Goal: Information Seeking & Learning: Learn about a topic

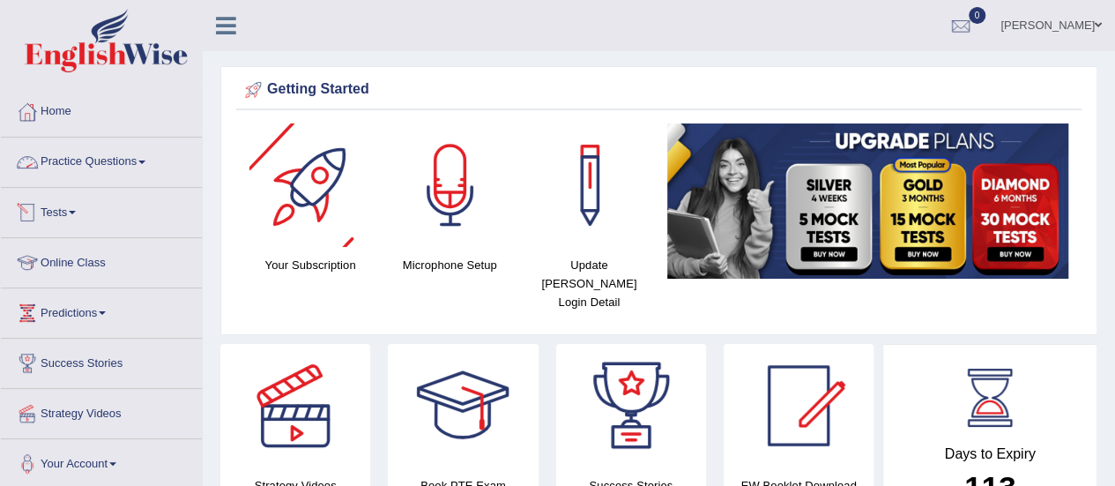
click at [128, 152] on link "Practice Questions" at bounding box center [101, 160] width 201 height 44
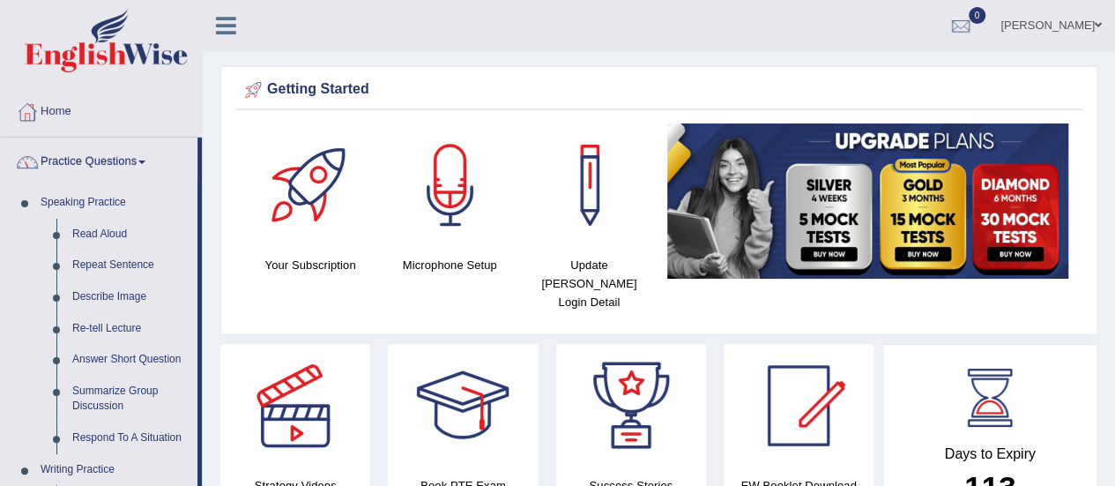
scroll to position [88, 0]
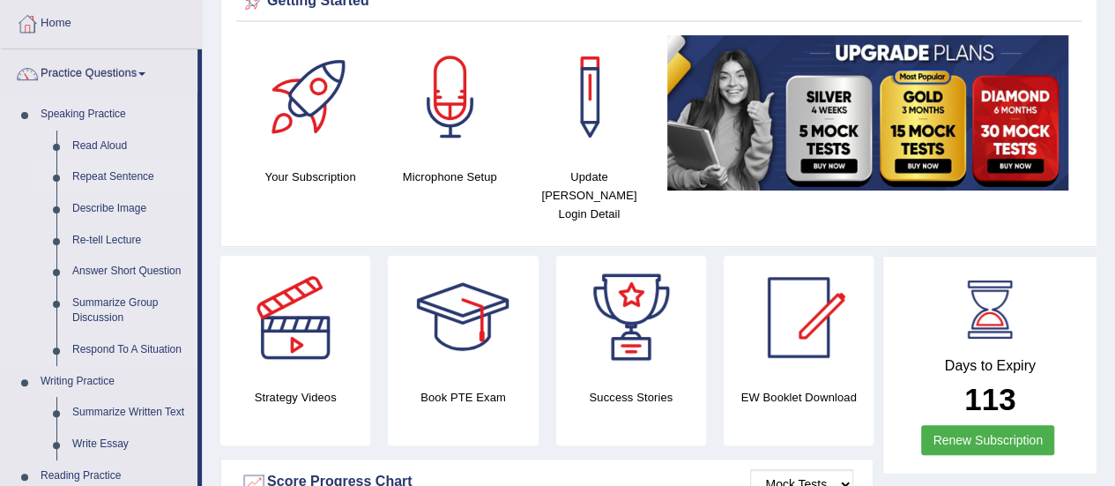
drag, startPoint x: 95, startPoint y: 168, endPoint x: 64, endPoint y: 184, distance: 34.7
drag, startPoint x: 0, startPoint y: 115, endPoint x: 0, endPoint y: 26, distance: 89.0
click at [115, 147] on link "Read Aloud" at bounding box center [130, 146] width 133 height 32
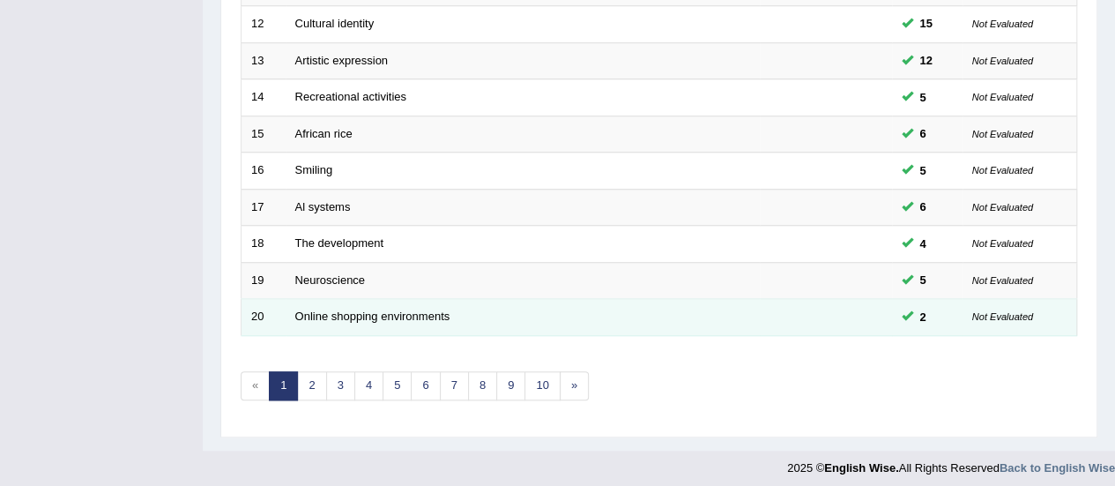
scroll to position [673, 0]
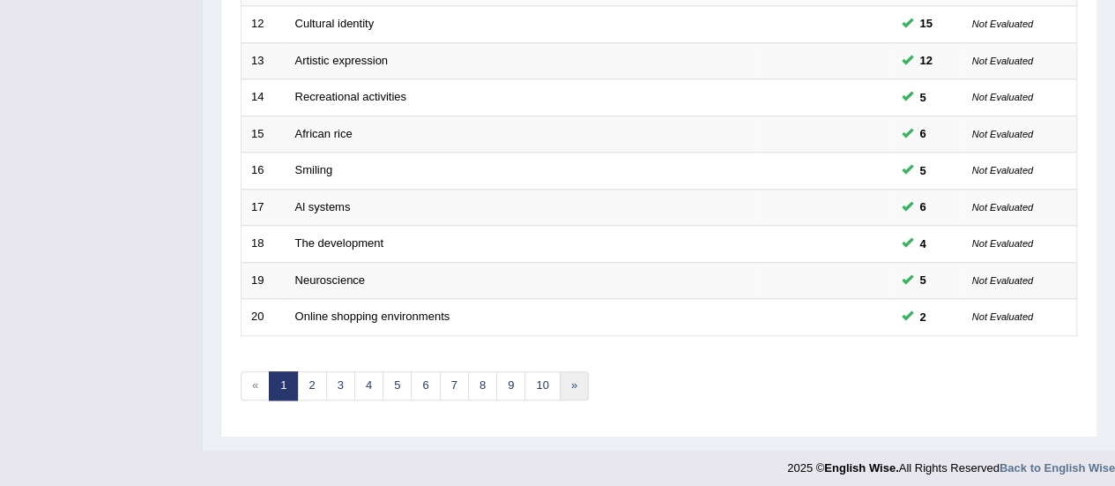
click at [575, 378] on link "»" at bounding box center [574, 385] width 29 height 29
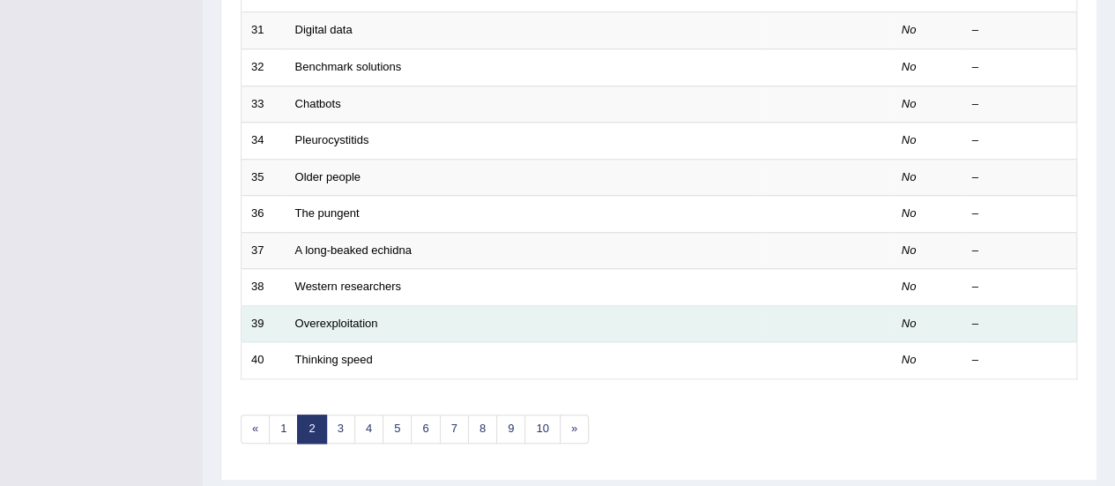
scroll to position [673, 0]
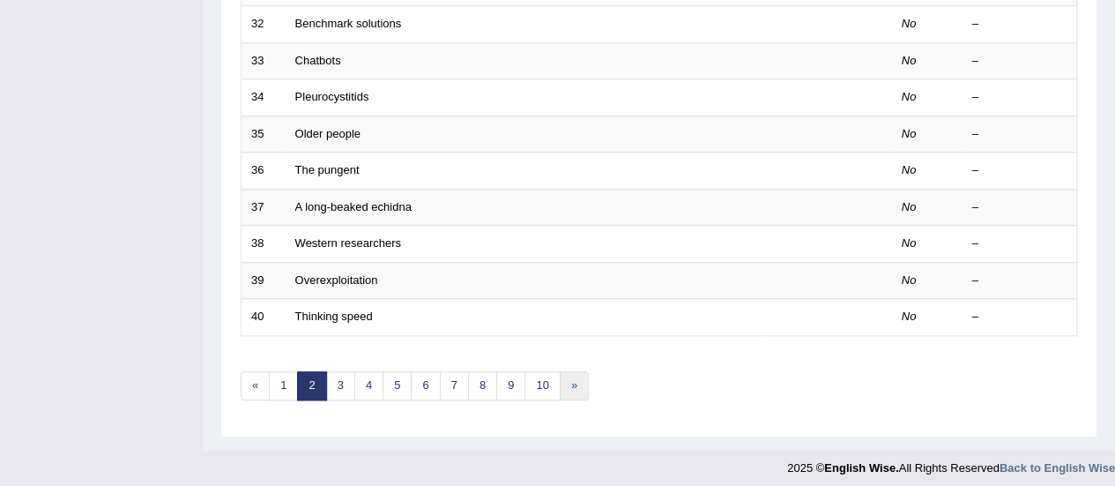
click at [568, 380] on link "»" at bounding box center [574, 385] width 29 height 29
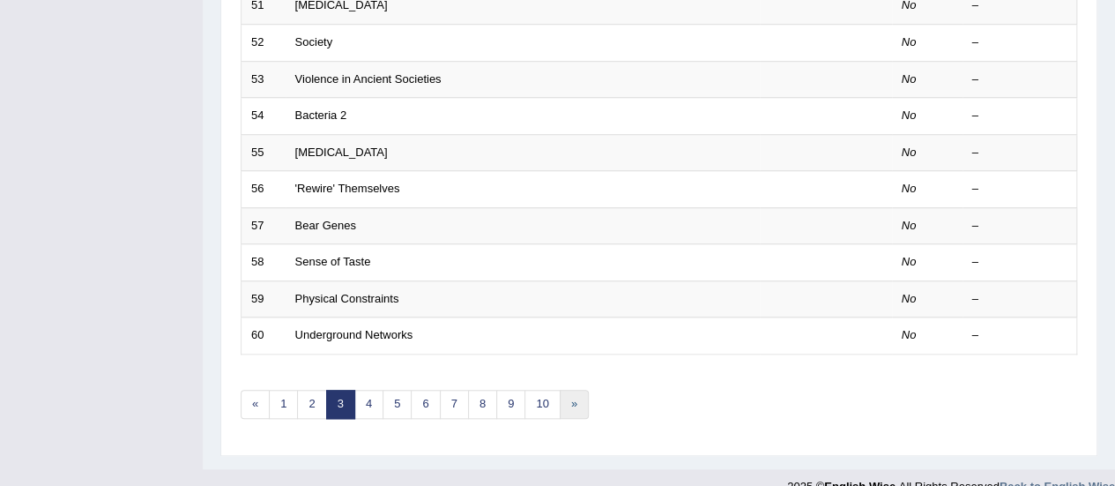
scroll to position [673, 0]
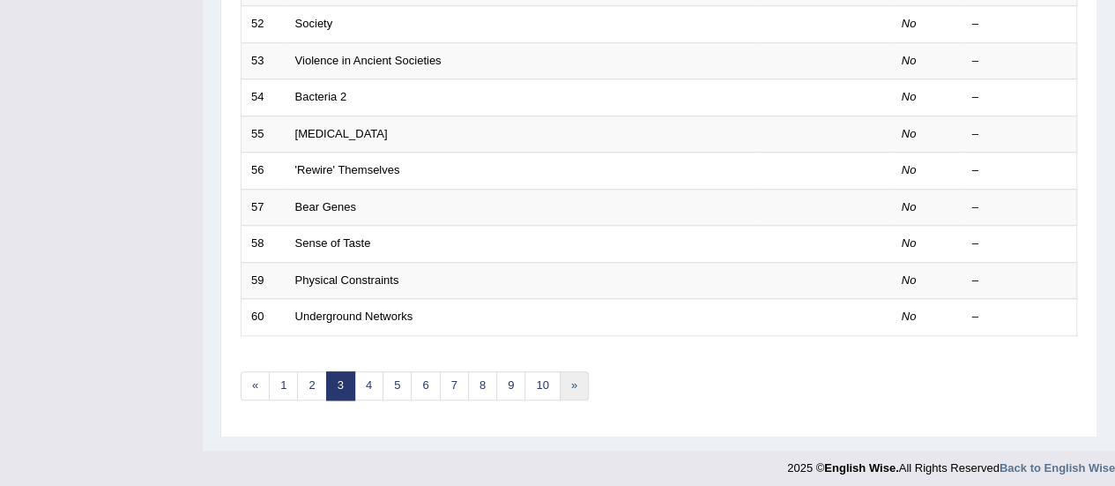
click at [562, 376] on link "»" at bounding box center [574, 385] width 29 height 29
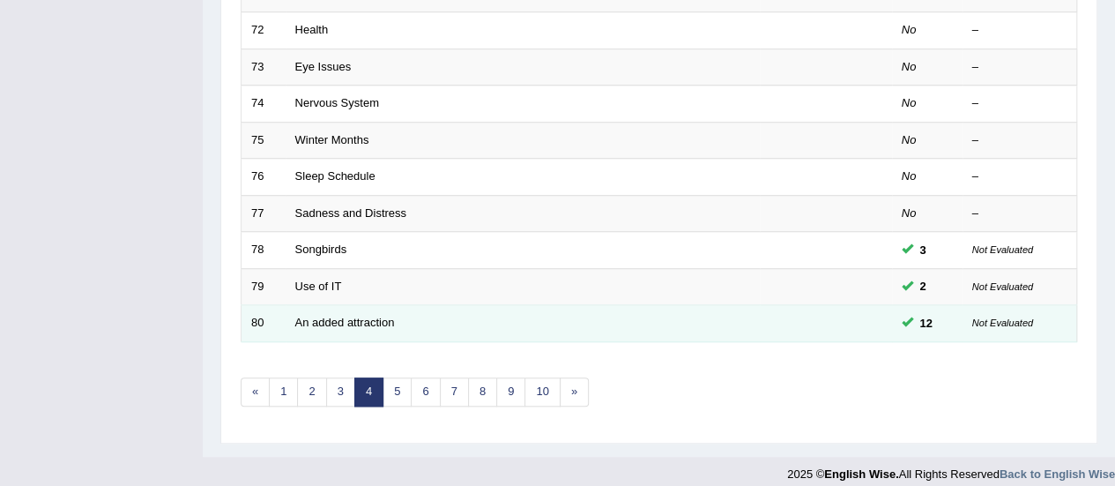
scroll to position [673, 0]
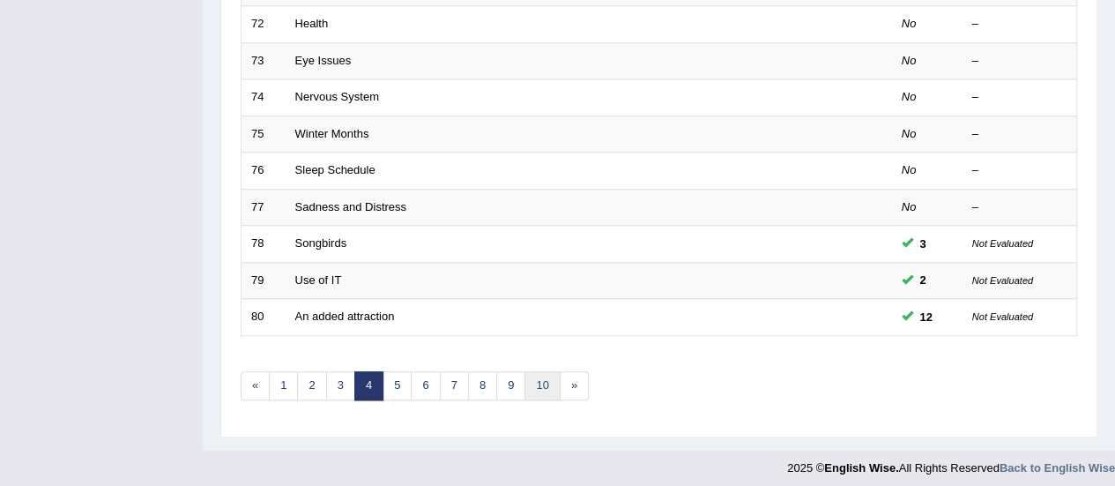
click at [532, 388] on link "10" at bounding box center [541, 385] width 35 height 29
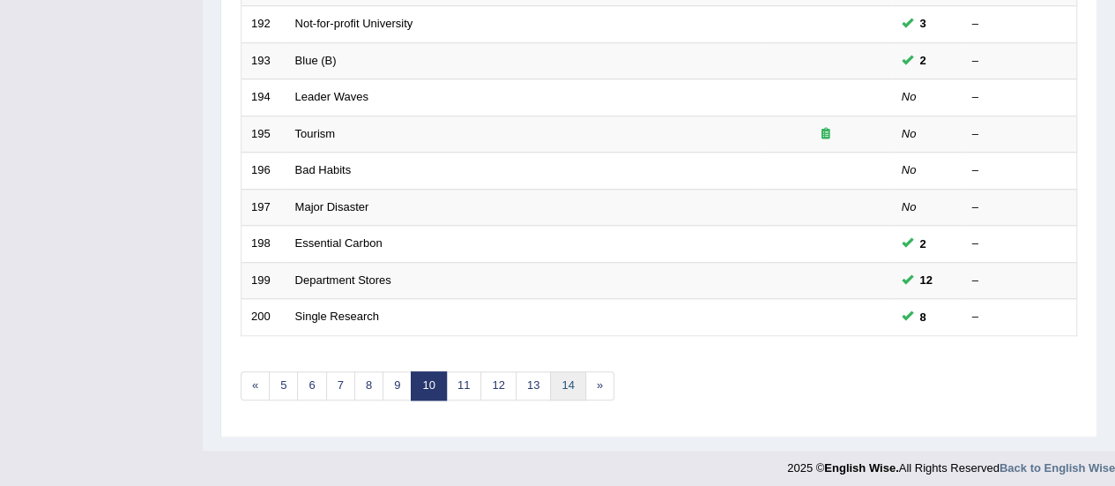
click at [566, 380] on link "14" at bounding box center [567, 385] width 35 height 29
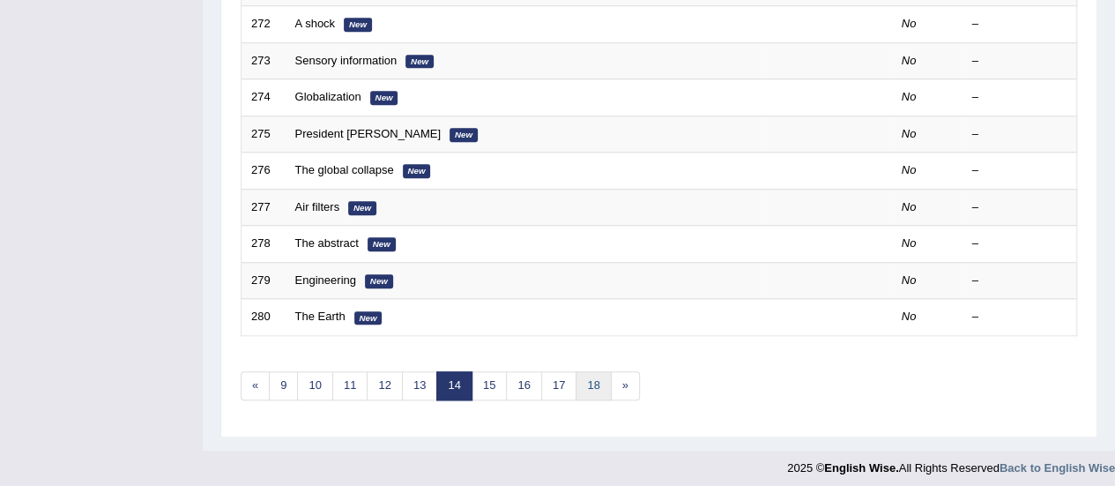
click at [582, 381] on link "18" at bounding box center [593, 385] width 35 height 29
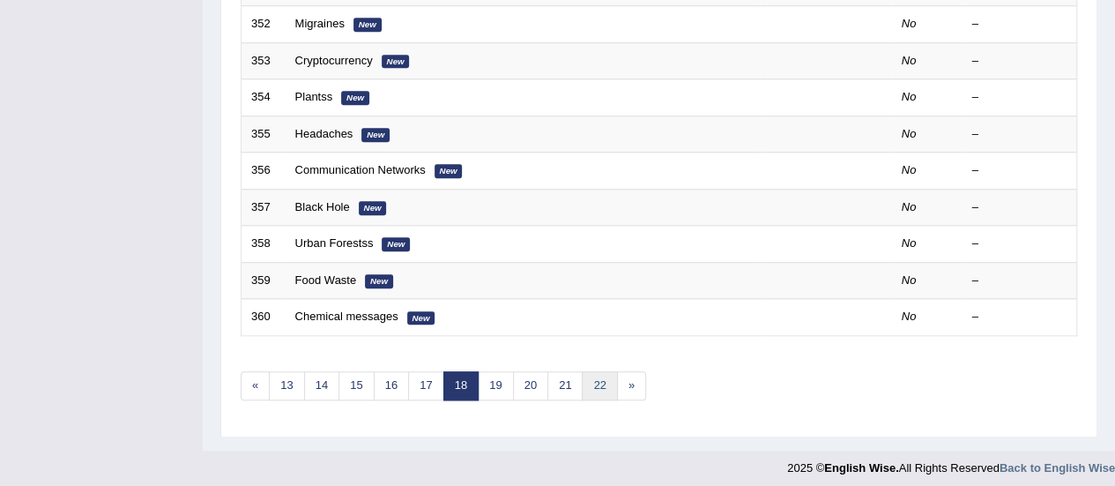
click at [582, 381] on link "22" at bounding box center [599, 385] width 35 height 29
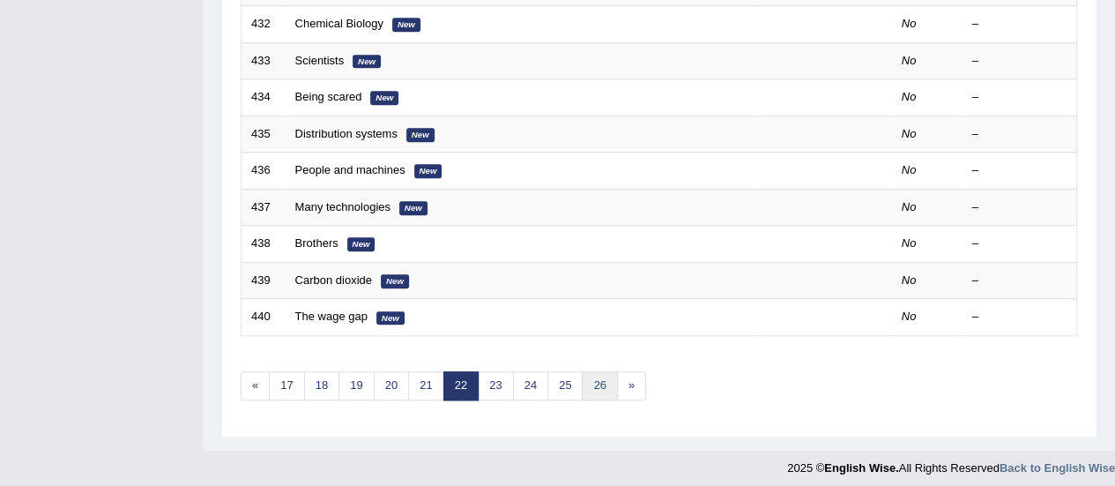
click at [582, 381] on link "26" at bounding box center [599, 385] width 35 height 29
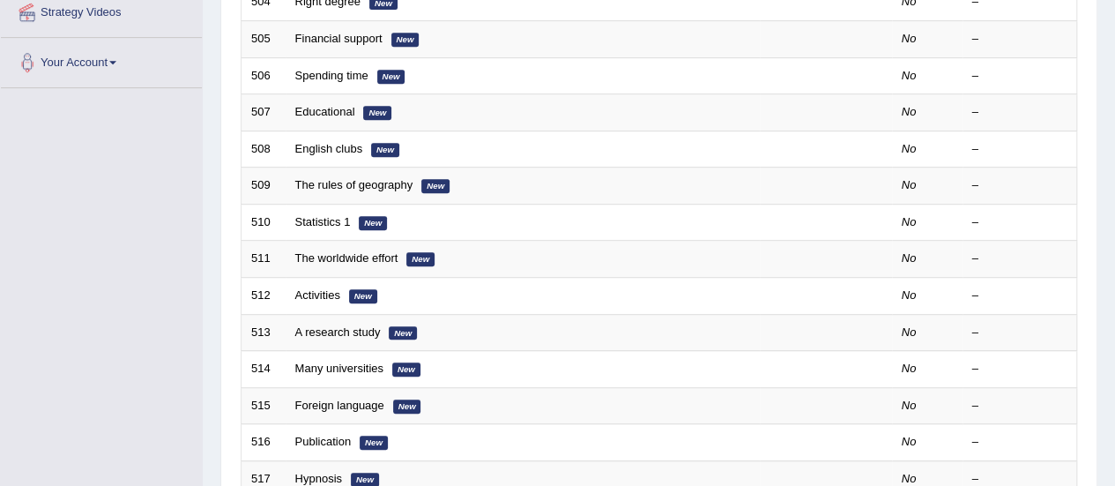
scroll to position [617, 0]
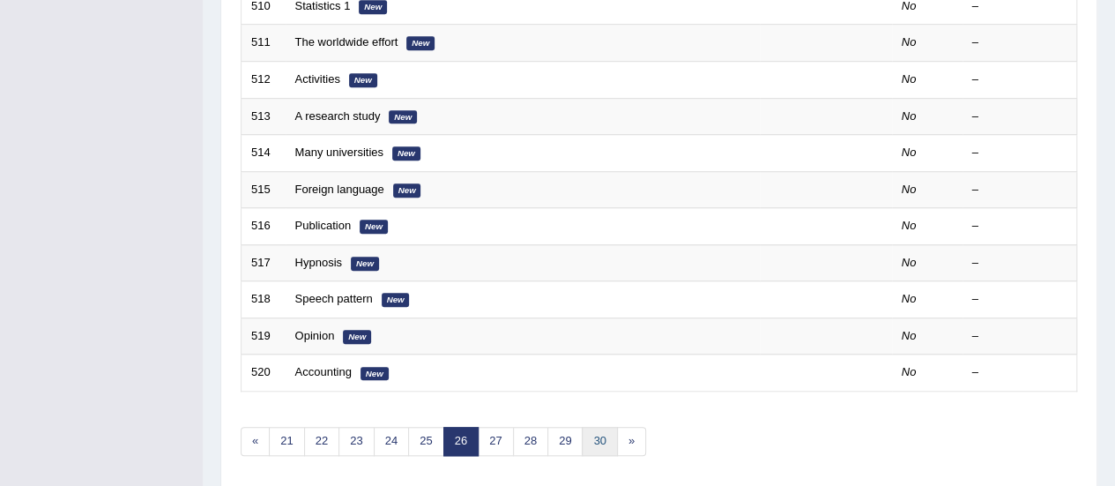
click at [589, 427] on link "30" at bounding box center [599, 441] width 35 height 29
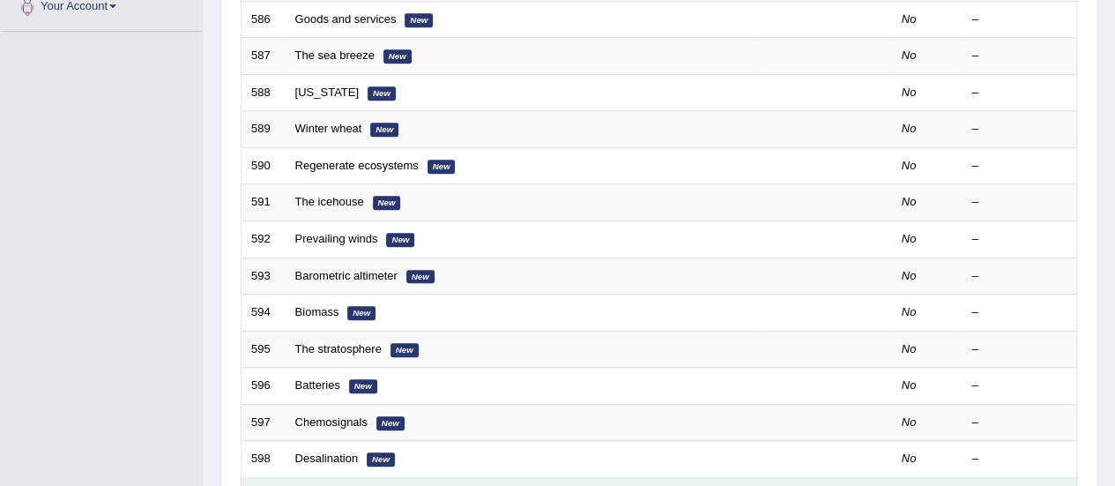
scroll to position [584, 0]
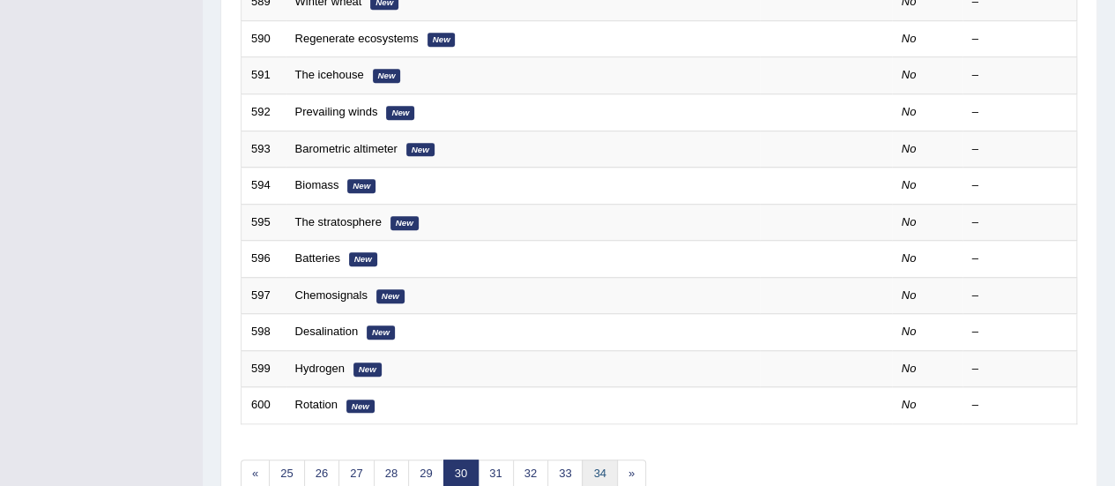
click at [598, 462] on link "34" at bounding box center [599, 473] width 35 height 29
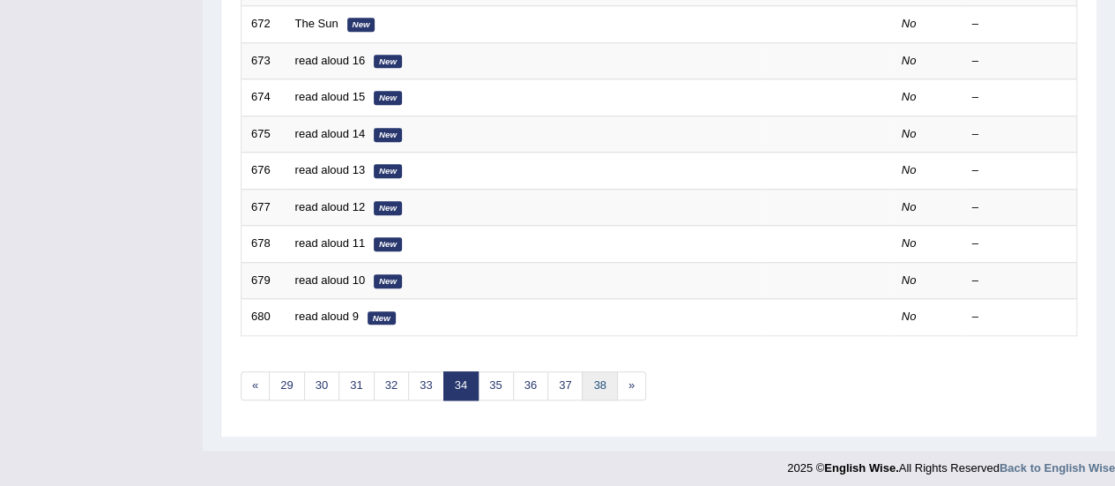
click at [603, 381] on link "38" at bounding box center [599, 385] width 35 height 29
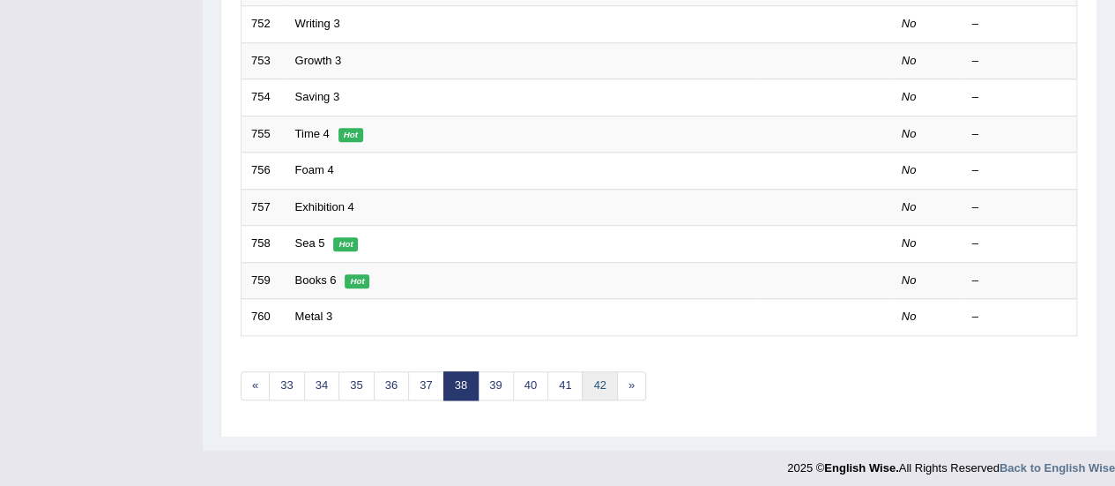
click at [603, 381] on link "42" at bounding box center [599, 385] width 35 height 29
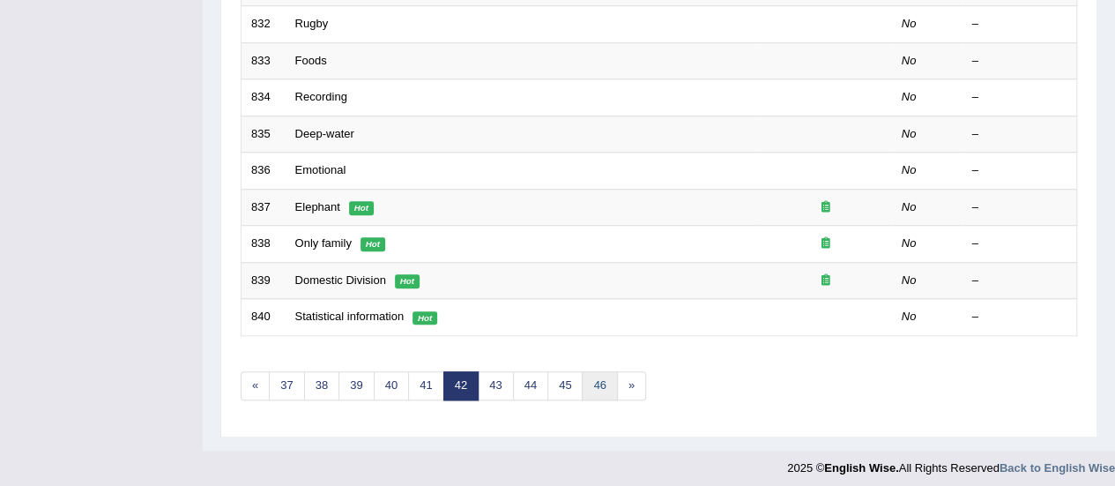
click at [602, 383] on link "46" at bounding box center [599, 385] width 35 height 29
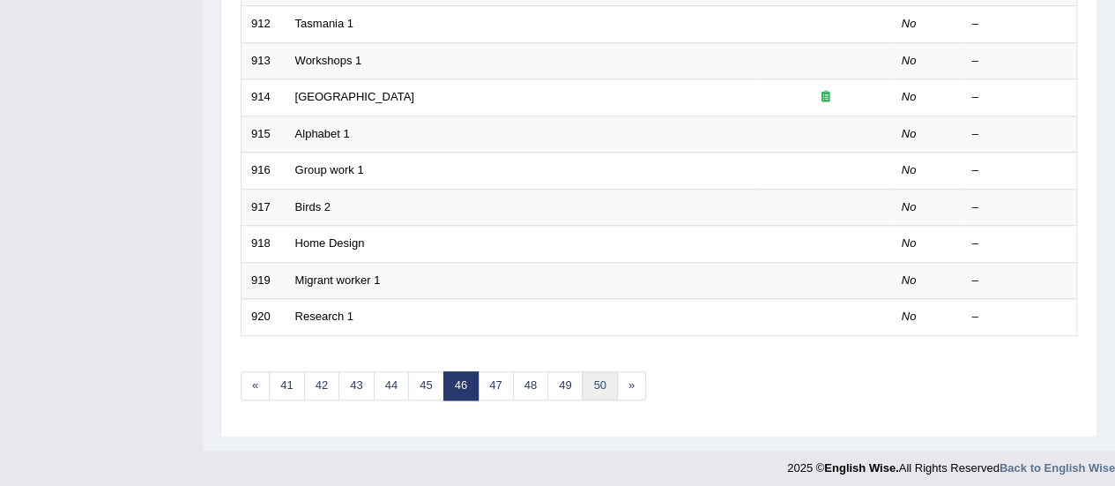
click at [602, 383] on link "50" at bounding box center [599, 385] width 35 height 29
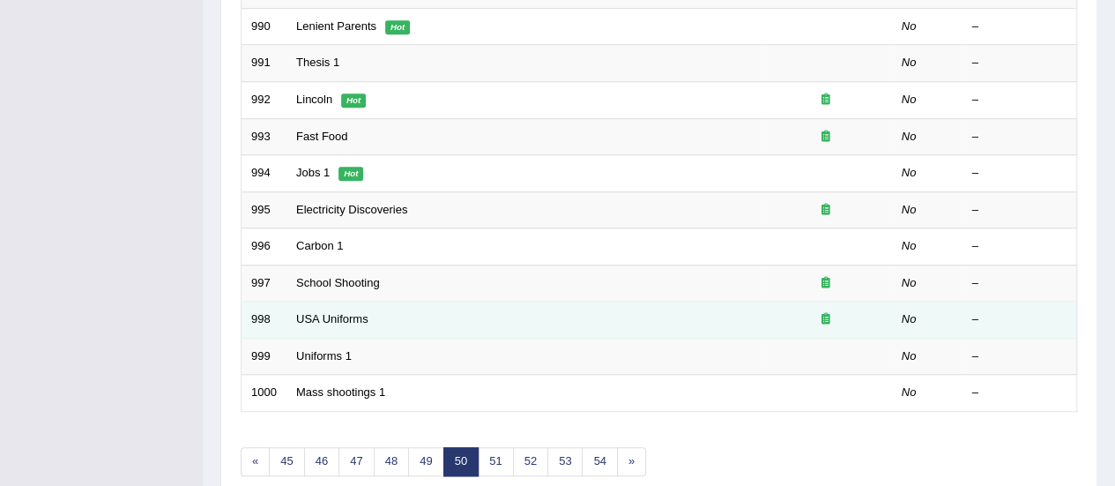
scroll to position [673, 0]
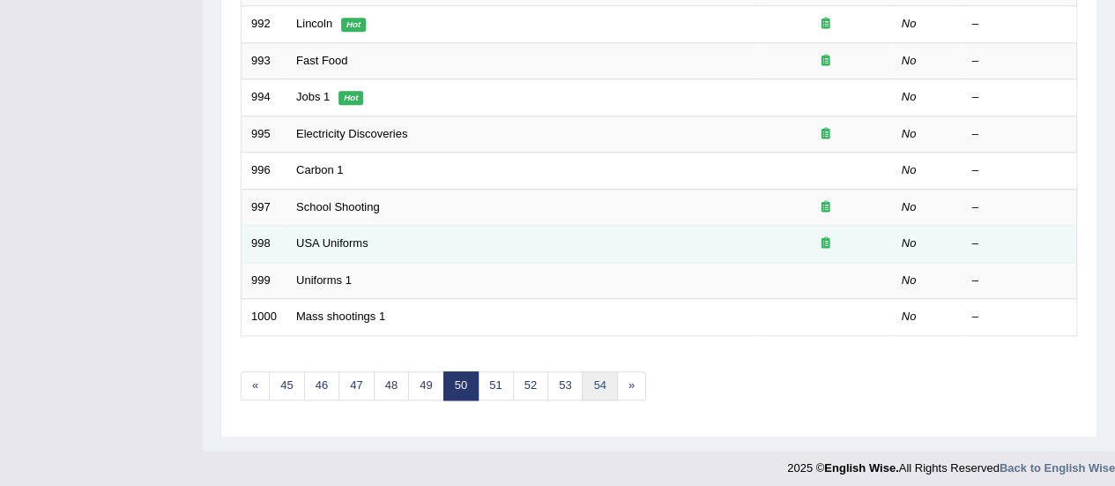
click at [602, 384] on link "54" at bounding box center [599, 385] width 35 height 29
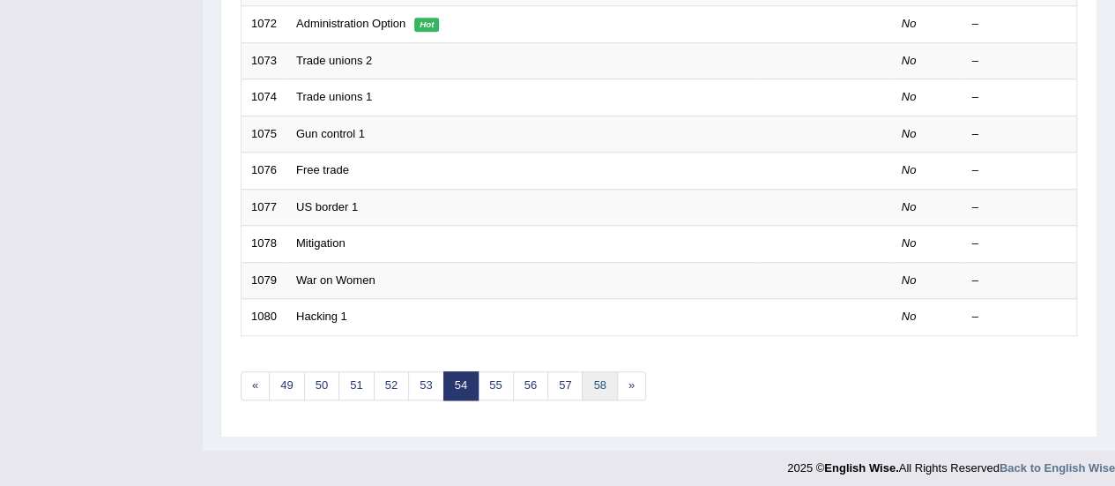
click at [602, 384] on link "58" at bounding box center [599, 385] width 35 height 29
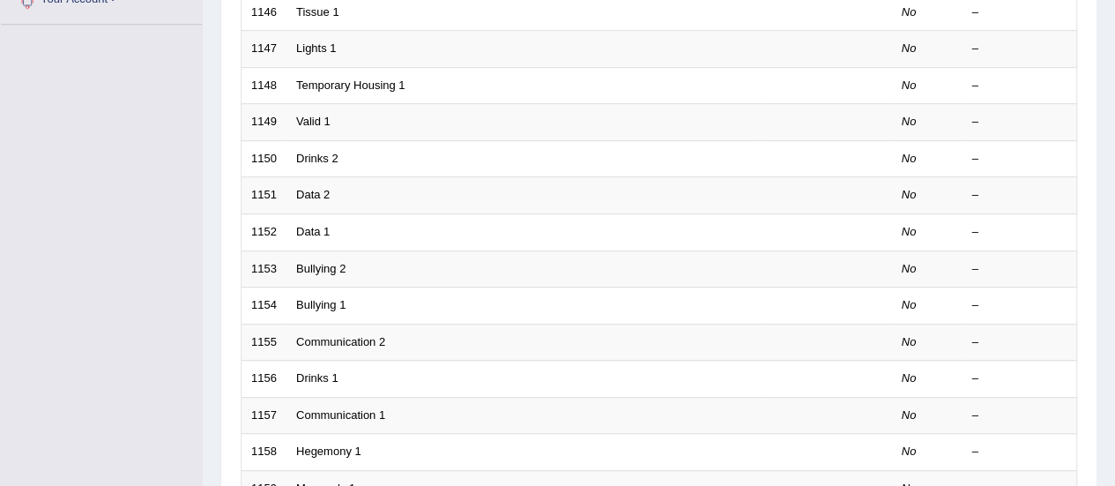
scroll to position [673, 0]
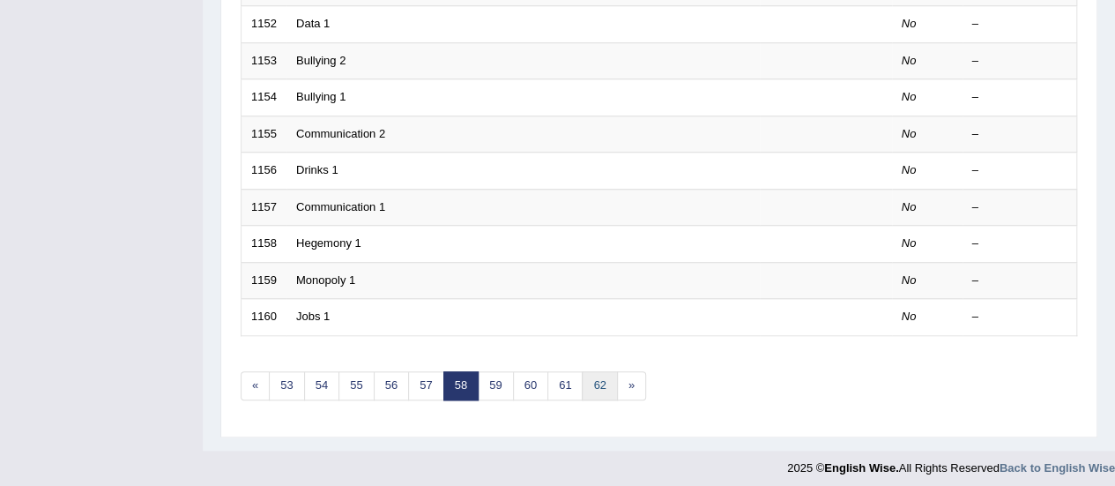
drag, startPoint x: 0, startPoint y: 0, endPoint x: 602, endPoint y: 384, distance: 714.3
click at [602, 384] on link "62" at bounding box center [599, 385] width 35 height 29
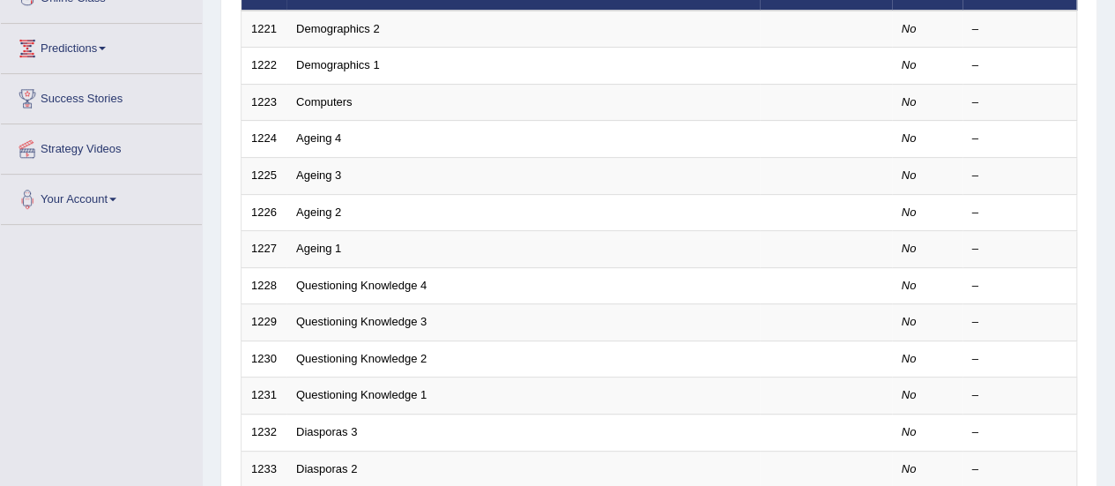
scroll to position [617, 0]
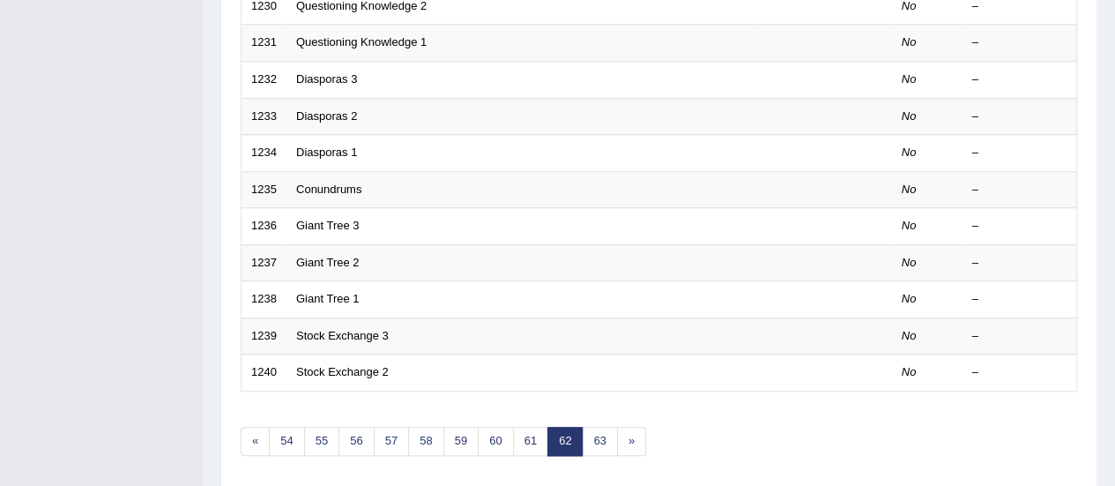
drag, startPoint x: 0, startPoint y: 0, endPoint x: 601, endPoint y: 412, distance: 728.6
click at [601, 406] on div "Showing 1,221-1,240 of 1,246 items. # Title Exam Occurring Taken Last Result 12…" at bounding box center [659, 21] width 837 height 914
click at [597, 439] on link "63" at bounding box center [599, 441] width 35 height 29
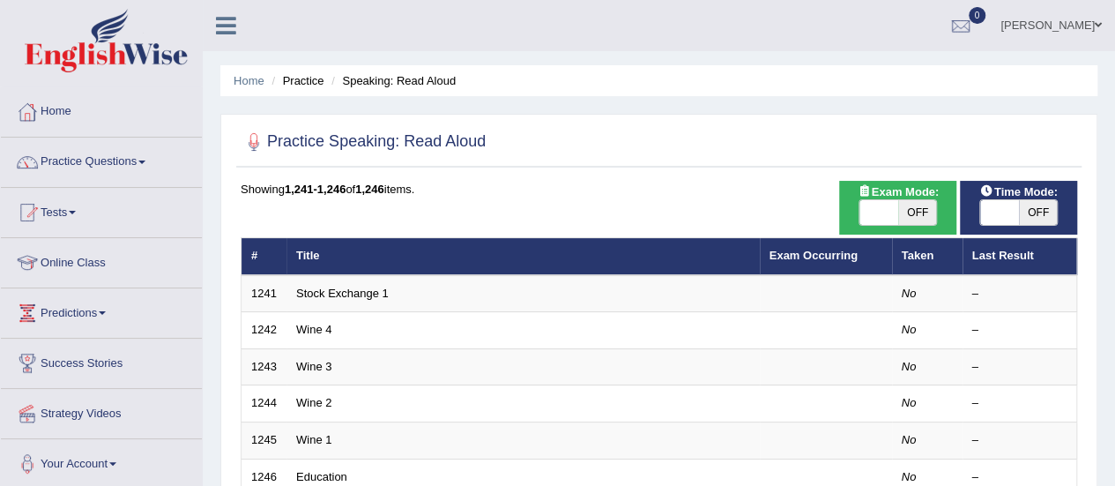
drag, startPoint x: 523, startPoint y: 359, endPoint x: 1079, endPoint y: 110, distance: 609.2
click at [1079, 110] on div "Home Practice Speaking: Read Aloud Practice Speaking: Read Aloud Time Mode: ON …" at bounding box center [659, 440] width 912 height 881
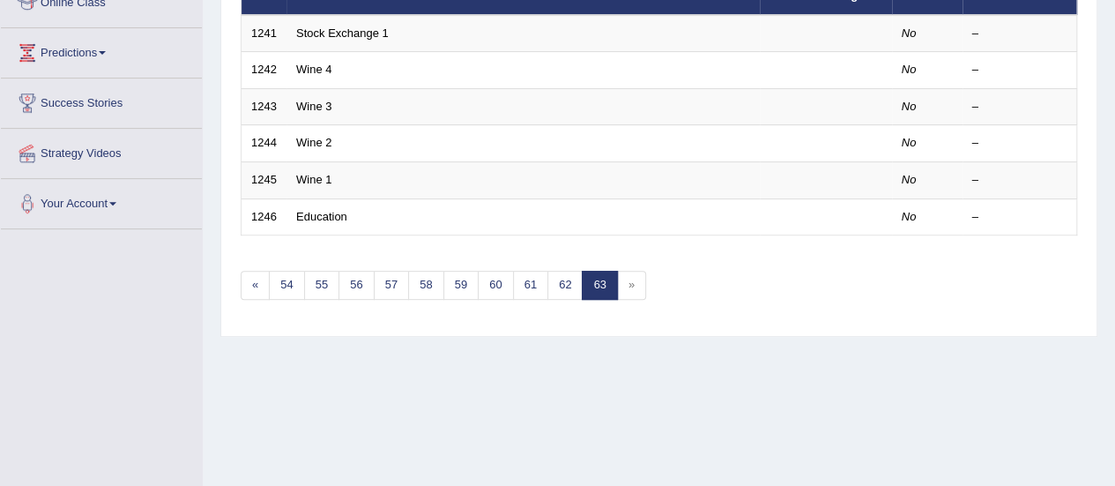
scroll to position [264, 0]
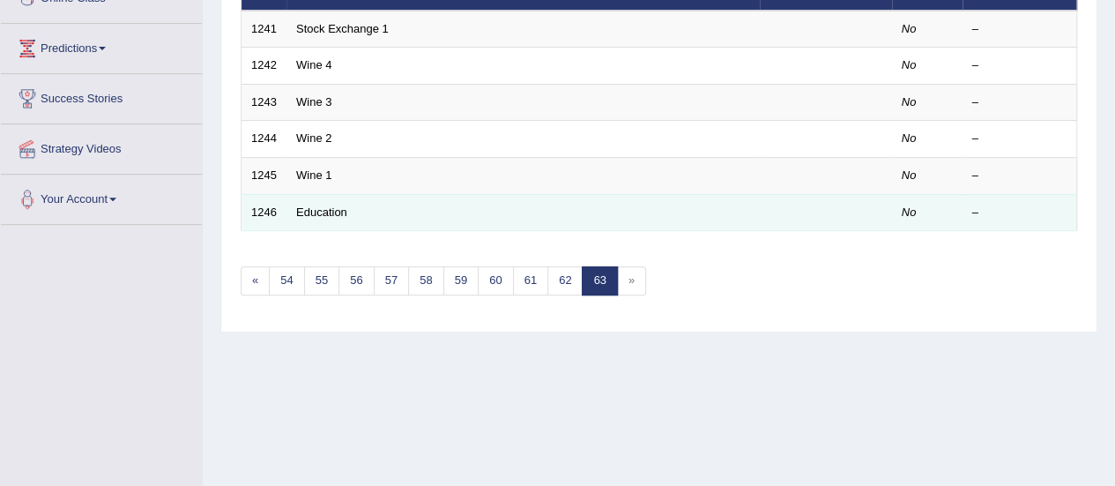
click at [339, 200] on td "Education" at bounding box center [522, 212] width 473 height 37
click at [337, 207] on link "Education" at bounding box center [321, 211] width 51 height 13
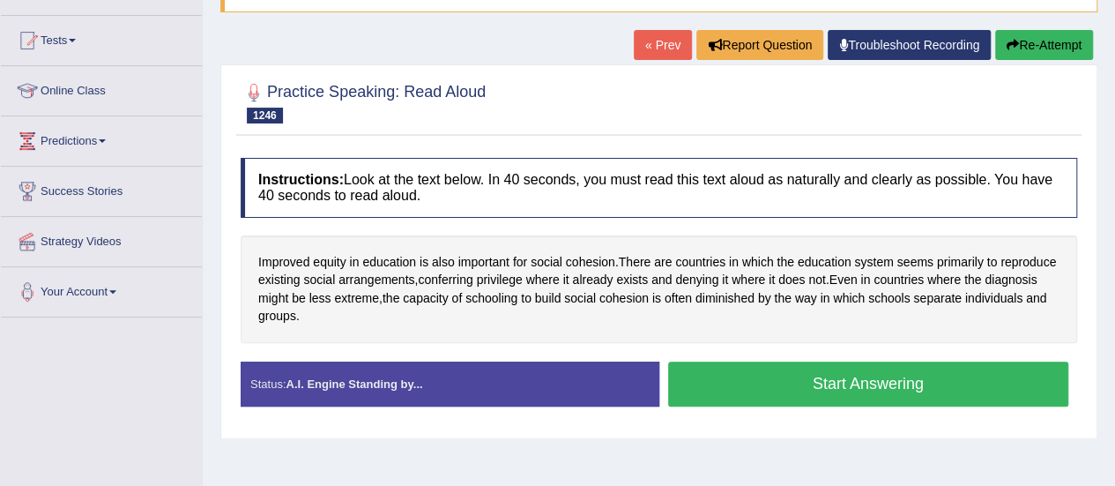
scroll to position [176, 0]
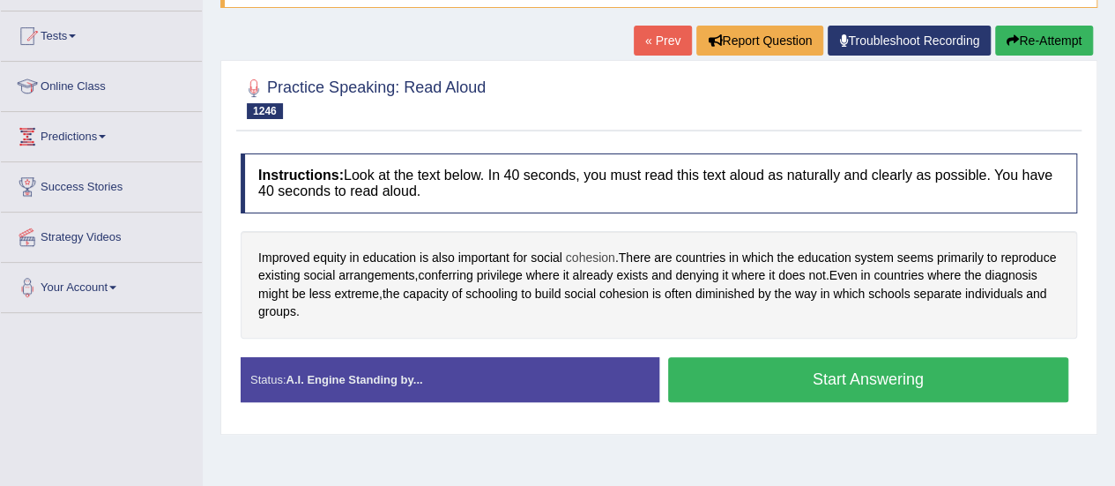
click at [592, 257] on span "cohesion" at bounding box center [590, 258] width 49 height 19
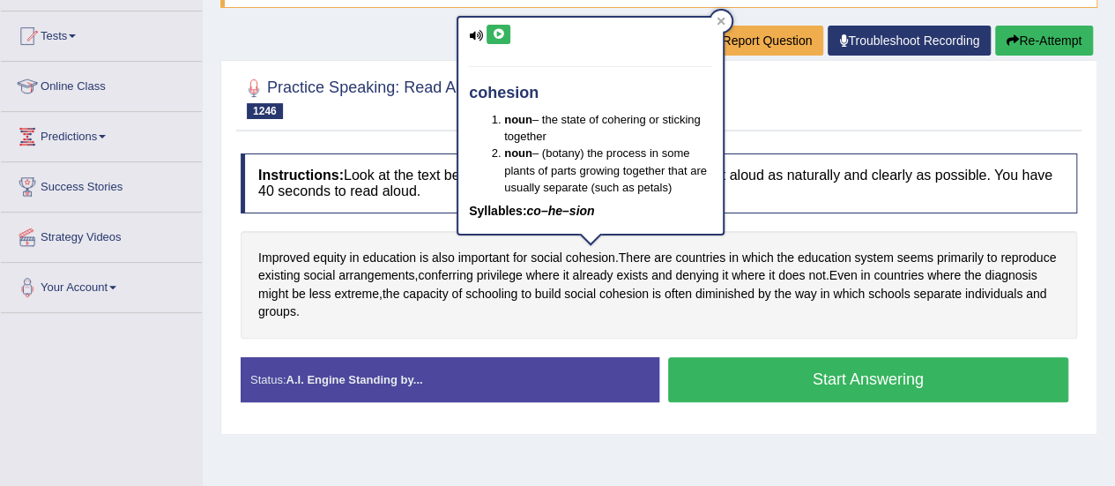
click at [504, 36] on button at bounding box center [499, 34] width 24 height 19
click at [500, 34] on icon at bounding box center [498, 34] width 13 height 11
click at [725, 294] on span "diminished" at bounding box center [724, 294] width 59 height 19
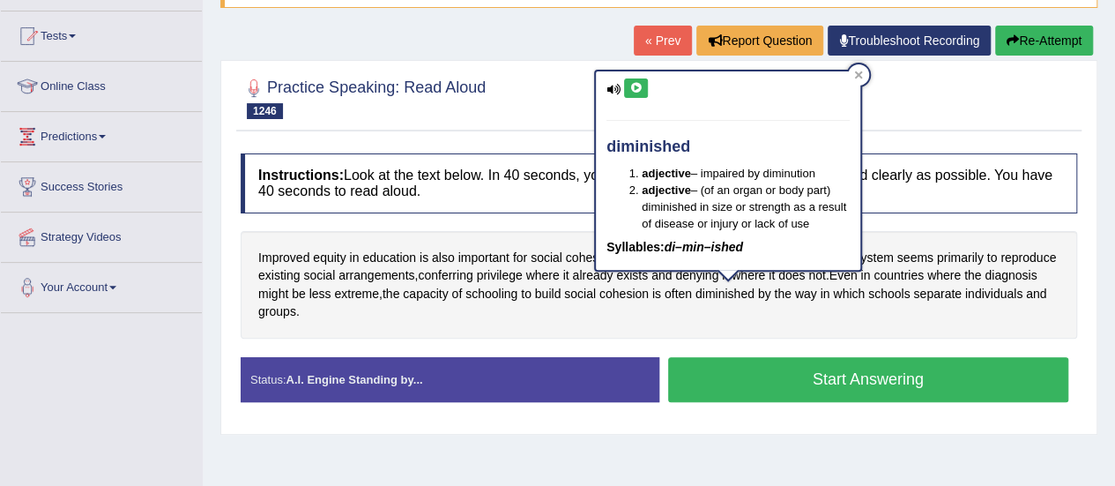
click at [636, 92] on icon at bounding box center [635, 88] width 13 height 11
click at [635, 77] on div "diminished adjective – impaired by diminution adjective – (of an organ or body …" at bounding box center [728, 170] width 264 height 199
click at [635, 78] on button at bounding box center [636, 87] width 24 height 19
click at [728, 392] on button "Start Answering" at bounding box center [868, 379] width 401 height 45
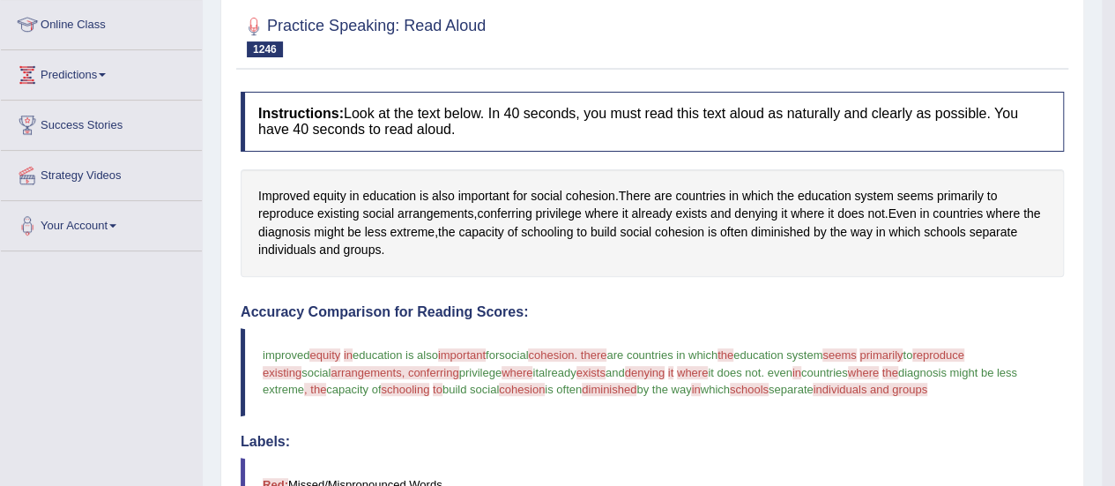
scroll to position [88, 0]
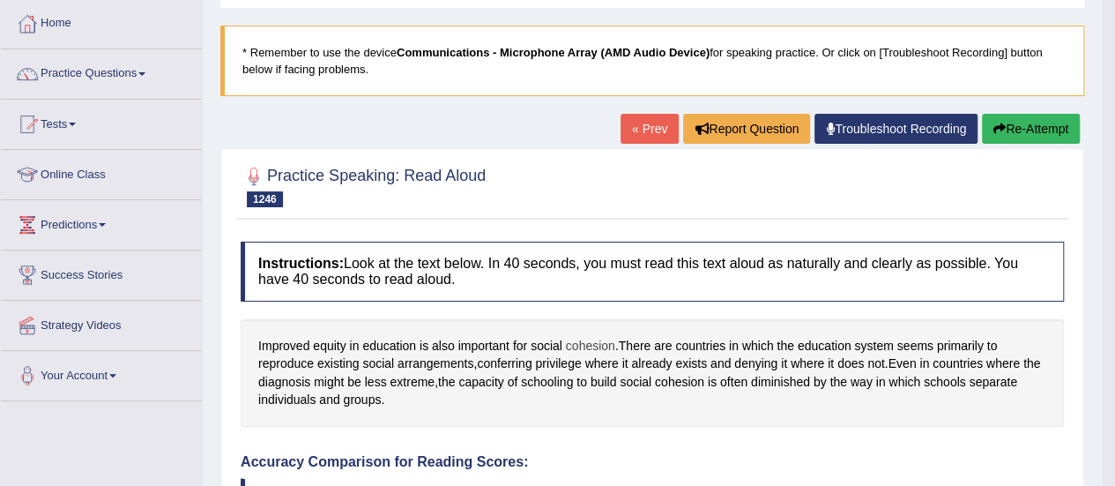
click at [598, 344] on span "cohesion" at bounding box center [590, 346] width 49 height 19
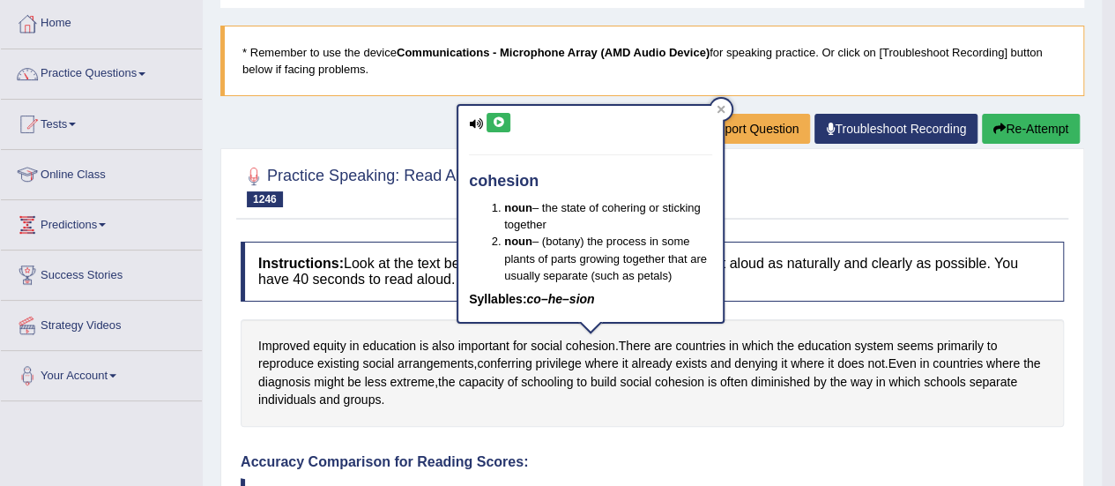
click at [492, 117] on icon at bounding box center [498, 122] width 13 height 11
click at [807, 382] on span "diminished" at bounding box center [780, 382] width 59 height 19
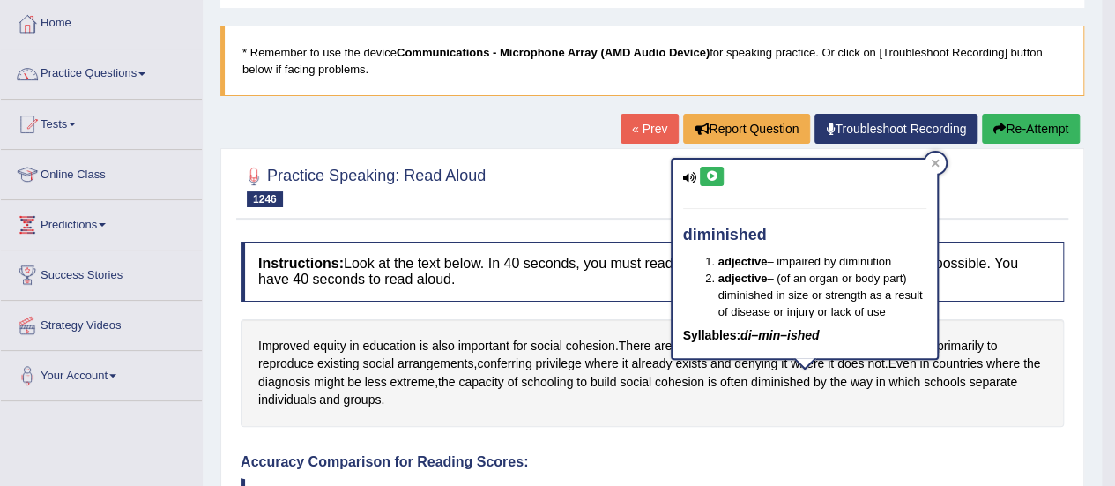
click at [696, 169] on div "diminished adjective – impaired by diminution adjective – (of an organ or body …" at bounding box center [805, 259] width 264 height 199
click at [727, 173] on div "diminished adjective – impaired by diminution adjective – (of an organ or body …" at bounding box center [805, 259] width 264 height 199
click at [721, 173] on button at bounding box center [712, 176] width 24 height 19
click at [720, 173] on button at bounding box center [712, 176] width 24 height 19
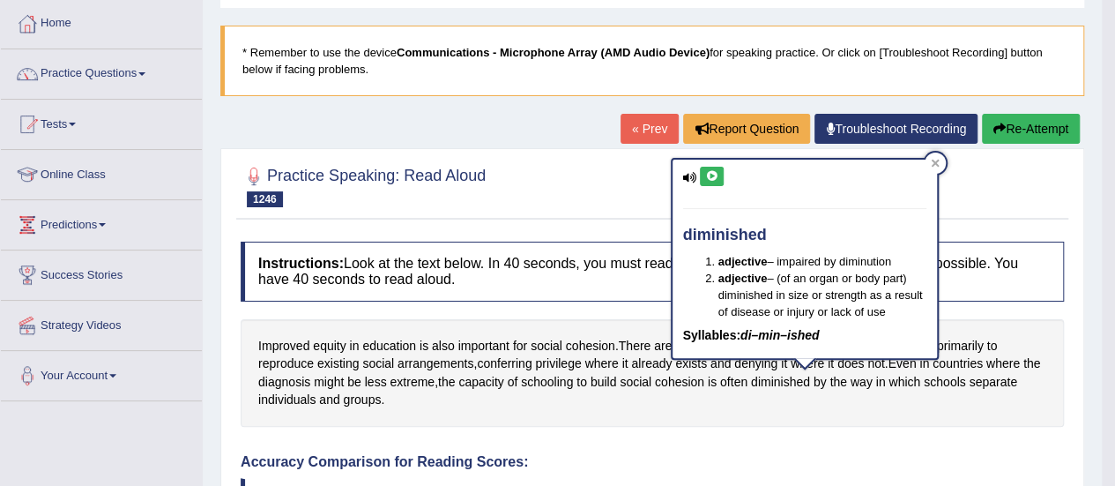
click at [1023, 422] on div "Improved equity in education is also important for social cohesion . There are …" at bounding box center [652, 373] width 823 height 108
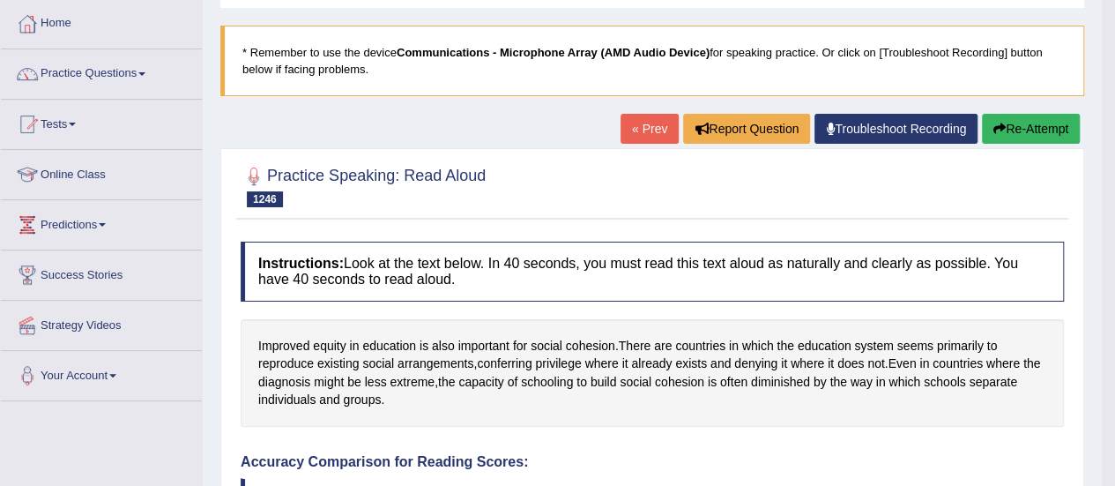
click at [1026, 135] on button "Re-Attempt" at bounding box center [1031, 129] width 98 height 30
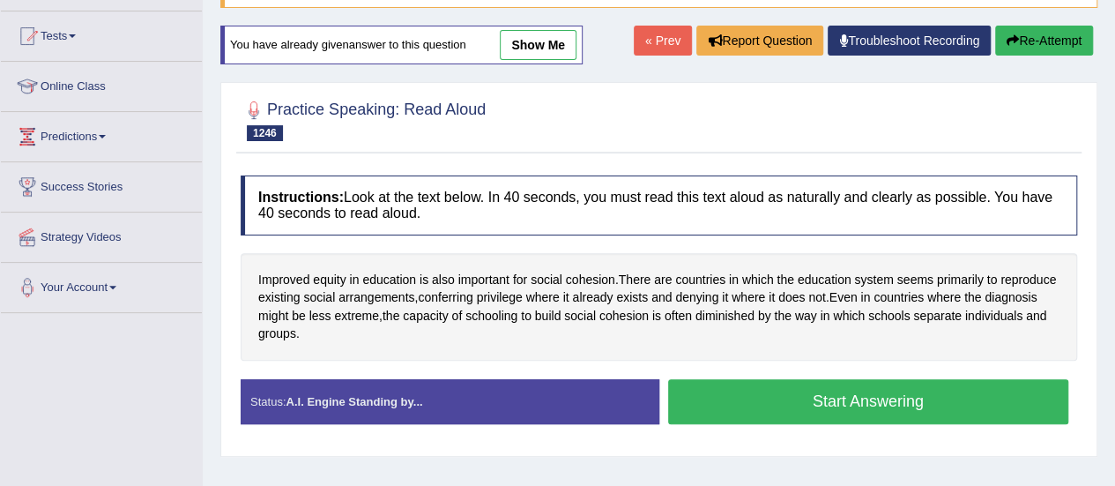
scroll to position [176, 0]
click at [839, 405] on button "Start Answering" at bounding box center [868, 401] width 401 height 45
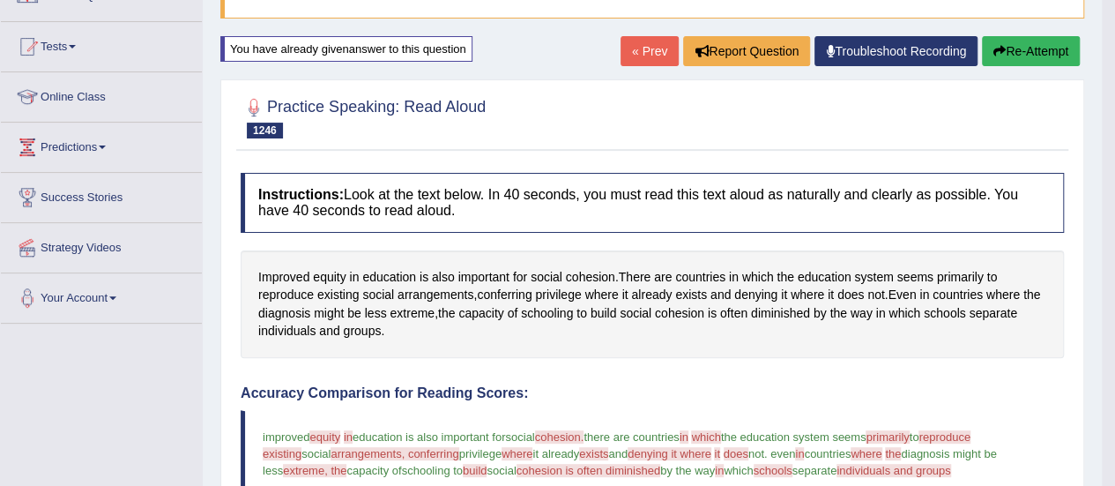
scroll to position [0, 0]
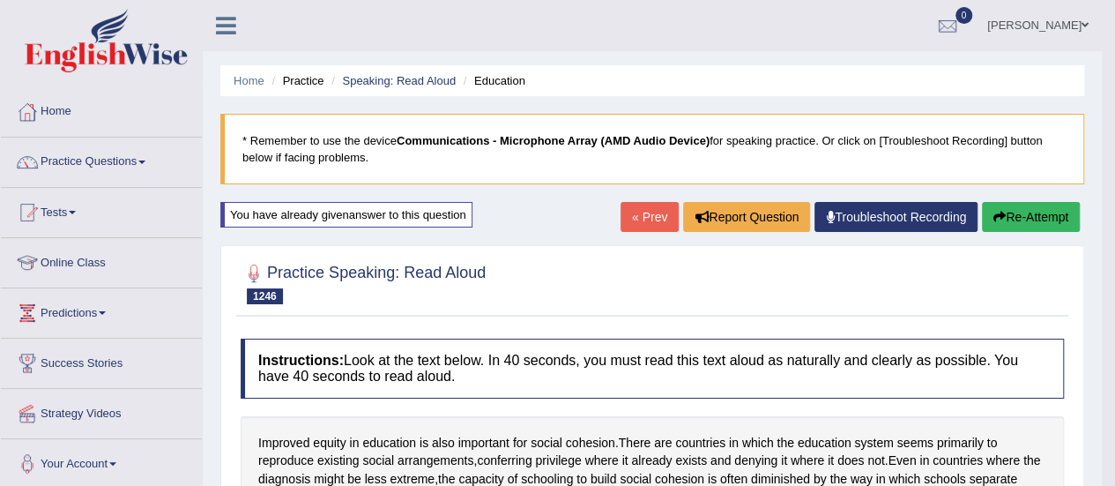
click at [1020, 212] on button "Re-Attempt" at bounding box center [1031, 217] width 98 height 30
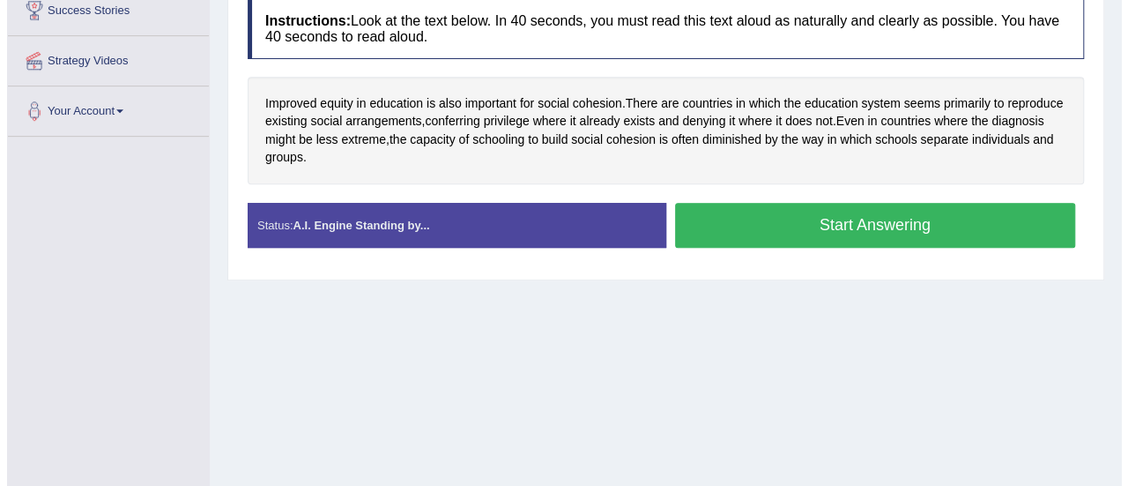
scroll to position [264, 0]
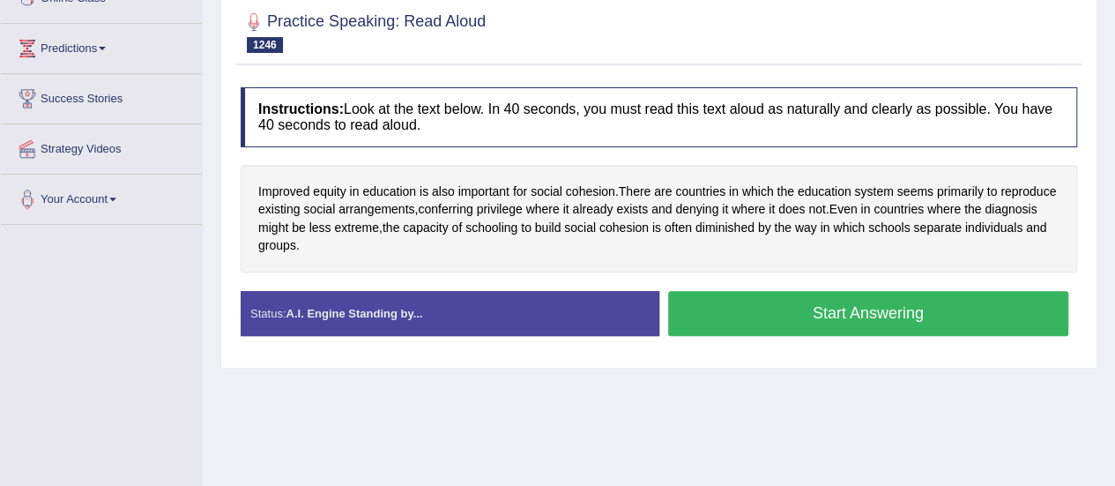
click at [788, 321] on button "Start Answering" at bounding box center [868, 313] width 401 height 45
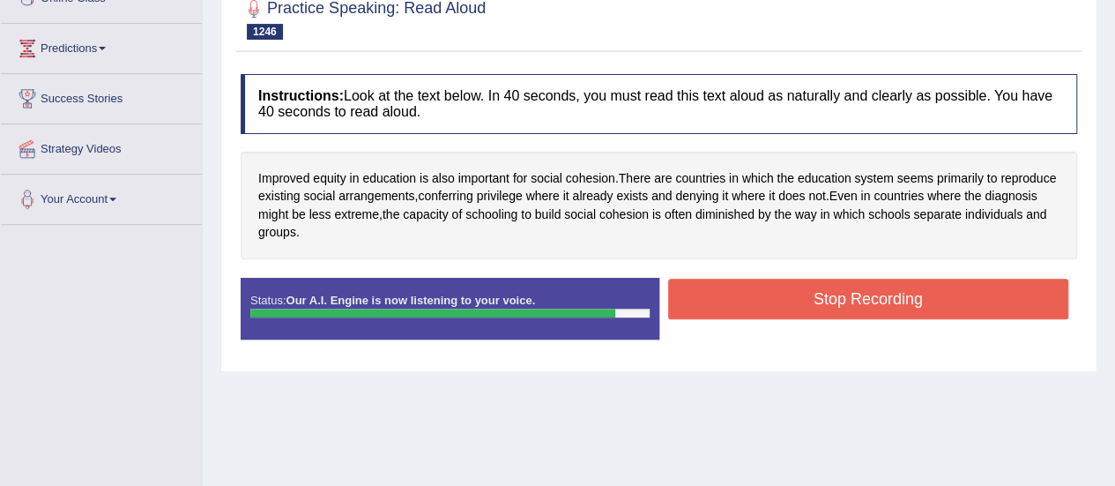
click at [793, 295] on button "Stop Recording" at bounding box center [868, 299] width 401 height 41
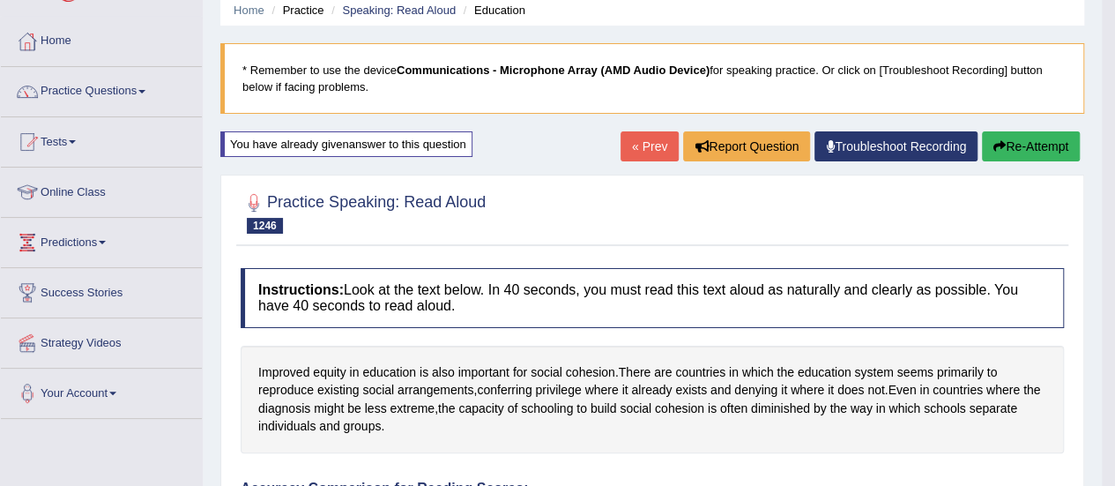
scroll to position [0, 0]
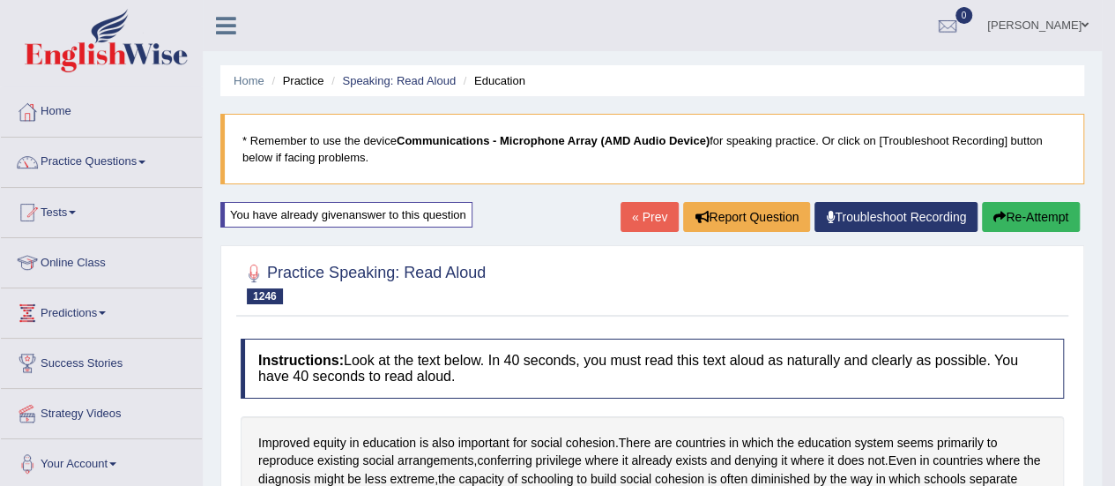
click at [1070, 202] on button "Re-Attempt" at bounding box center [1031, 217] width 98 height 30
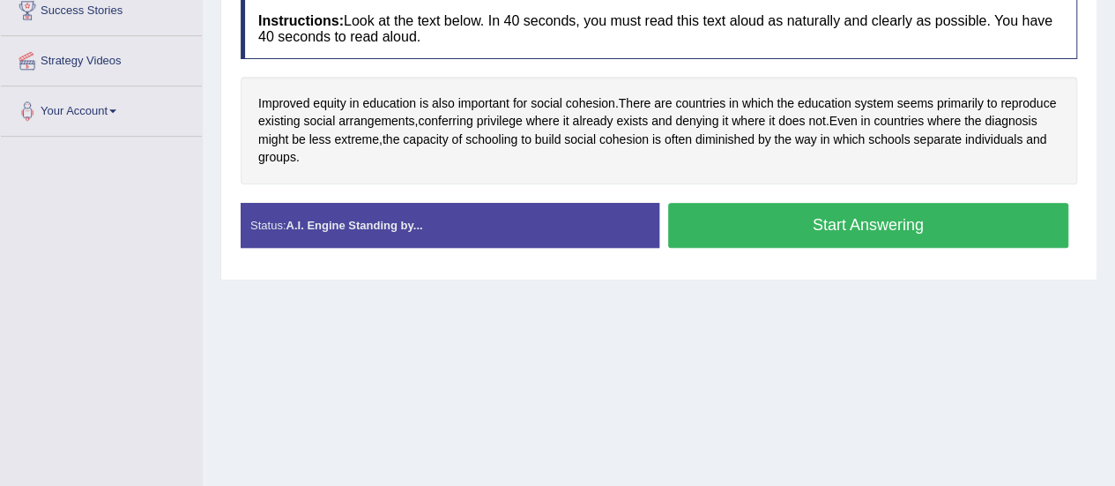
scroll to position [353, 0]
click at [879, 239] on button "Start Answering" at bounding box center [868, 225] width 401 height 45
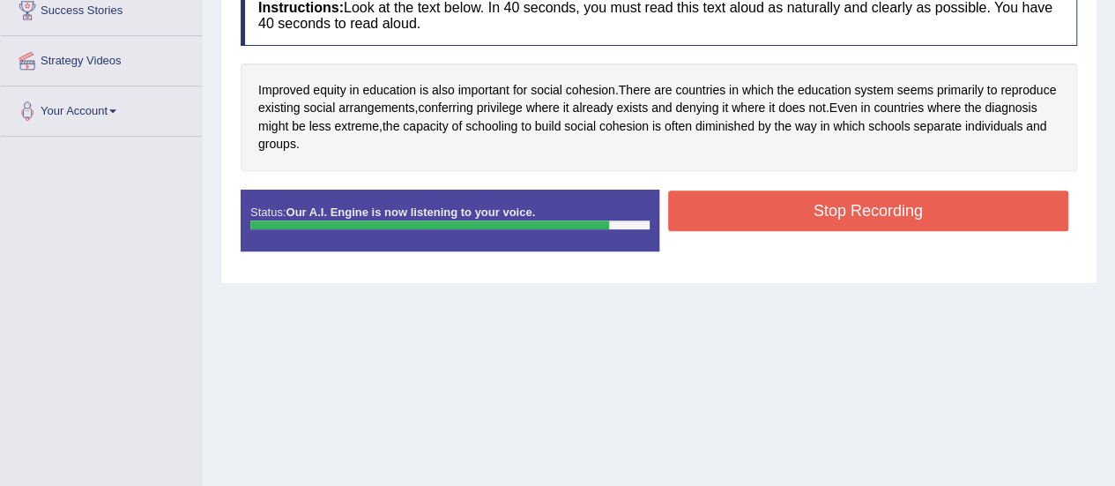
click at [760, 212] on button "Stop Recording" at bounding box center [868, 210] width 401 height 41
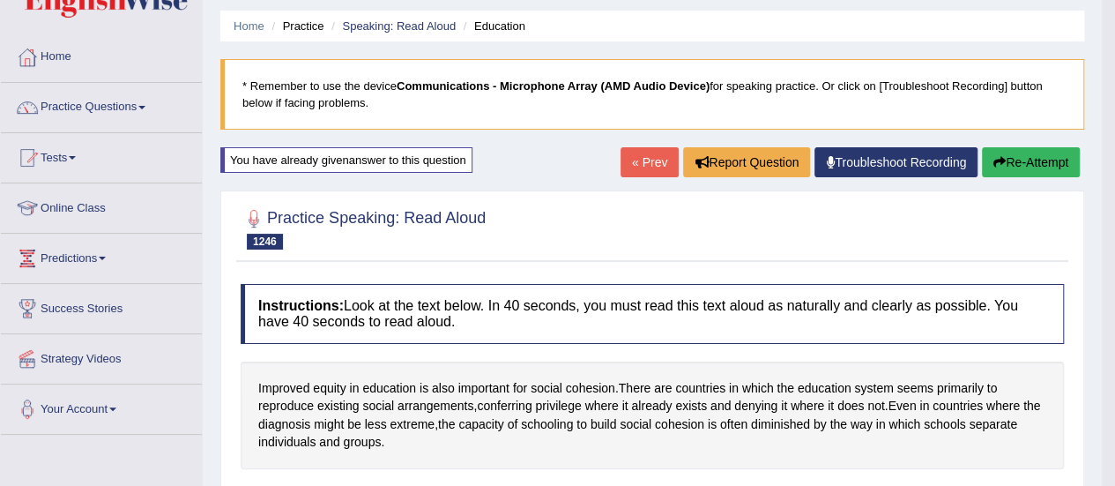
scroll to position [0, 0]
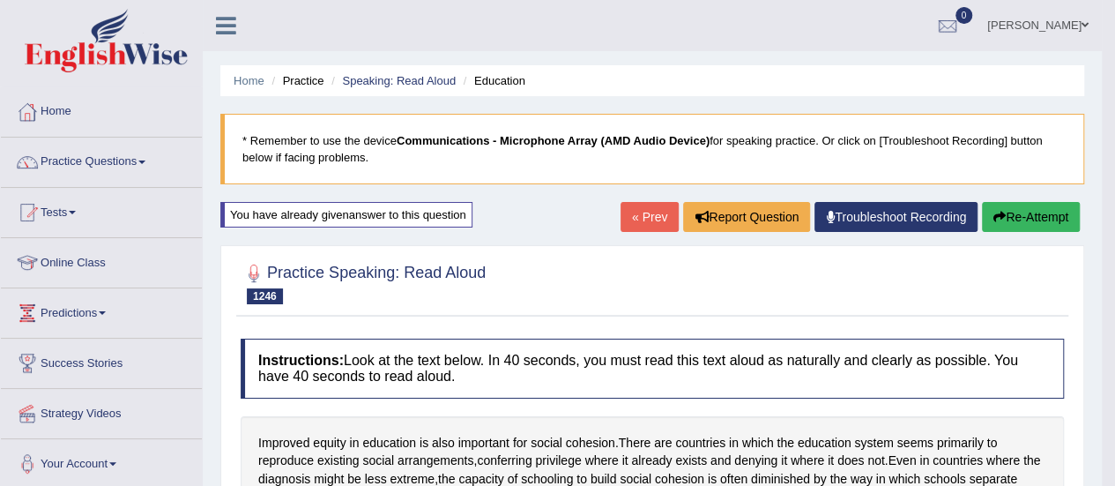
click at [630, 216] on link "« Prev" at bounding box center [650, 217] width 58 height 30
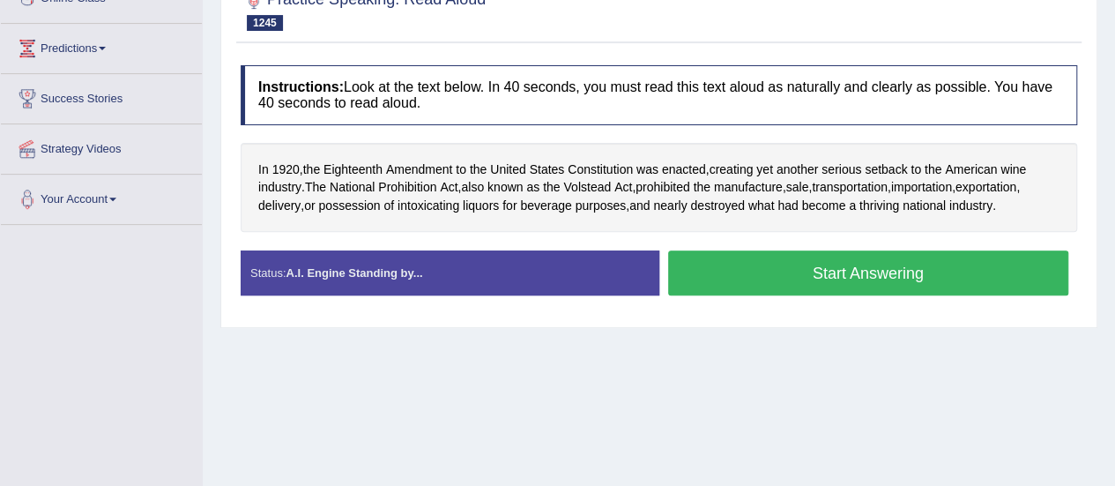
click at [680, 283] on button "Start Answering" at bounding box center [868, 272] width 401 height 45
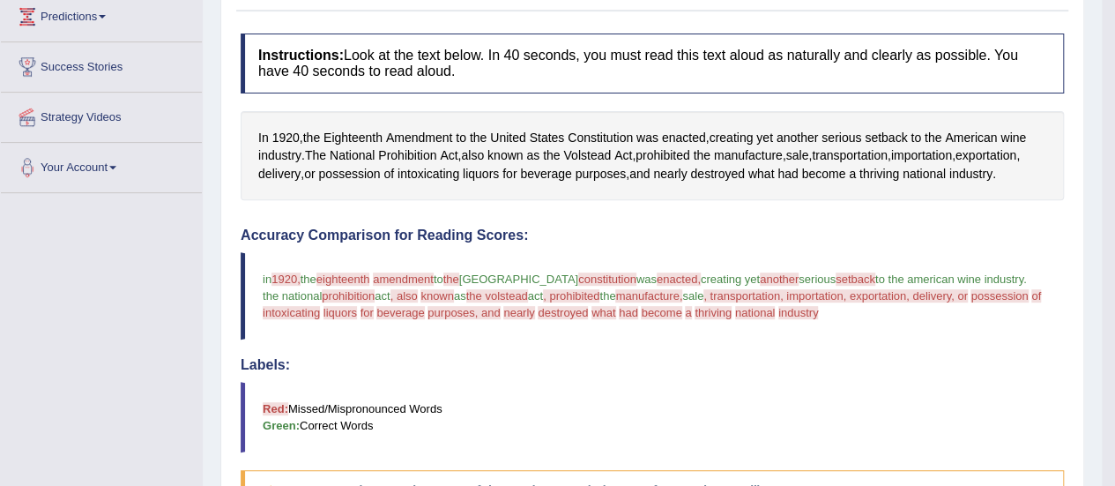
scroll to position [176, 0]
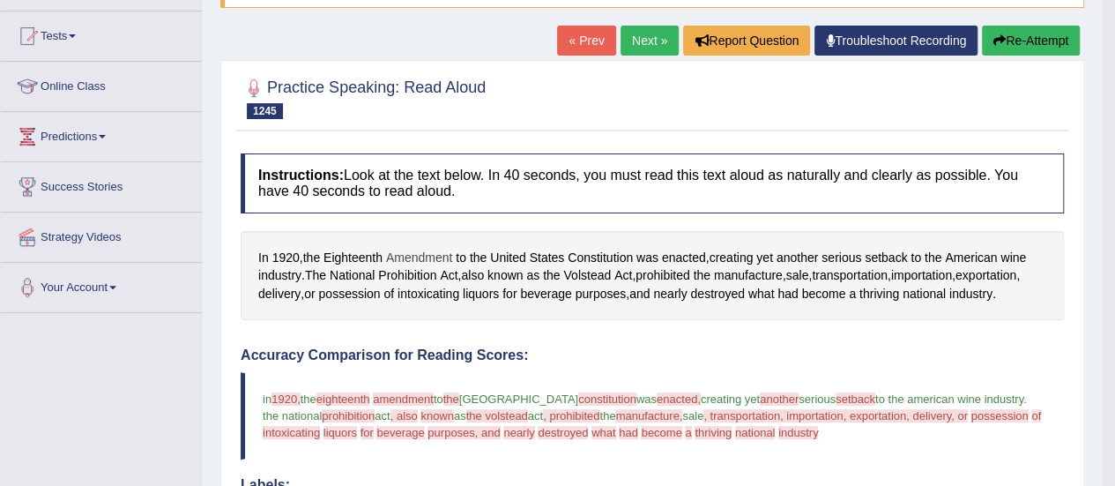
click at [415, 256] on span "Amendment" at bounding box center [419, 258] width 66 height 19
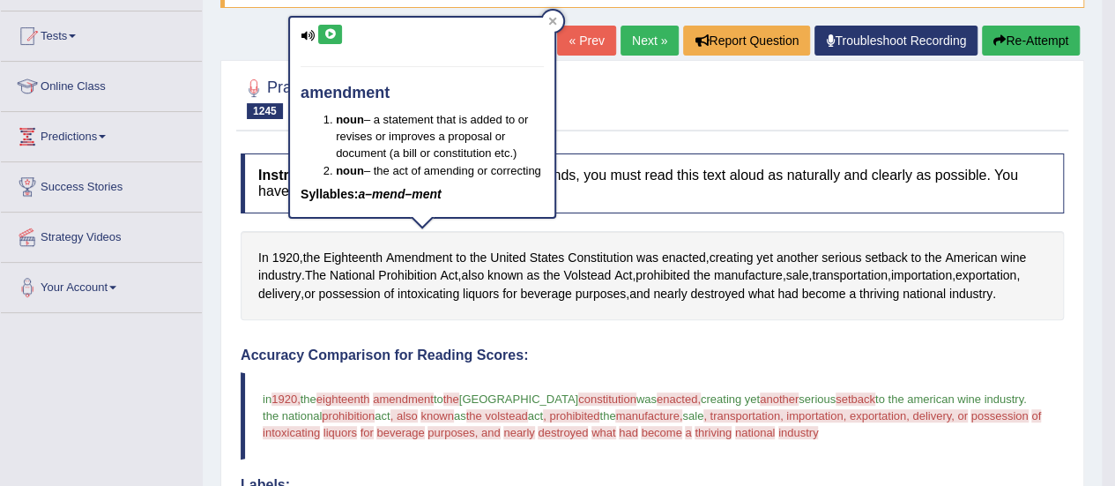
click at [331, 33] on icon at bounding box center [329, 34] width 13 height 11
click at [612, 257] on span "Constitution" at bounding box center [600, 258] width 65 height 19
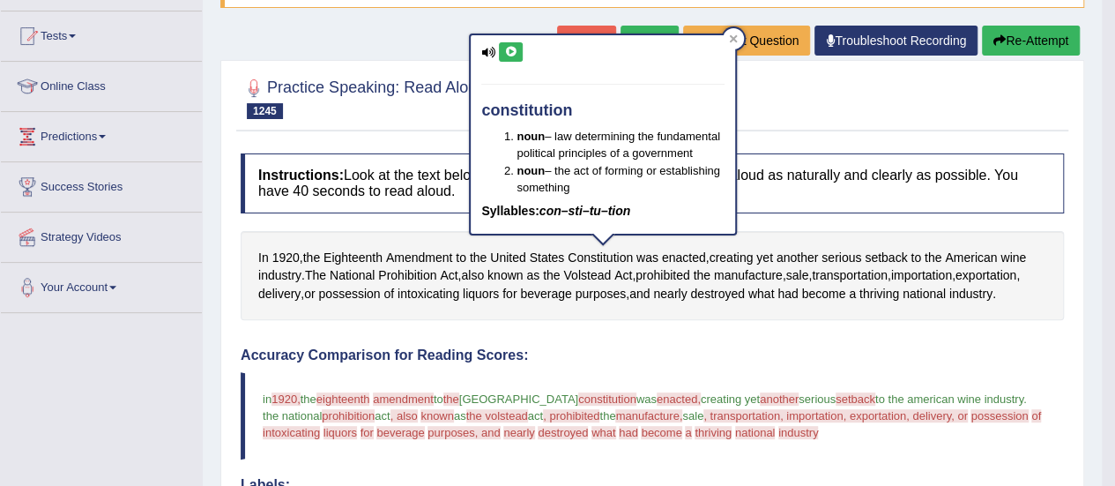
click at [512, 47] on icon at bounding box center [510, 52] width 13 height 11
click at [688, 257] on span "enacted" at bounding box center [684, 258] width 44 height 19
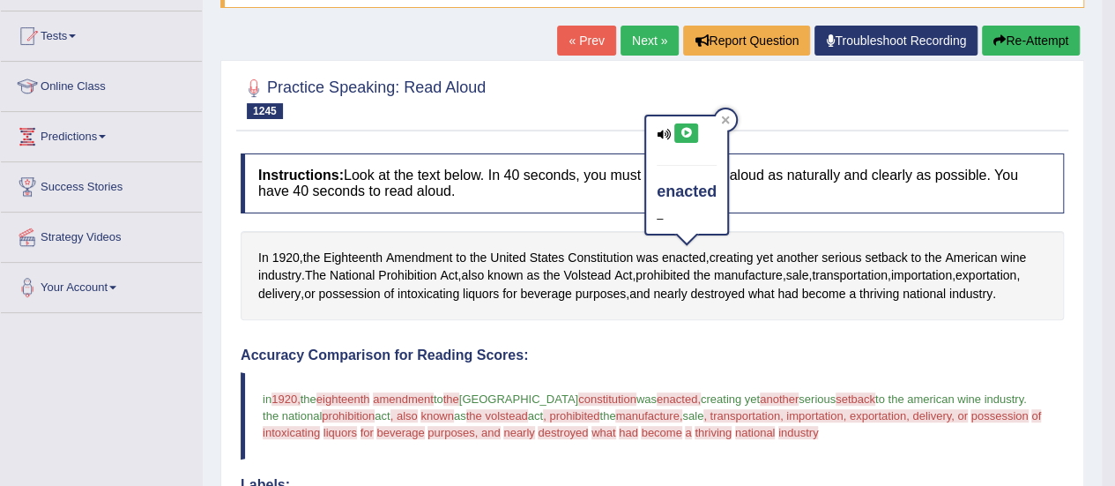
click at [681, 131] on icon at bounding box center [686, 133] width 13 height 11
click at [403, 269] on span "Prohibition" at bounding box center [407, 275] width 58 height 19
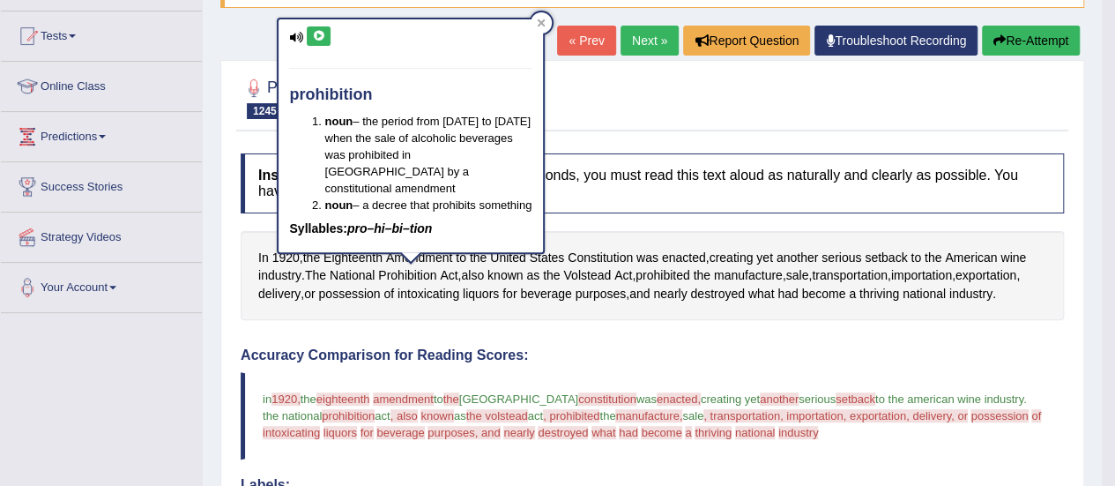
click at [323, 31] on icon at bounding box center [318, 36] width 13 height 11
click at [597, 277] on span "Volstead" at bounding box center [587, 275] width 48 height 19
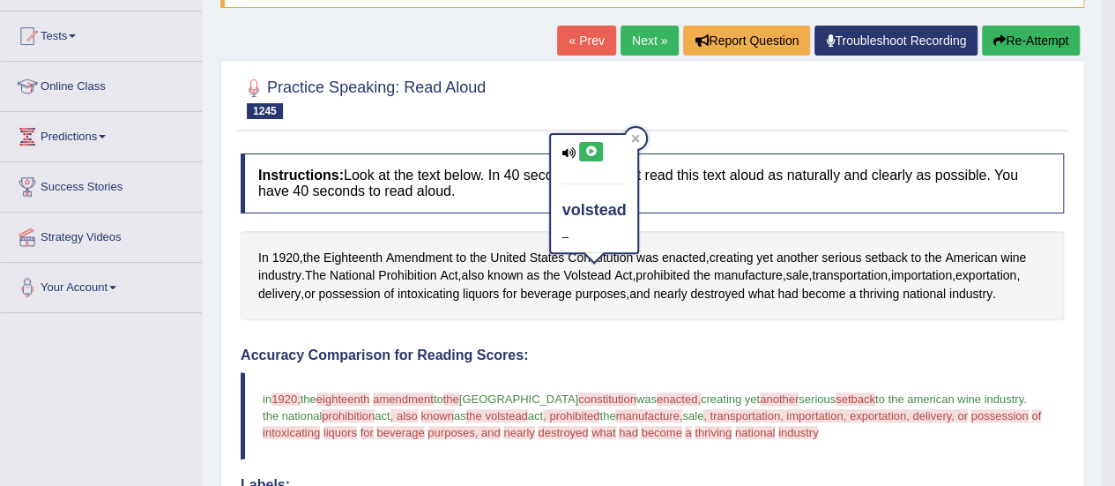
click at [588, 148] on icon at bounding box center [590, 151] width 13 height 11
click at [670, 277] on span "prohibited" at bounding box center [663, 275] width 55 height 19
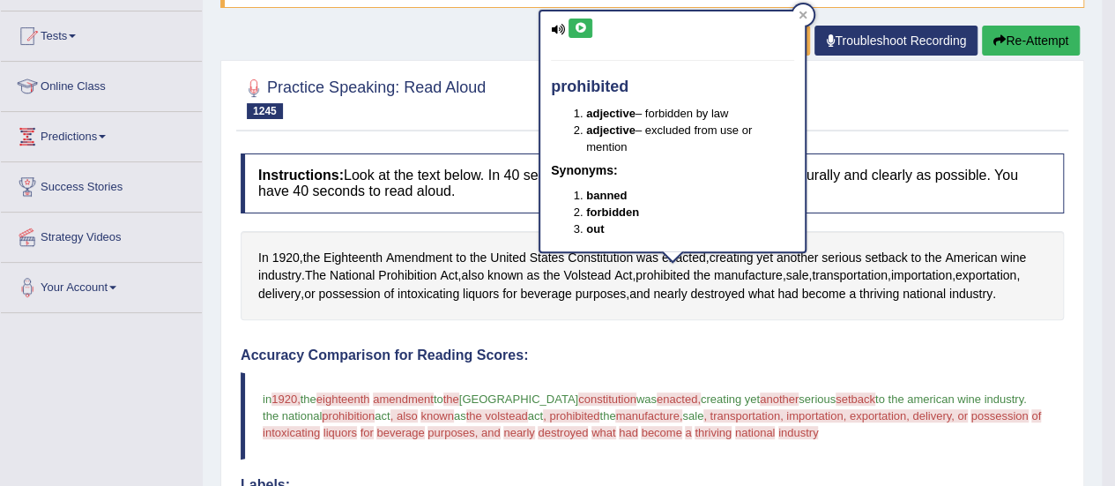
click at [578, 26] on icon at bounding box center [580, 28] width 13 height 11
click at [856, 372] on blockquote "1922 in 1920, the eighteenth 80th amendment amended to the do united states con…" at bounding box center [652, 415] width 823 height 87
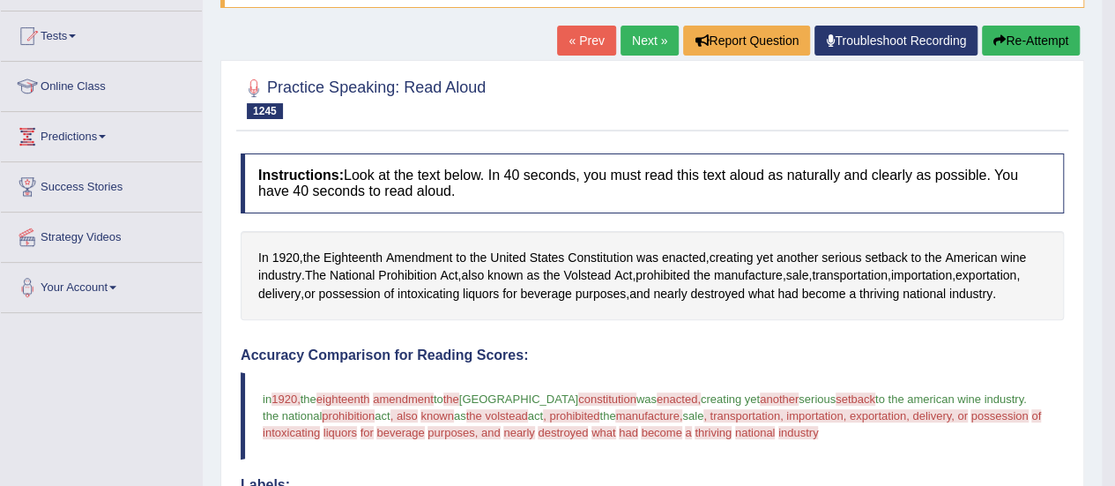
click at [1051, 41] on button "Re-Attempt" at bounding box center [1031, 41] width 98 height 30
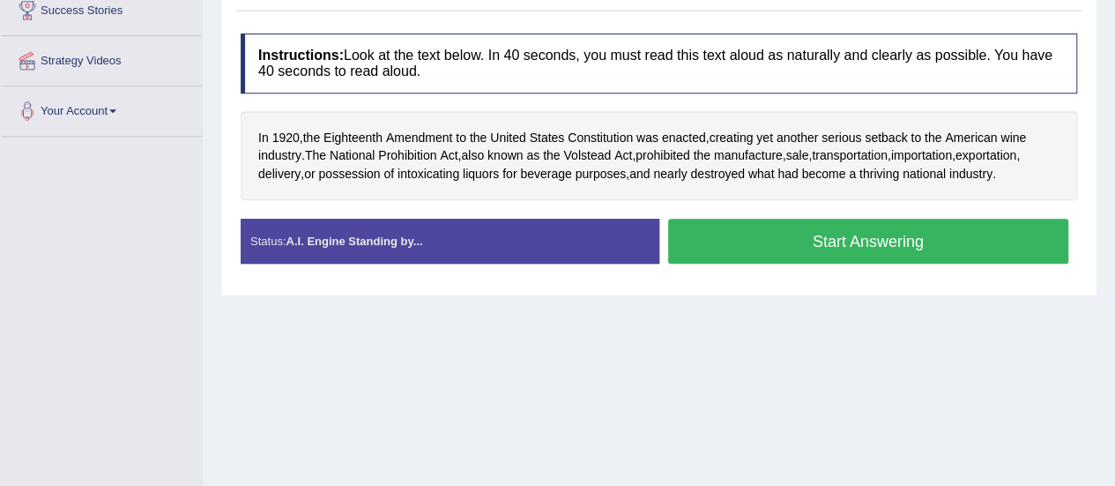
click at [757, 212] on div "Instructions: Look at the text below. In 40 seconds, you must read this text al…" at bounding box center [658, 156] width 845 height 262
click at [756, 230] on button "Start Answering" at bounding box center [868, 241] width 401 height 45
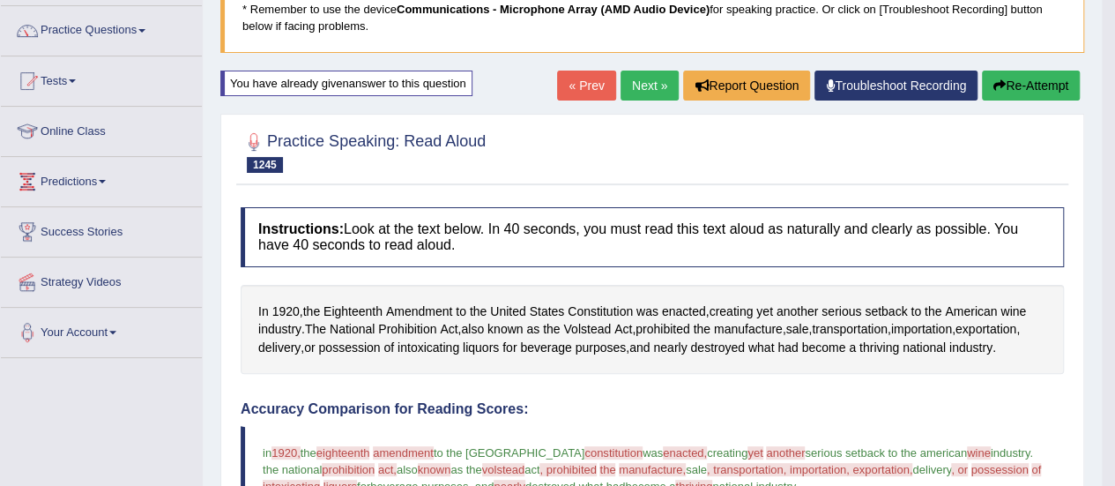
scroll to position [88, 0]
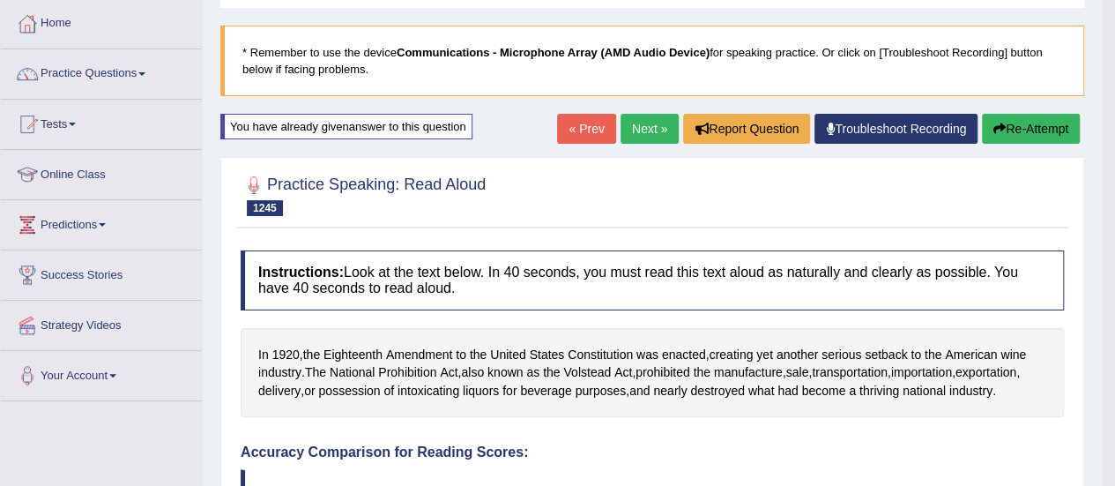
click at [557, 135] on link "« Prev" at bounding box center [586, 129] width 58 height 30
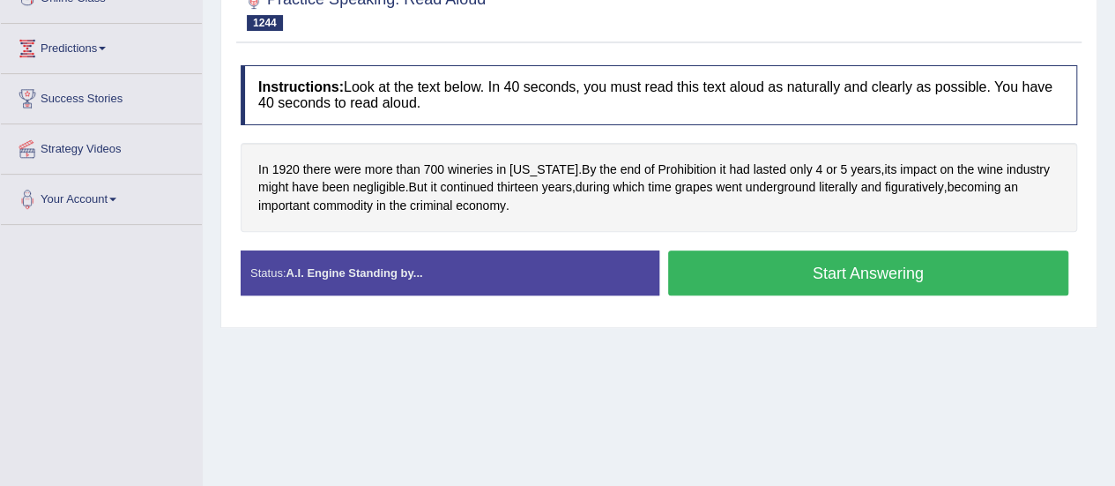
click at [719, 276] on button "Start Answering" at bounding box center [868, 272] width 401 height 45
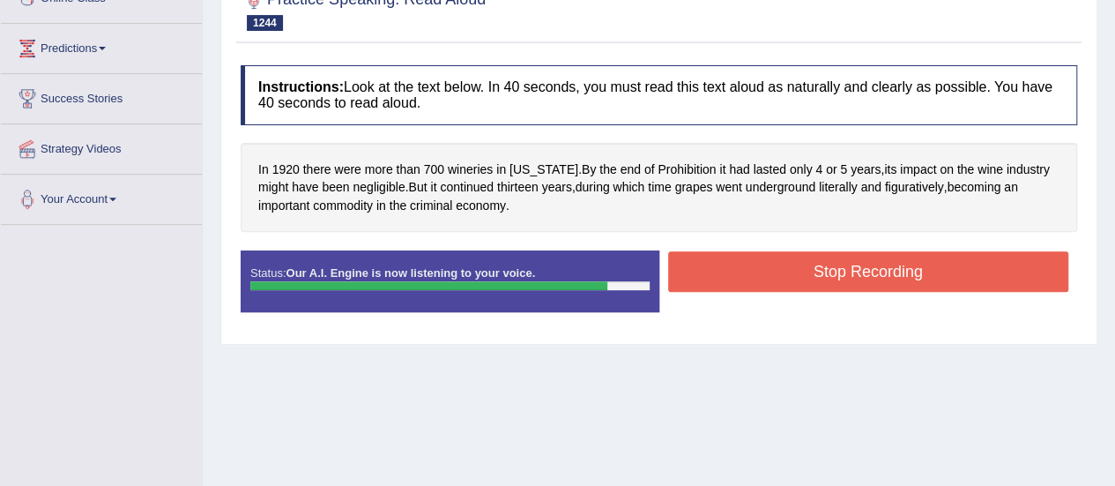
click at [705, 259] on button "Stop Recording" at bounding box center [868, 271] width 401 height 41
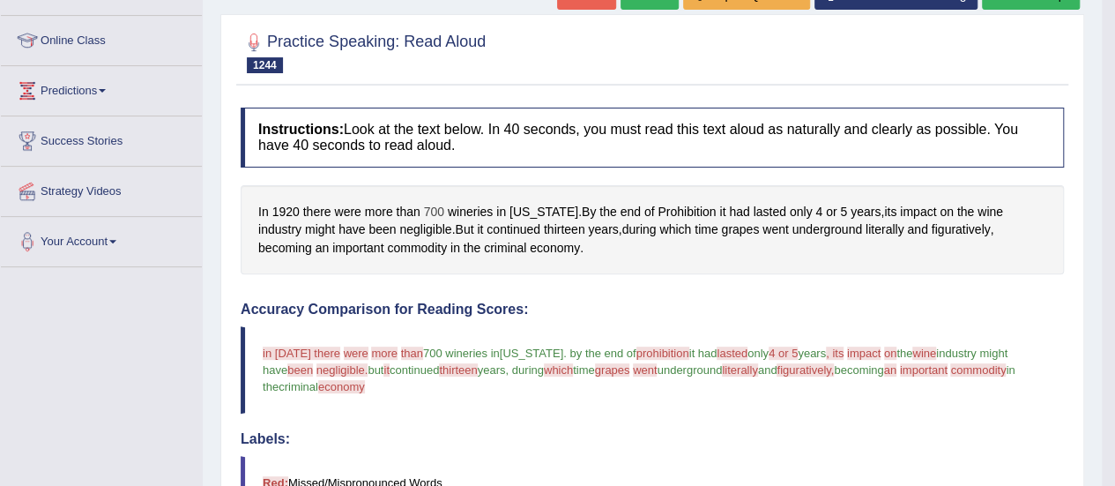
scroll to position [176, 0]
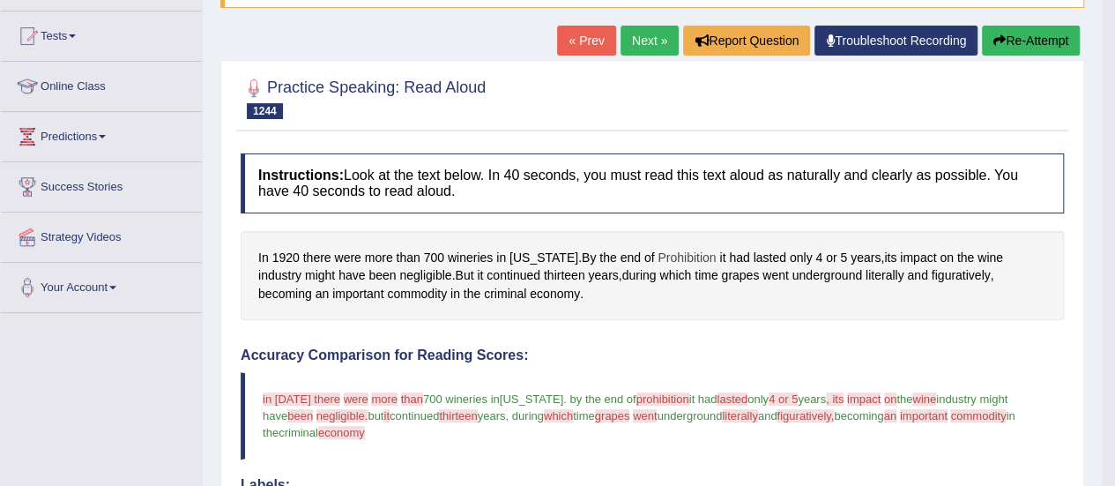
click at [682, 257] on span "Prohibition" at bounding box center [687, 258] width 58 height 19
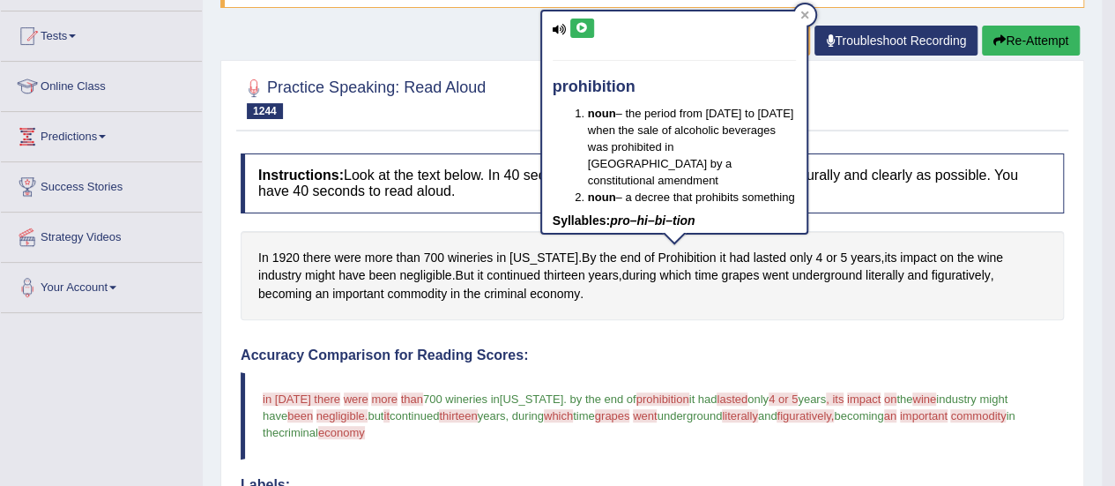
click at [588, 22] on button at bounding box center [582, 28] width 24 height 19
click at [723, 311] on div "In 1920 there were more than 700 wineries in California . By the end of Prohibi…" at bounding box center [652, 276] width 823 height 90
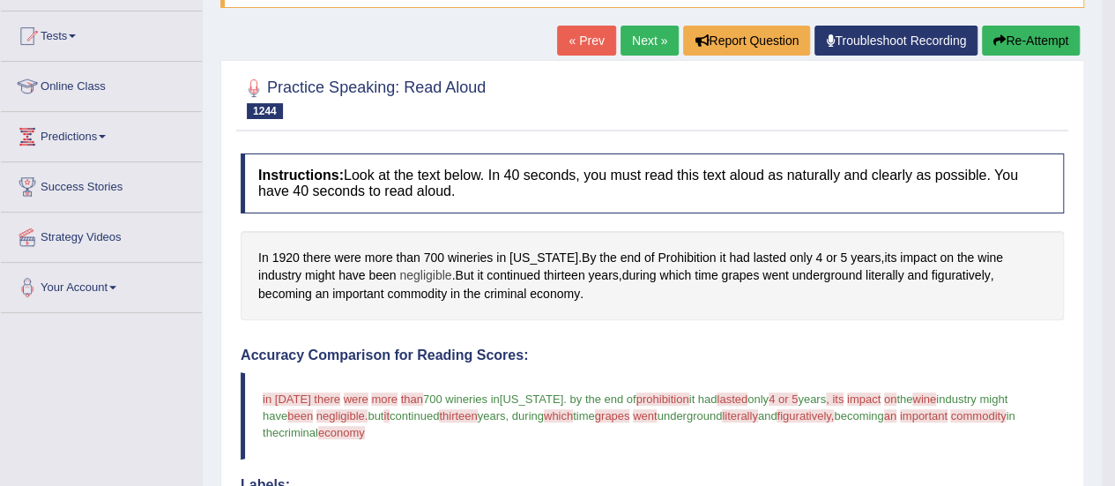
click at [399, 275] on span "negligible" at bounding box center [425, 275] width 52 height 19
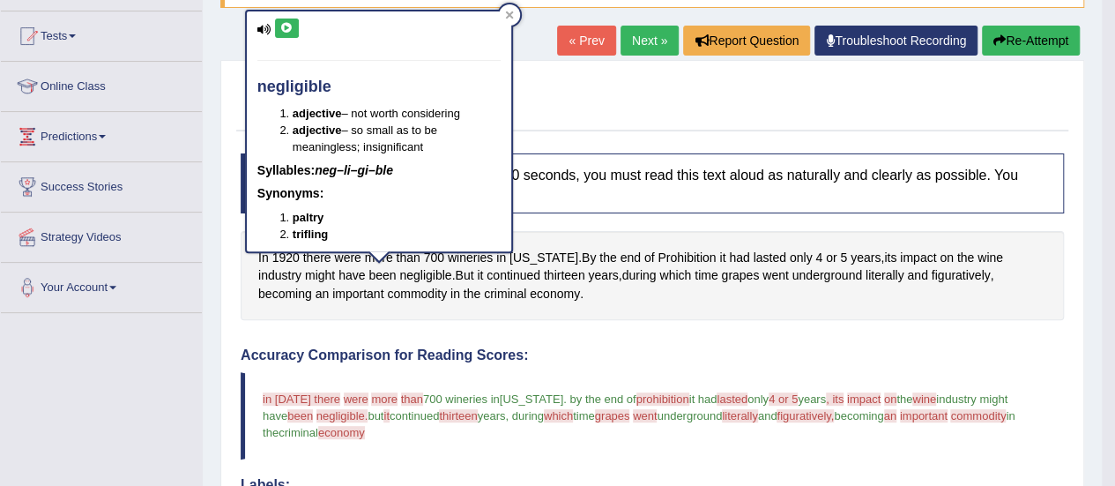
click at [291, 31] on icon at bounding box center [286, 28] width 13 height 11
click at [842, 304] on div "In 1920 there were more than 700 wineries in California . By the end of Prohibi…" at bounding box center [652, 276] width 823 height 90
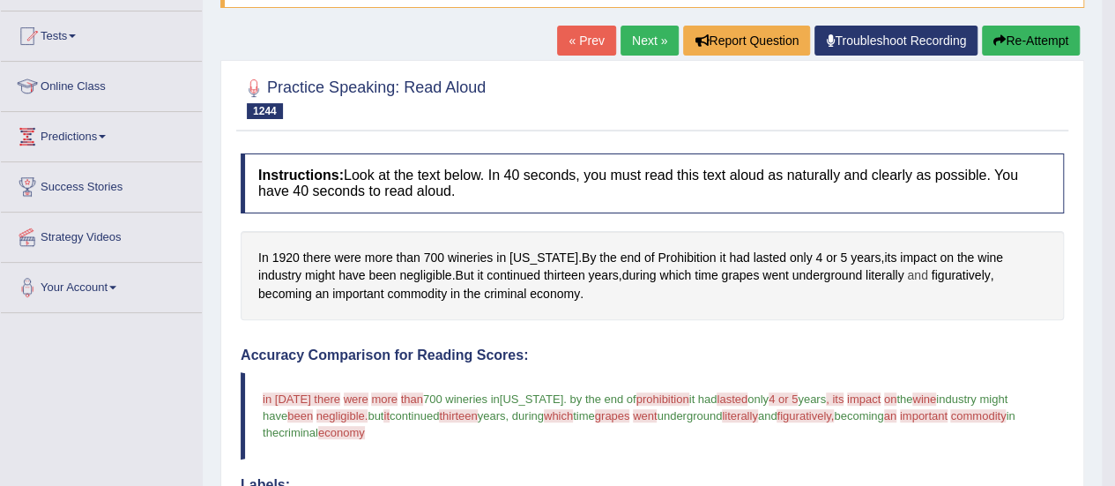
click at [866, 267] on div "In 1920 there were more than 700 wineries in California . By the end of Prohibi…" at bounding box center [652, 276] width 823 height 90
click at [866, 266] on span "literally" at bounding box center [885, 275] width 39 height 19
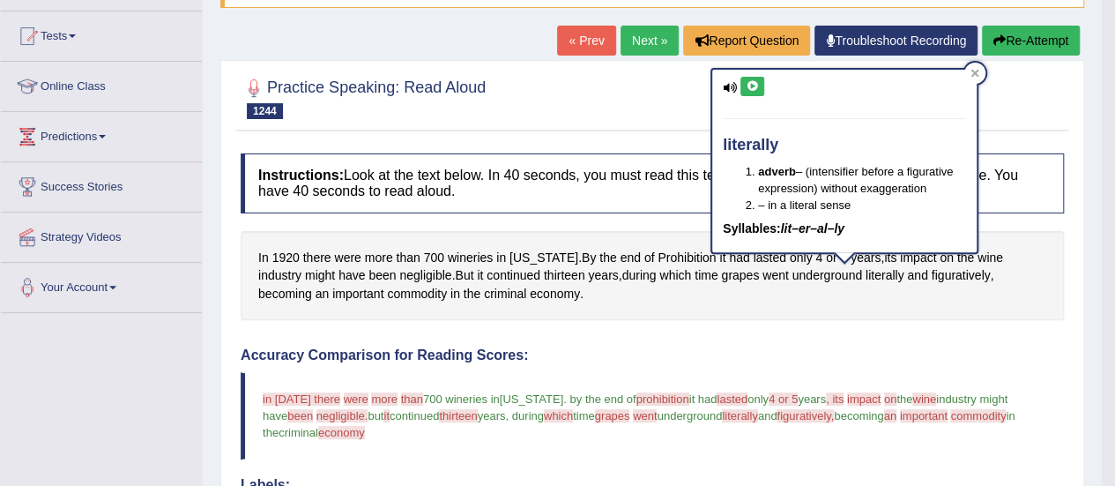
click at [752, 74] on div "literally adverb – (intensifier before a figurative expression) without exagger…" at bounding box center [844, 161] width 264 height 182
click at [753, 81] on icon at bounding box center [752, 86] width 13 height 11
click at [755, 84] on icon at bounding box center [752, 86] width 13 height 11
click at [932, 269] on span "figuratively" at bounding box center [961, 275] width 59 height 19
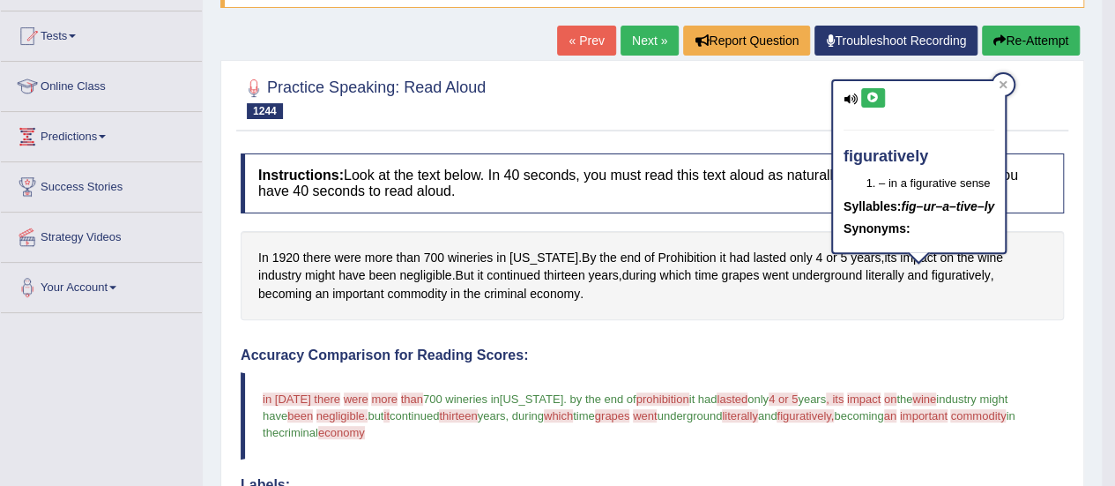
click at [878, 93] on button at bounding box center [873, 97] width 24 height 19
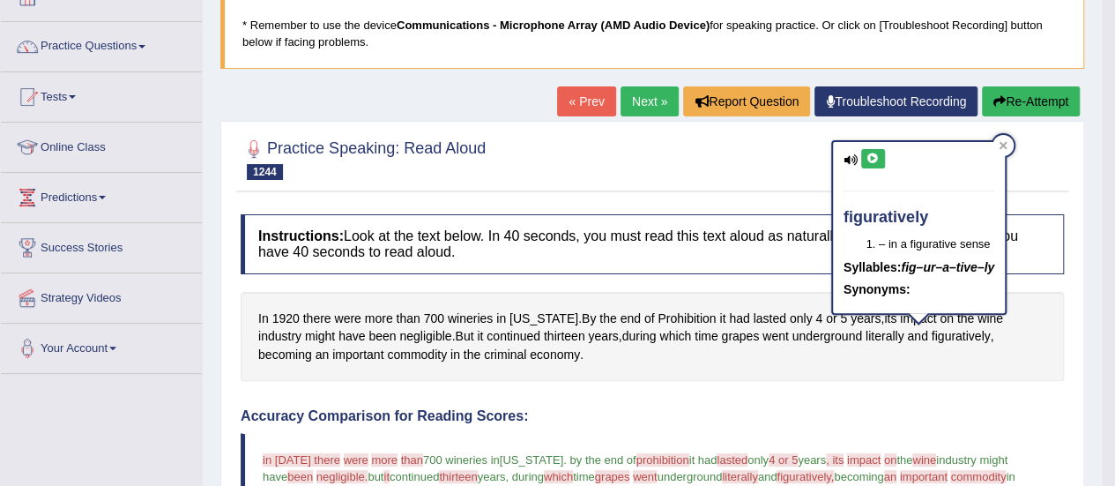
scroll to position [88, 0]
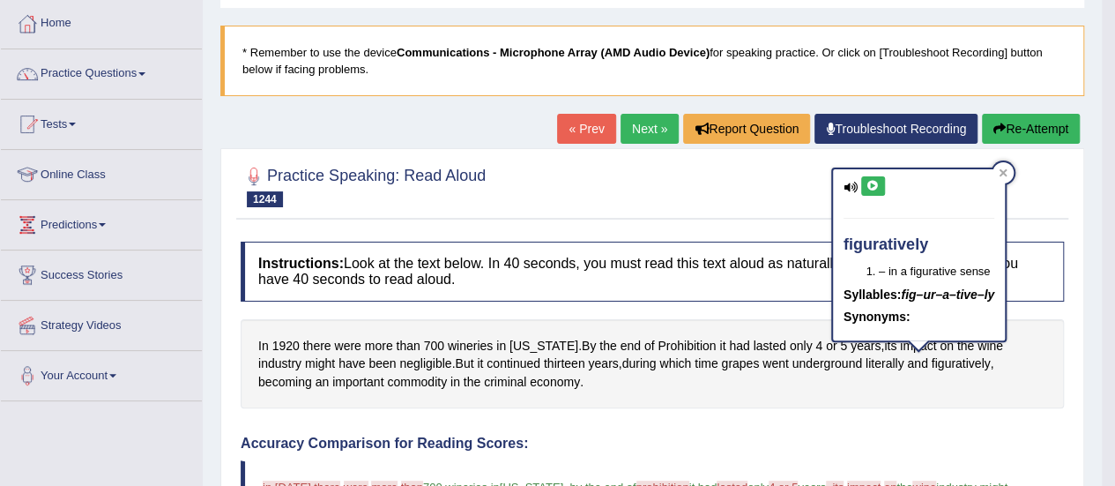
click at [997, 443] on h4 "Accuracy Comparison for Reading Scores:" at bounding box center [652, 443] width 823 height 16
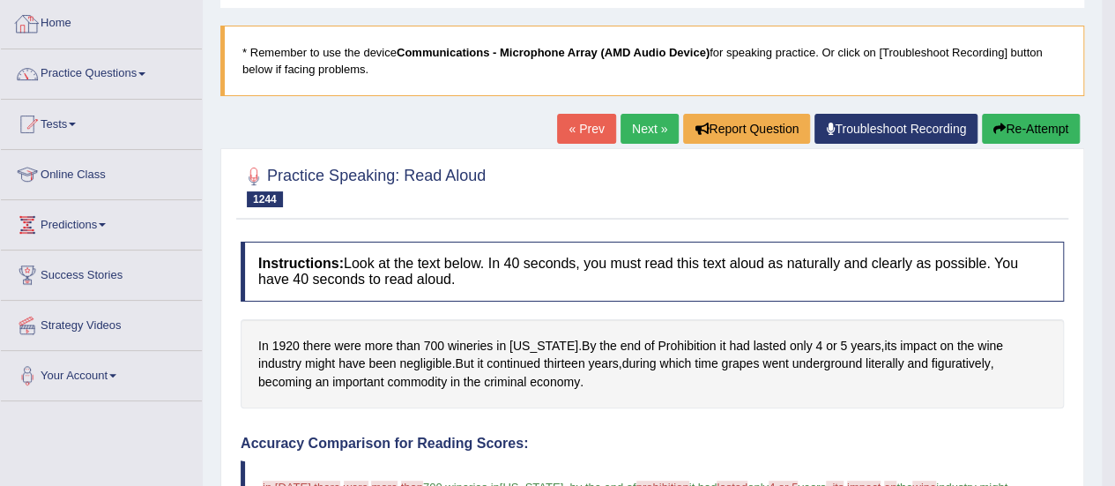
scroll to position [176, 0]
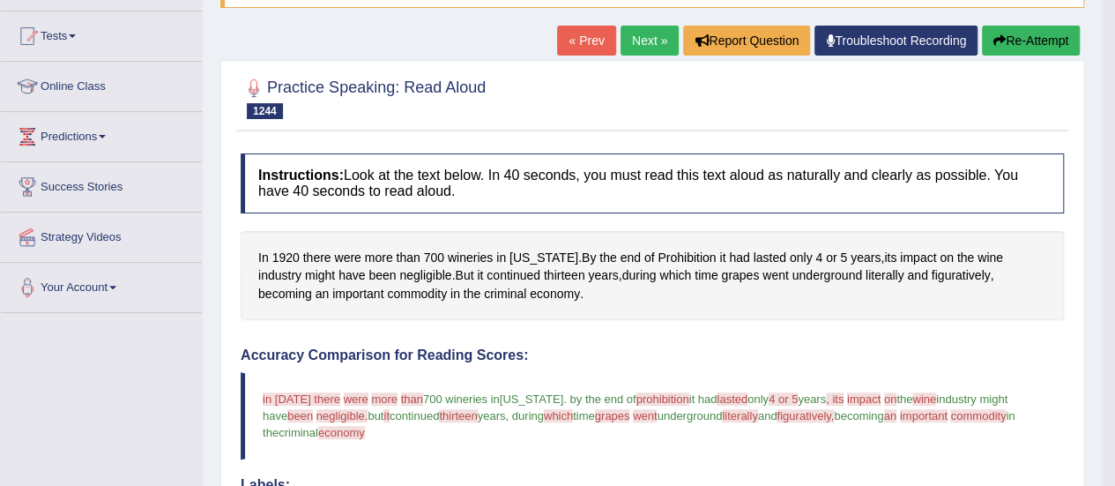
click at [1001, 38] on icon "button" at bounding box center [999, 40] width 12 height 12
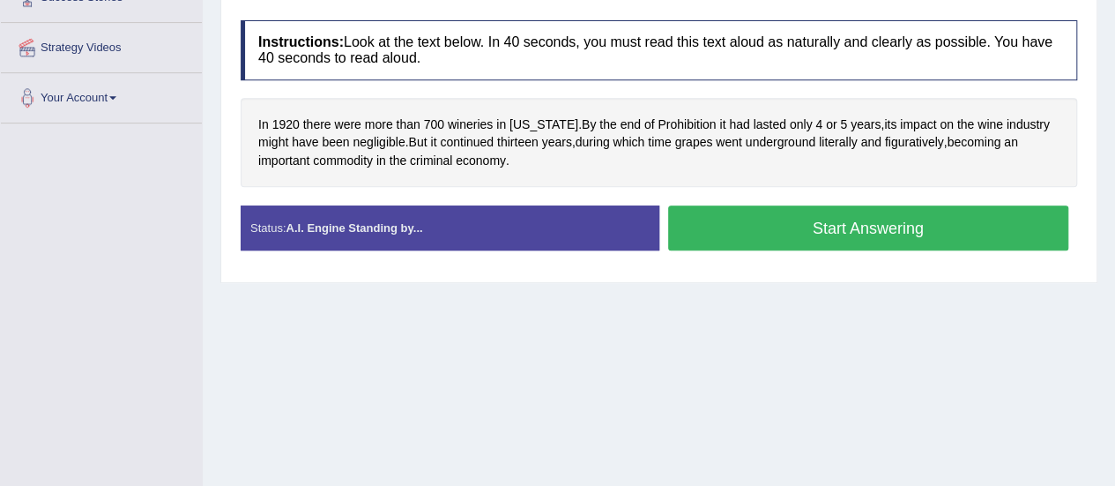
scroll to position [366, 0]
click at [784, 216] on button "Start Answering" at bounding box center [868, 227] width 401 height 45
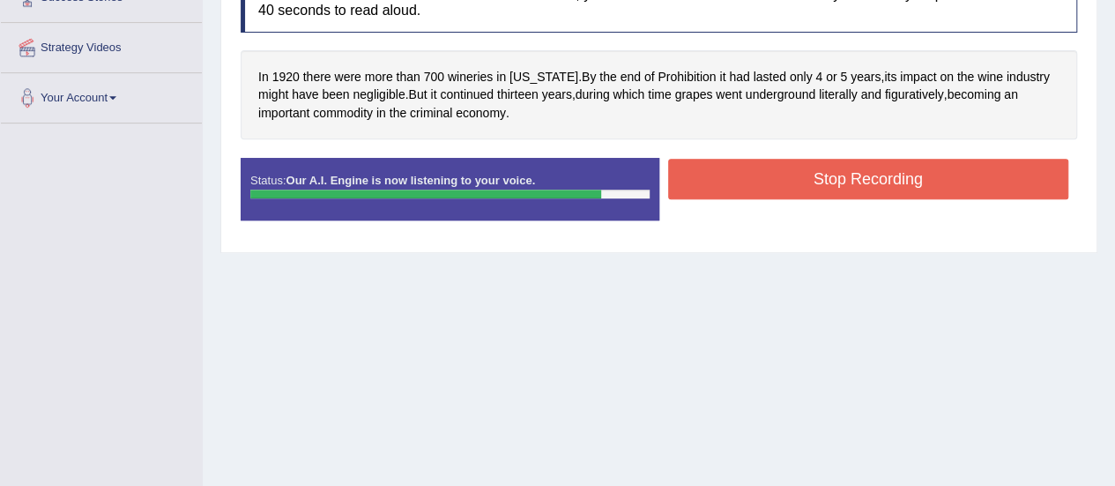
click at [766, 175] on button "Stop Recording" at bounding box center [868, 179] width 401 height 41
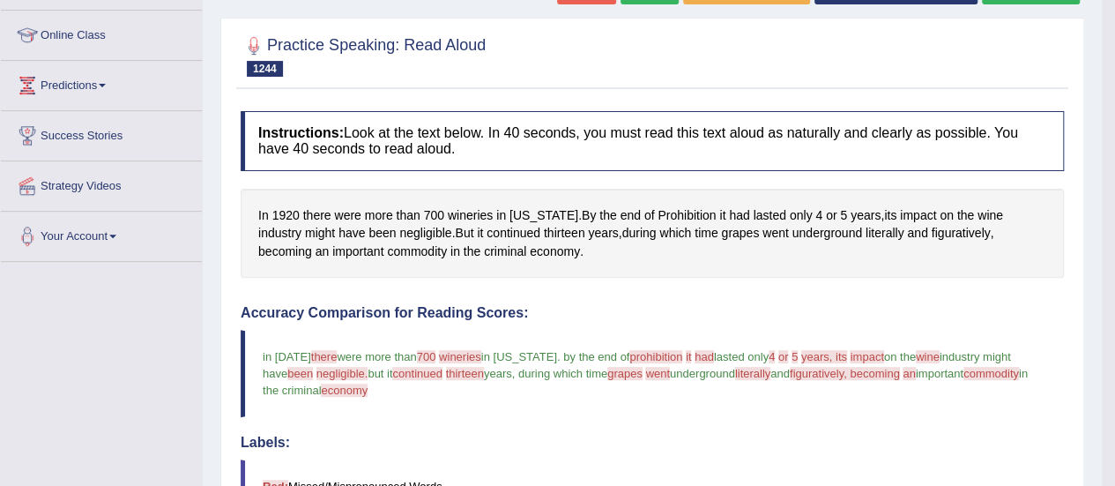
scroll to position [101, 0]
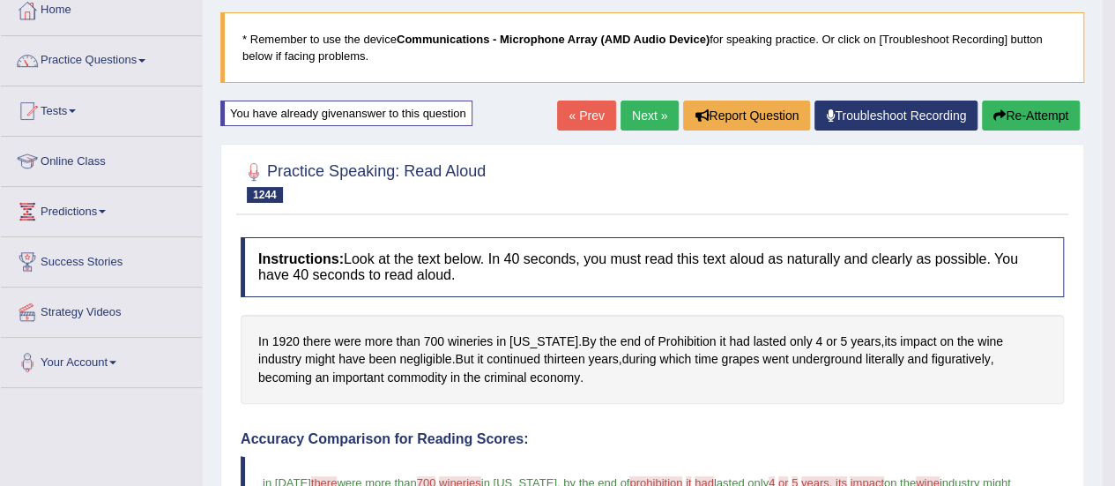
click at [563, 113] on link "« Prev" at bounding box center [586, 115] width 58 height 30
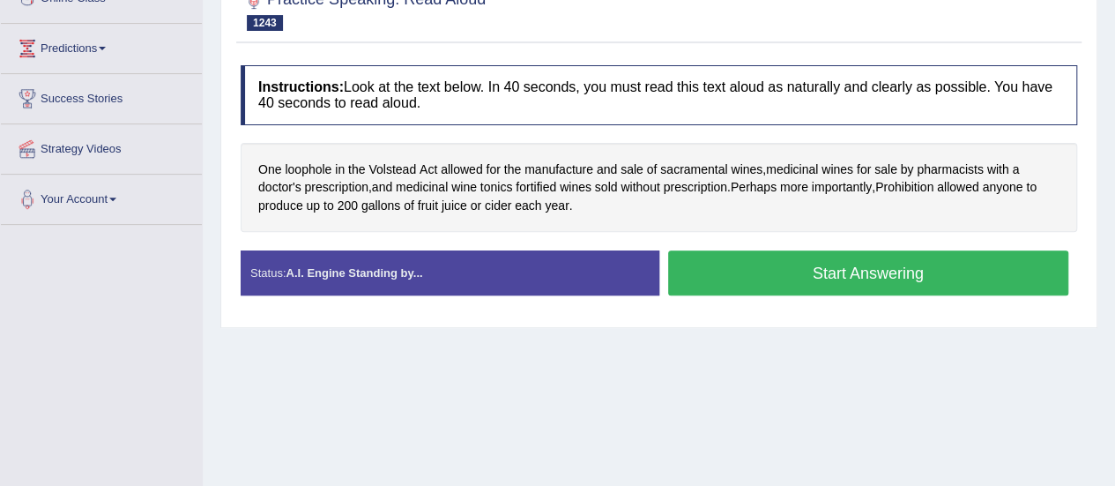
click at [753, 310] on div "Instructions: Look at the text below. In 40 seconds, you must read this text al…" at bounding box center [658, 187] width 845 height 262
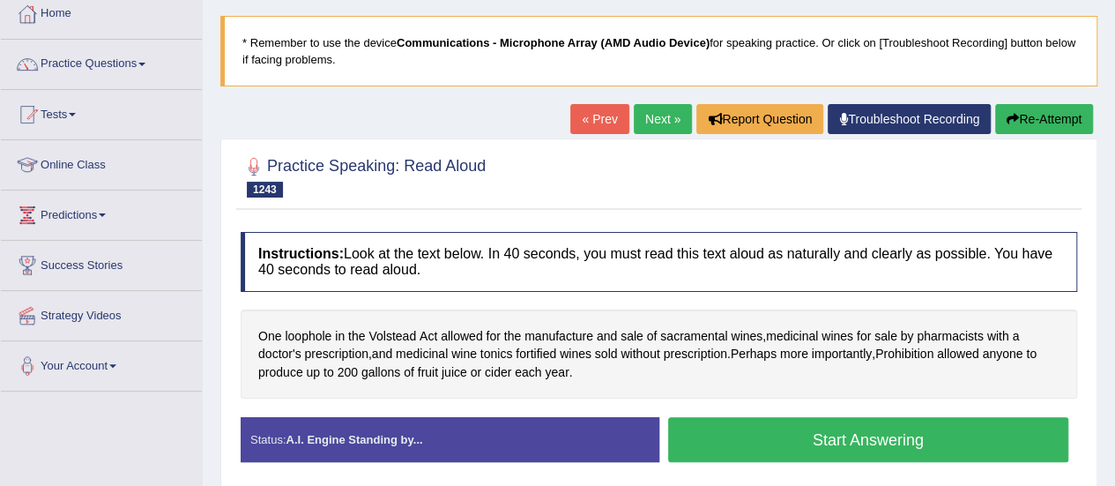
scroll to position [88, 0]
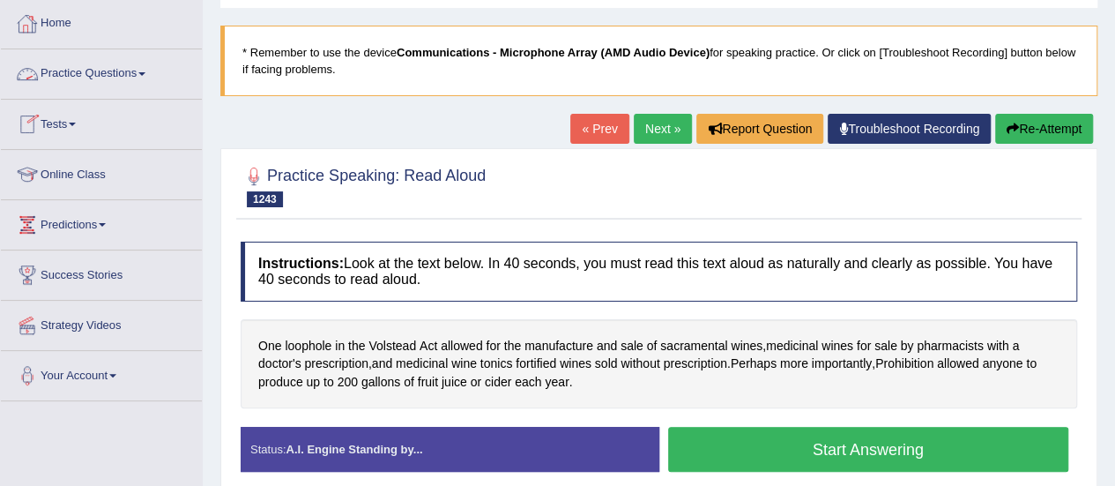
click at [90, 65] on link "Practice Questions" at bounding box center [101, 71] width 201 height 44
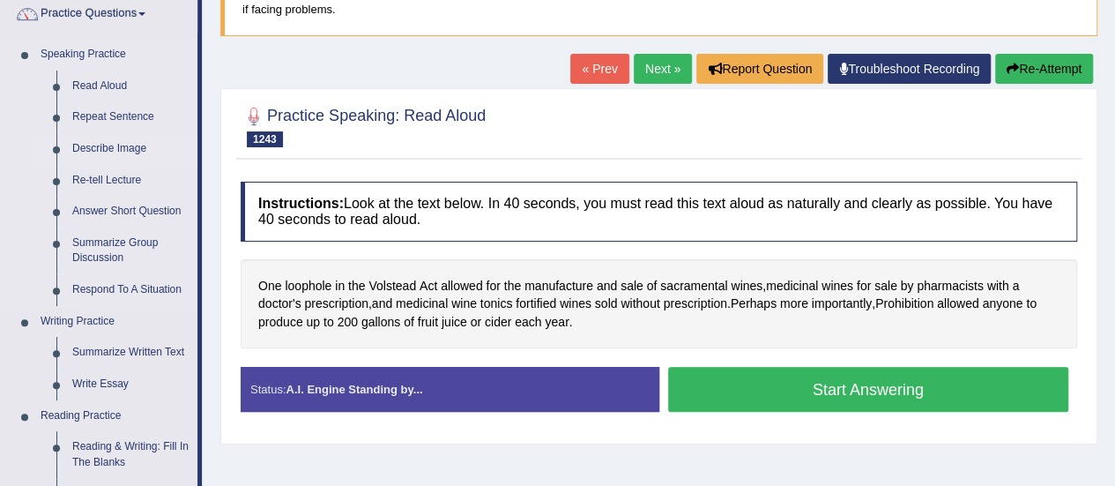
scroll to position [176, 0]
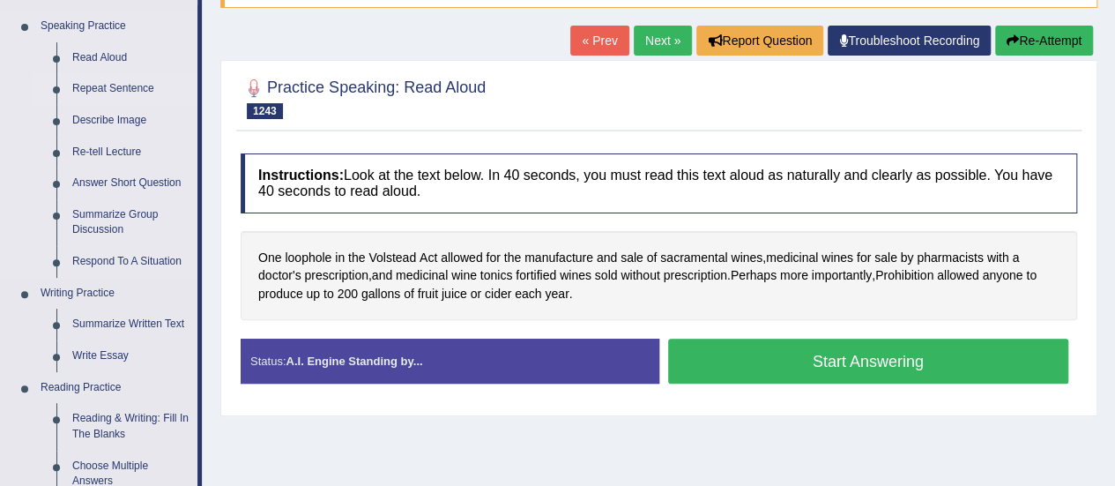
click at [107, 85] on link "Repeat Sentence" at bounding box center [130, 89] width 133 height 32
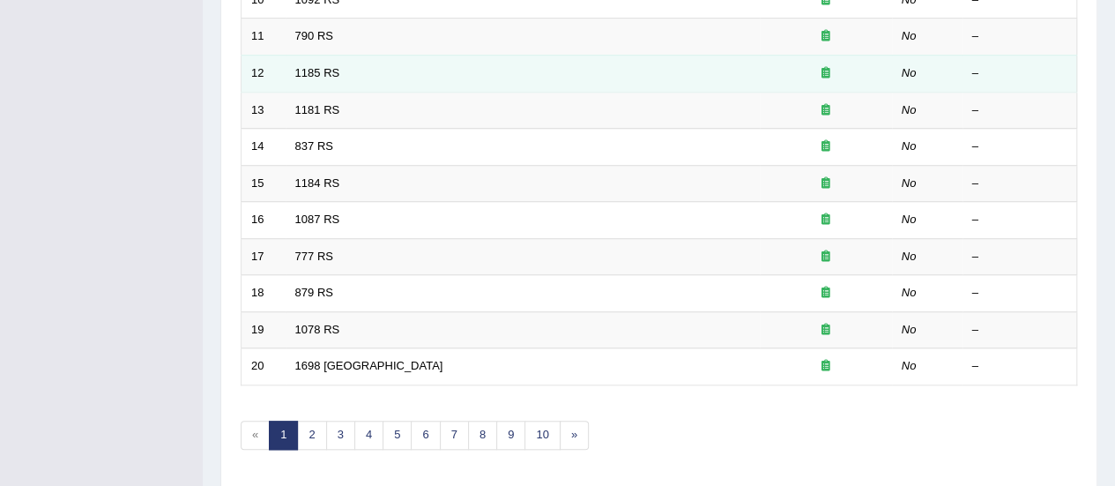
scroll to position [673, 0]
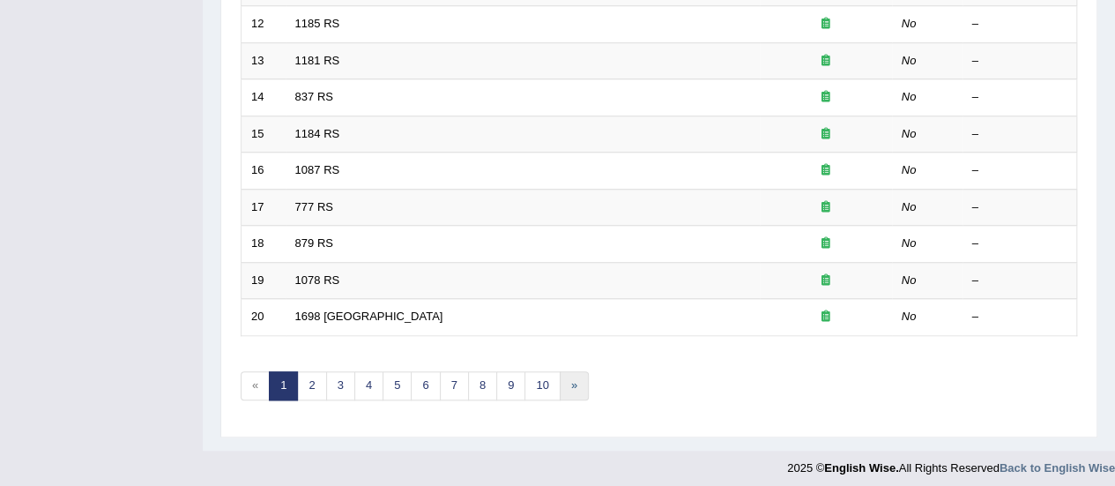
click at [573, 383] on link "»" at bounding box center [574, 385] width 29 height 29
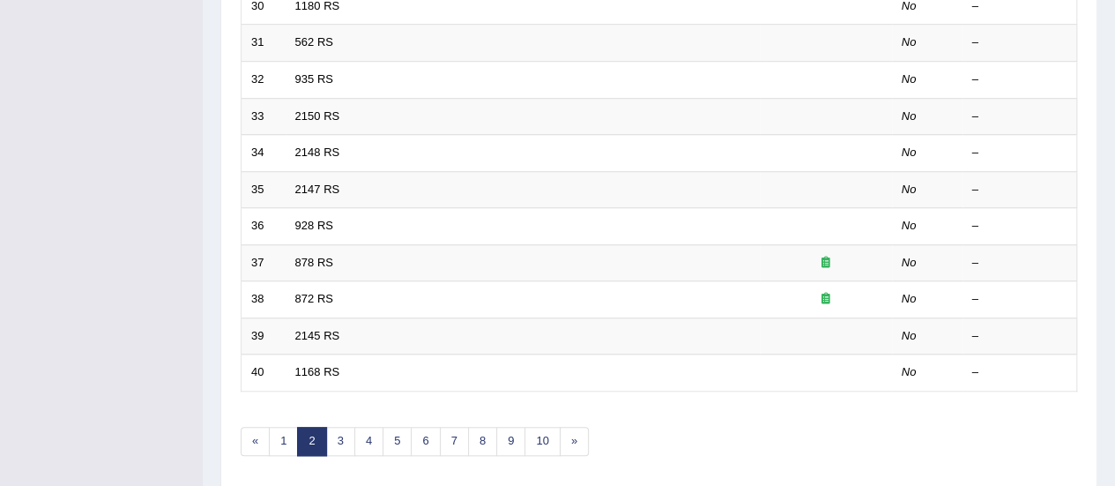
scroll to position [673, 0]
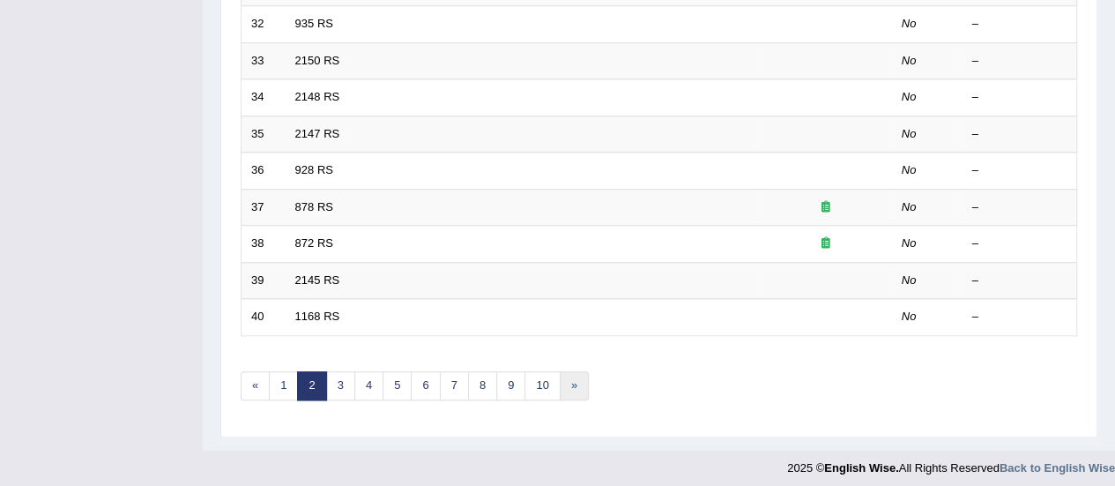
click at [568, 371] on link "»" at bounding box center [574, 385] width 29 height 29
click at [568, 372] on link "»" at bounding box center [574, 385] width 29 height 29
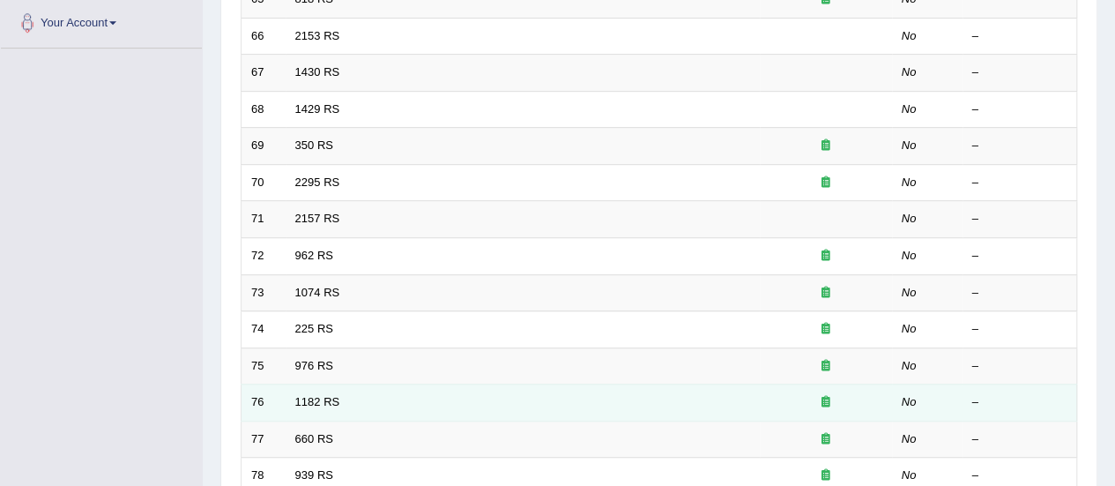
scroll to position [673, 0]
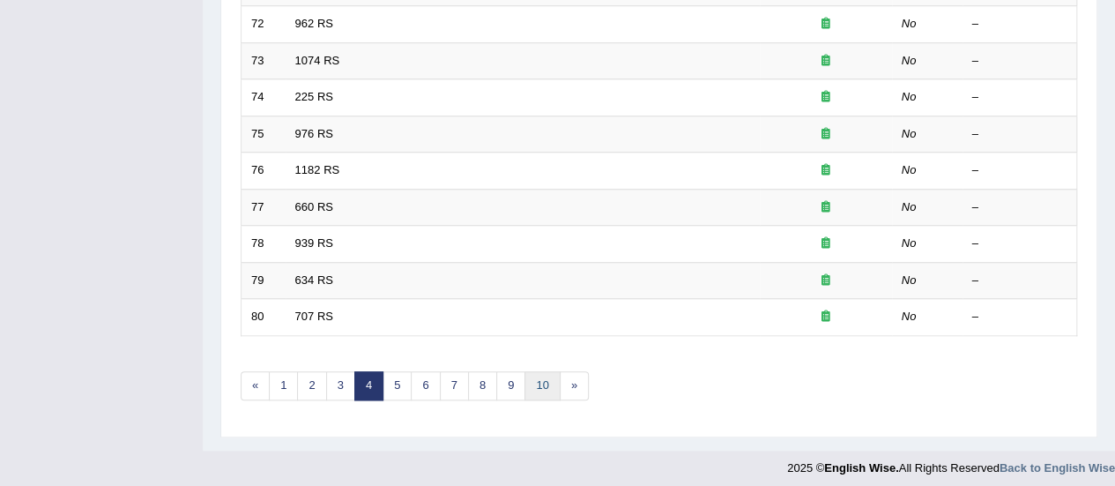
click at [541, 384] on link "10" at bounding box center [541, 385] width 35 height 29
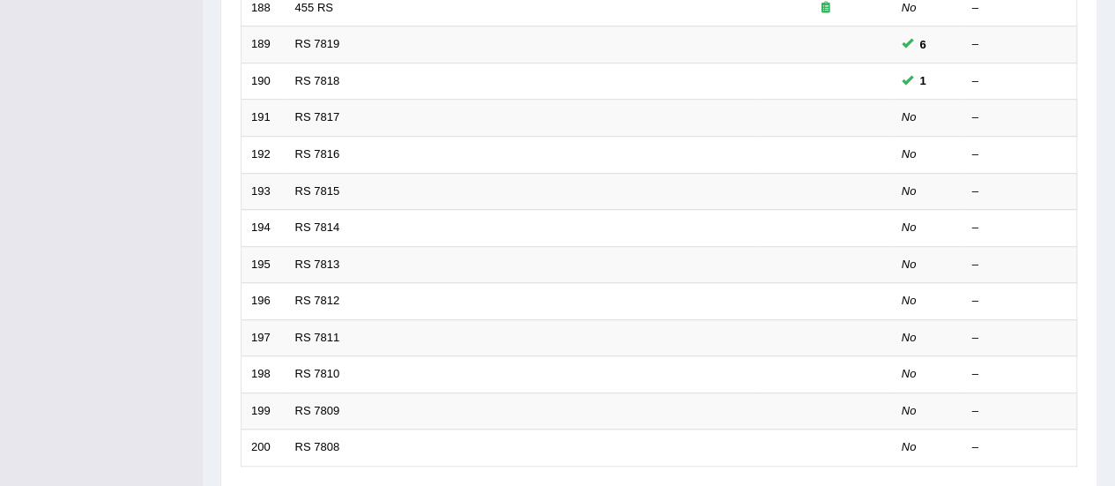
scroll to position [673, 0]
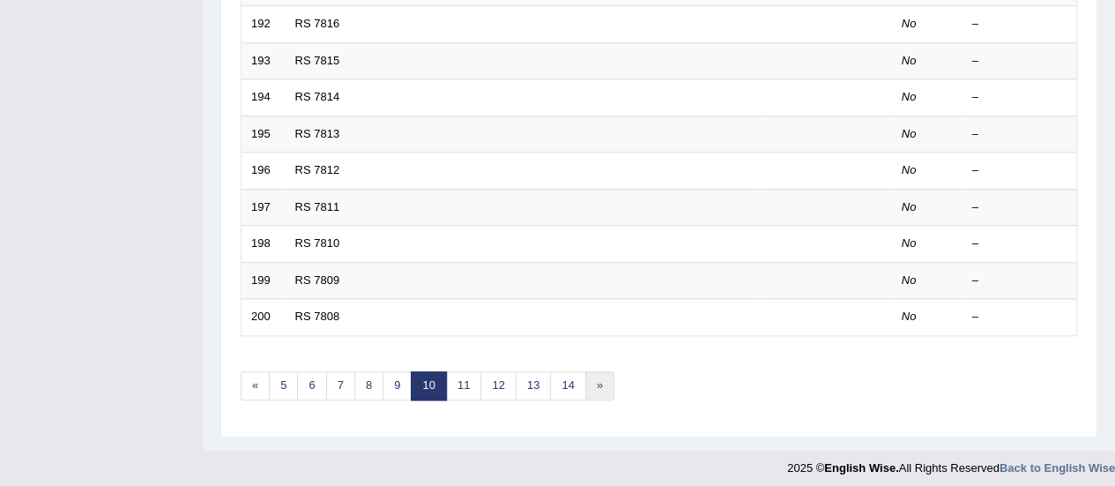
click at [585, 375] on link "»" at bounding box center [599, 385] width 29 height 29
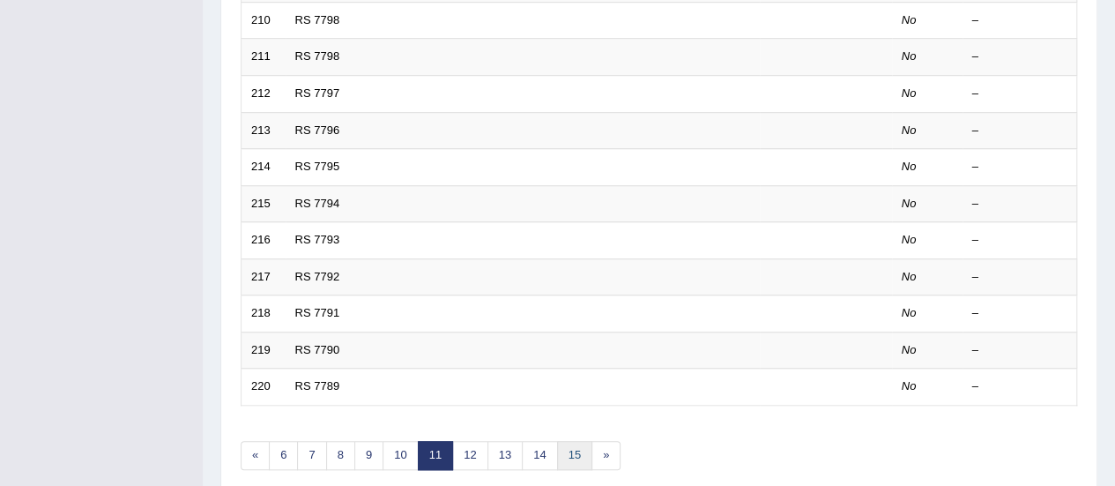
scroll to position [673, 0]
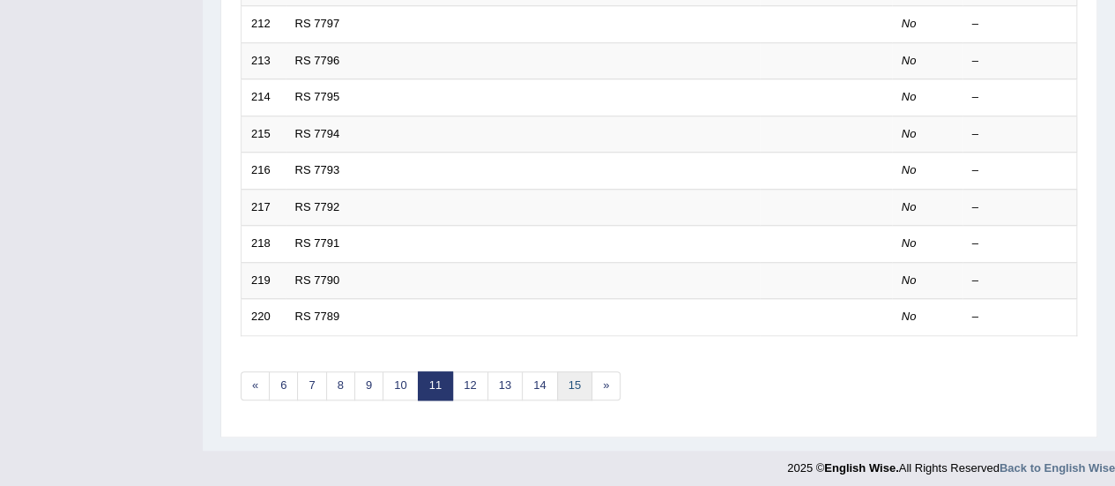
click at [566, 381] on link "15" at bounding box center [574, 385] width 35 height 29
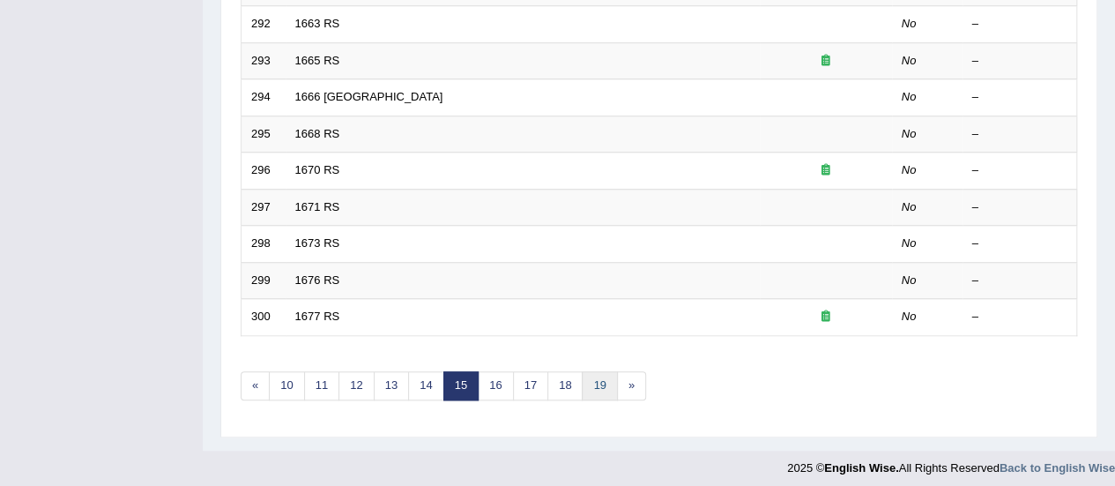
click at [592, 376] on link "19" at bounding box center [599, 385] width 35 height 29
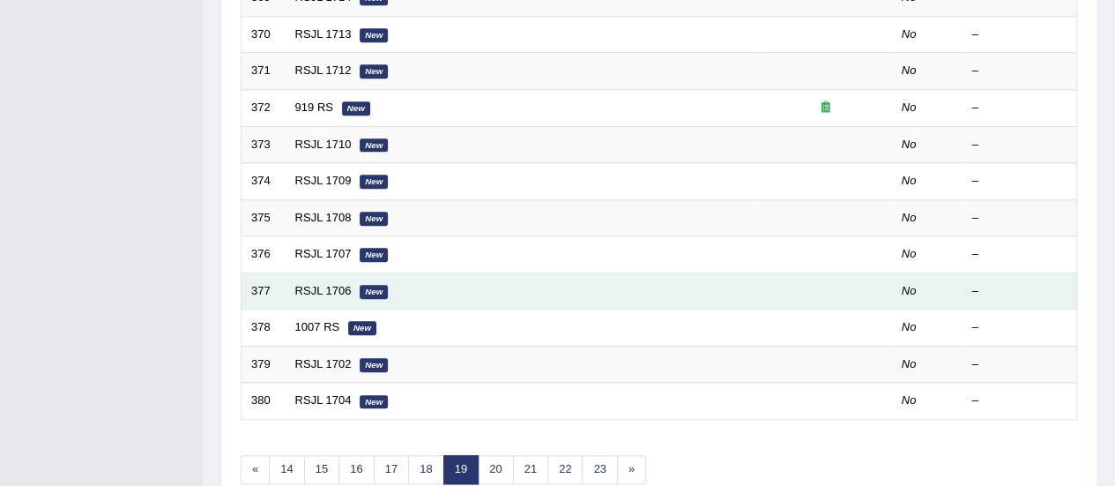
scroll to position [673, 0]
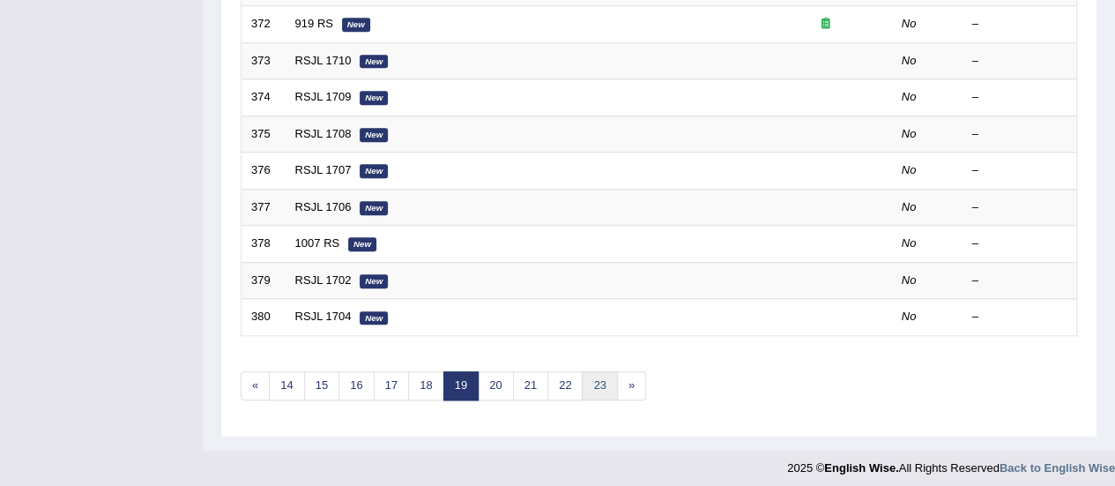
click at [584, 373] on link "23" at bounding box center [599, 385] width 35 height 29
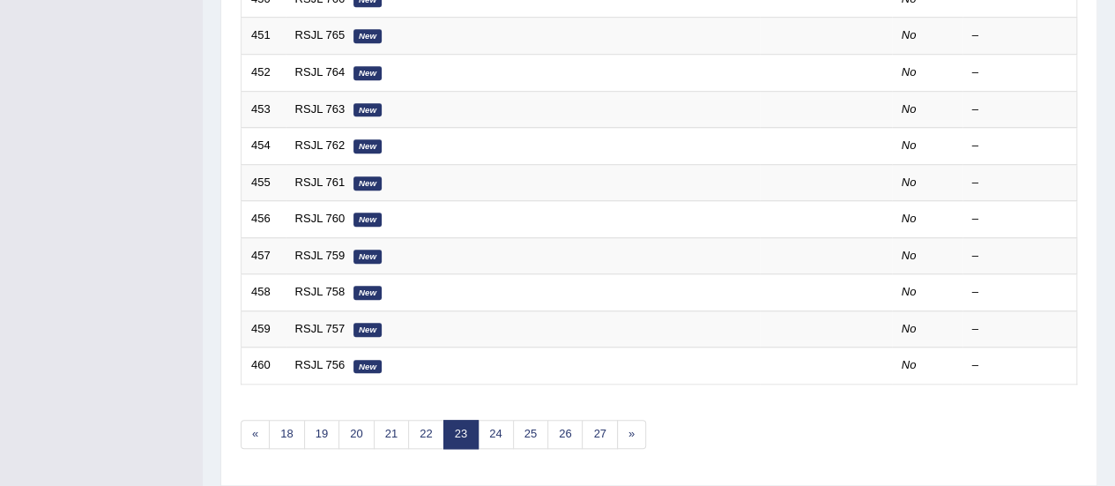
scroll to position [673, 0]
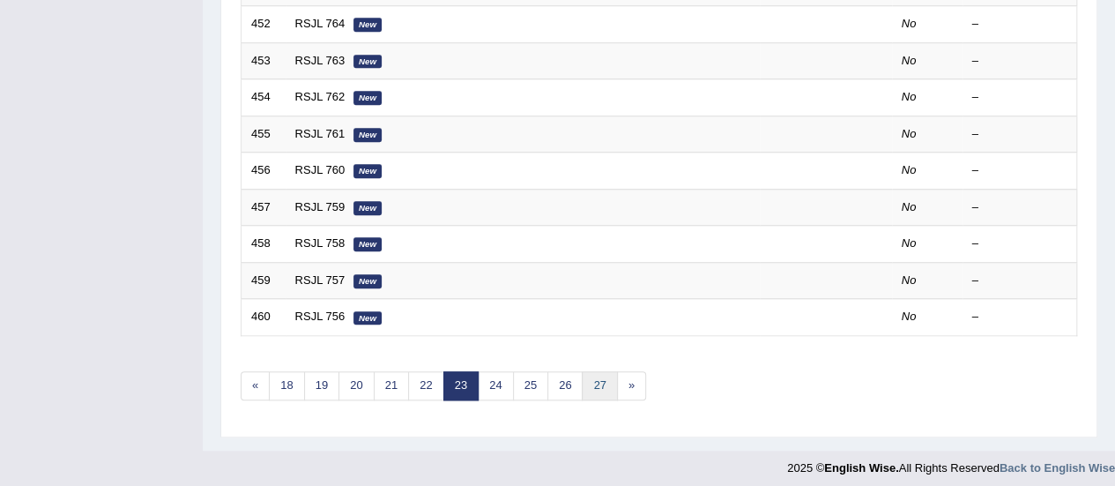
click at [590, 375] on link "27" at bounding box center [599, 385] width 35 height 29
click at [589, 375] on link "31" at bounding box center [599, 385] width 35 height 29
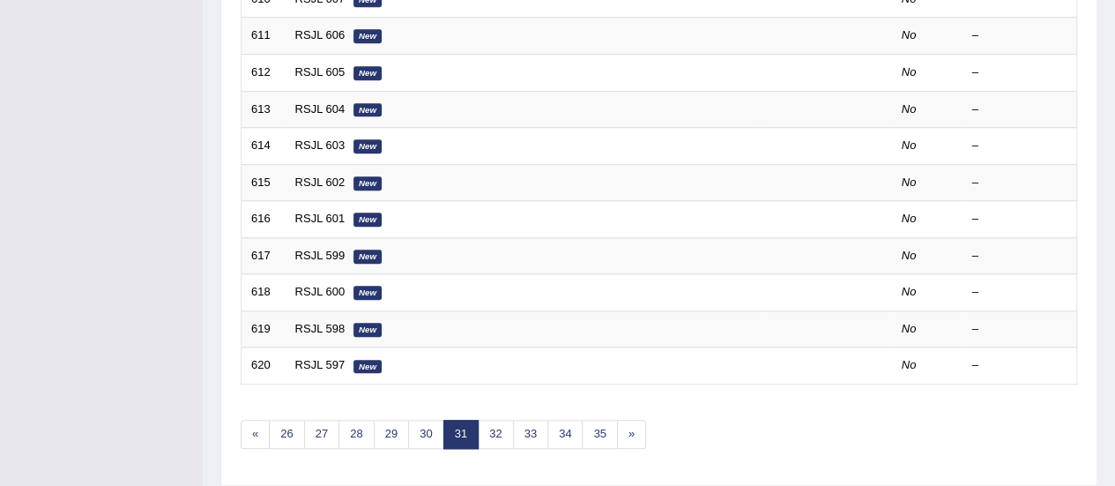
scroll to position [673, 0]
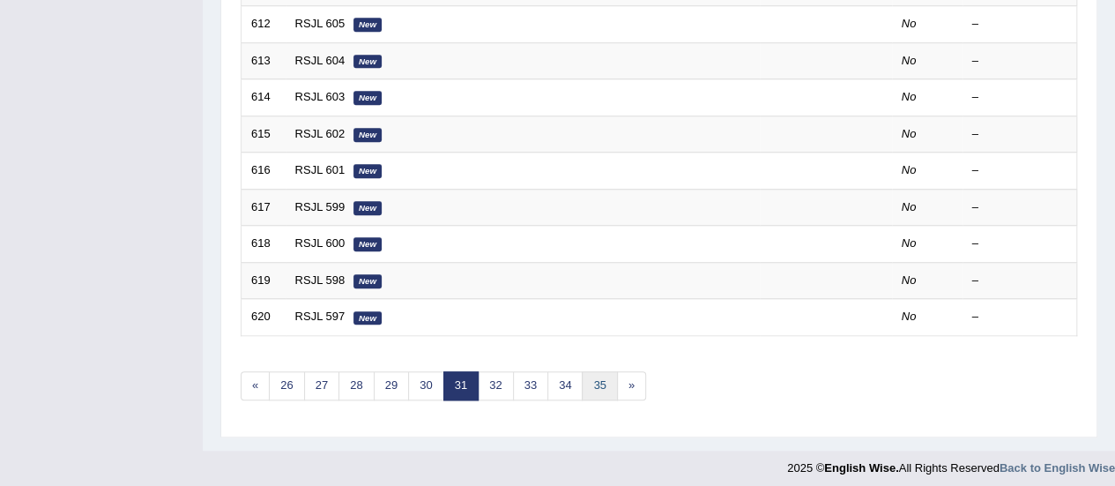
drag, startPoint x: 0, startPoint y: 0, endPoint x: 589, endPoint y: 375, distance: 697.9
click at [589, 375] on link "35" at bounding box center [599, 385] width 35 height 29
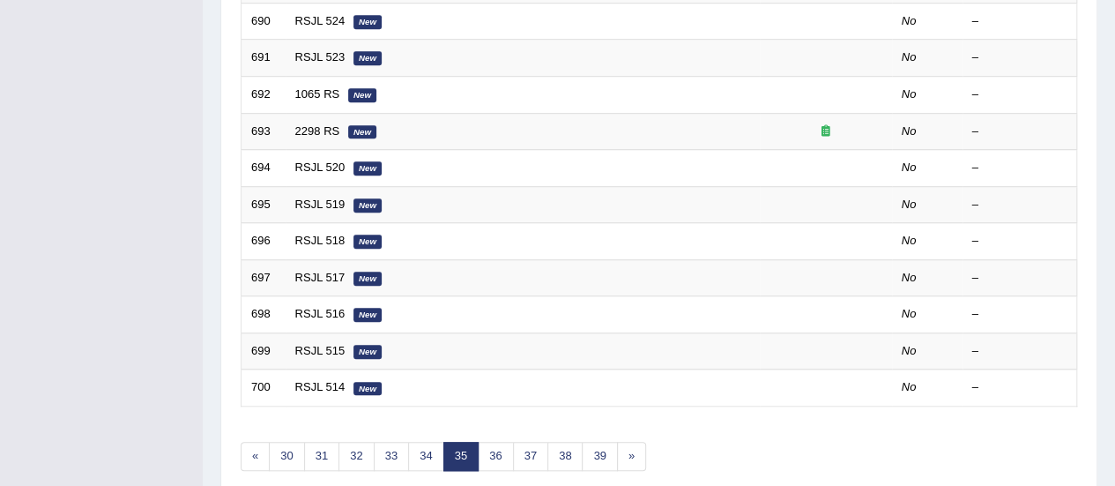
scroll to position [673, 0]
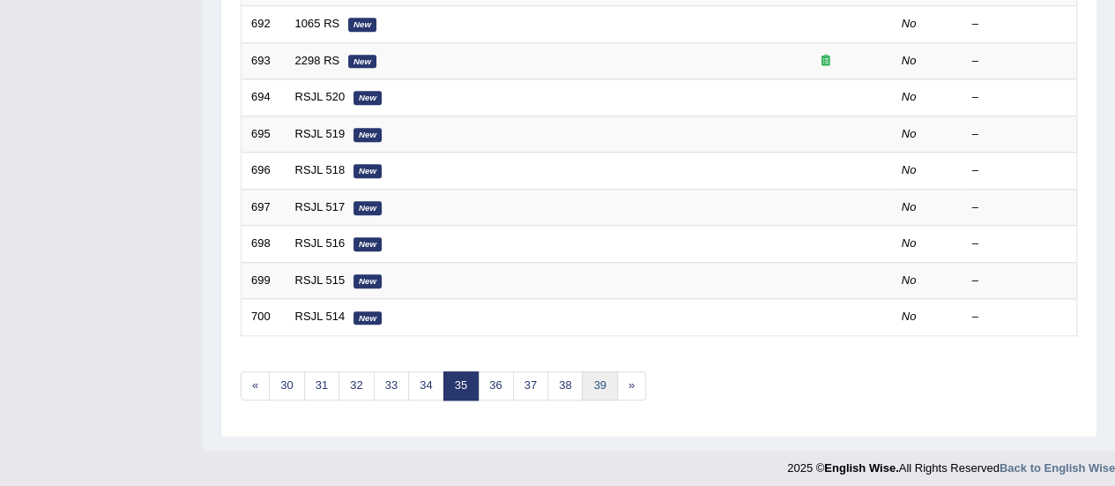
click at [594, 375] on link "39" at bounding box center [599, 385] width 35 height 29
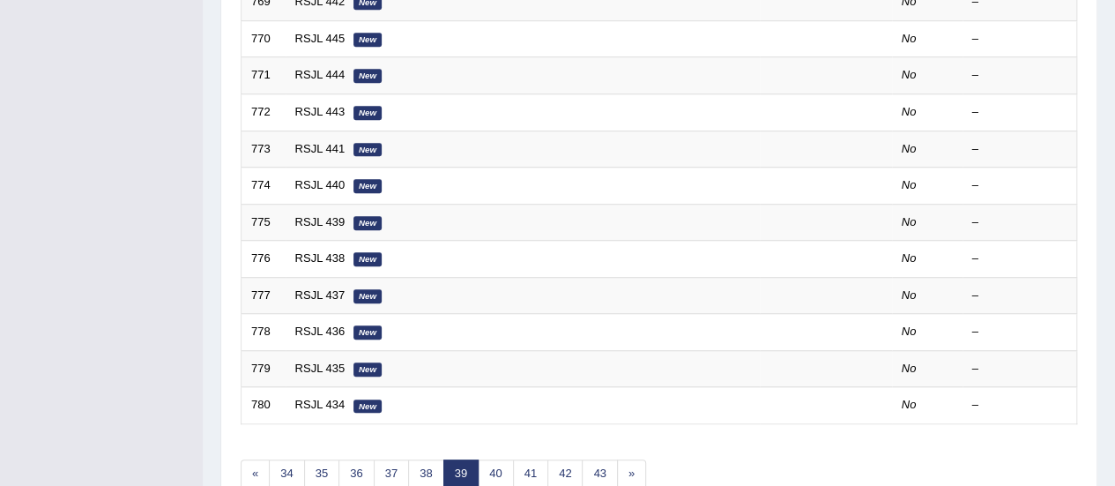
scroll to position [673, 0]
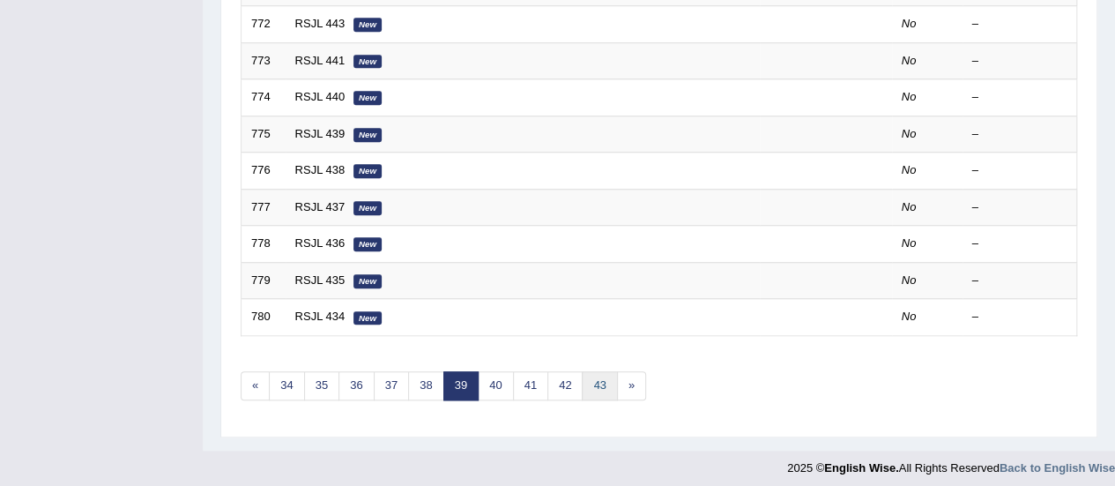
click at [602, 383] on link "43" at bounding box center [599, 385] width 35 height 29
click at [598, 383] on link "47" at bounding box center [599, 385] width 35 height 29
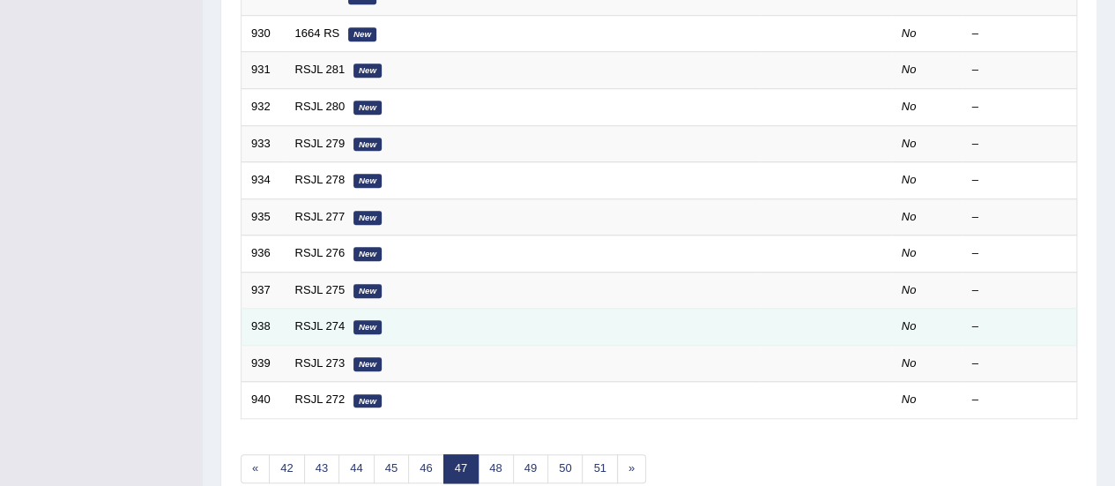
scroll to position [673, 0]
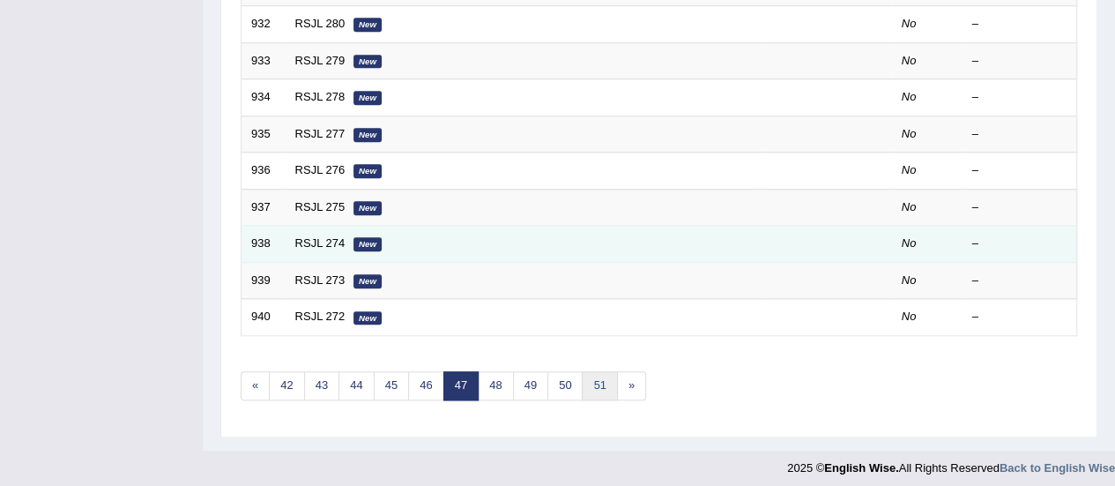
click at [596, 385] on link "51" at bounding box center [599, 385] width 35 height 29
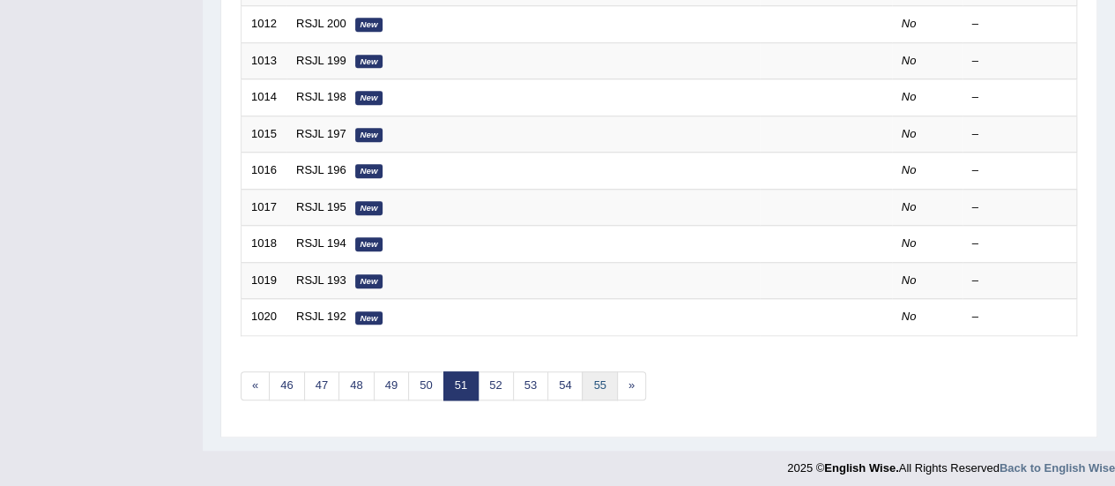
click at [596, 387] on link "55" at bounding box center [599, 385] width 35 height 29
click at [606, 386] on link "59" at bounding box center [599, 385] width 35 height 29
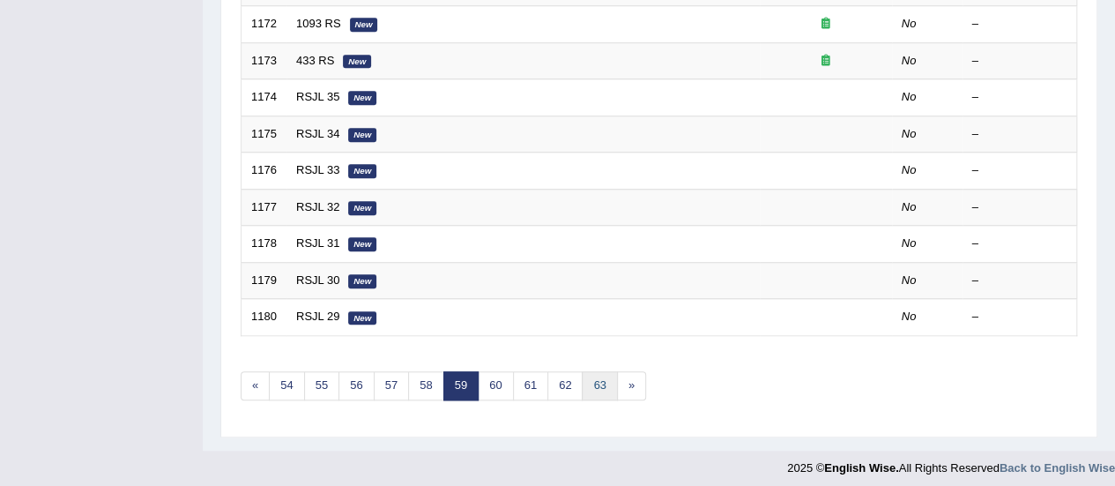
click at [602, 388] on link "63" at bounding box center [599, 385] width 35 height 29
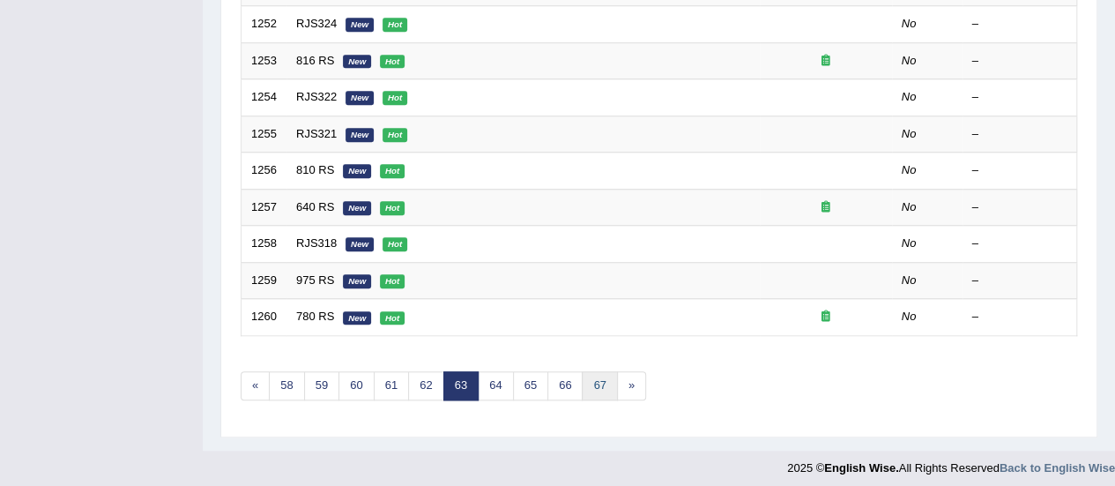
click at [601, 388] on link "67" at bounding box center [599, 385] width 35 height 29
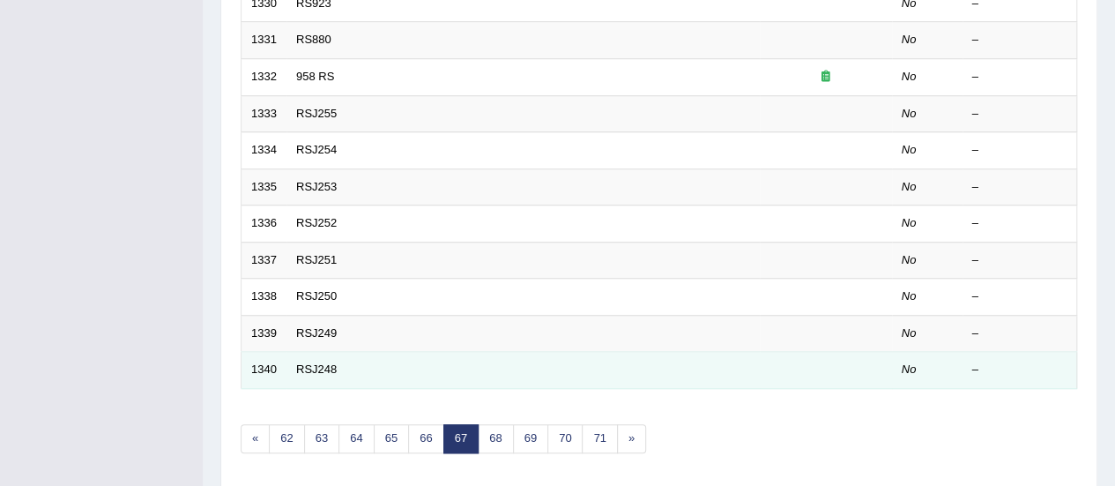
scroll to position [673, 0]
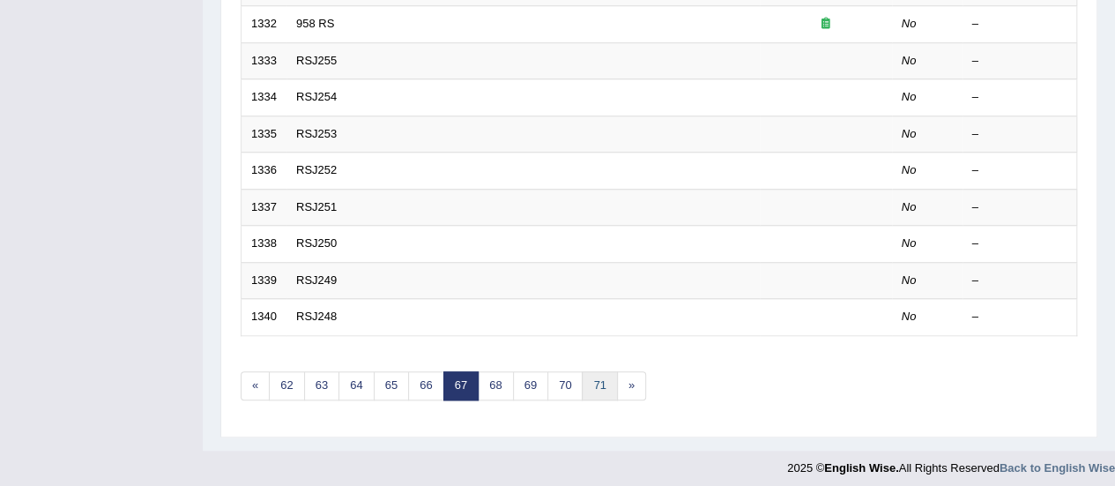
click at [586, 387] on link "71" at bounding box center [599, 385] width 35 height 29
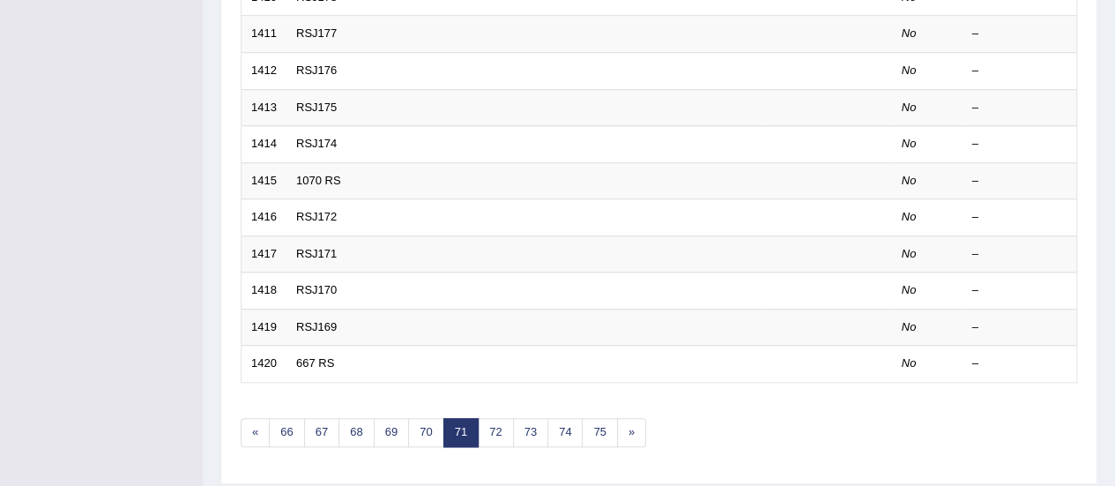
scroll to position [673, 0]
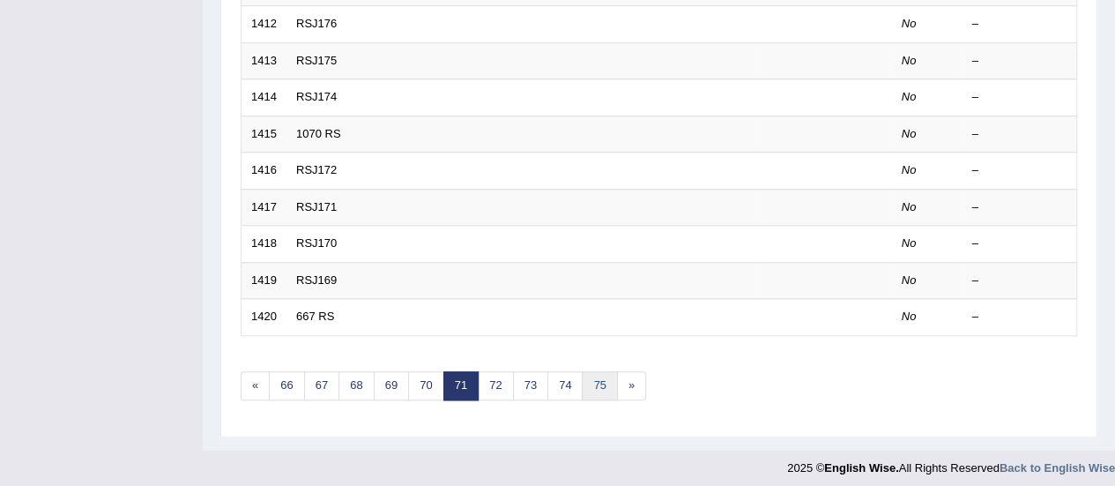
click at [588, 376] on link "75" at bounding box center [599, 385] width 35 height 29
click at [588, 378] on link "79" at bounding box center [599, 385] width 35 height 29
click at [588, 379] on link "83" at bounding box center [599, 385] width 35 height 29
click at [588, 382] on link "87" at bounding box center [599, 385] width 35 height 29
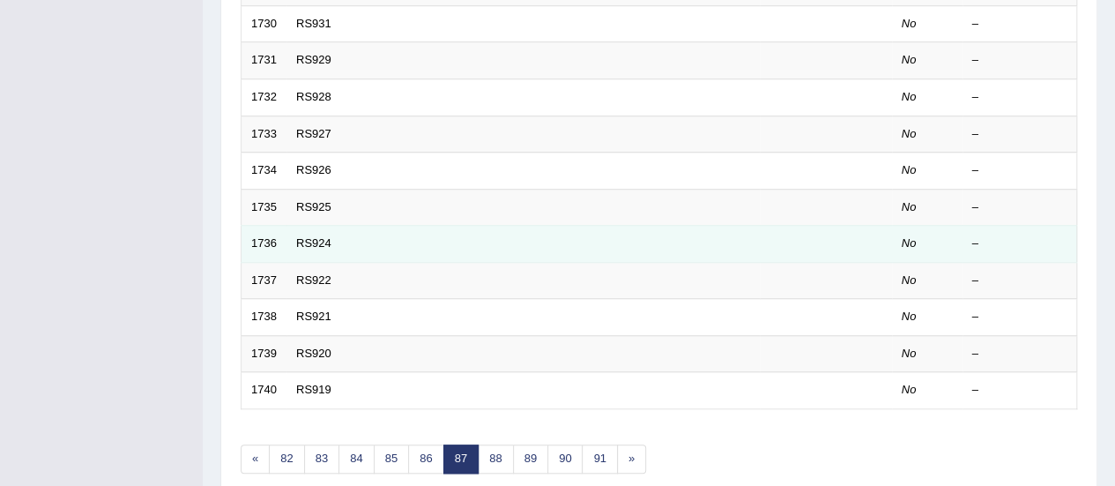
scroll to position [673, 0]
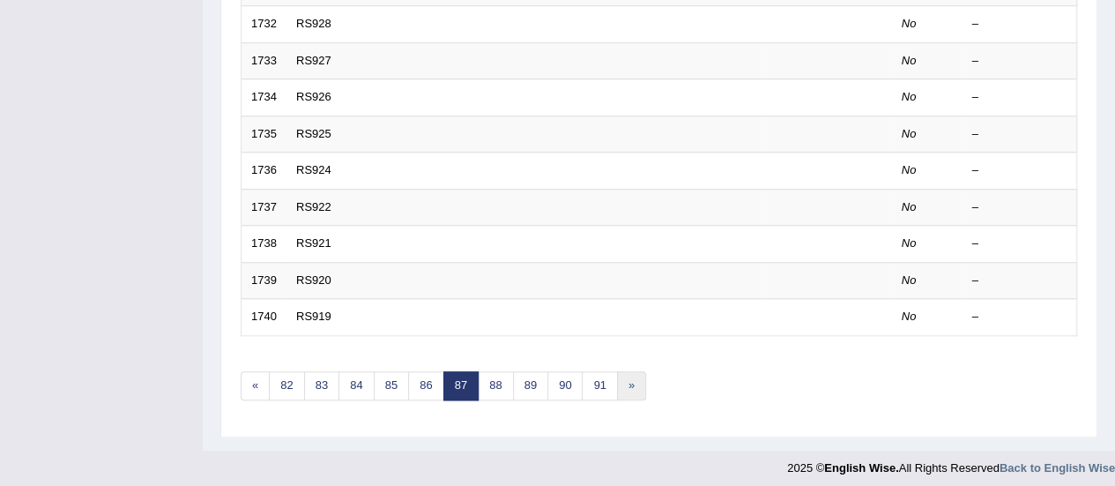
click at [628, 373] on link "»" at bounding box center [631, 385] width 29 height 29
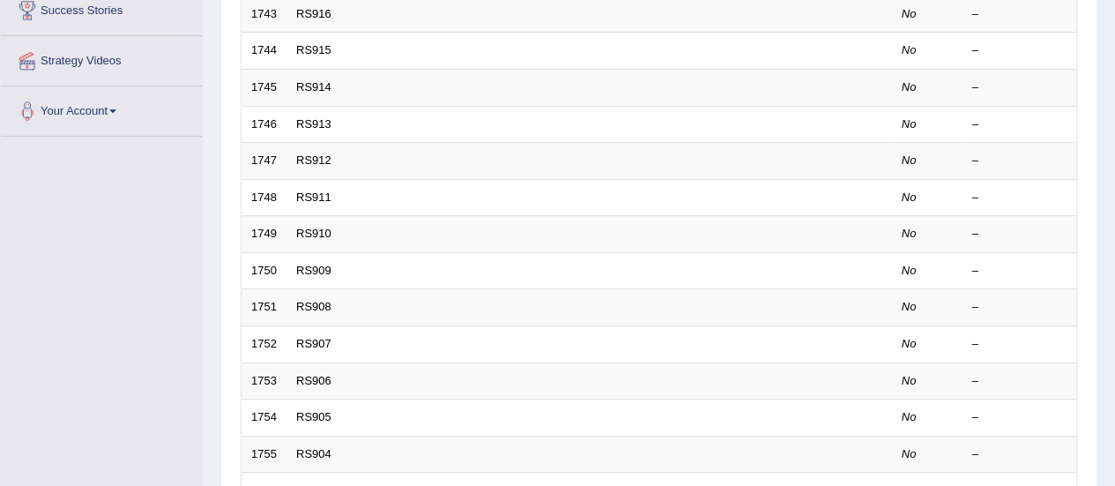
scroll to position [673, 0]
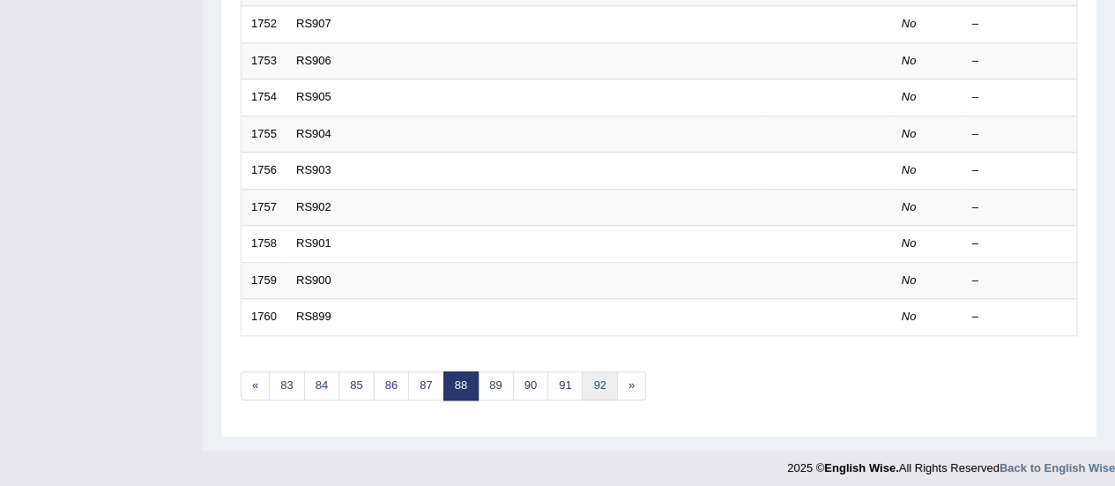
click at [601, 386] on link "92" at bounding box center [599, 385] width 35 height 29
click at [601, 387] on link "96" at bounding box center [599, 385] width 35 height 29
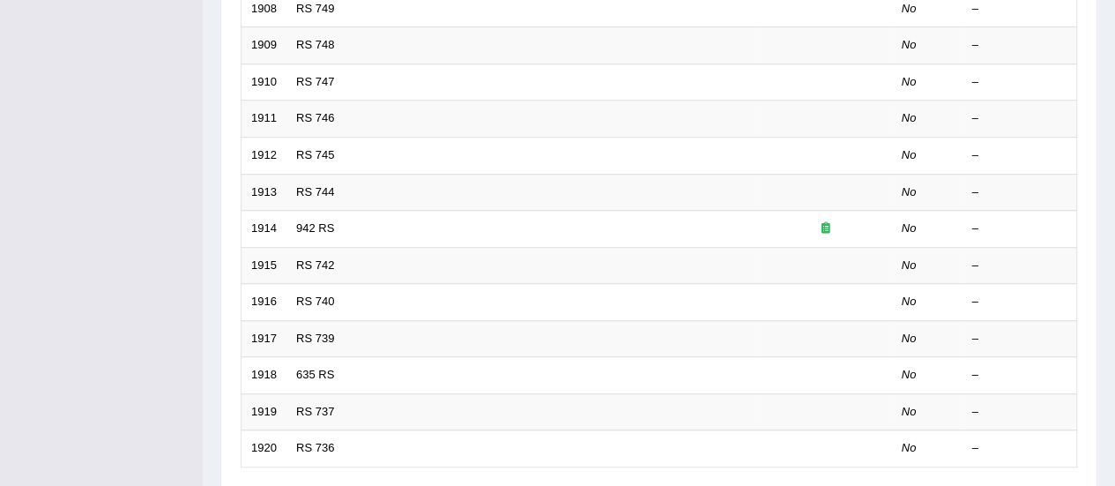
scroll to position [673, 0]
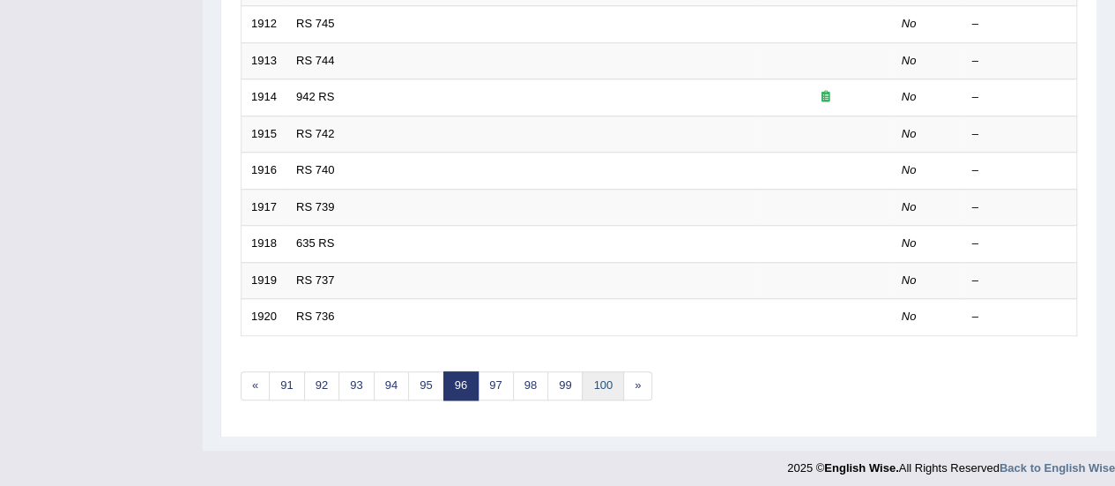
click at [601, 387] on link "100" at bounding box center [603, 385] width 42 height 29
click at [617, 384] on link "104" at bounding box center [628, 385] width 42 height 29
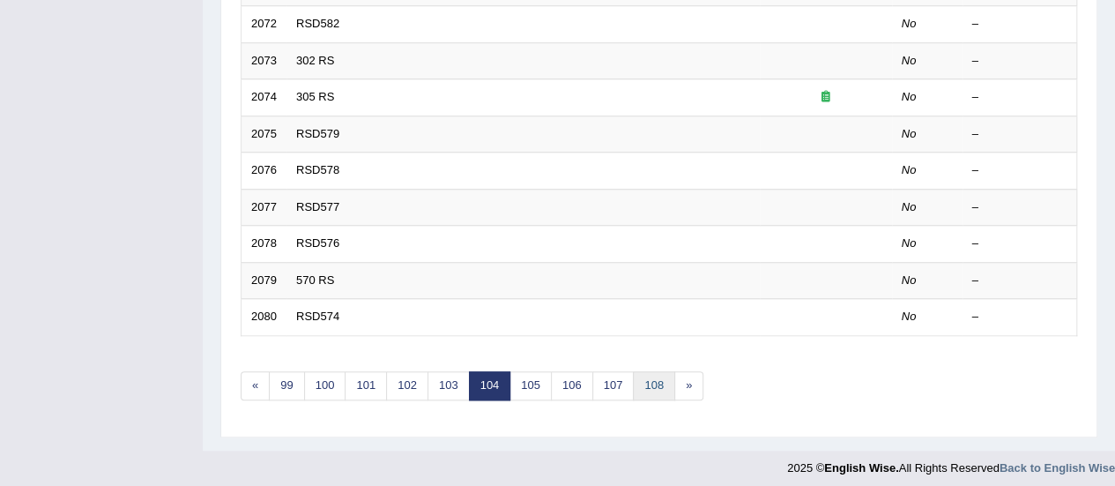
click at [643, 385] on link "108" at bounding box center [654, 385] width 42 height 29
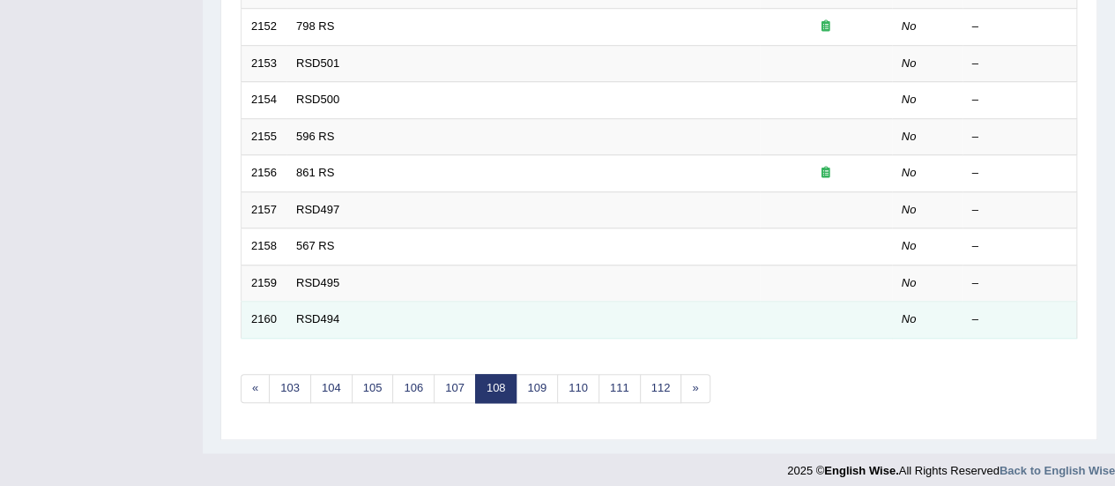
scroll to position [673, 0]
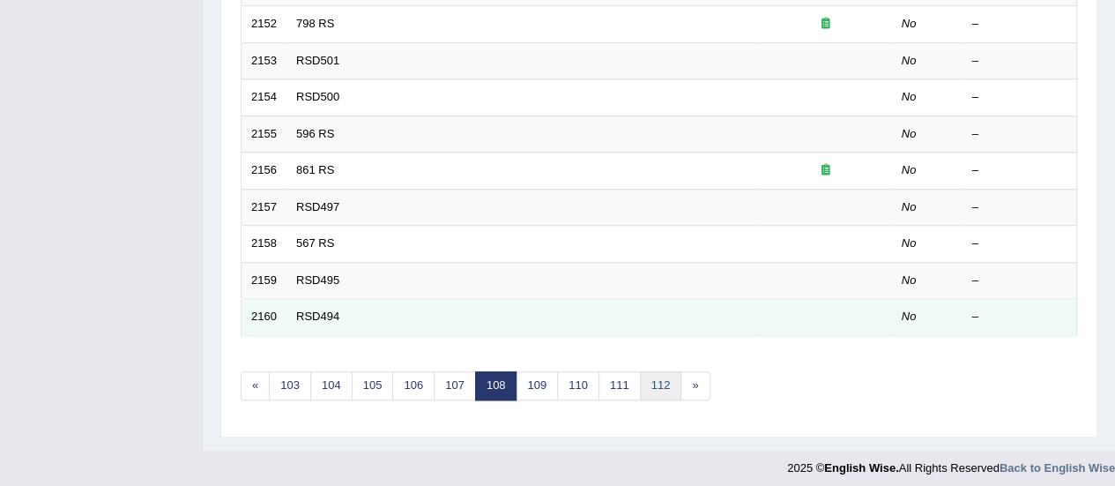
click at [643, 386] on link "112" at bounding box center [661, 385] width 42 height 29
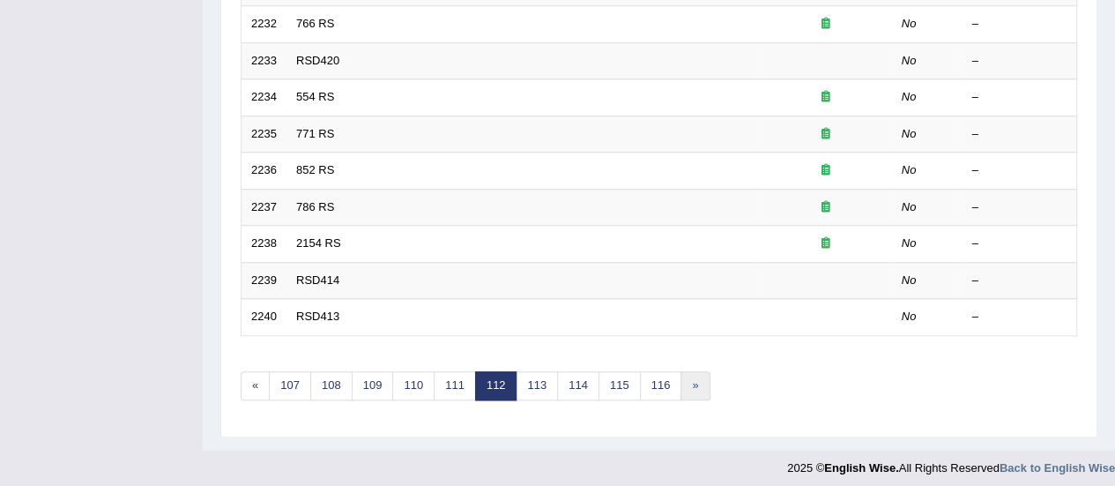
click at [680, 375] on link "»" at bounding box center [694, 385] width 29 height 29
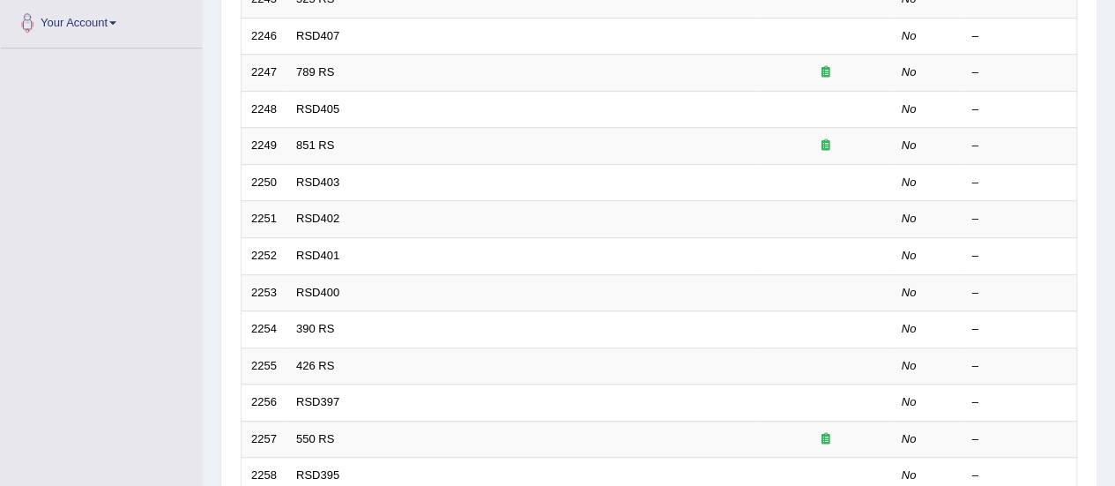
scroll to position [673, 0]
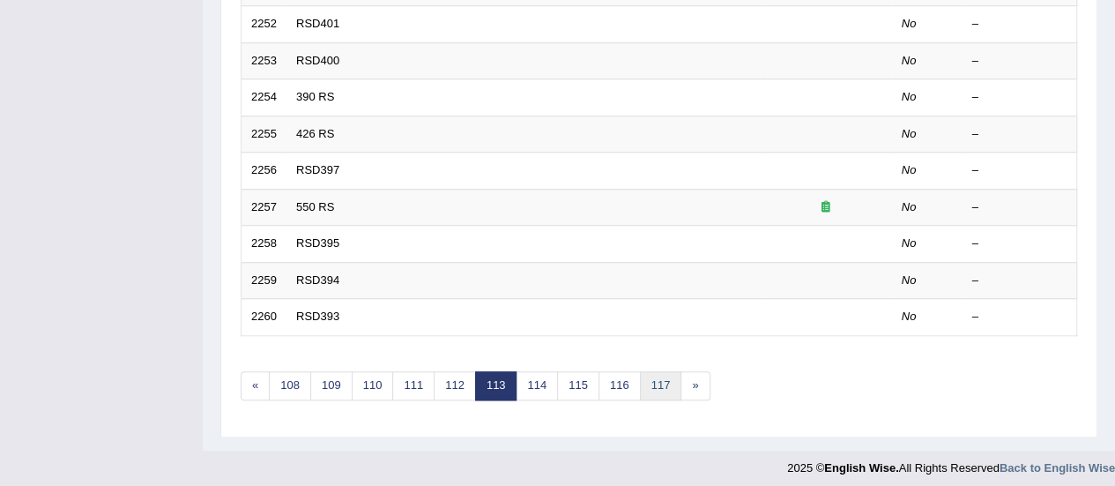
click at [649, 384] on link "117" at bounding box center [661, 385] width 42 height 29
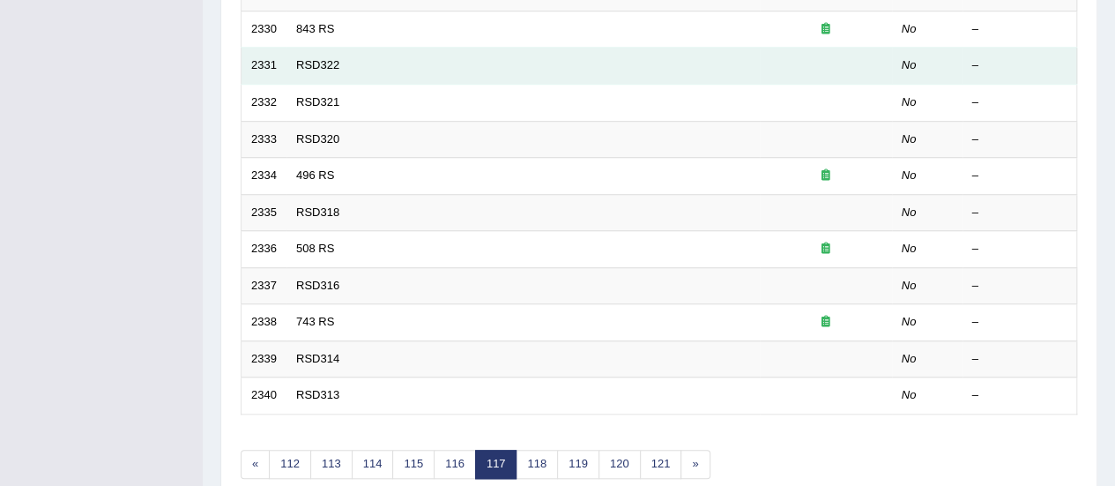
scroll to position [673, 0]
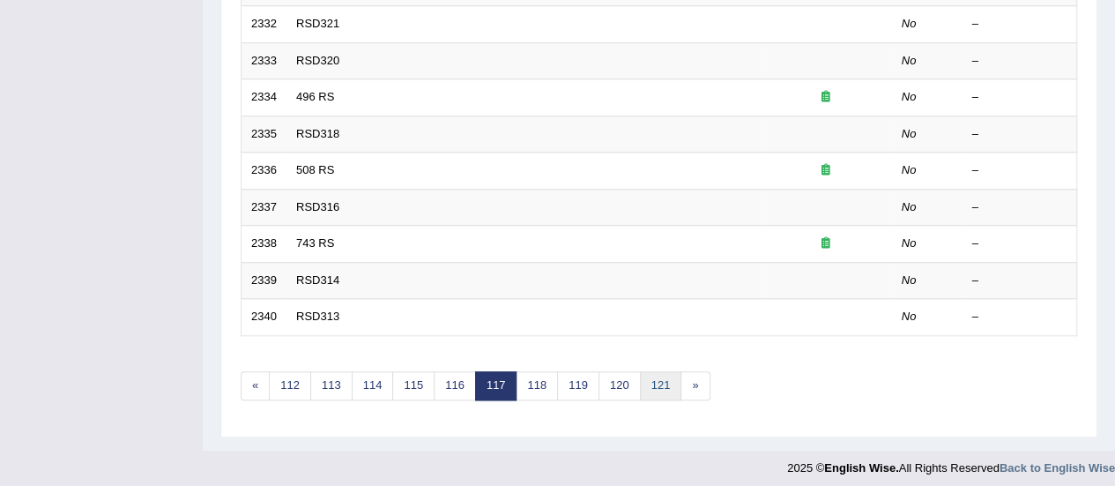
click at [643, 390] on link "121" at bounding box center [661, 385] width 42 height 29
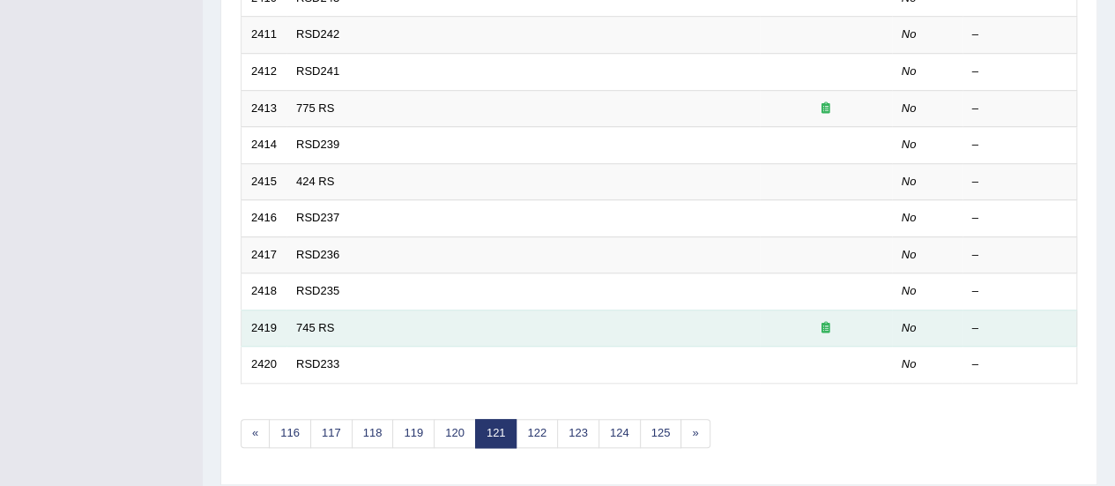
scroll to position [673, 0]
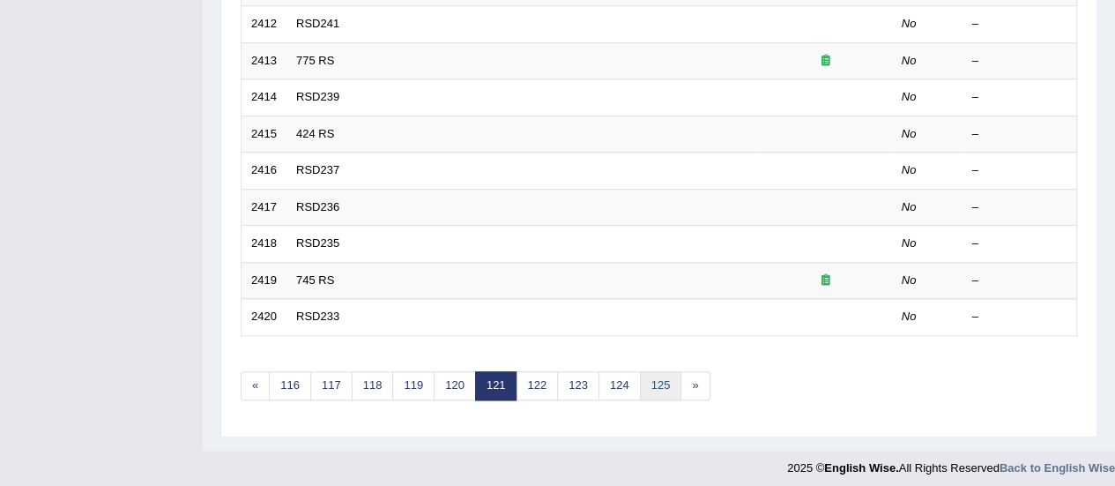
click at [649, 380] on link "125" at bounding box center [661, 385] width 42 height 29
click at [649, 383] on link "129" at bounding box center [661, 385] width 42 height 29
click at [649, 383] on link "133" at bounding box center [661, 385] width 42 height 29
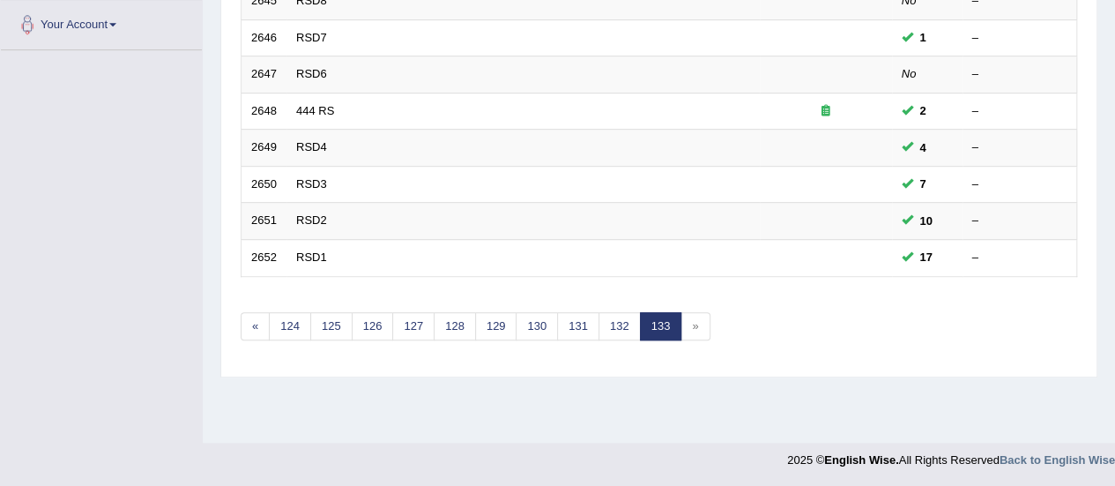
click at [656, 320] on link "133" at bounding box center [661, 326] width 42 height 29
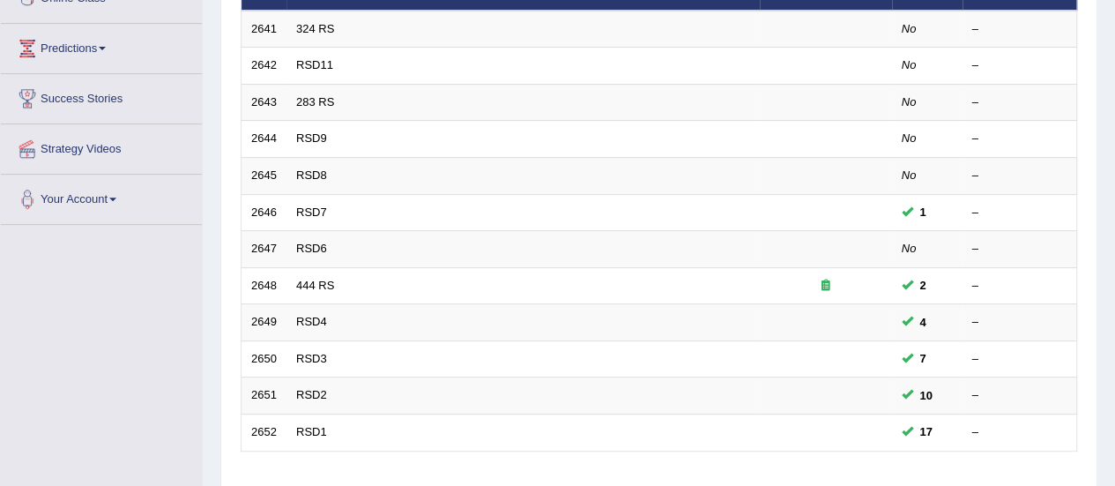
scroll to position [353, 0]
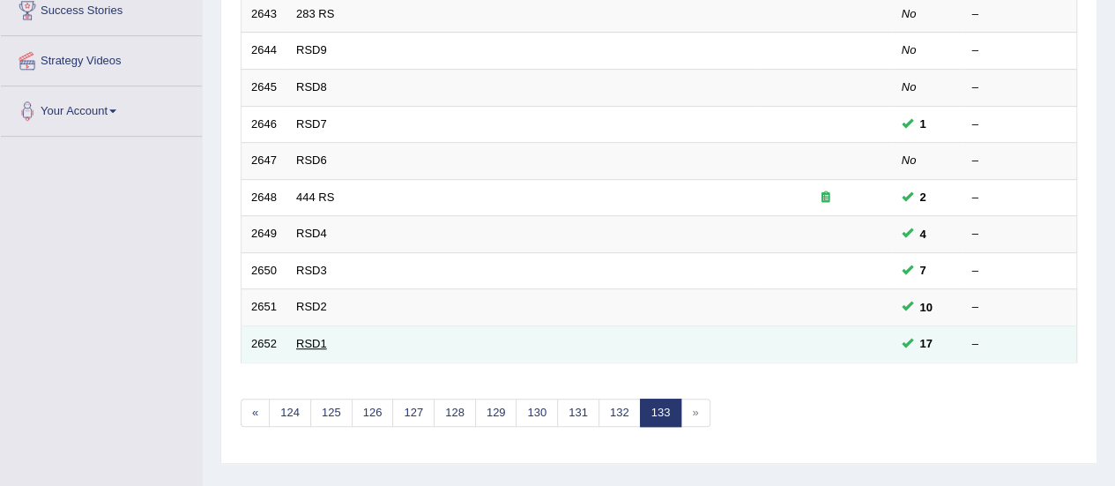
click at [299, 337] on link "RSD1" at bounding box center [311, 343] width 31 height 13
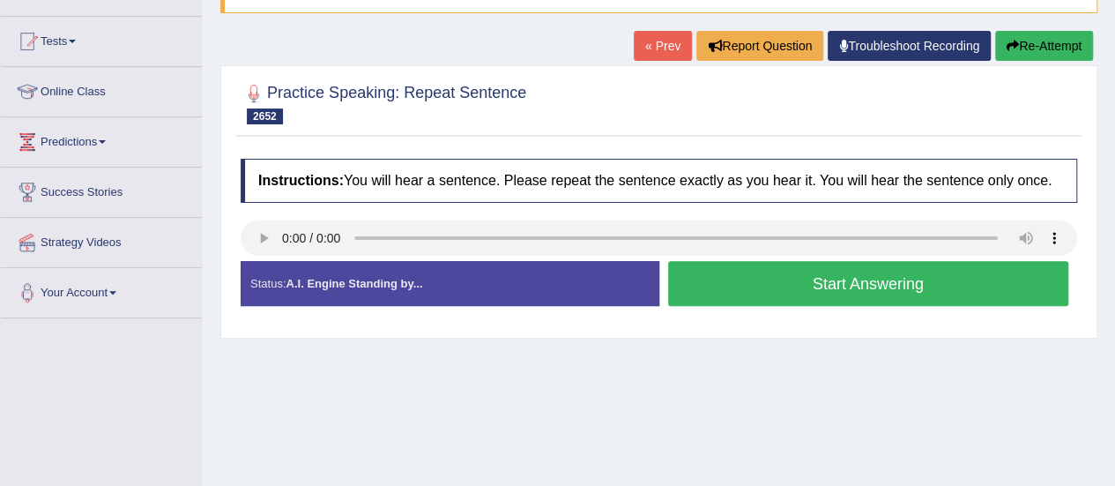
scroll to position [176, 0]
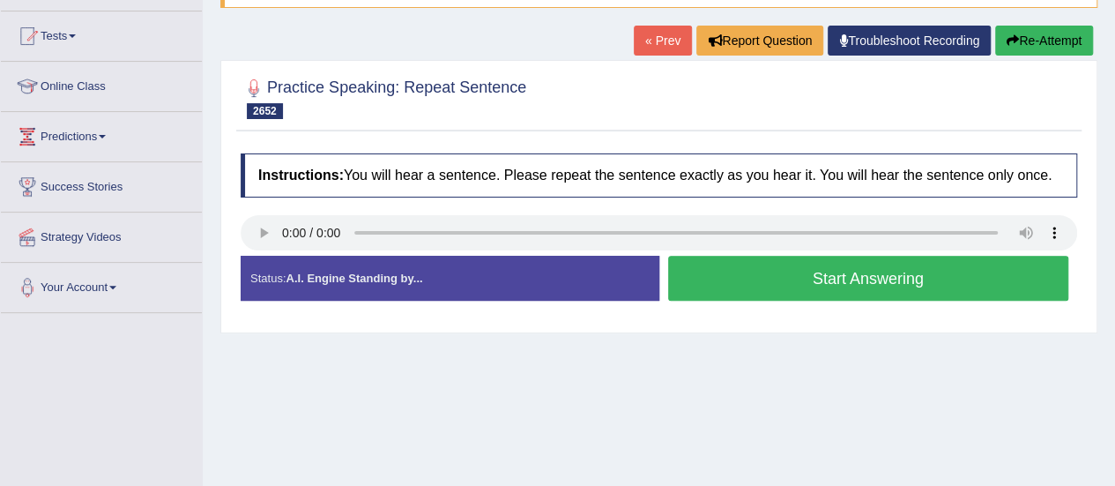
click at [704, 281] on button "Start Answering" at bounding box center [868, 278] width 401 height 45
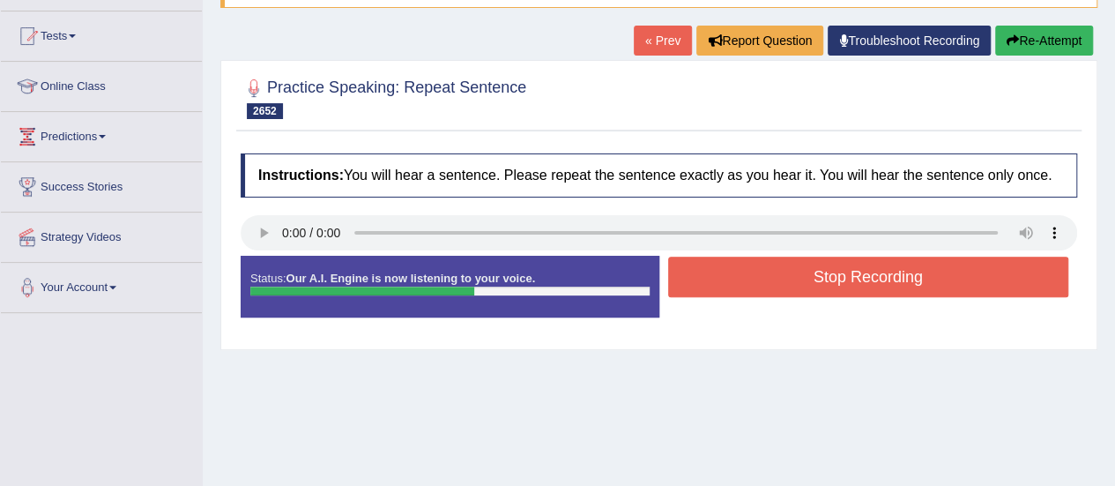
click at [704, 281] on button "Stop Recording" at bounding box center [868, 277] width 401 height 41
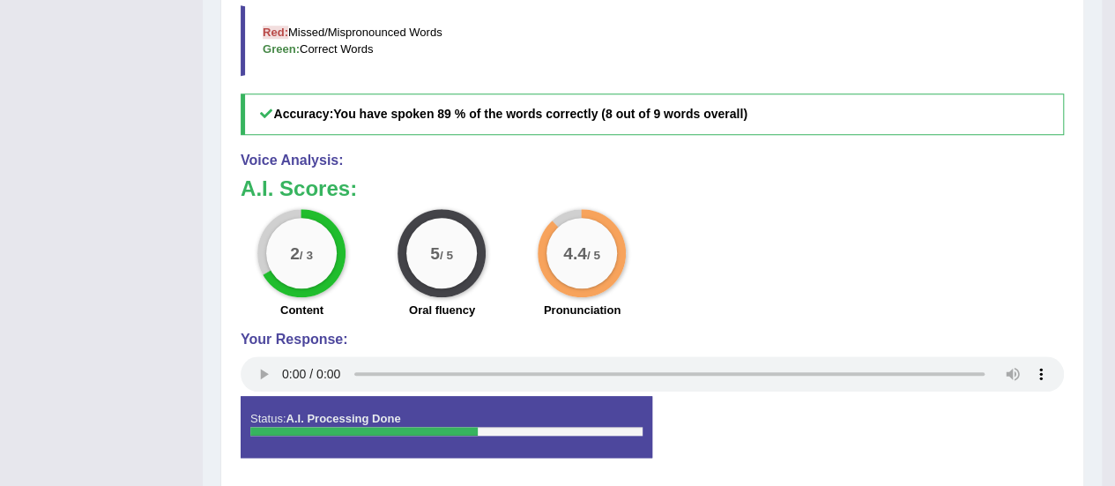
scroll to position [689, 0]
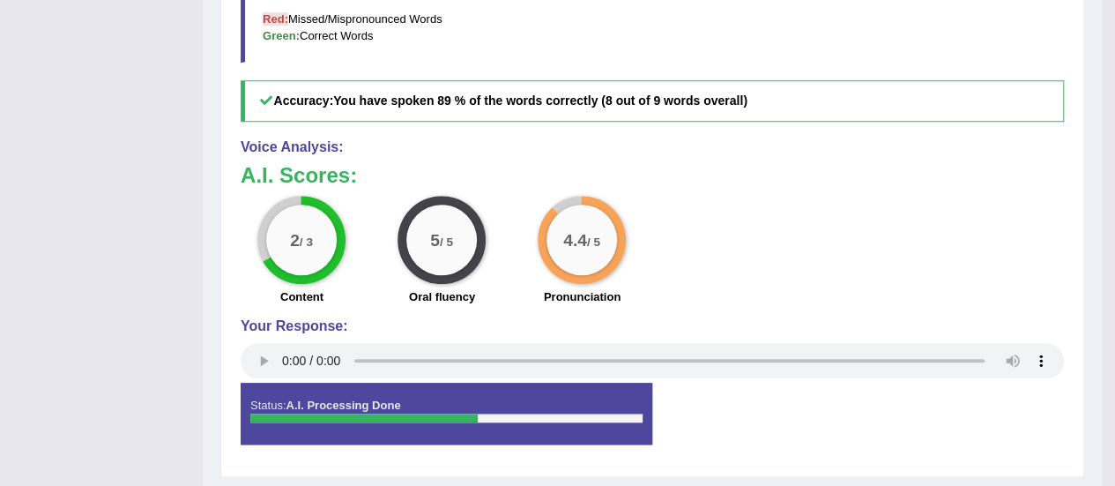
click at [926, 251] on div "2 / 3 Content 5 / 5 Oral fluency 4.4 / 5 Pronunciation" at bounding box center [652, 253] width 841 height 114
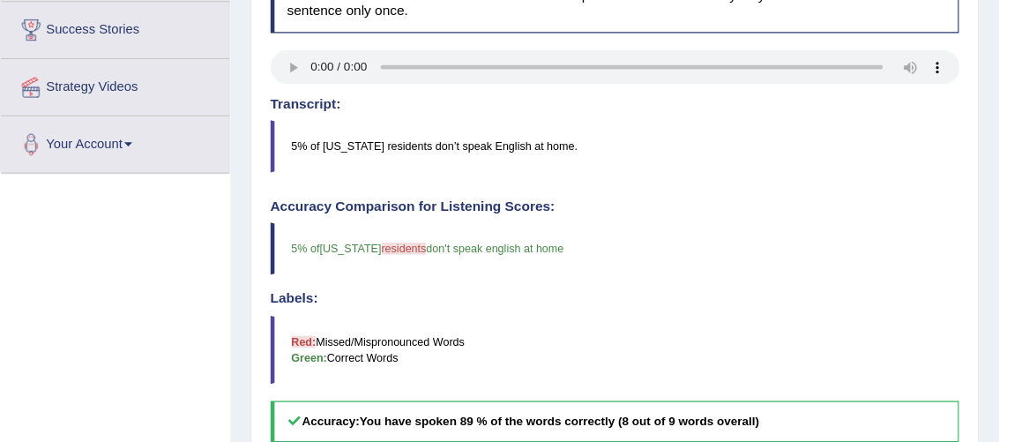
scroll to position [337, 0]
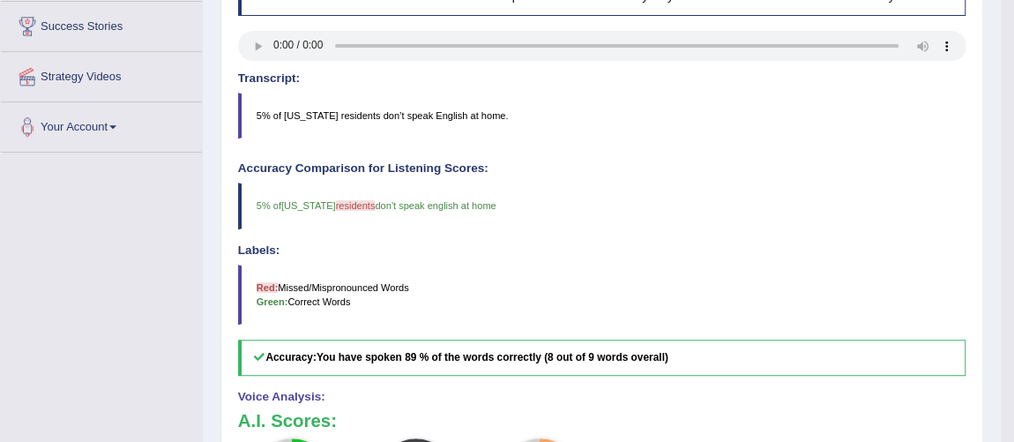
drag, startPoint x: 876, startPoint y: 1, endPoint x: 146, endPoint y: 301, distance: 789.3
click at [146, 301] on div "Toggle navigation Home Practice Questions Speaking Practice Read Aloud Repeat S…" at bounding box center [500, 193] width 1000 height 1061
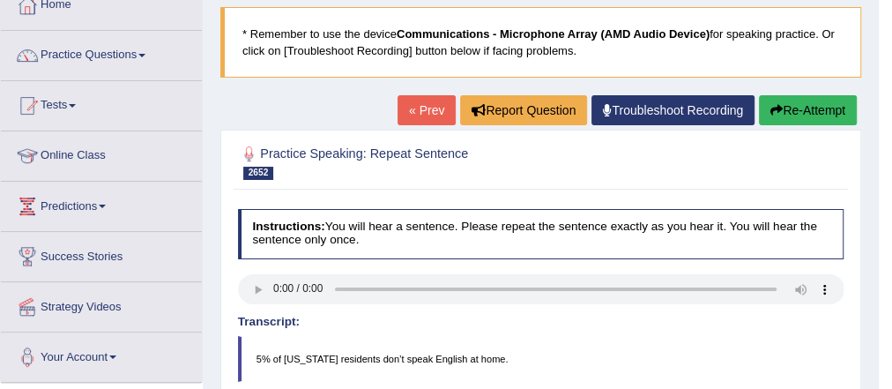
scroll to position [197, 0]
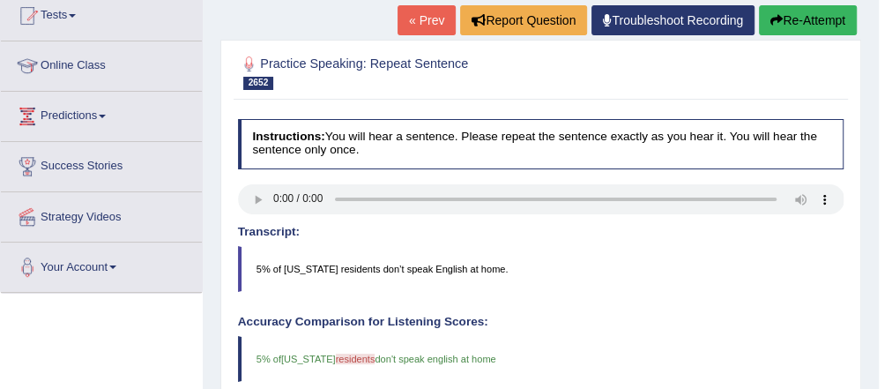
click at [799, 26] on button "Re-Attempt" at bounding box center [808, 20] width 98 height 30
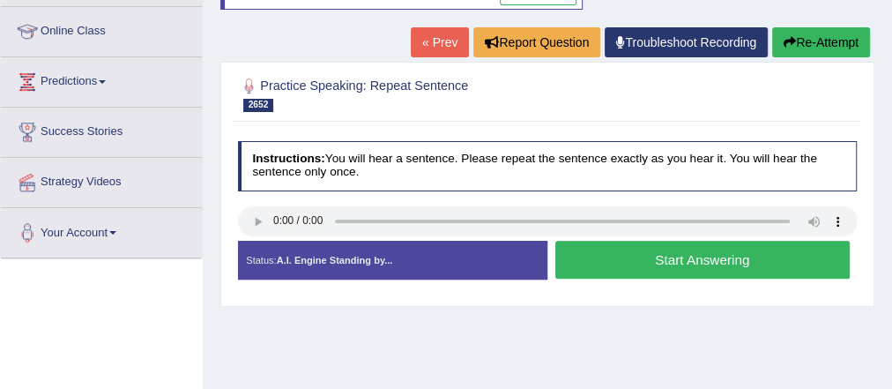
scroll to position [273, 0]
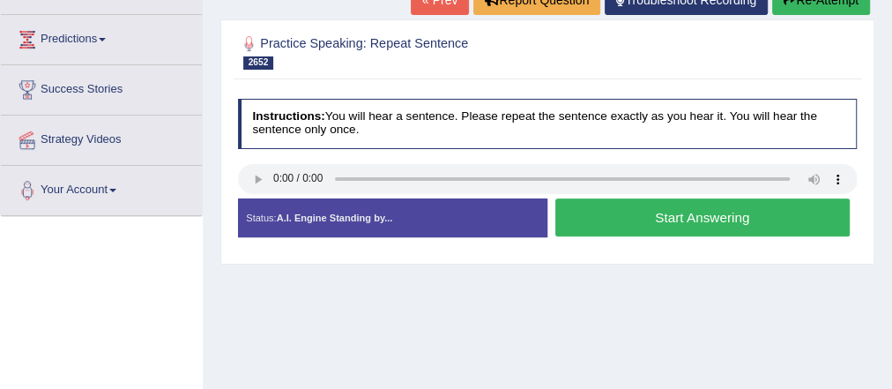
click at [722, 215] on button "Start Answering" at bounding box center [702, 217] width 294 height 38
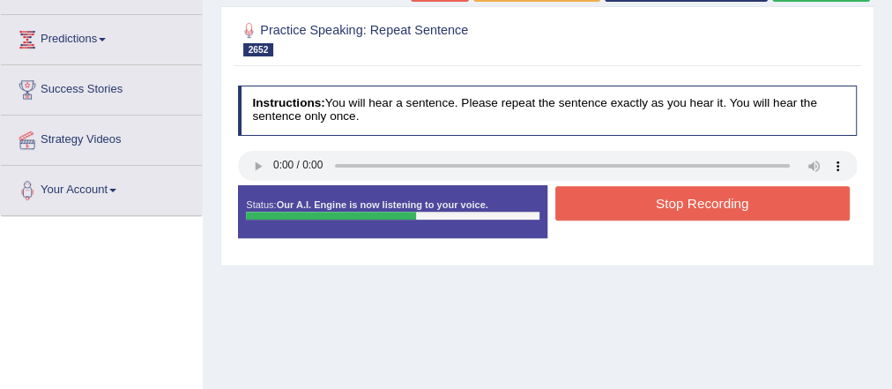
click at [716, 202] on button "Stop Recording" at bounding box center [702, 203] width 294 height 34
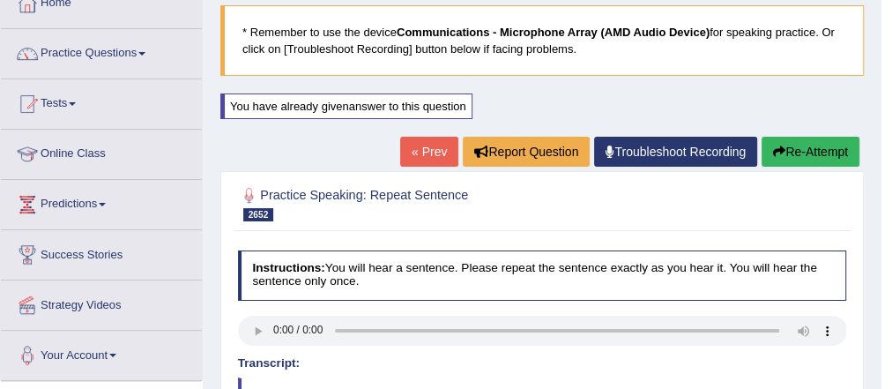
scroll to position [62, 0]
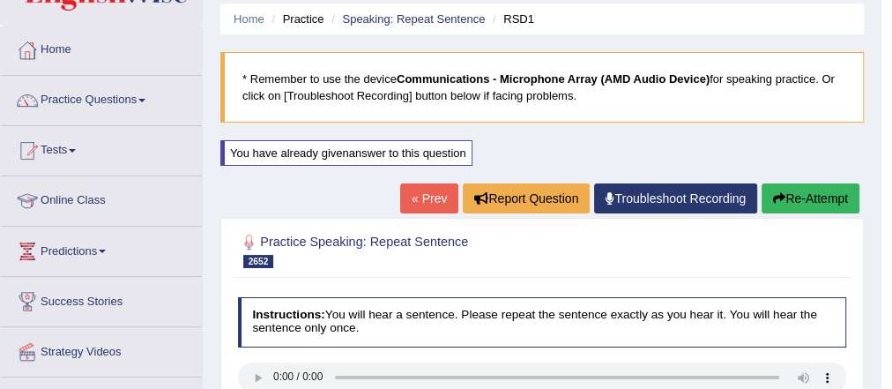
click at [812, 192] on button "Re-Attempt" at bounding box center [811, 198] width 98 height 30
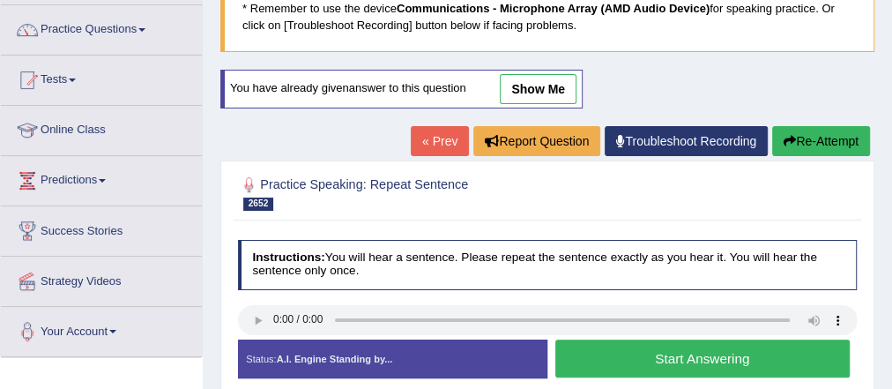
scroll to position [132, 0]
click at [814, 140] on button "Re-Attempt" at bounding box center [821, 141] width 98 height 30
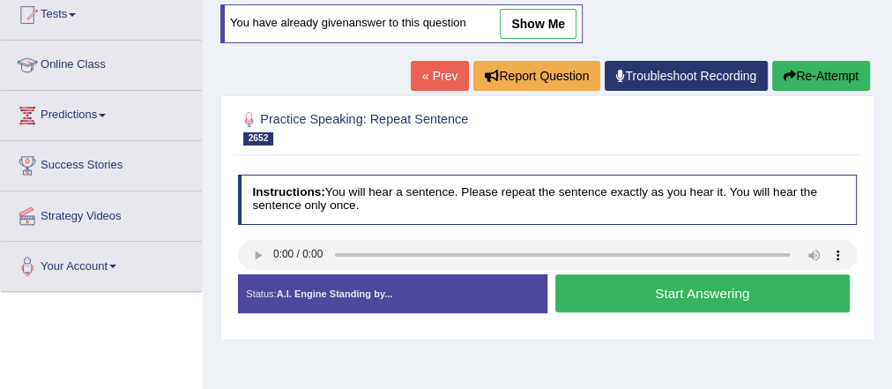
scroll to position [216, 0]
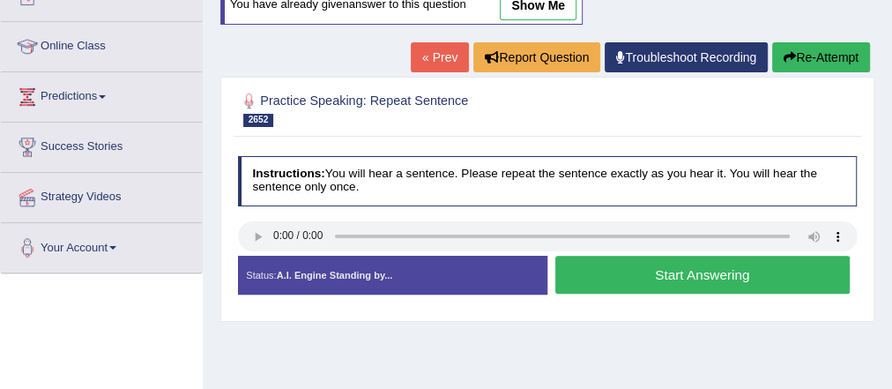
click at [606, 277] on button "Start Answering" at bounding box center [702, 275] width 294 height 38
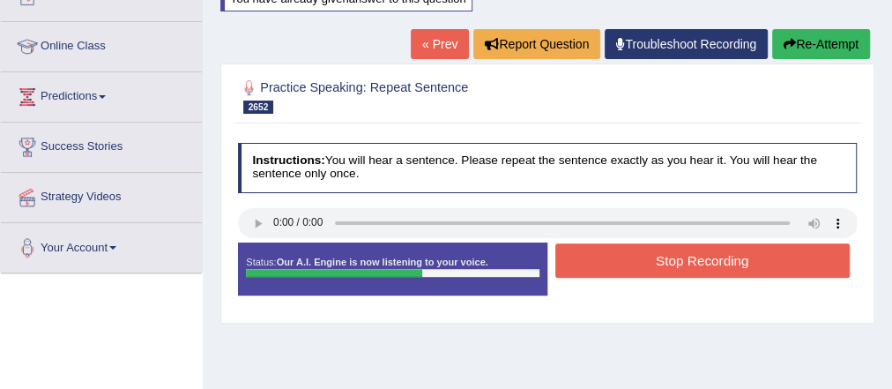
click at [604, 265] on button "Stop Recording" at bounding box center [702, 260] width 294 height 34
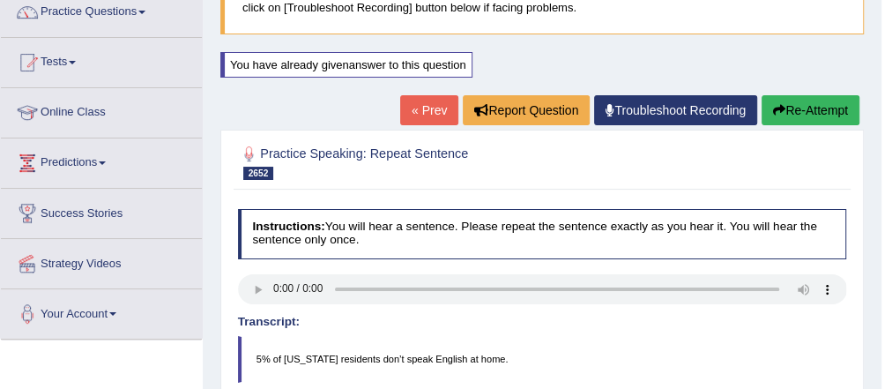
scroll to position [145, 0]
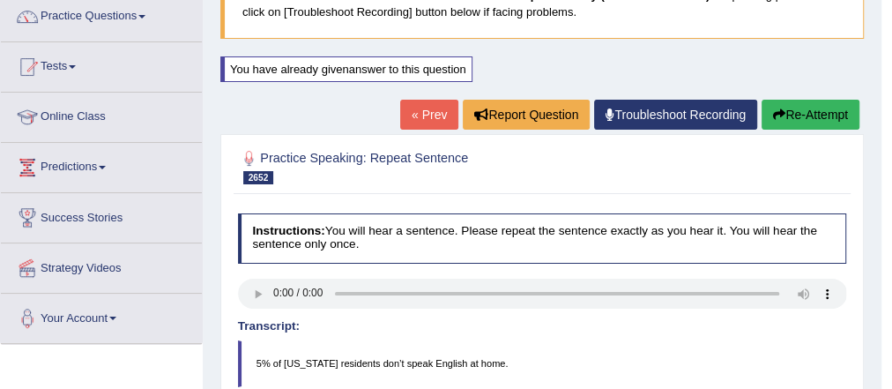
click at [812, 116] on button "Re-Attempt" at bounding box center [811, 115] width 98 height 30
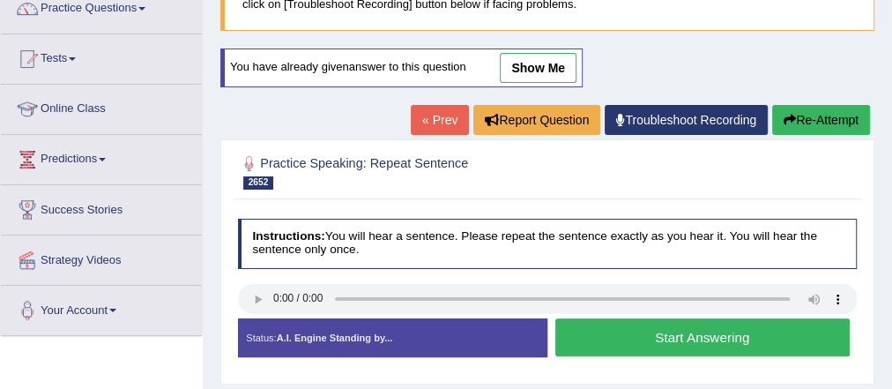
scroll to position [152, 0]
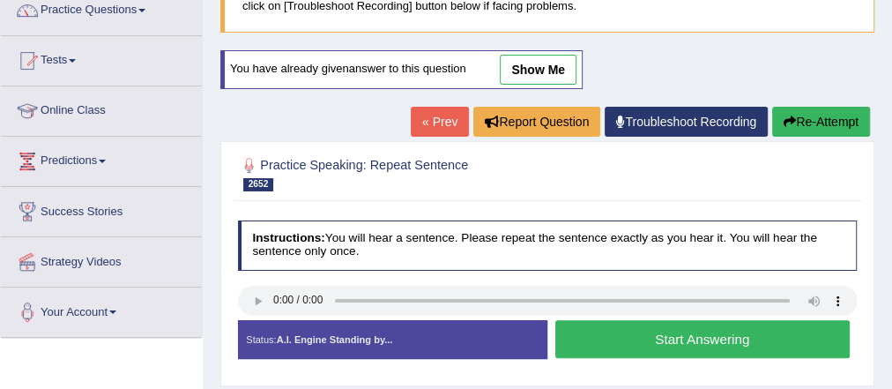
click at [815, 113] on button "Re-Attempt" at bounding box center [821, 122] width 98 height 30
click at [640, 338] on button "Start Answering" at bounding box center [702, 339] width 294 height 38
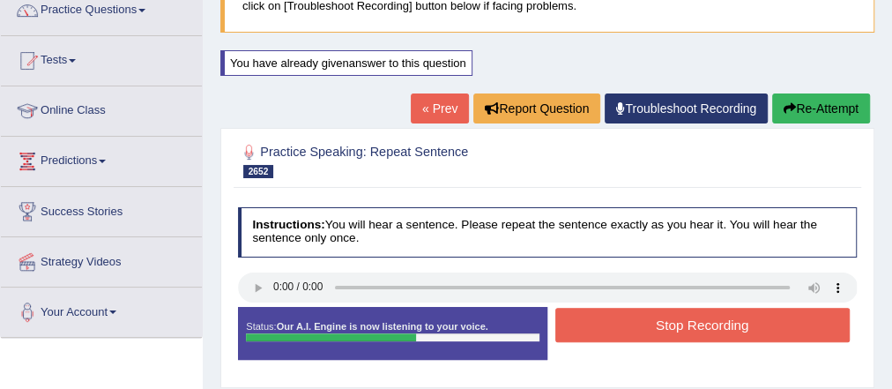
click at [638, 328] on button "Stop Recording" at bounding box center [702, 325] width 294 height 34
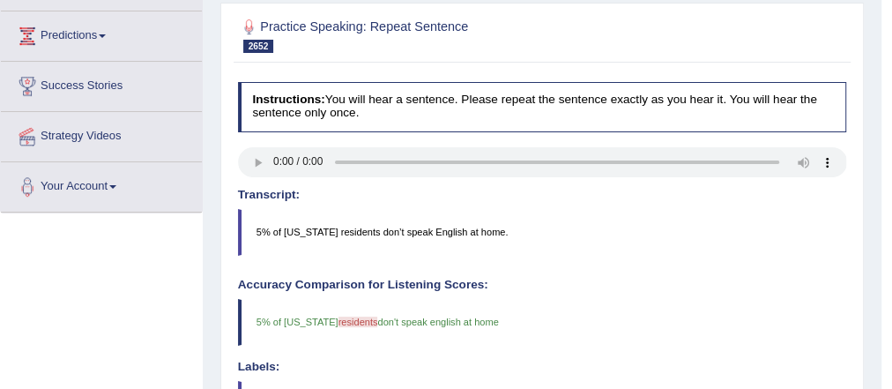
scroll to position [152, 0]
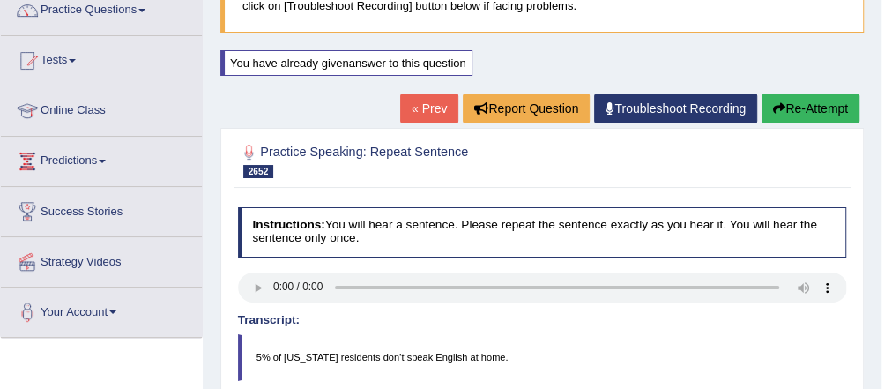
click at [821, 93] on button "Re-Attempt" at bounding box center [811, 108] width 98 height 30
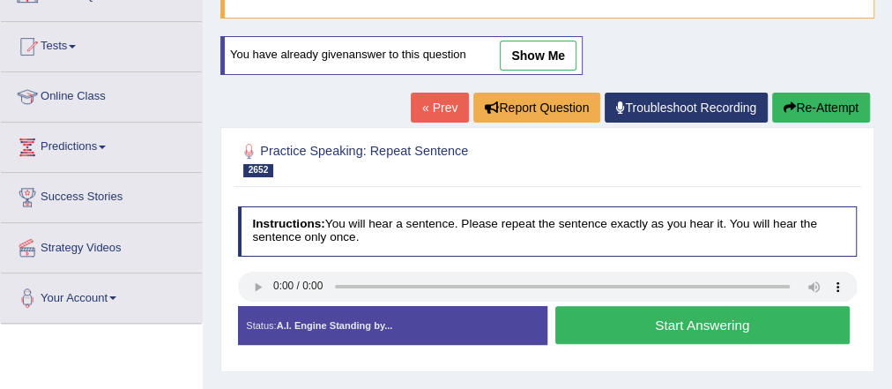
scroll to position [152, 0]
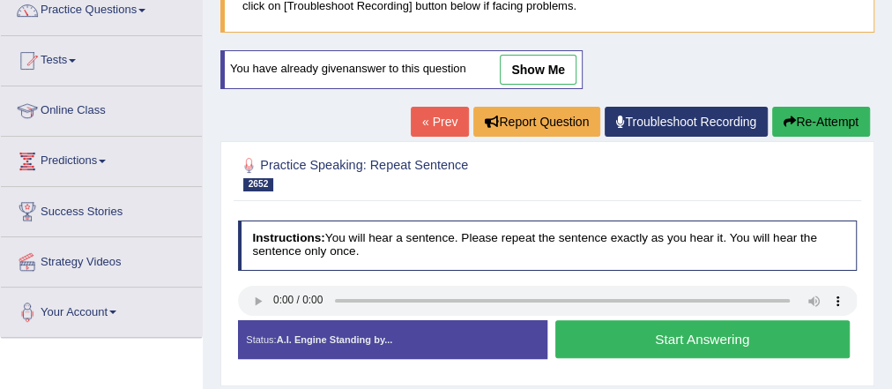
click at [712, 329] on button "Start Answering" at bounding box center [702, 339] width 294 height 38
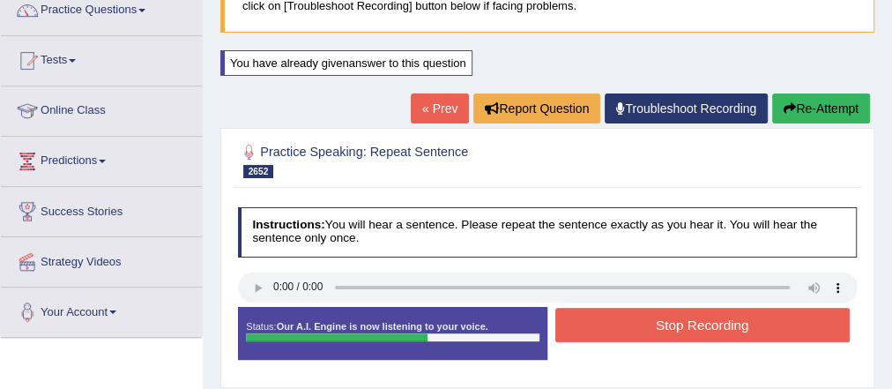
click at [710, 328] on button "Stop Recording" at bounding box center [702, 325] width 294 height 34
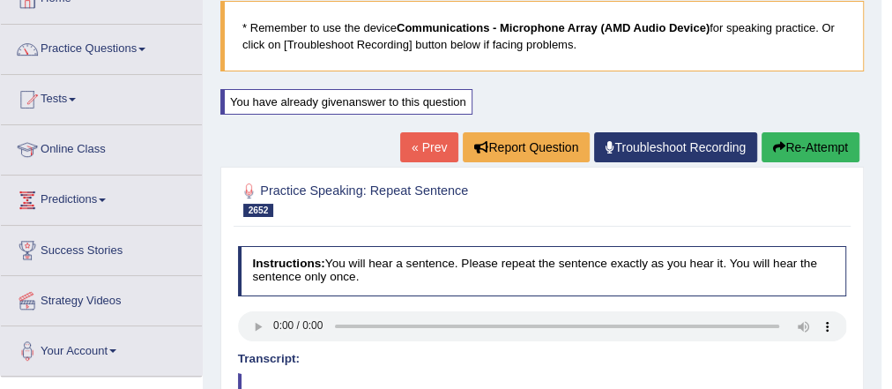
scroll to position [81, 0]
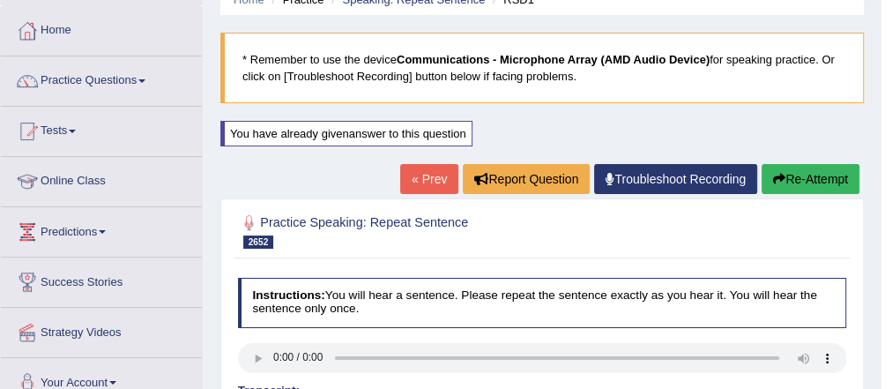
click at [413, 189] on link "« Prev" at bounding box center [429, 179] width 58 height 30
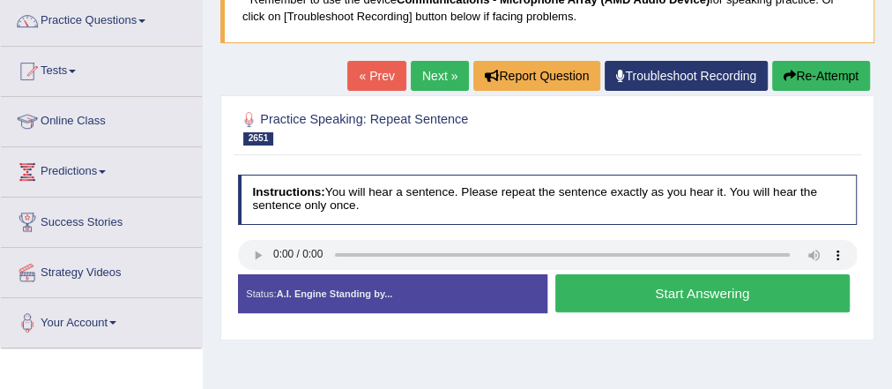
scroll to position [212, 0]
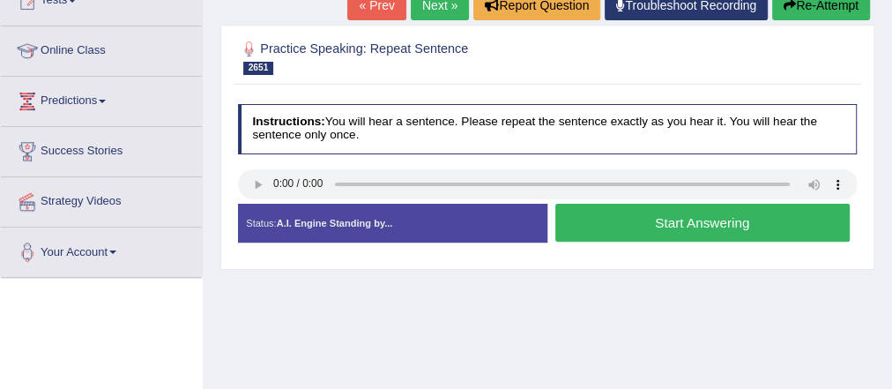
click at [660, 217] on button "Start Answering" at bounding box center [702, 223] width 294 height 38
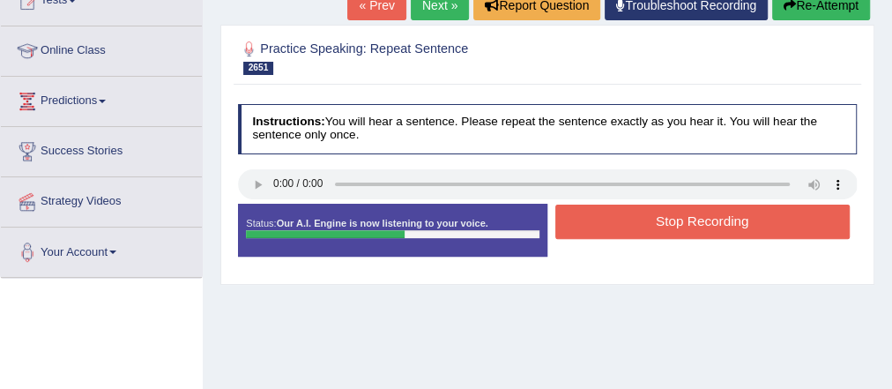
click at [660, 217] on button "Stop Recording" at bounding box center [702, 222] width 294 height 34
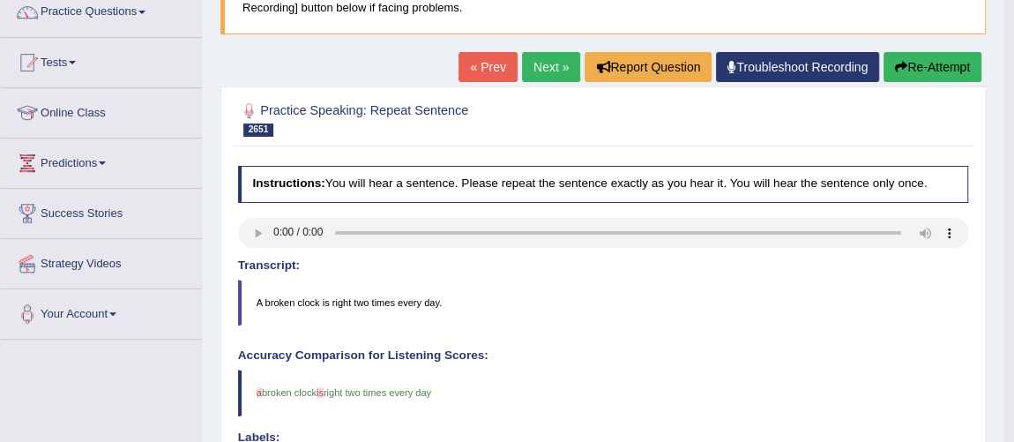
scroll to position [134, 0]
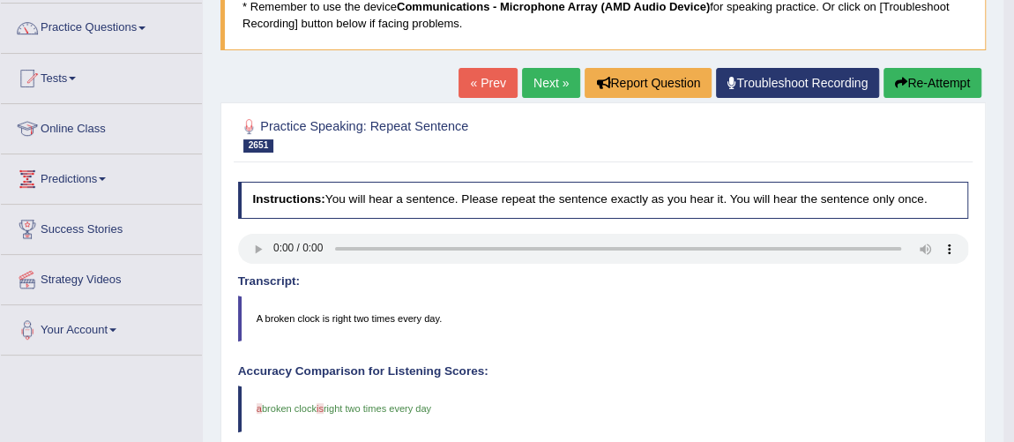
click at [891, 76] on button "Re-Attempt" at bounding box center [932, 83] width 98 height 30
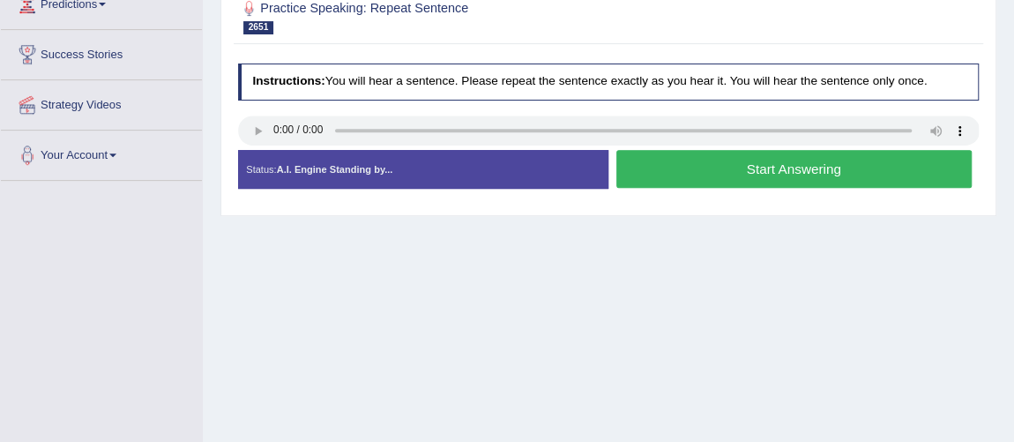
click at [653, 175] on button "Start Answering" at bounding box center [793, 169] width 355 height 38
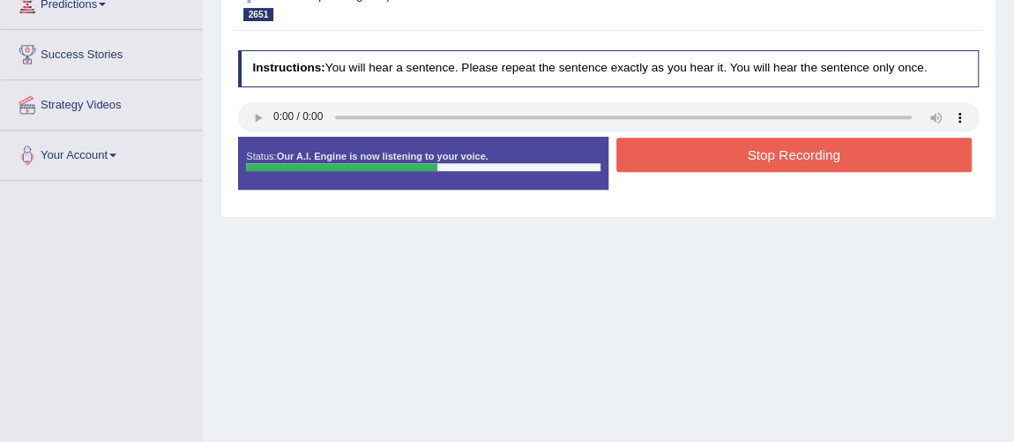
click at [658, 159] on button "Stop Recording" at bounding box center [793, 155] width 355 height 34
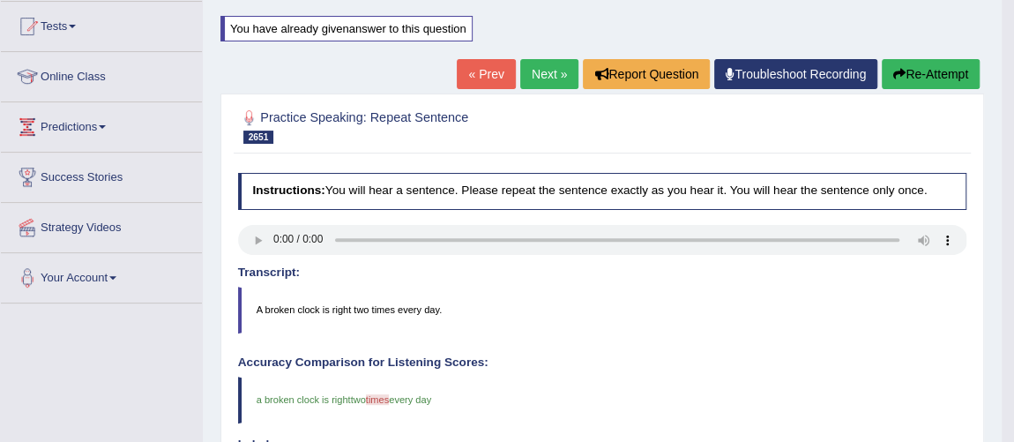
scroll to position [148, 0]
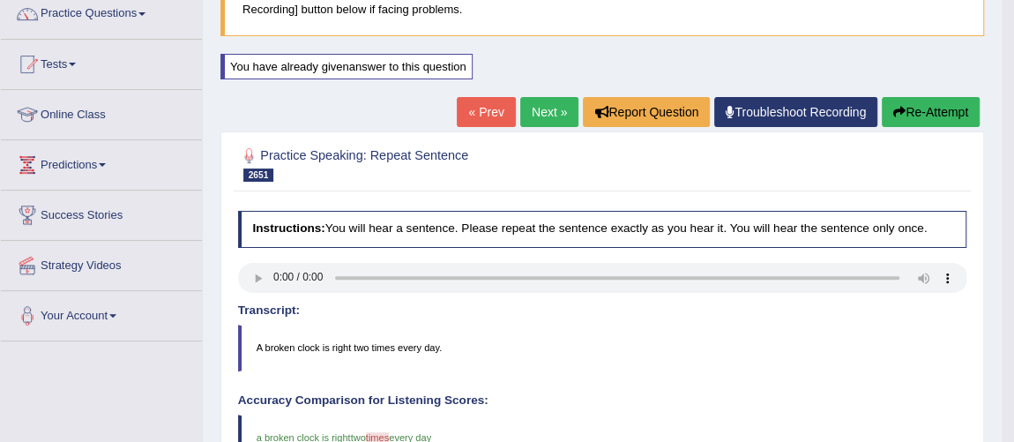
click at [938, 106] on button "Re-Attempt" at bounding box center [930, 112] width 98 height 30
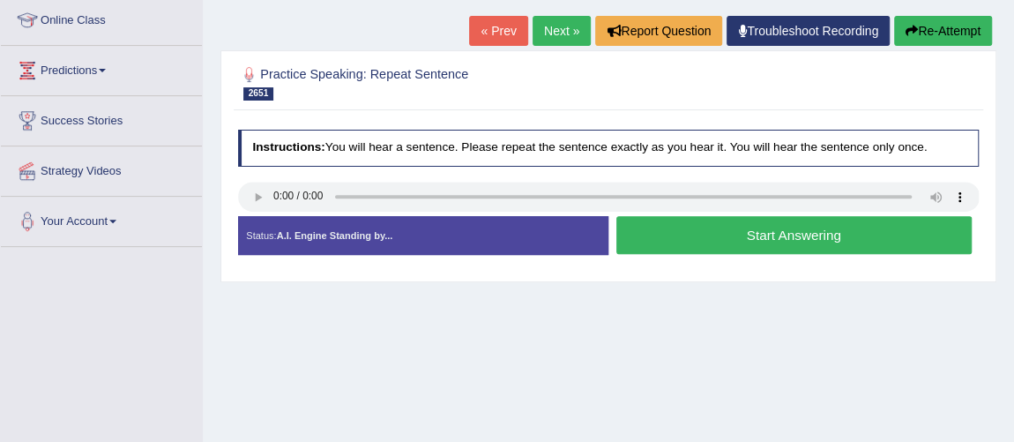
click at [775, 234] on button "Start Answering" at bounding box center [793, 235] width 355 height 38
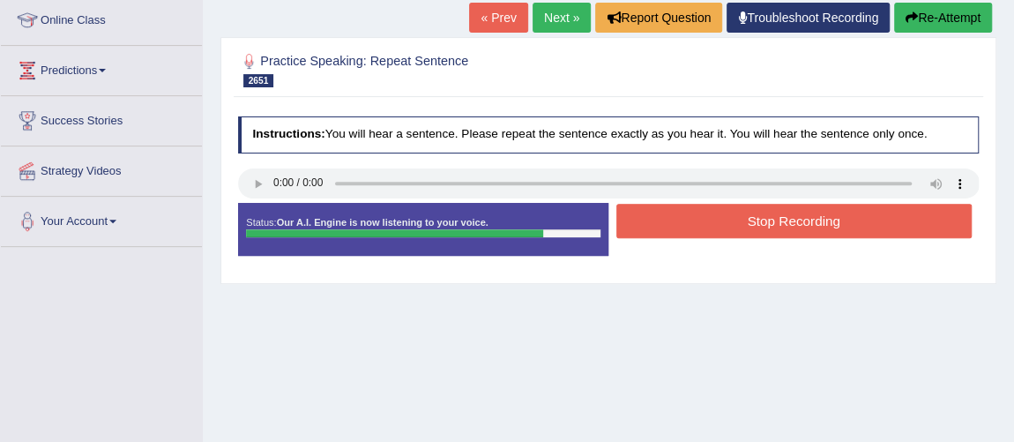
click at [675, 232] on button "Stop Recording" at bounding box center [793, 221] width 355 height 34
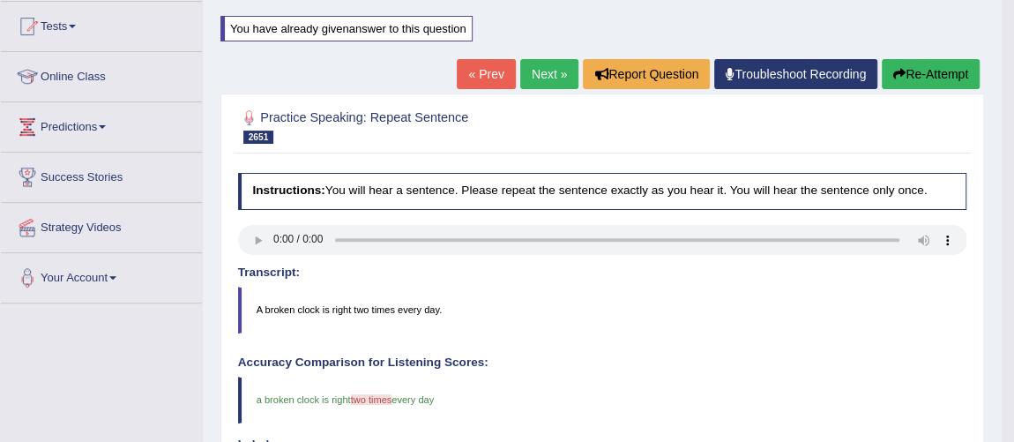
scroll to position [162, 0]
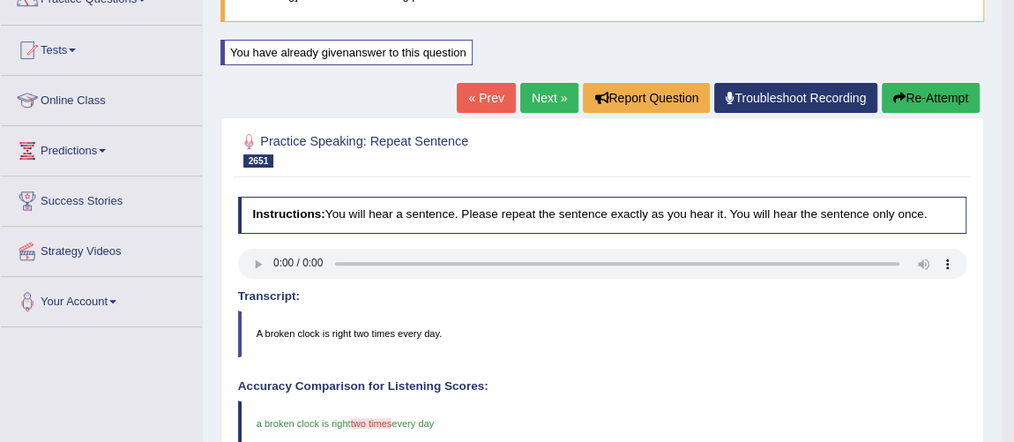
click at [924, 93] on button "Re-Attempt" at bounding box center [930, 98] width 98 height 30
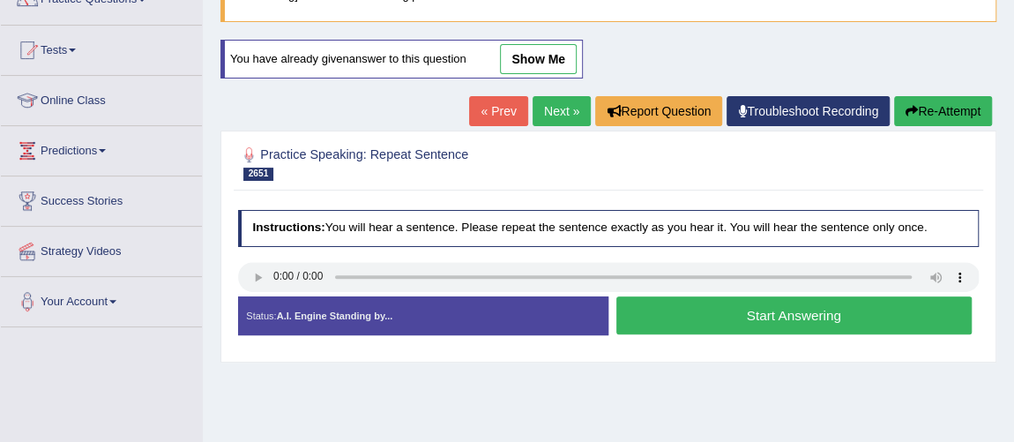
click at [693, 324] on button "Start Answering" at bounding box center [793, 315] width 355 height 38
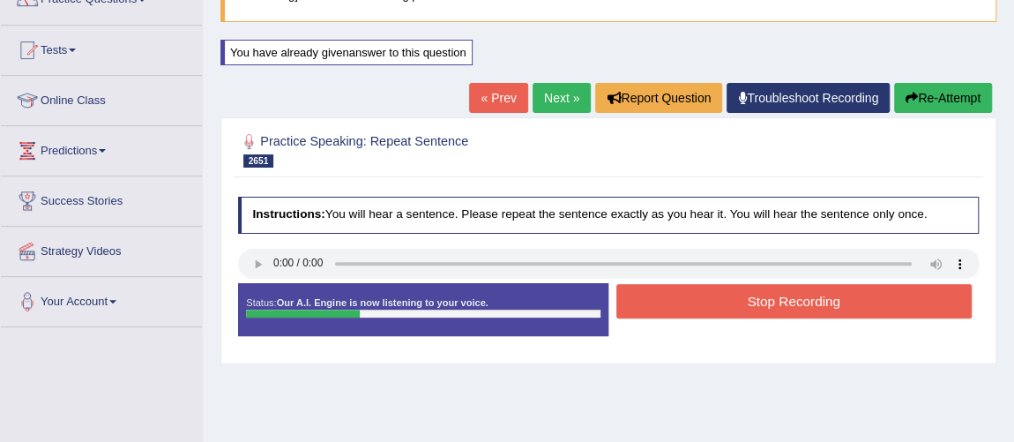
click at [693, 308] on button "Stop Recording" at bounding box center [793, 301] width 355 height 34
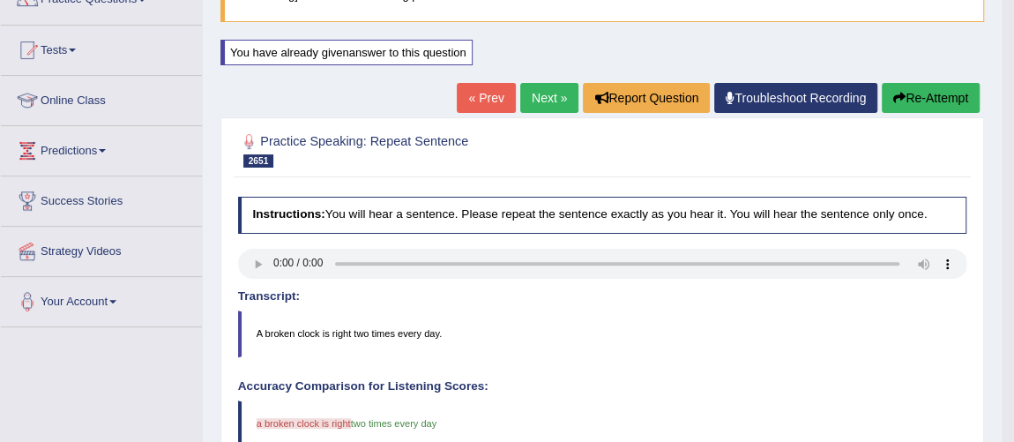
click at [935, 105] on button "Re-Attempt" at bounding box center [930, 98] width 98 height 30
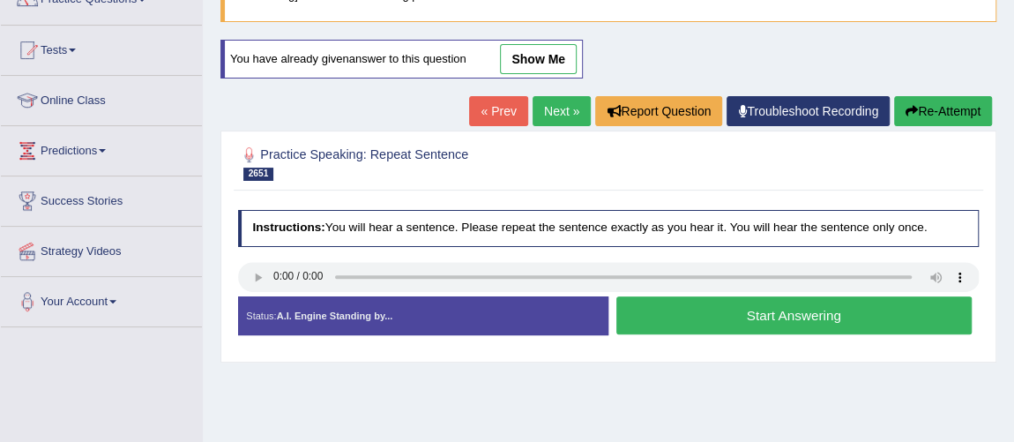
click at [665, 308] on button "Start Answering" at bounding box center [793, 315] width 355 height 38
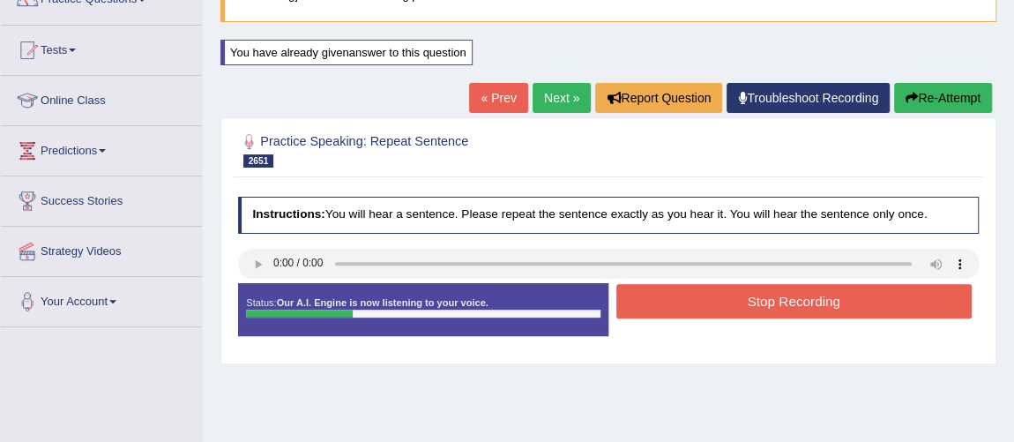
click at [665, 308] on button "Stop Recording" at bounding box center [793, 301] width 355 height 34
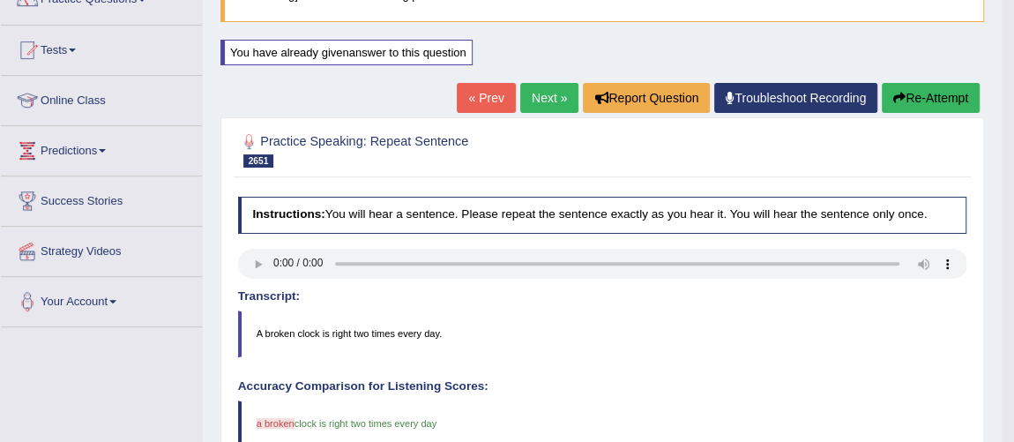
click at [933, 108] on div "« Prev Next » Report Question Troubleshoot Recording Re-Attempt" at bounding box center [720, 100] width 527 height 34
click at [933, 105] on button "Re-Attempt" at bounding box center [930, 98] width 98 height 30
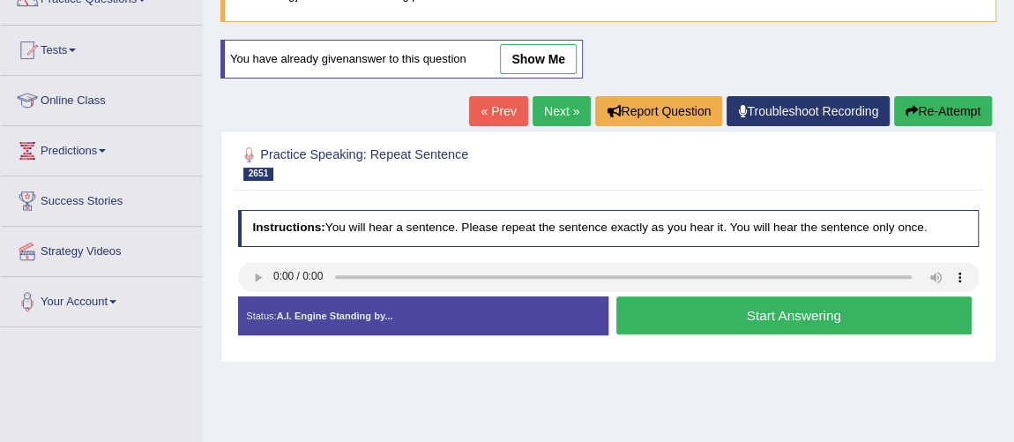
click at [637, 325] on button "Start Answering" at bounding box center [793, 315] width 355 height 38
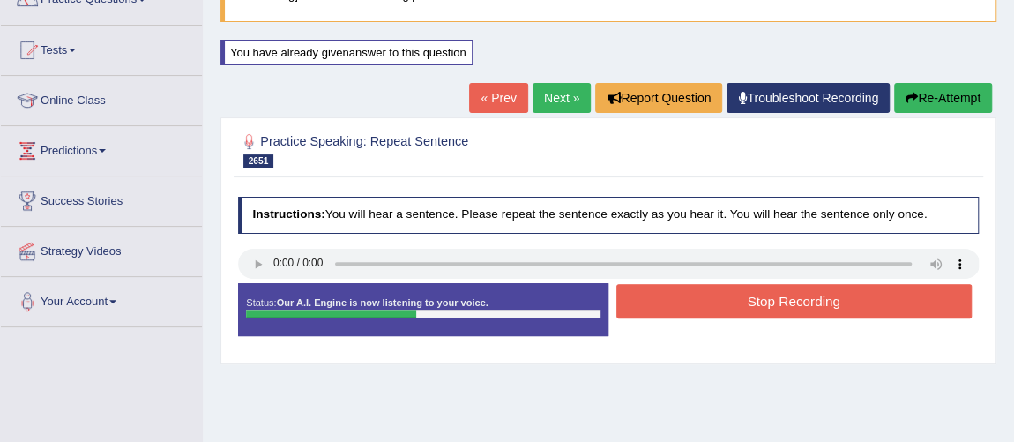
click at [636, 305] on button "Stop Recording" at bounding box center [793, 301] width 355 height 34
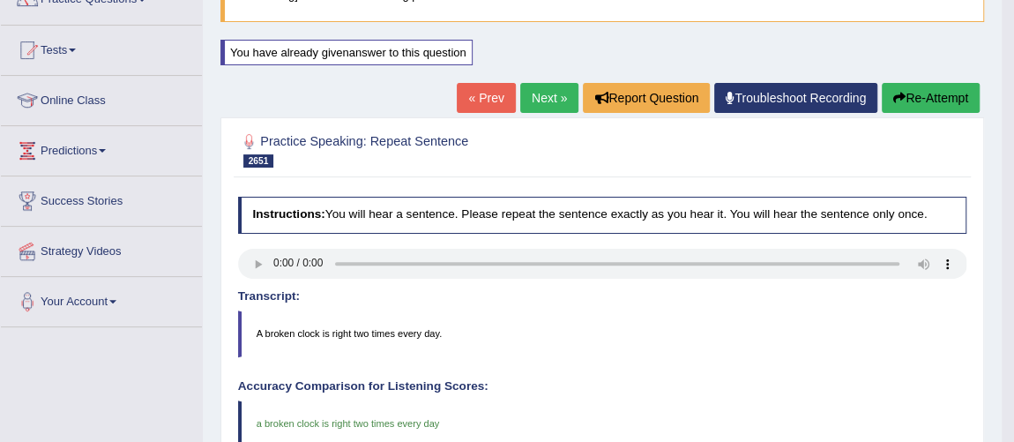
click at [481, 87] on link "« Prev" at bounding box center [486, 98] width 58 height 30
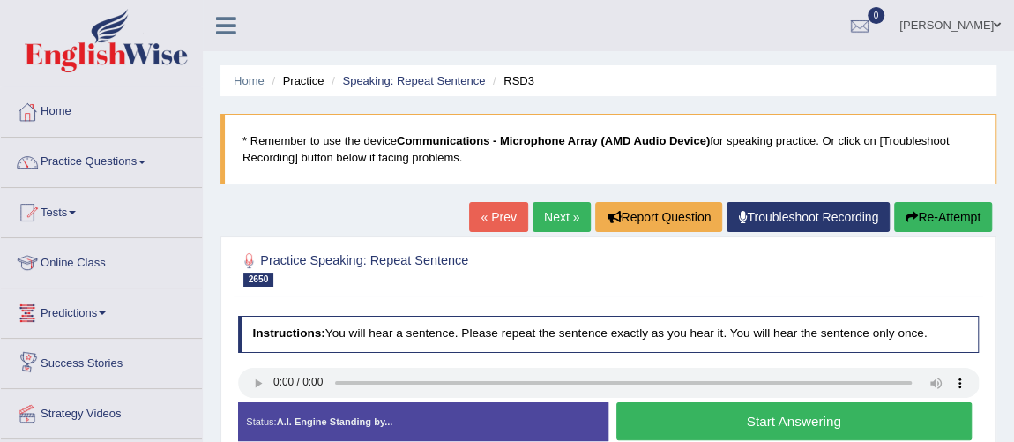
scroll to position [79, 0]
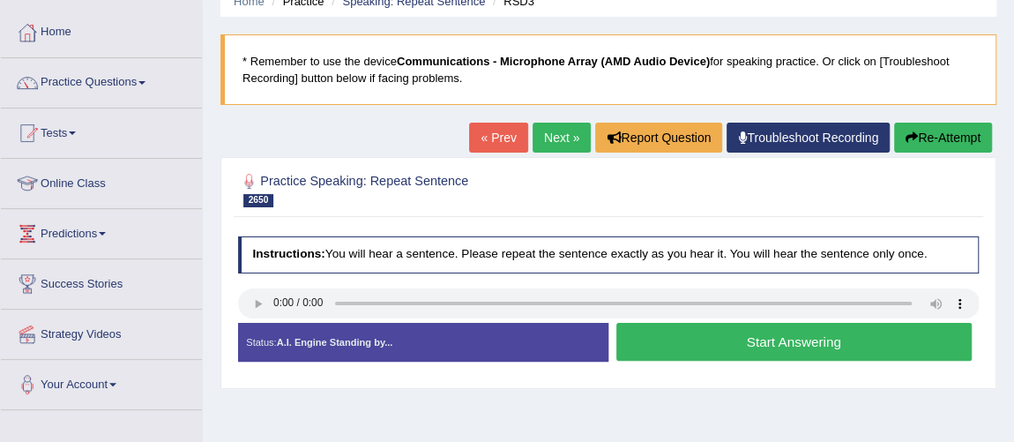
click at [673, 350] on button "Start Answering" at bounding box center [793, 342] width 355 height 38
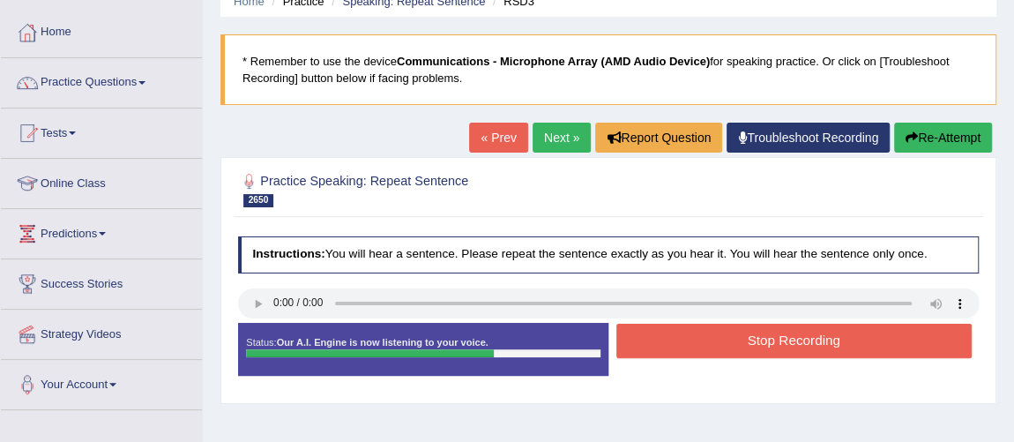
click at [673, 350] on button "Stop Recording" at bounding box center [793, 340] width 355 height 34
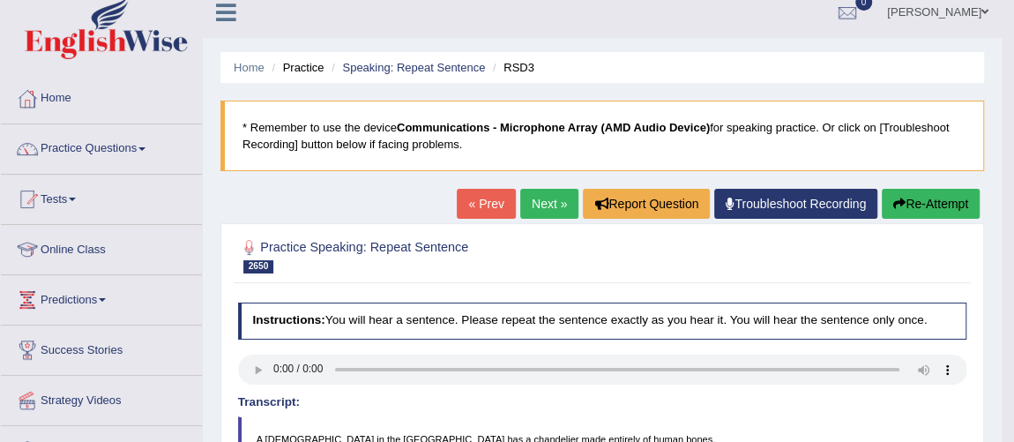
scroll to position [0, 0]
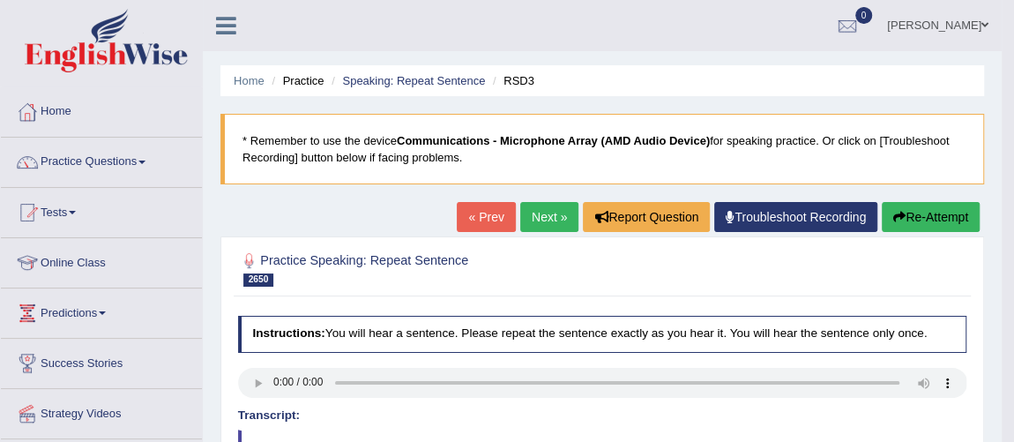
click at [940, 217] on button "Re-Attempt" at bounding box center [930, 217] width 98 height 30
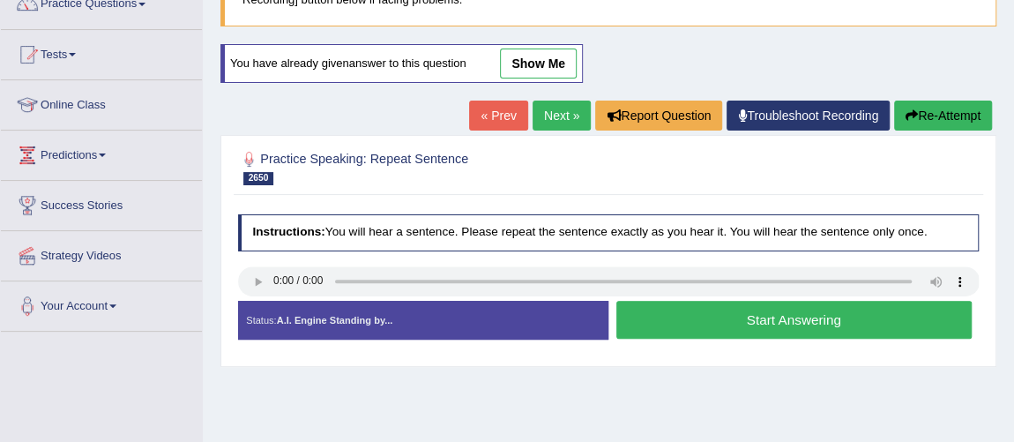
scroll to position [160, 0]
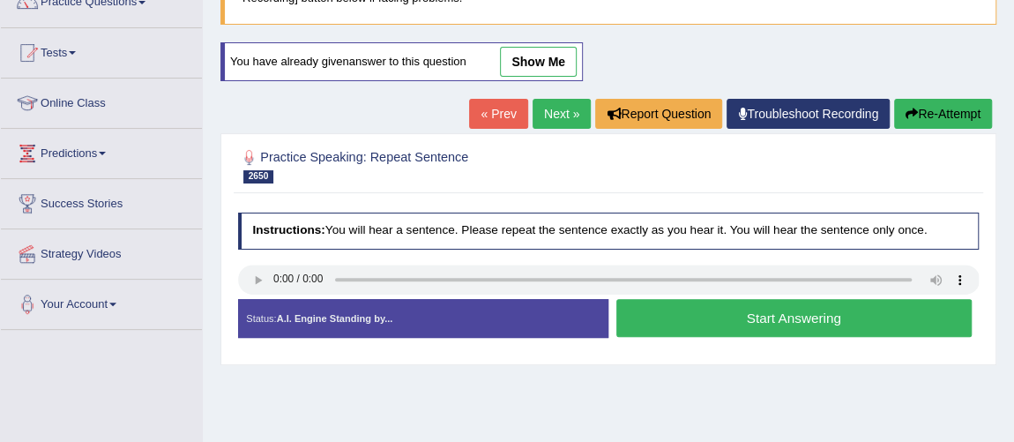
click at [483, 374] on div "Home Practice Speaking: Repeat Sentence RSD3 * Remember to use the device Commu…" at bounding box center [608, 280] width 811 height 881
click at [658, 316] on button "Start Answering" at bounding box center [793, 318] width 355 height 38
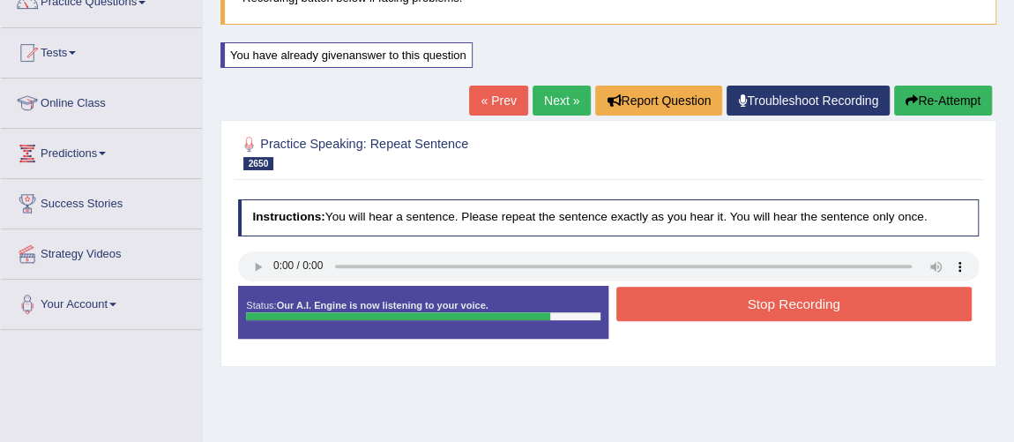
click at [658, 314] on button "Stop Recording" at bounding box center [793, 303] width 355 height 34
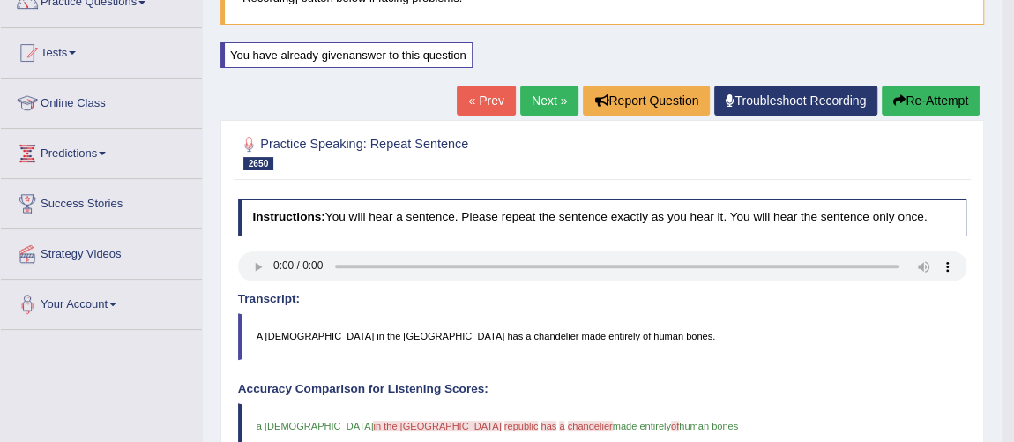
click at [922, 108] on button "Re-Attempt" at bounding box center [930, 101] width 98 height 30
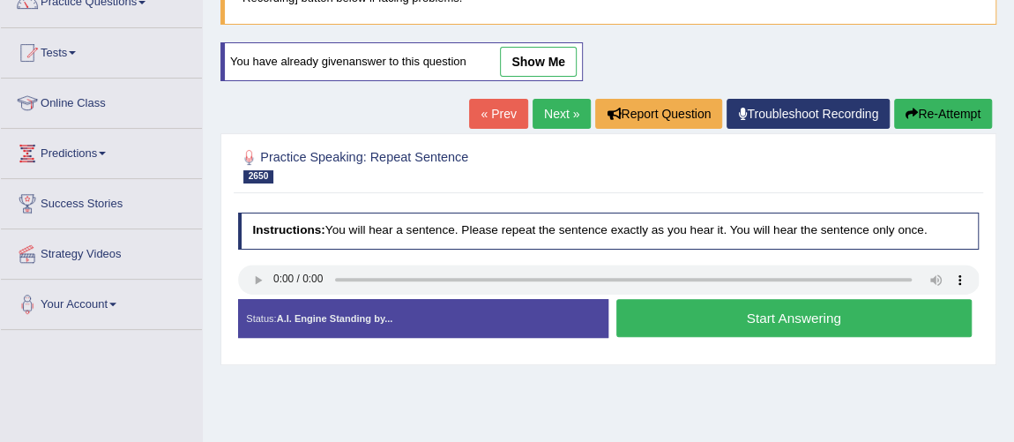
scroll to position [160, 0]
click at [779, 317] on button "Start Answering" at bounding box center [793, 318] width 355 height 38
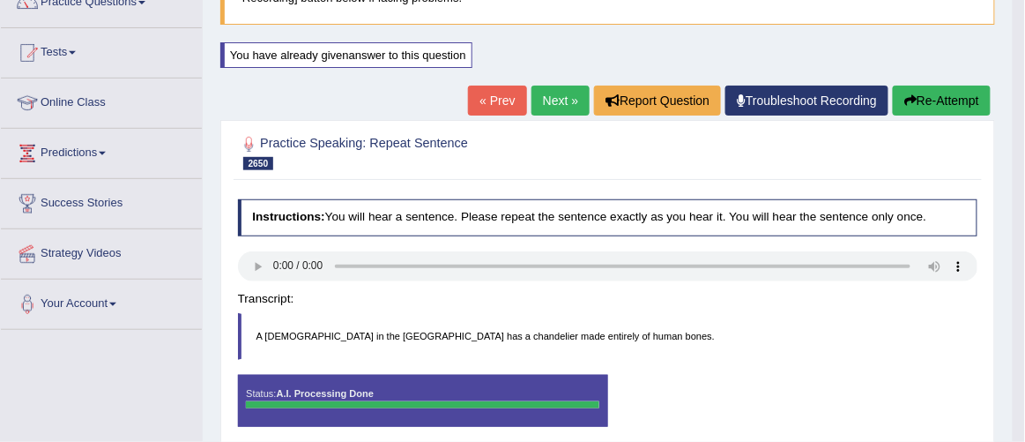
click at [774, 302] on div "Instructions: You will hear a sentence. Please repeat the sentence exactly as y…" at bounding box center [607, 318] width 747 height 255
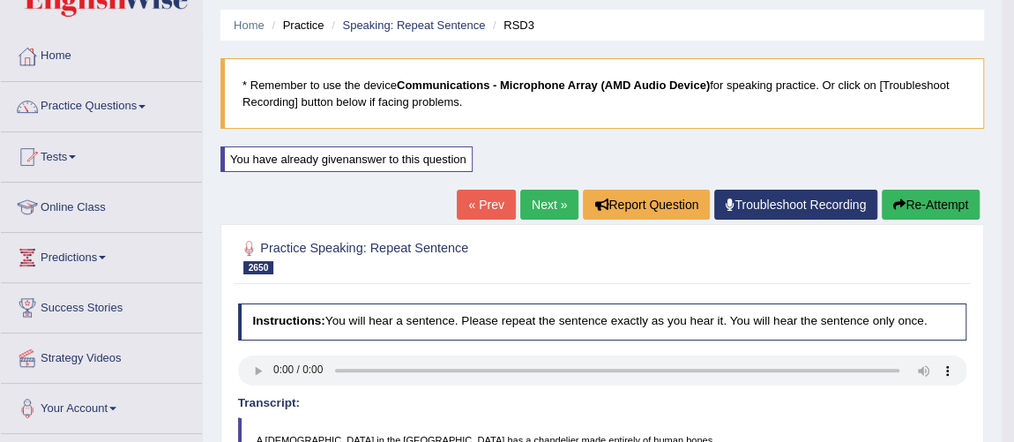
scroll to position [26, 0]
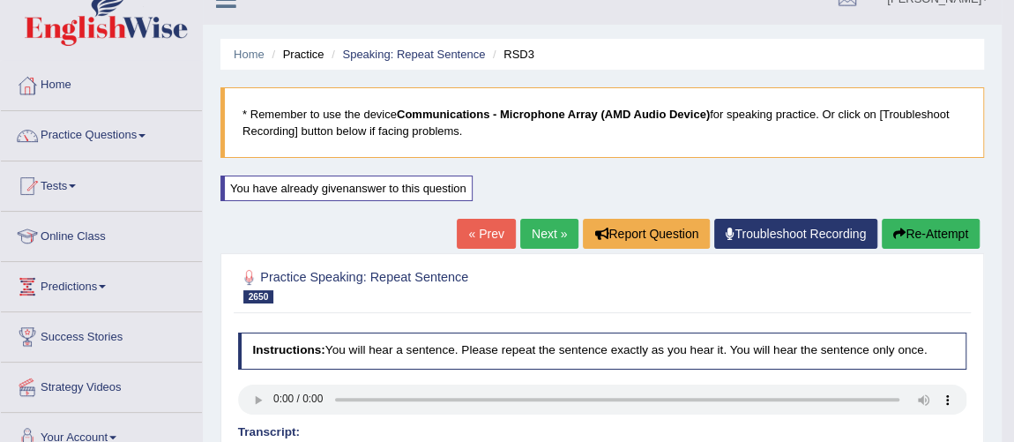
click at [932, 243] on button "Re-Attempt" at bounding box center [930, 234] width 98 height 30
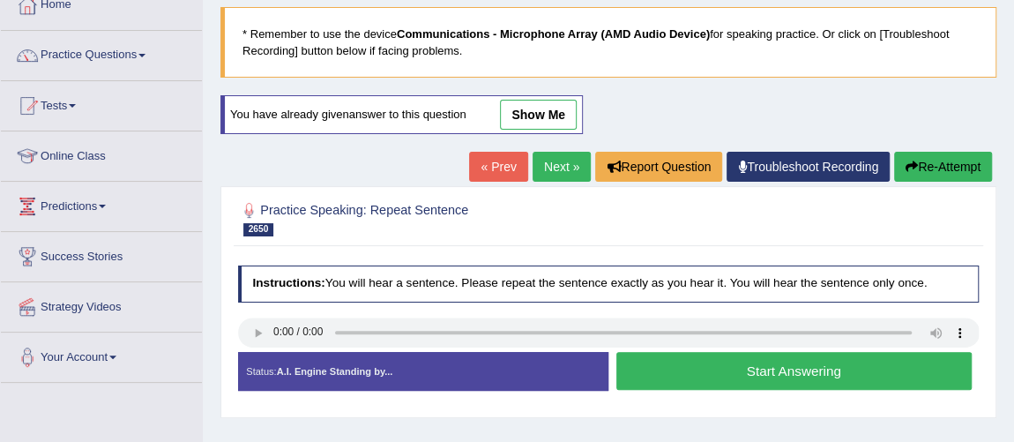
click at [673, 375] on button "Start Answering" at bounding box center [793, 371] width 355 height 38
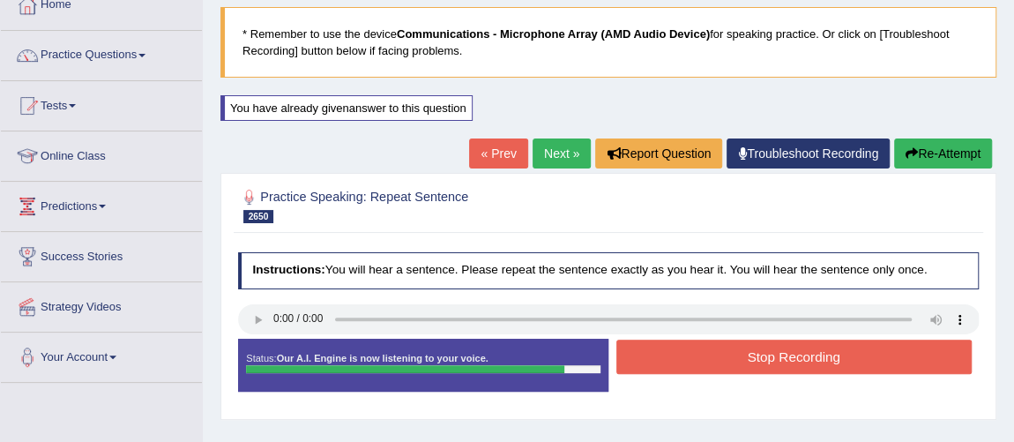
click at [673, 342] on button "Stop Recording" at bounding box center [793, 356] width 355 height 34
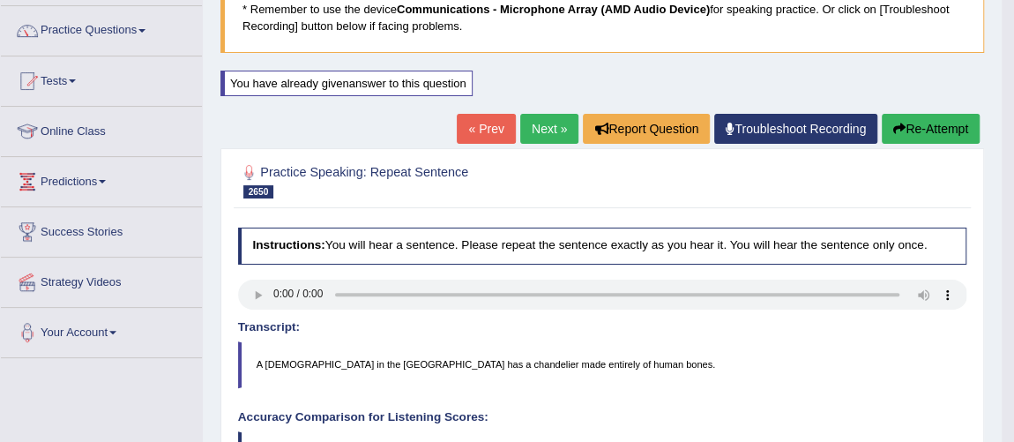
scroll to position [107, 0]
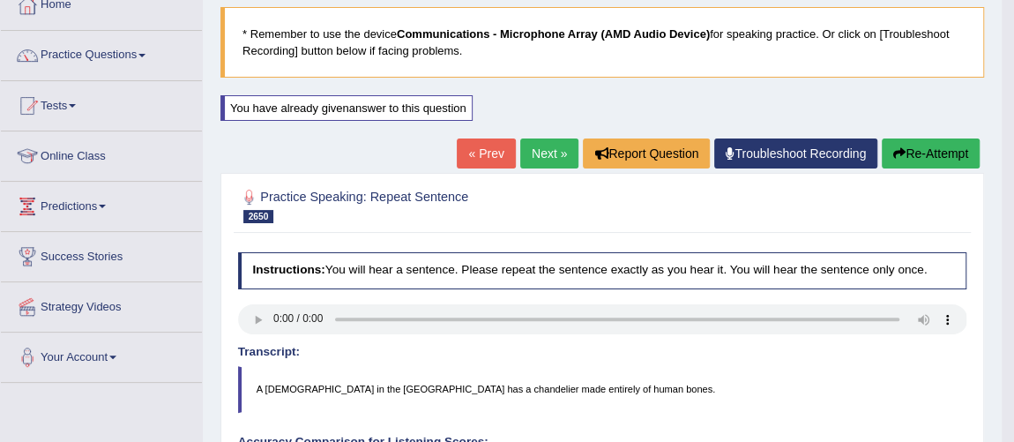
click at [907, 160] on button "Re-Attempt" at bounding box center [930, 153] width 98 height 30
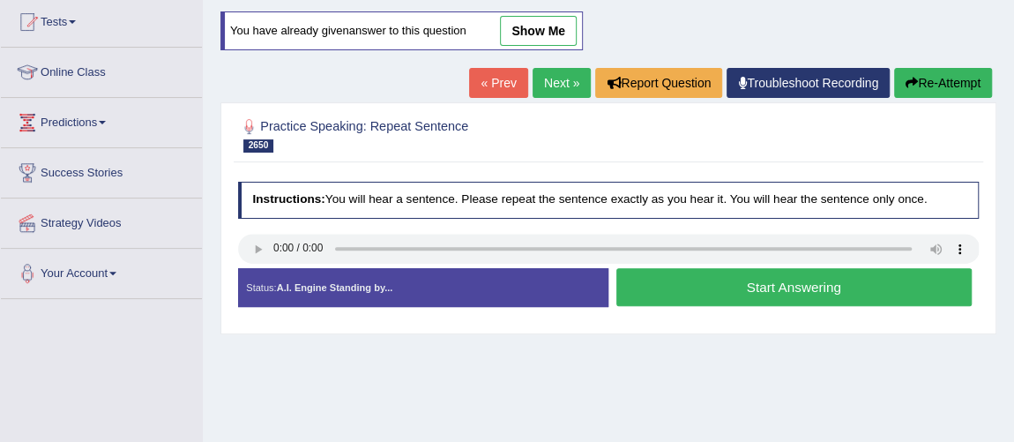
click at [256, 242] on div "Instructions: You will hear a sentence. Please repeat the sentence exactly as y…" at bounding box center [608, 250] width 748 height 152
click at [697, 279] on button "Start Answering" at bounding box center [793, 287] width 355 height 38
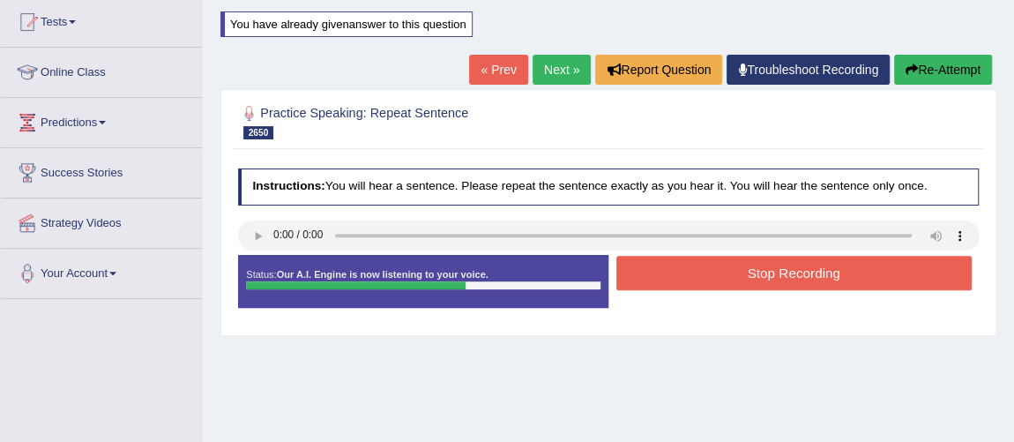
click at [658, 280] on button "Stop Recording" at bounding box center [793, 273] width 355 height 34
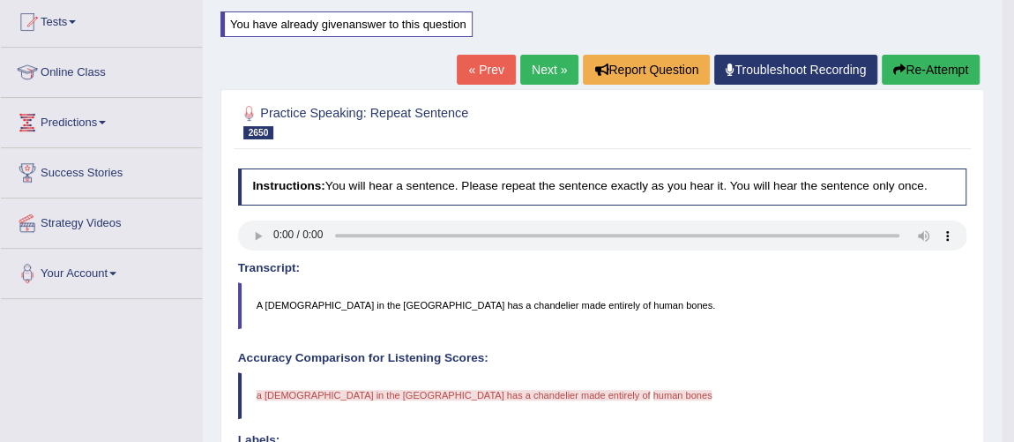
scroll to position [111, 0]
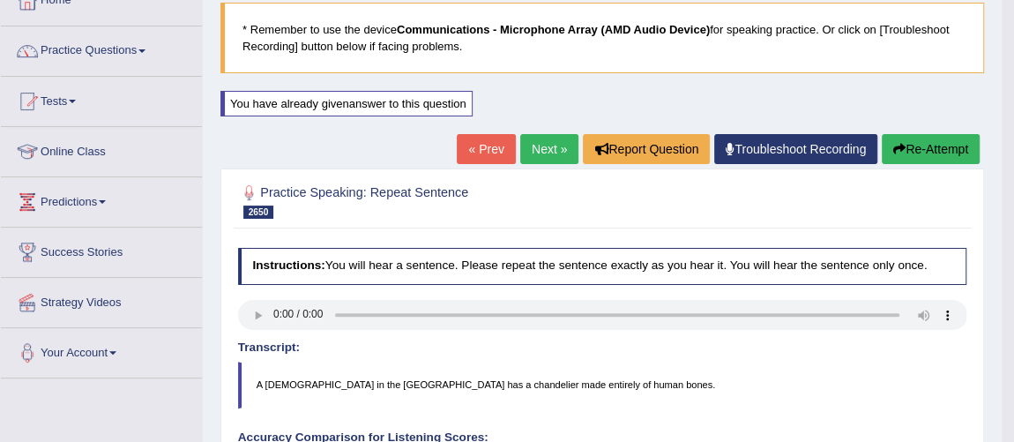
click at [931, 156] on button "Re-Attempt" at bounding box center [930, 149] width 98 height 30
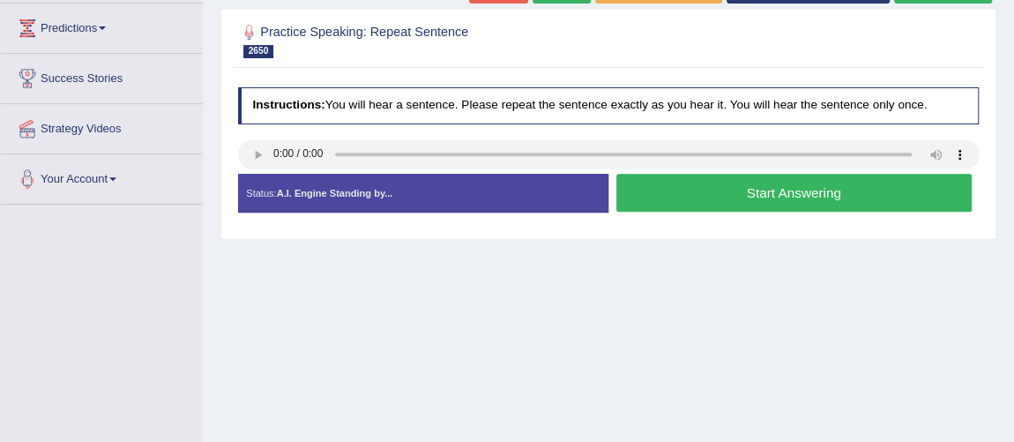
click at [726, 205] on button "Start Answering" at bounding box center [793, 193] width 355 height 38
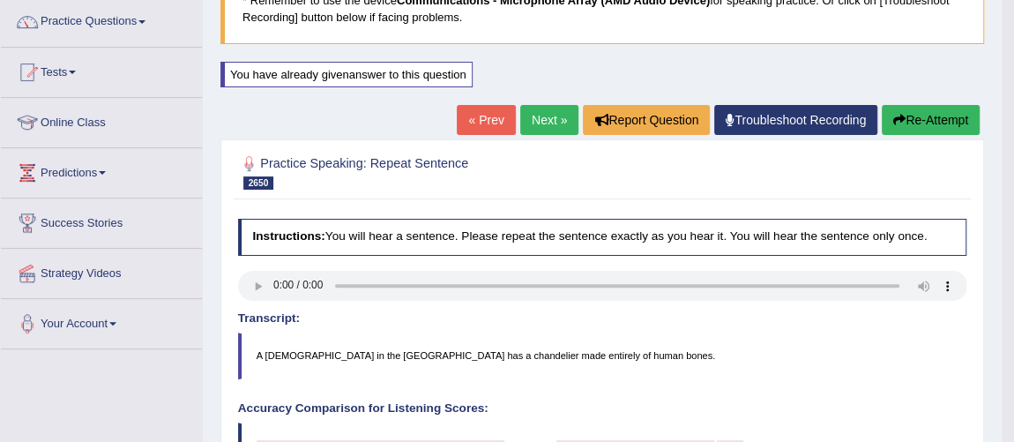
scroll to position [124, 0]
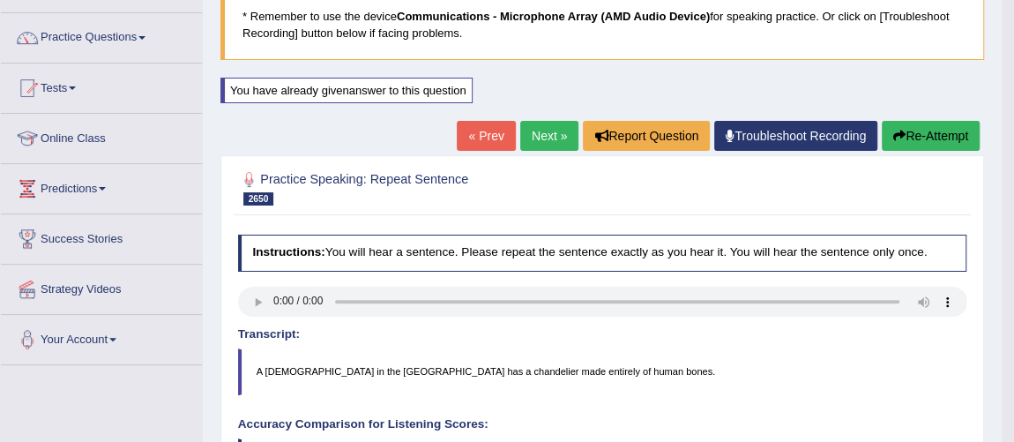
click at [918, 138] on button "Re-Attempt" at bounding box center [930, 136] width 98 height 30
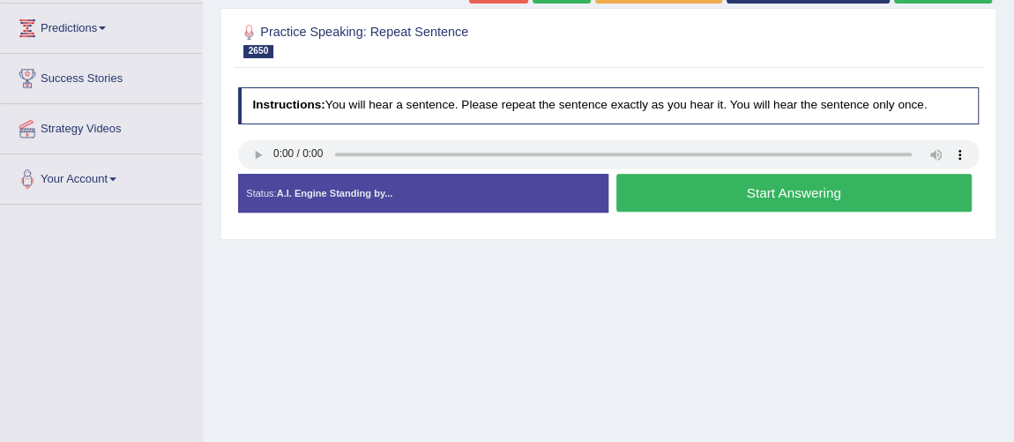
click at [809, 190] on button "Start Answering" at bounding box center [793, 193] width 355 height 38
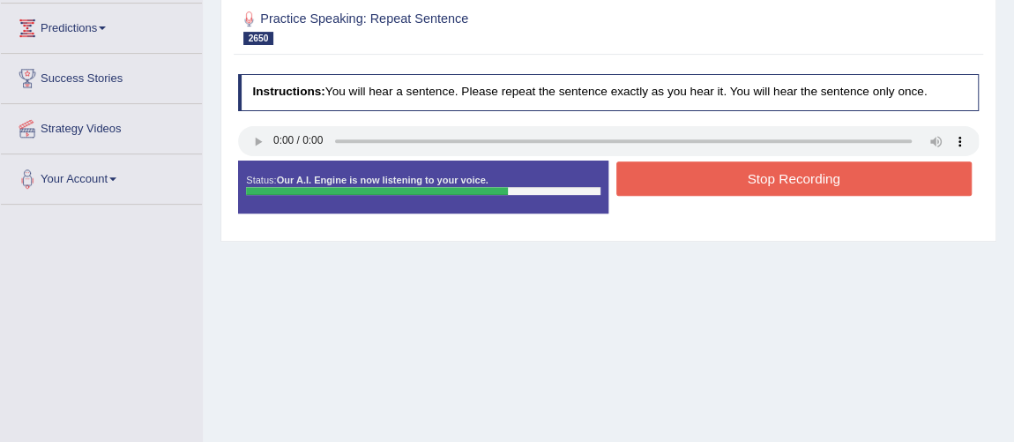
click at [777, 179] on button "Stop Recording" at bounding box center [793, 178] width 355 height 34
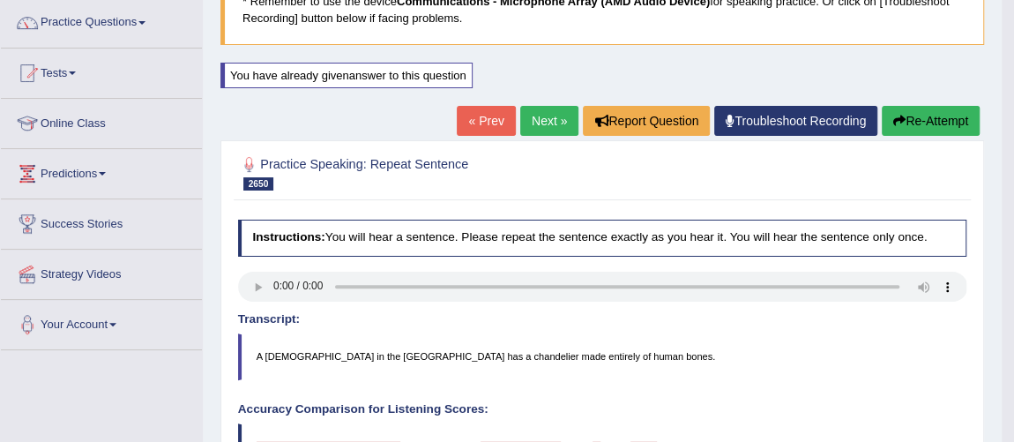
scroll to position [124, 0]
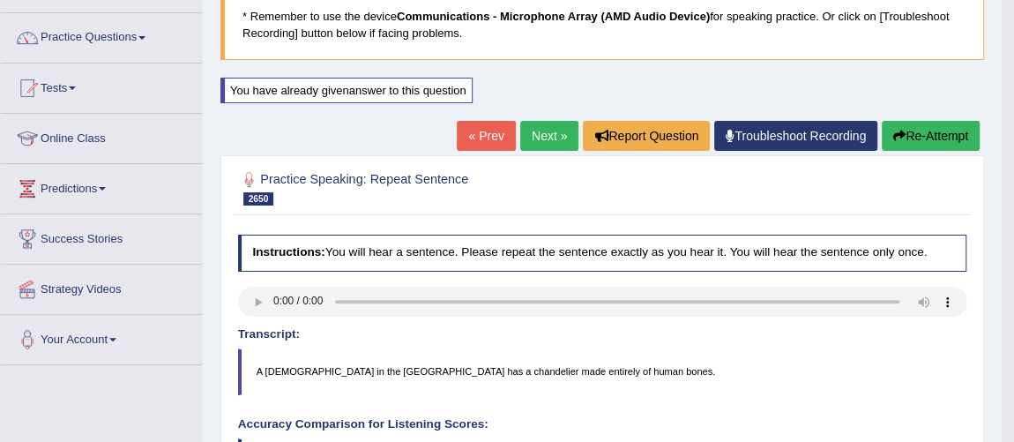
click at [927, 136] on button "Re-Attempt" at bounding box center [930, 136] width 98 height 30
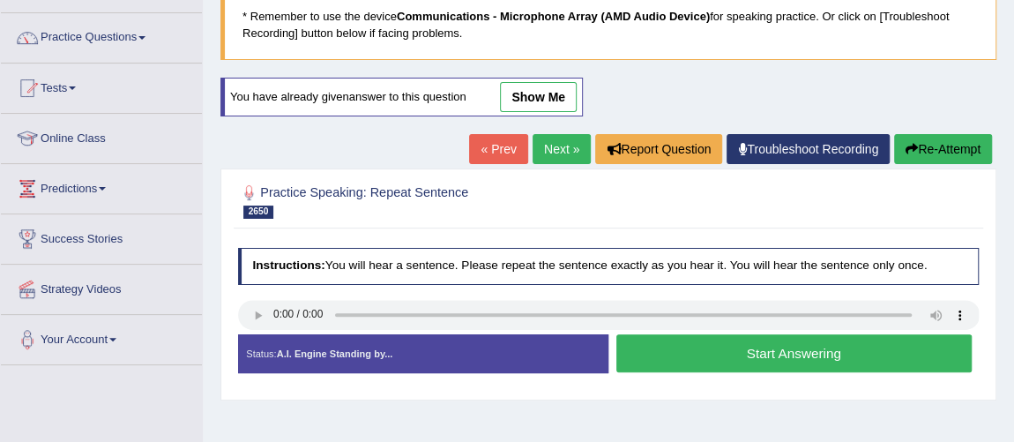
click at [854, 353] on button "Start Answering" at bounding box center [793, 353] width 355 height 38
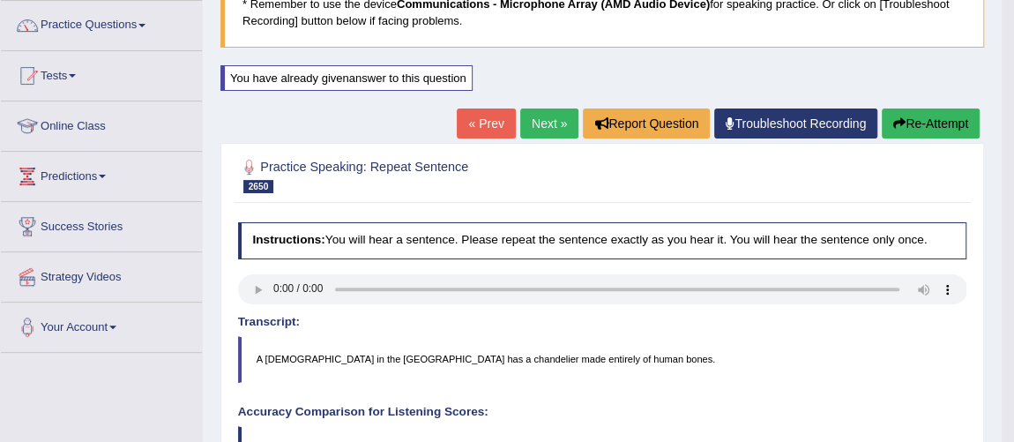
scroll to position [124, 0]
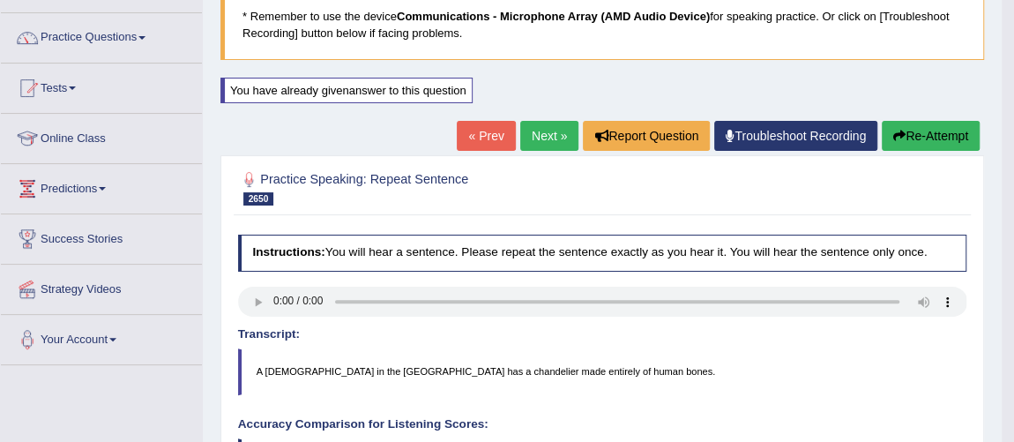
click at [917, 141] on button "Re-Attempt" at bounding box center [930, 136] width 98 height 30
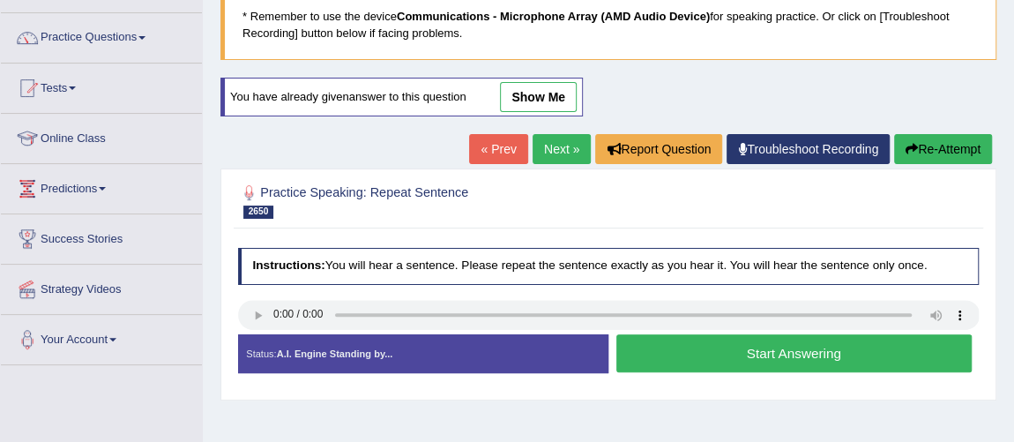
click at [807, 346] on button "Start Answering" at bounding box center [793, 353] width 355 height 38
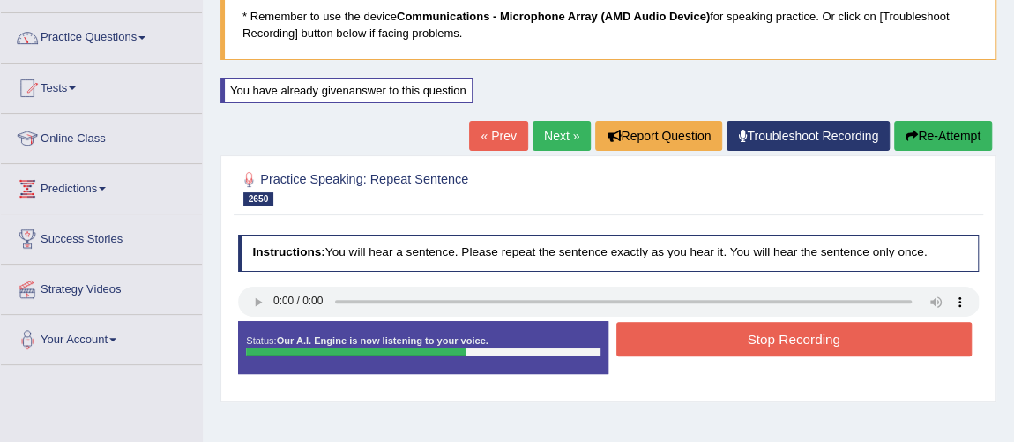
click at [807, 344] on button "Stop Recording" at bounding box center [793, 339] width 355 height 34
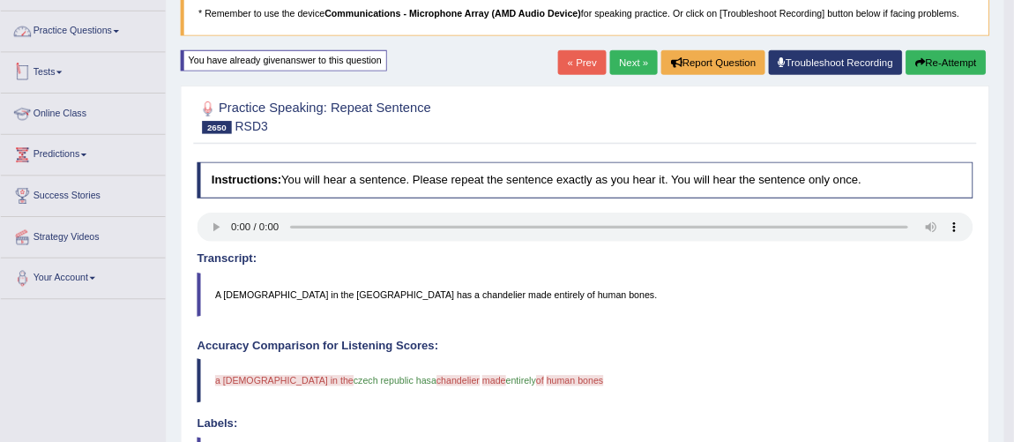
scroll to position [124, 0]
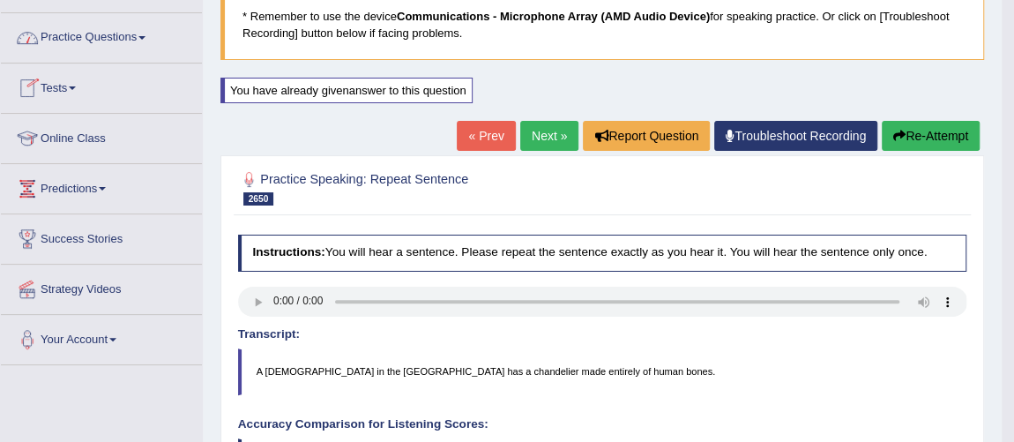
click at [88, 33] on link "Practice Questions" at bounding box center [101, 35] width 201 height 44
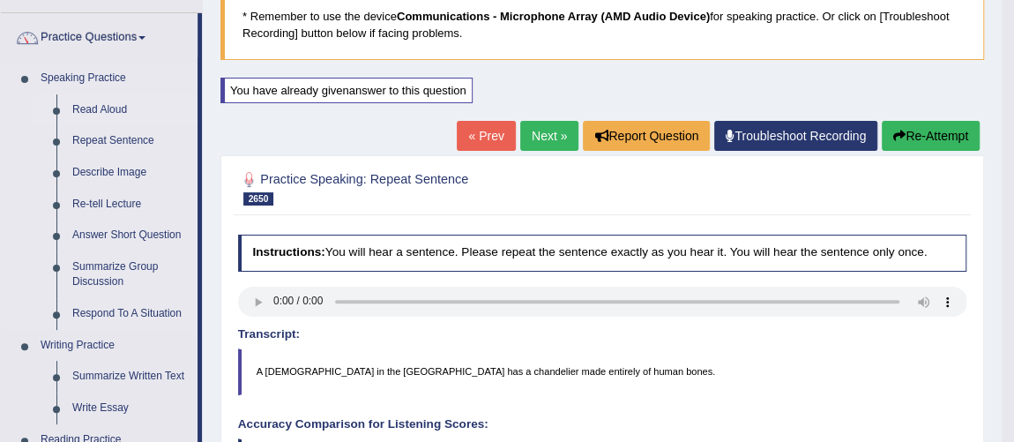
click at [105, 100] on link "Read Aloud" at bounding box center [130, 110] width 133 height 32
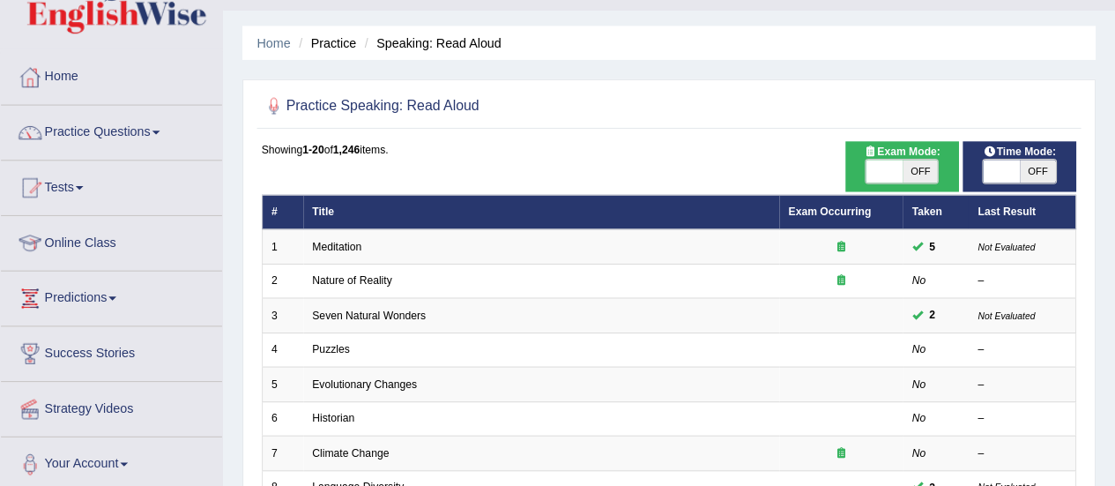
scroll to position [41, 0]
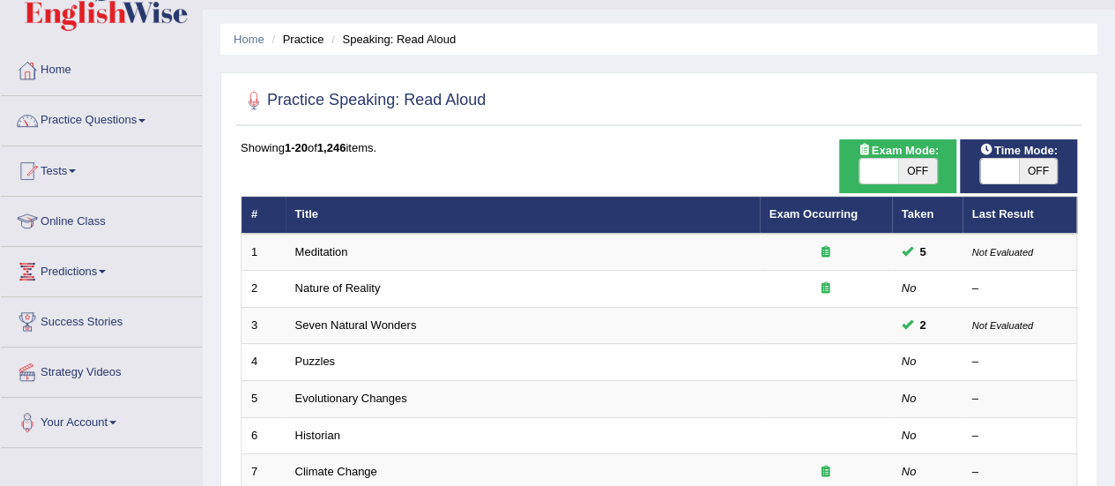
drag, startPoint x: 1642, startPoint y: 4, endPoint x: 138, endPoint y: 207, distance: 1517.5
click at [138, 207] on link "Online Class" at bounding box center [101, 219] width 201 height 44
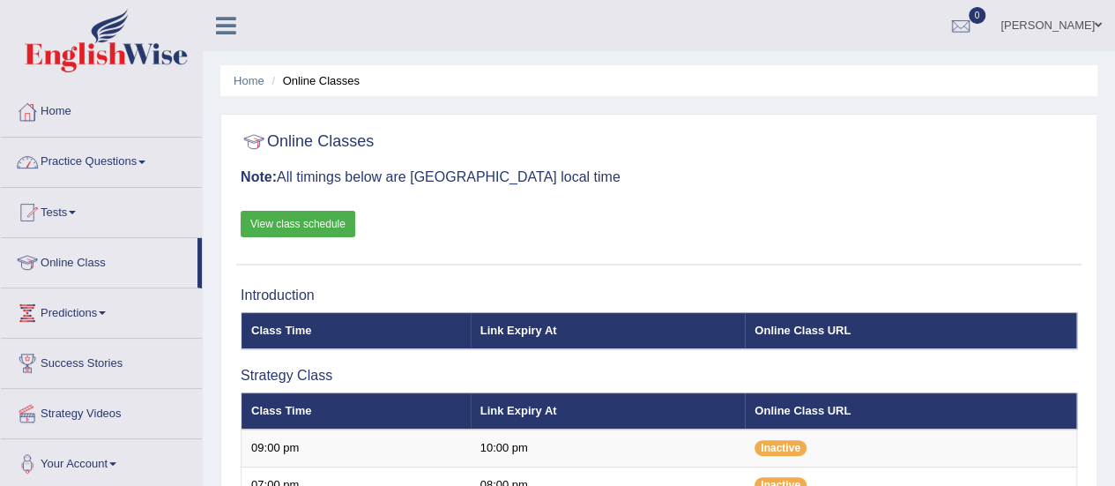
click at [145, 145] on link "Practice Questions" at bounding box center [101, 160] width 201 height 44
click at [131, 159] on link "Practice Questions" at bounding box center [101, 160] width 201 height 44
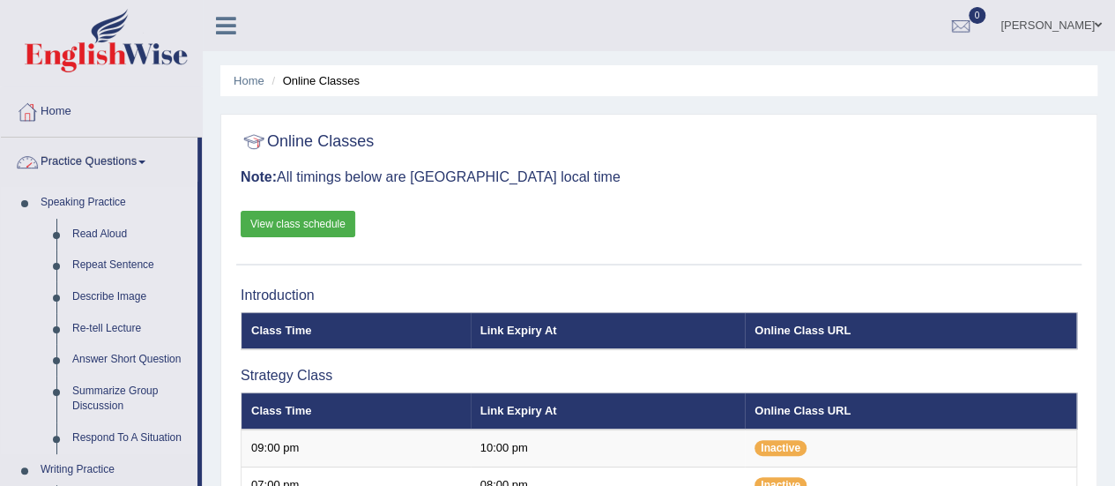
scroll to position [88, 0]
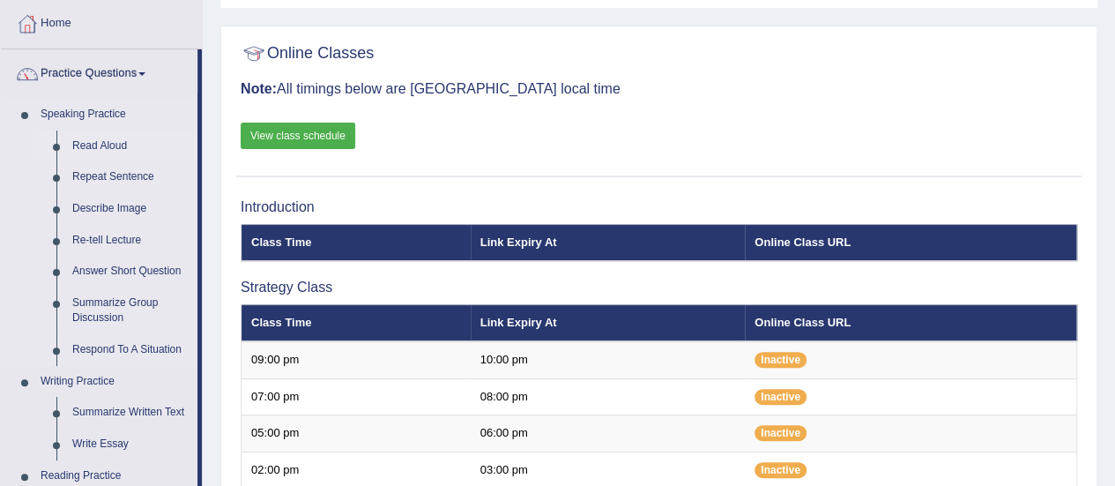
click at [109, 147] on link "Read Aloud" at bounding box center [130, 146] width 133 height 32
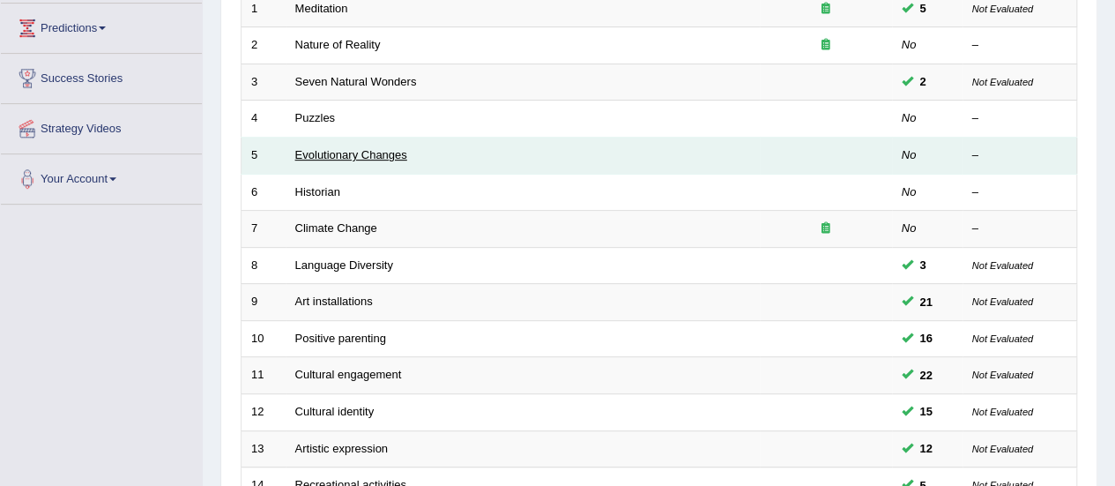
scroll to position [144, 0]
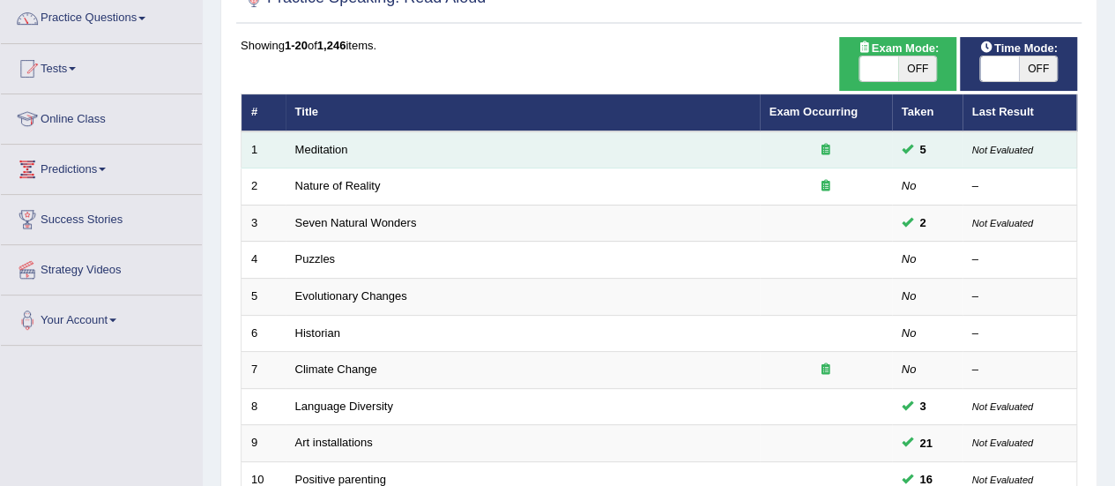
click at [322, 139] on td "Meditation" at bounding box center [523, 149] width 474 height 37
click at [322, 143] on link "Meditation" at bounding box center [321, 149] width 53 height 13
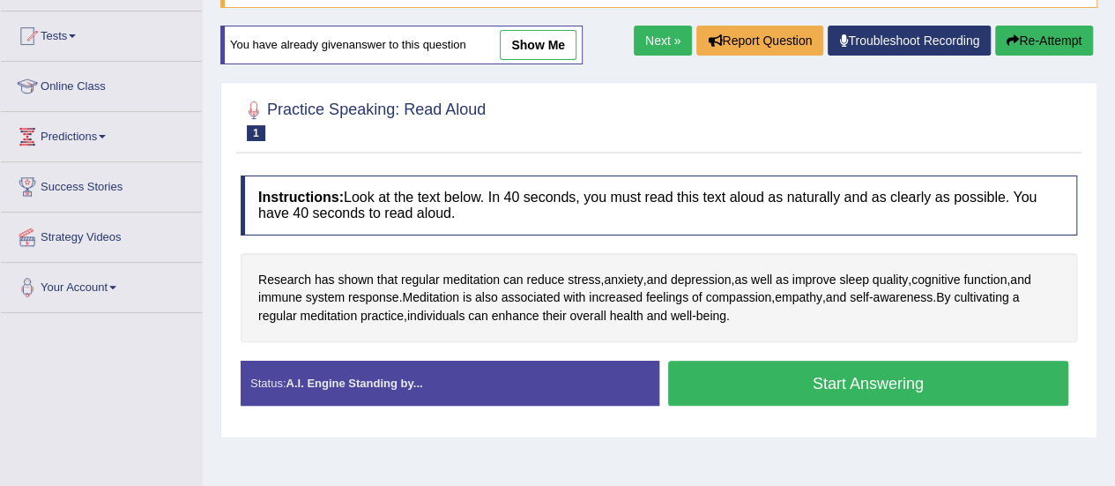
scroll to position [176, 0]
click at [782, 392] on button "Start Answering" at bounding box center [868, 383] width 401 height 45
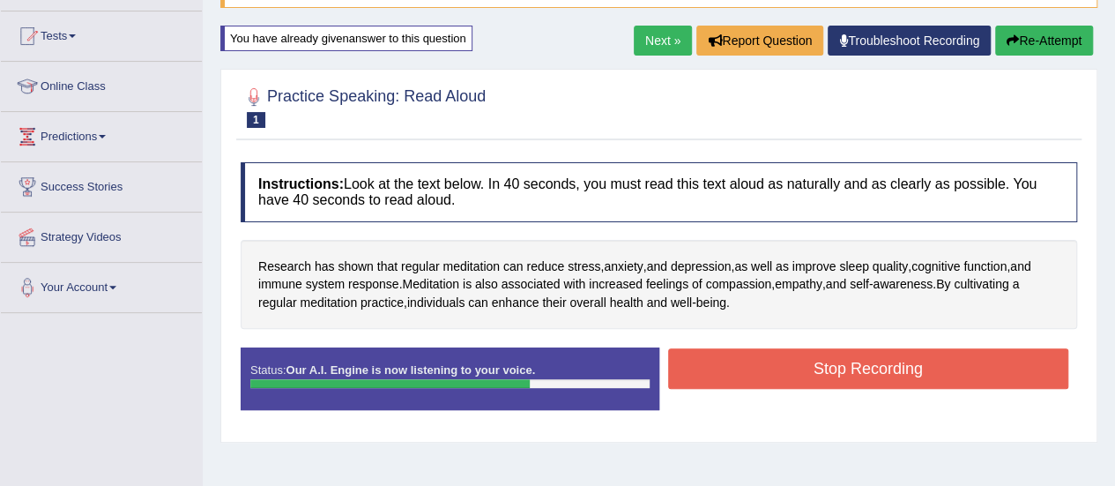
click at [746, 357] on button "Stop Recording" at bounding box center [868, 368] width 401 height 41
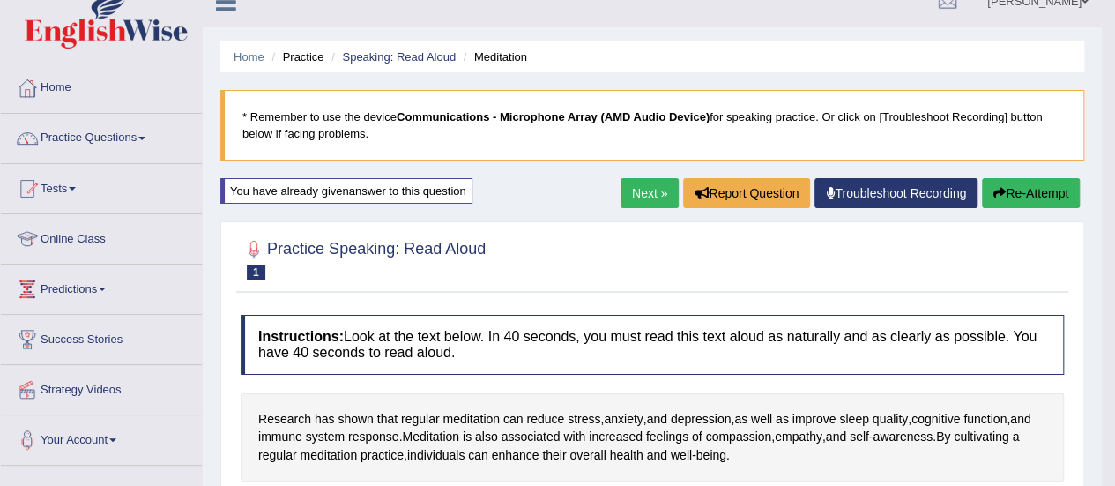
scroll to position [0, 0]
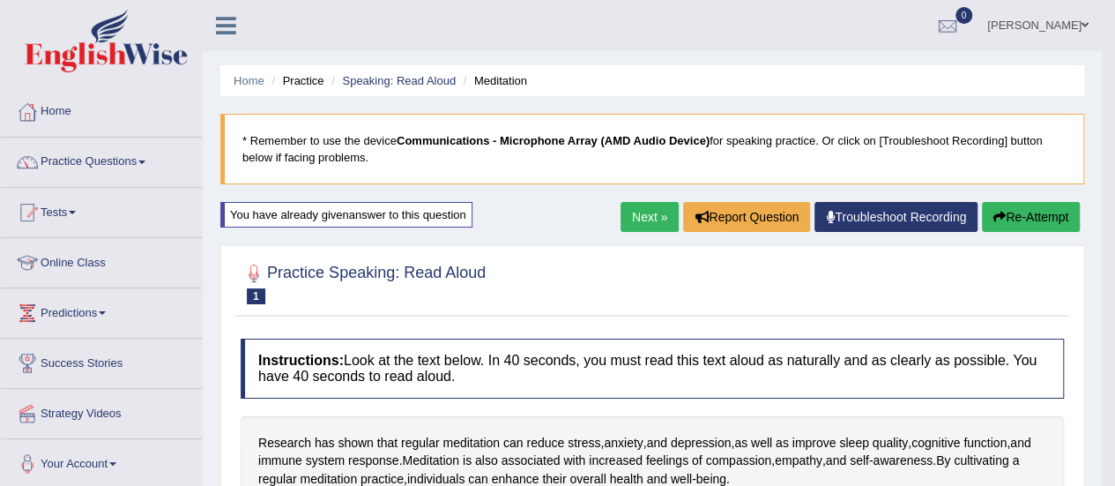
click at [1015, 210] on button "Re-Attempt" at bounding box center [1031, 217] width 98 height 30
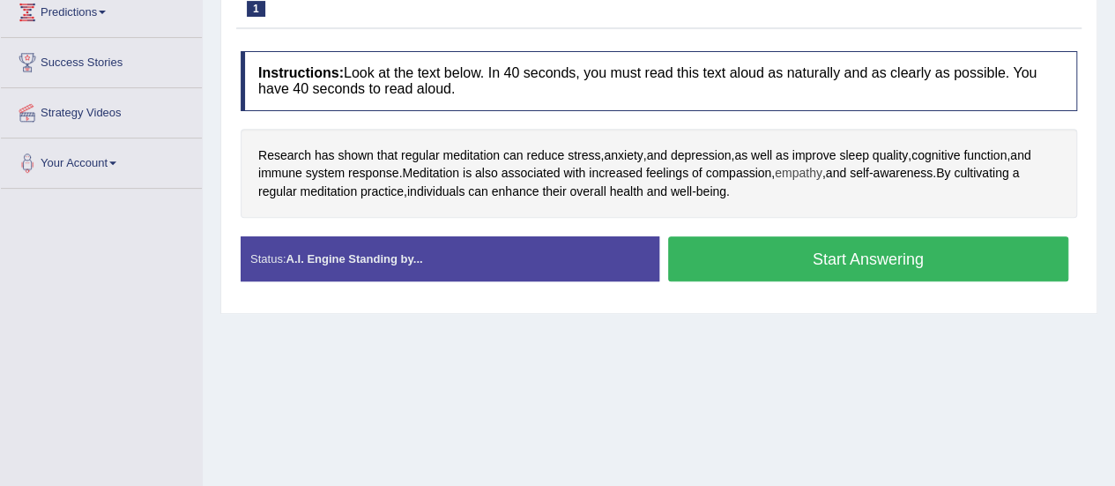
scroll to position [264, 0]
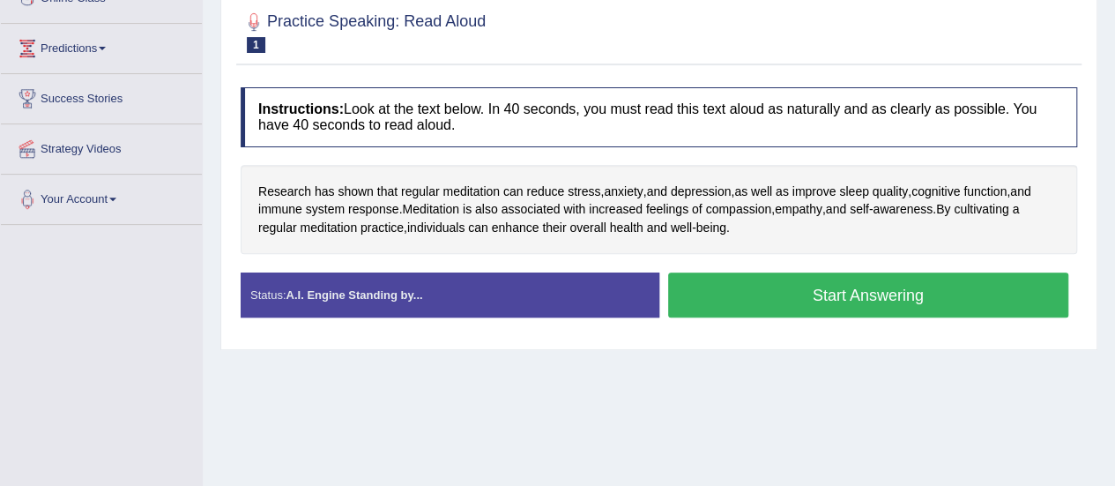
click at [800, 276] on button "Start Answering" at bounding box center [868, 294] width 401 height 45
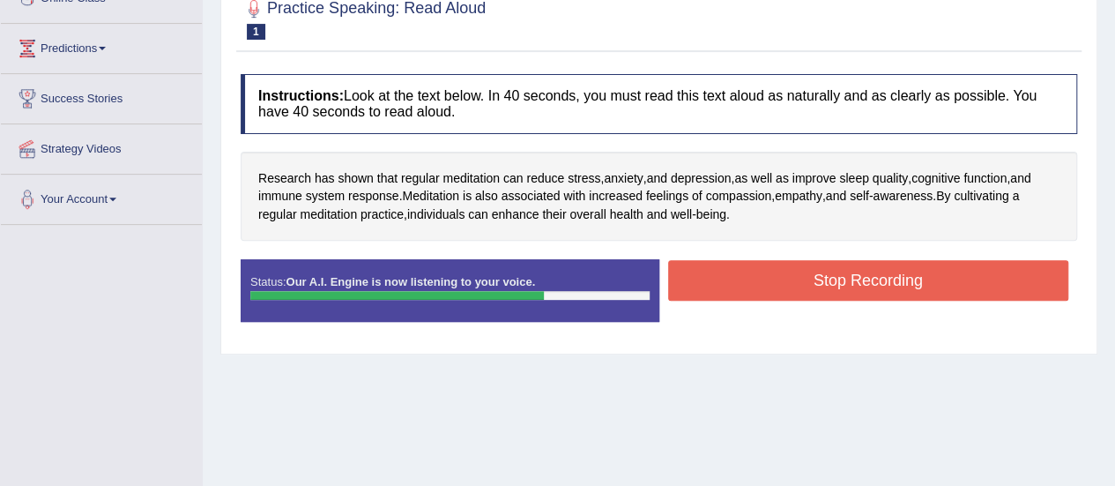
click at [800, 276] on button "Stop Recording" at bounding box center [868, 280] width 401 height 41
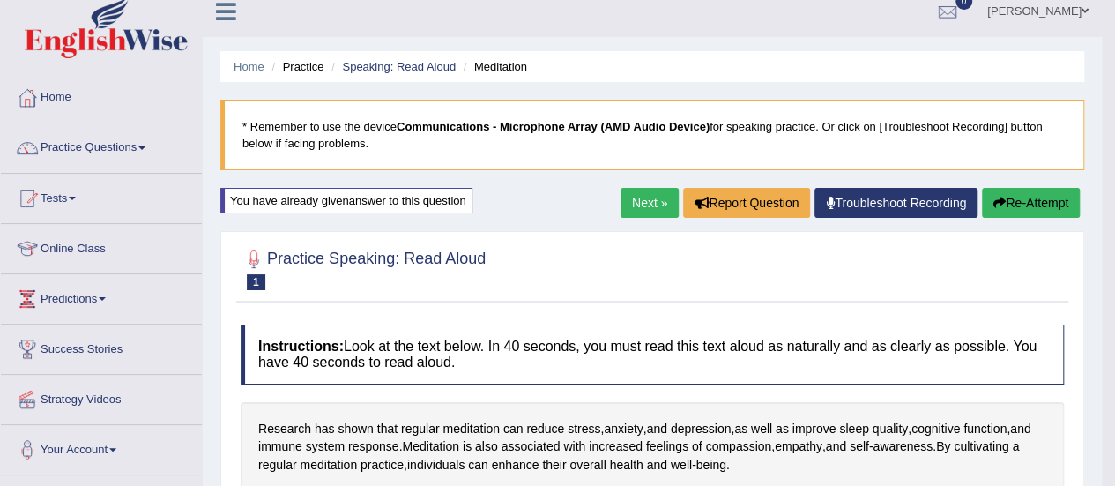
scroll to position [0, 0]
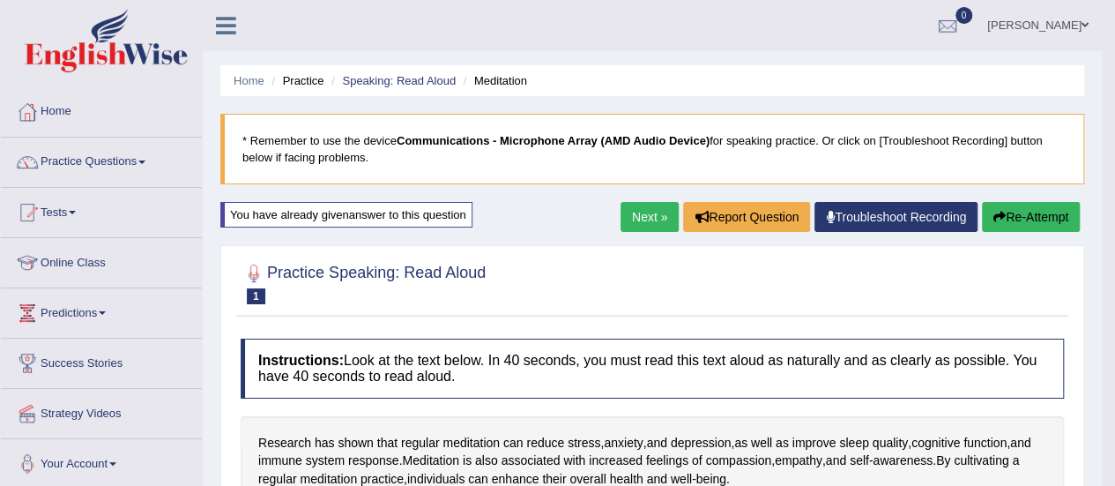
click at [1009, 212] on button "Re-Attempt" at bounding box center [1031, 217] width 98 height 30
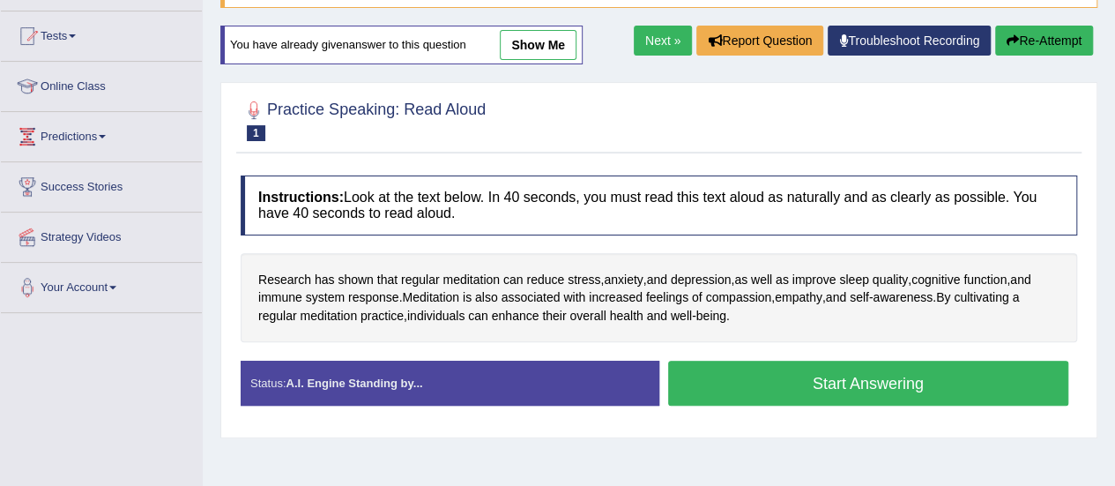
scroll to position [176, 0]
click at [802, 378] on button "Start Answering" at bounding box center [868, 383] width 401 height 45
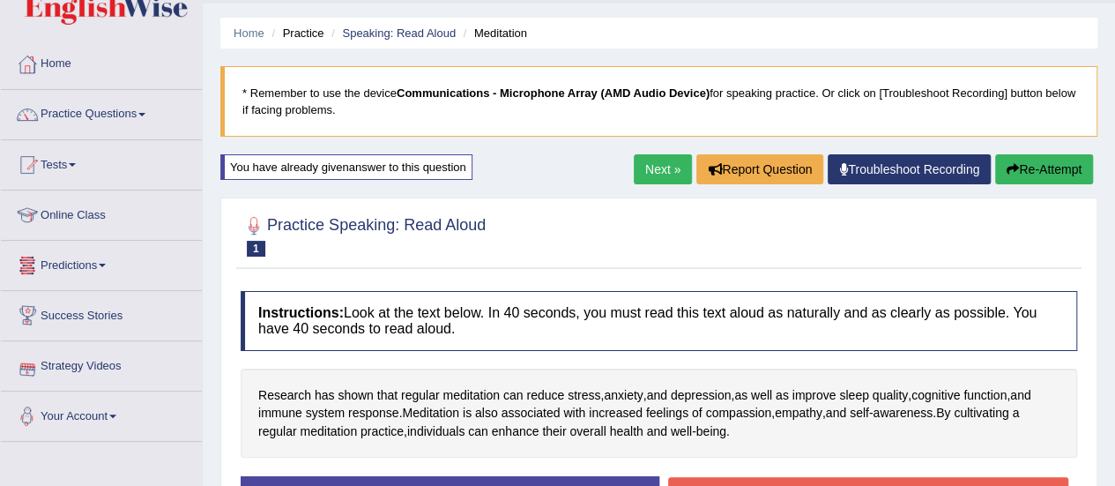
scroll to position [0, 0]
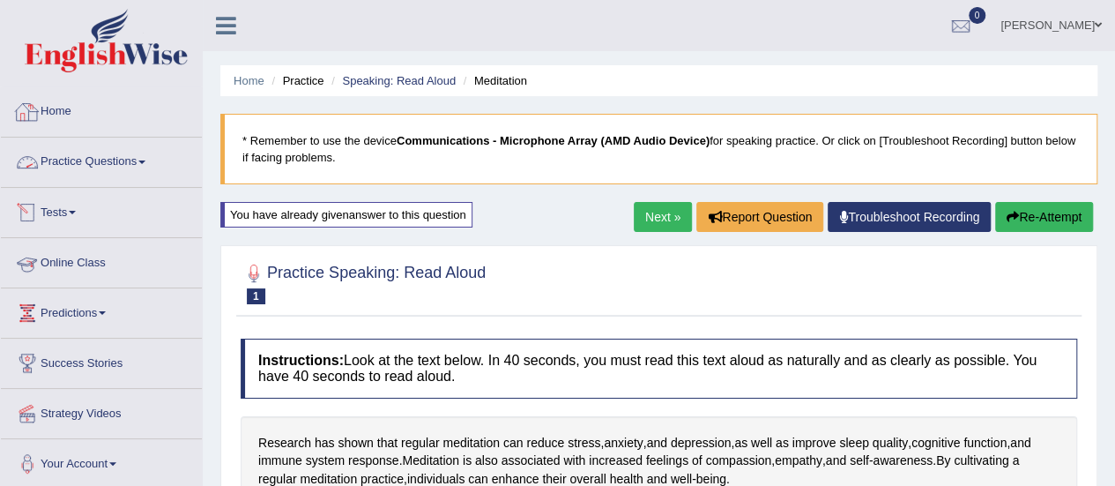
click at [48, 111] on link "Home" at bounding box center [101, 109] width 201 height 44
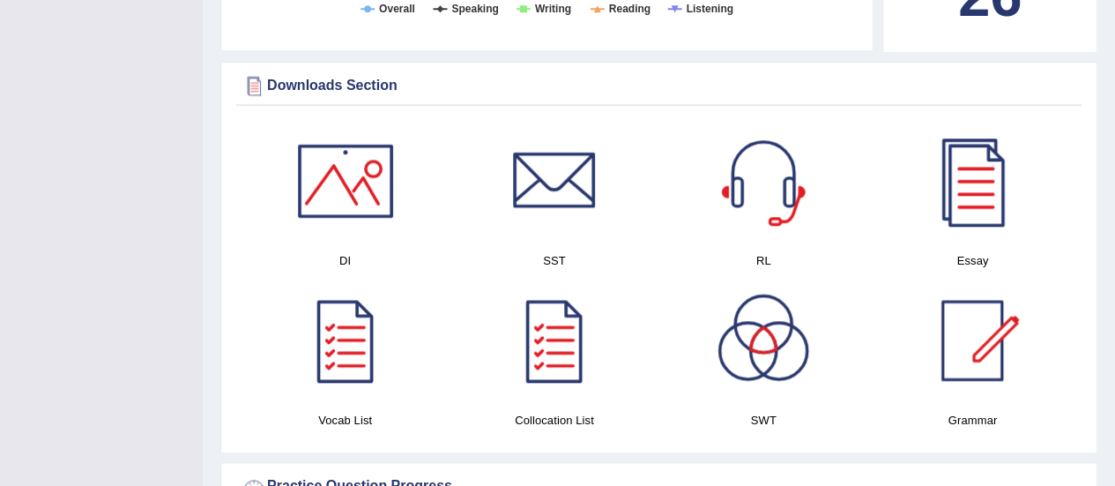
scroll to position [970, 0]
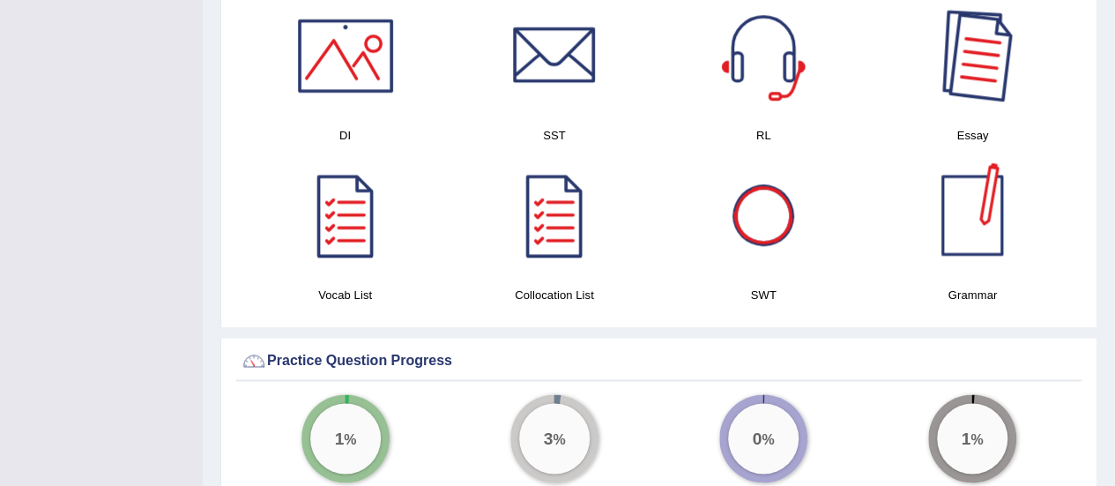
click at [955, 78] on div at bounding box center [972, 55] width 123 height 123
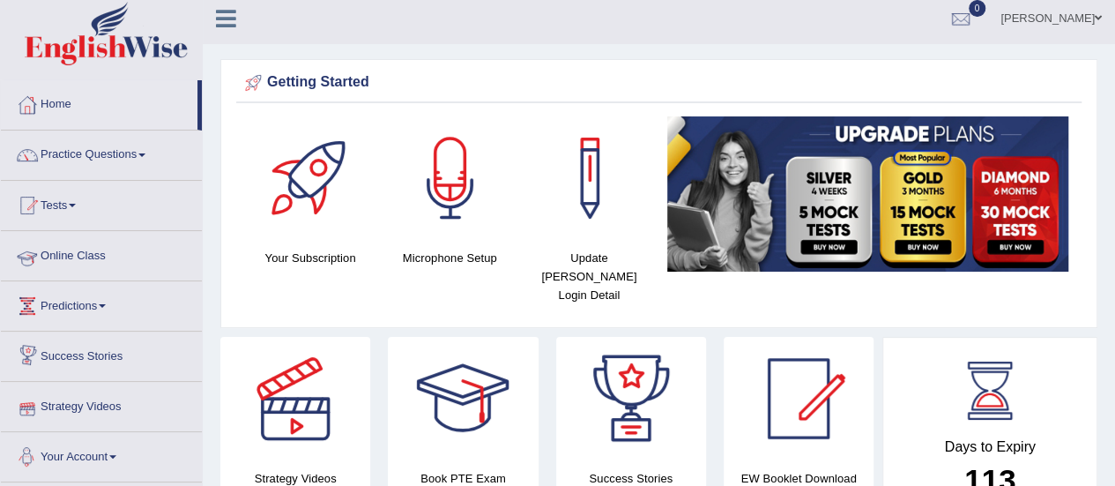
scroll to position [0, 0]
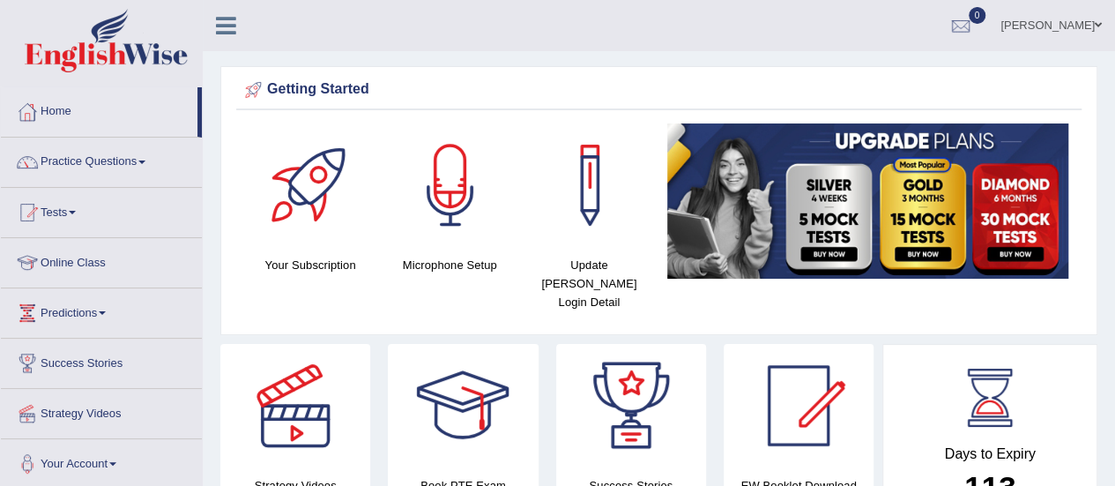
click at [120, 154] on link "Practice Questions" at bounding box center [101, 160] width 201 height 44
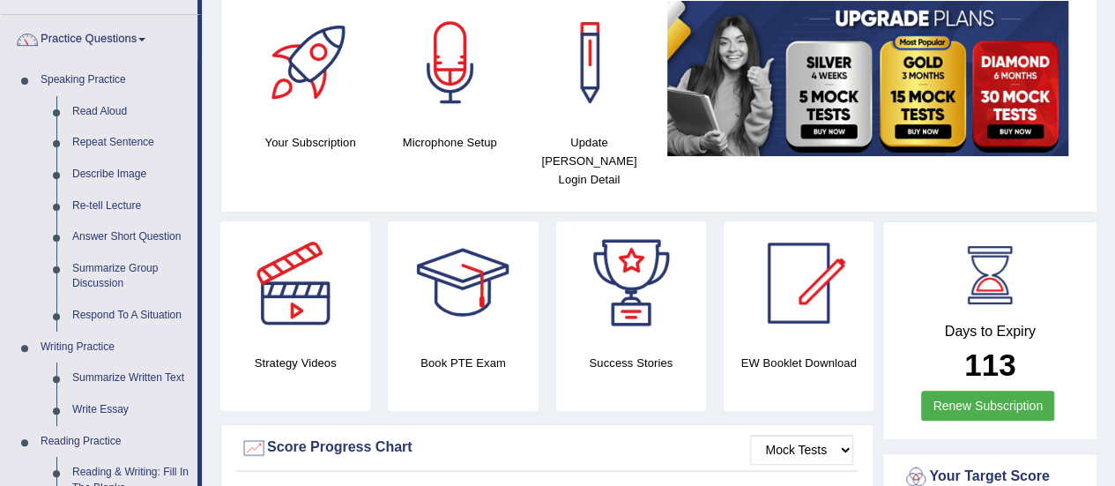
scroll to position [176, 0]
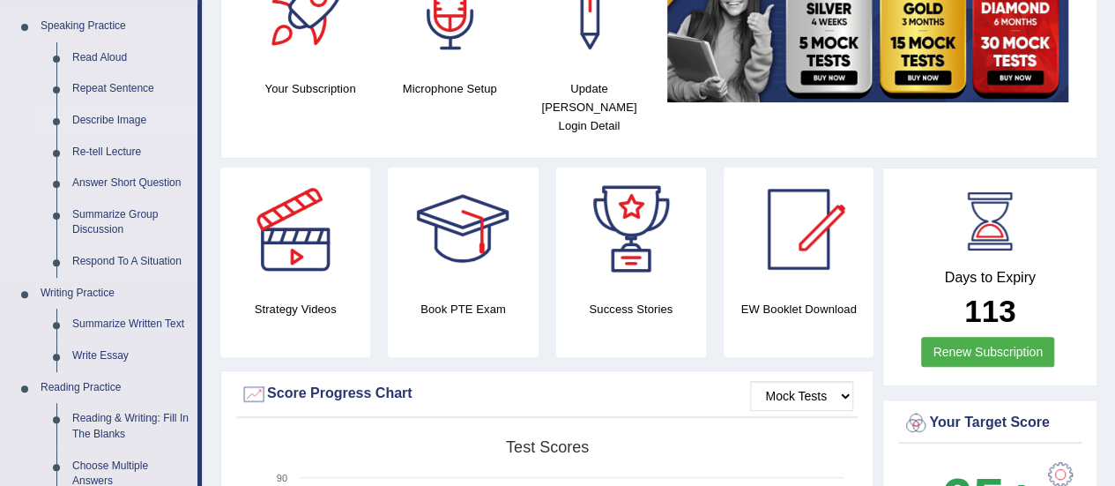
click at [111, 120] on link "Describe Image" at bounding box center [130, 121] width 133 height 32
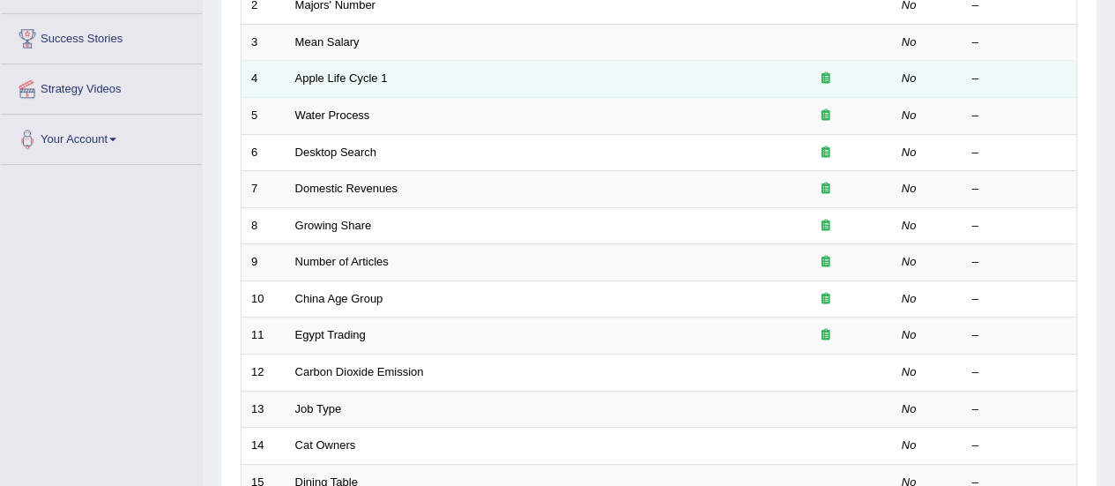
scroll to position [144, 0]
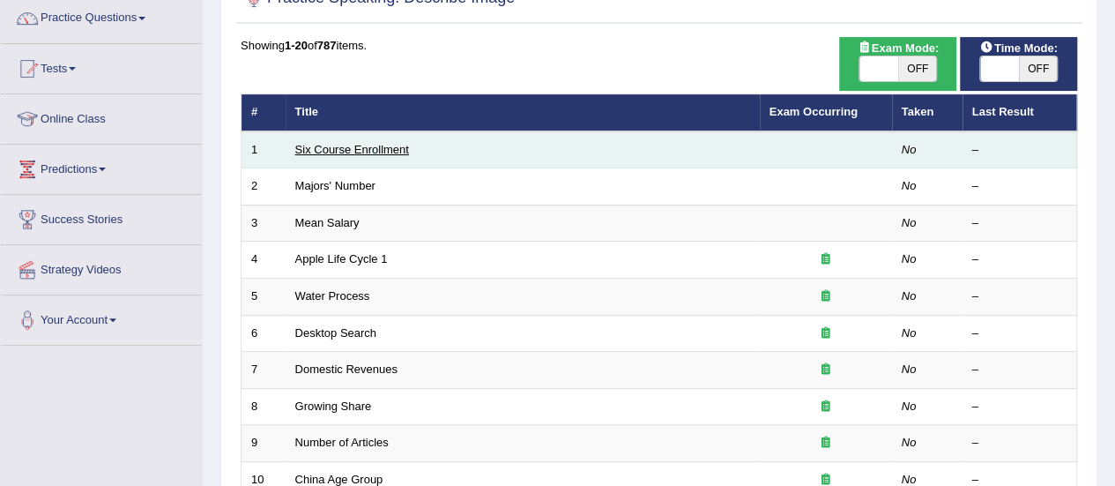
click at [338, 147] on link "Six Course Enrollment" at bounding box center [352, 149] width 114 height 13
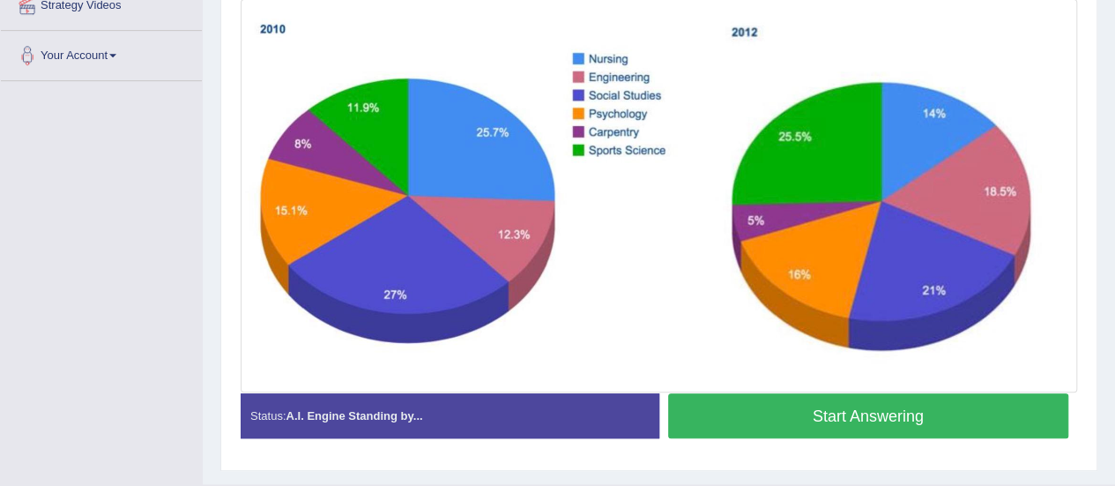
scroll to position [448, 0]
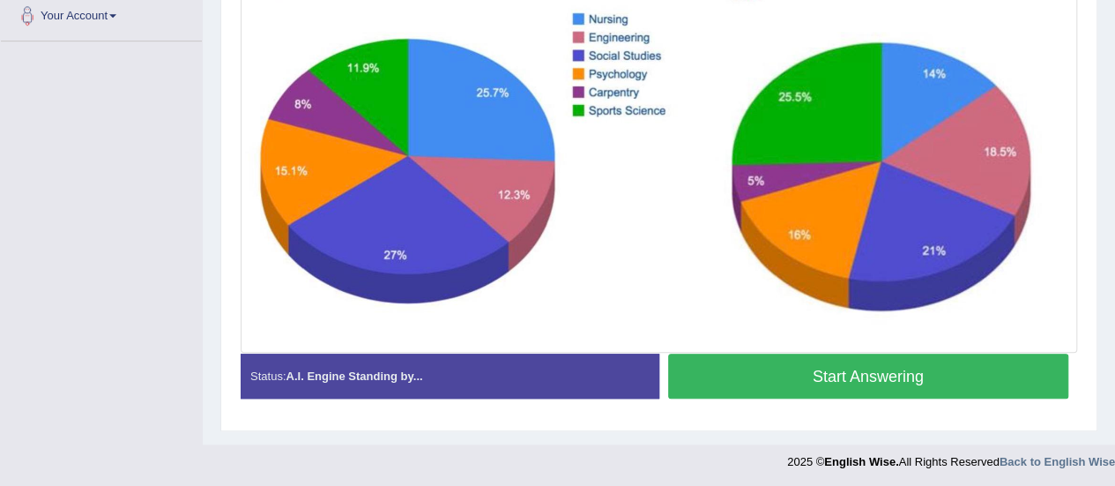
click at [737, 394] on button "Start Answering" at bounding box center [868, 375] width 401 height 45
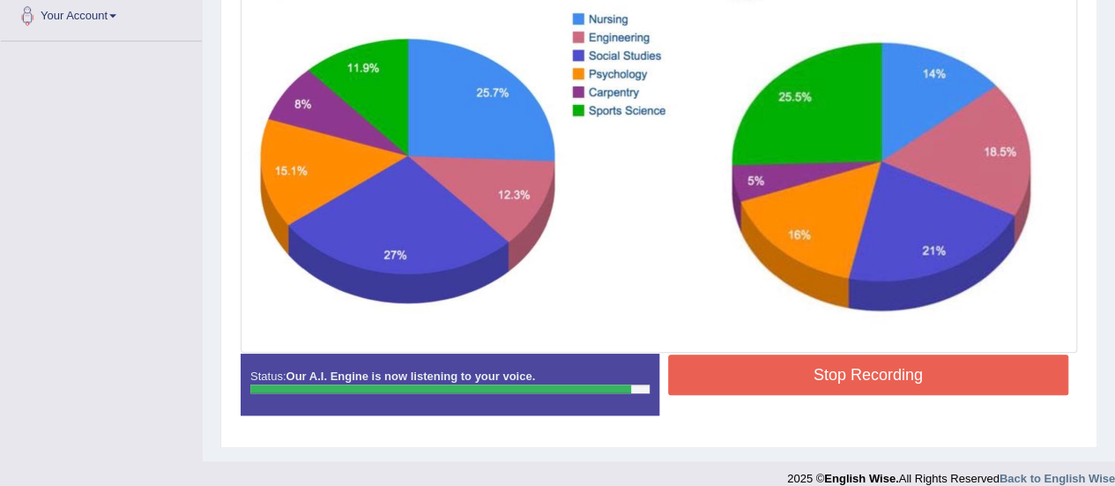
click at [688, 359] on button "Stop Recording" at bounding box center [868, 374] width 401 height 41
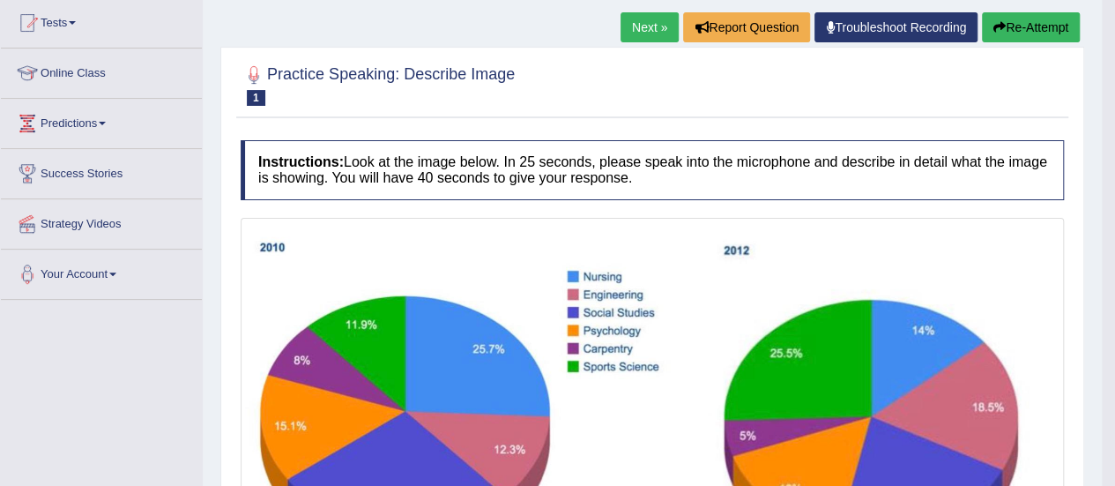
scroll to position [183, 0]
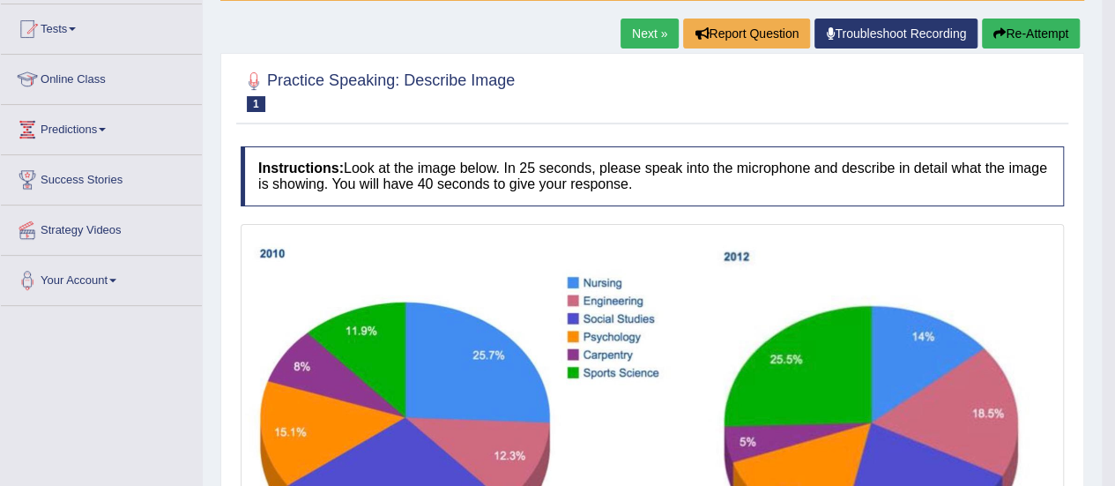
click at [1004, 34] on button "Re-Attempt" at bounding box center [1031, 34] width 98 height 30
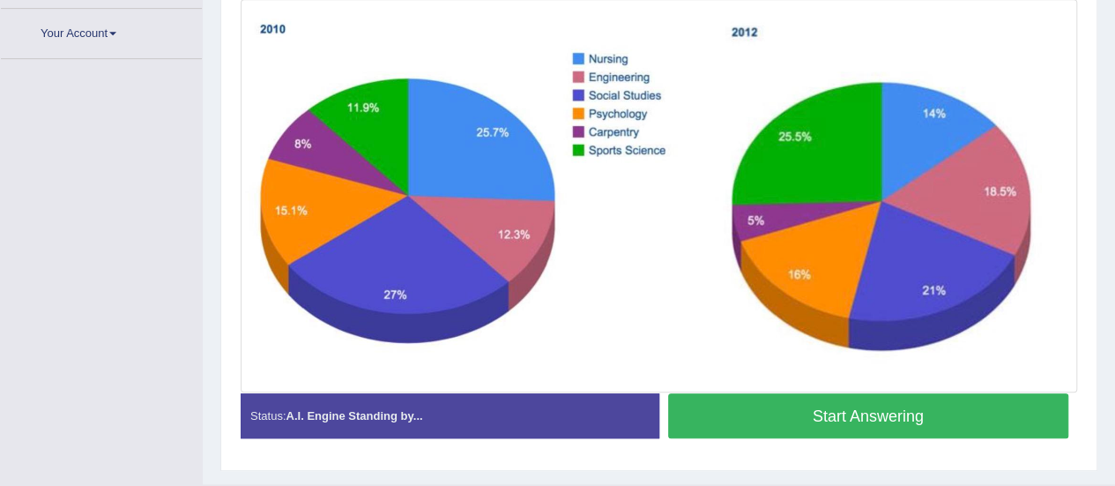
scroll to position [469, 0]
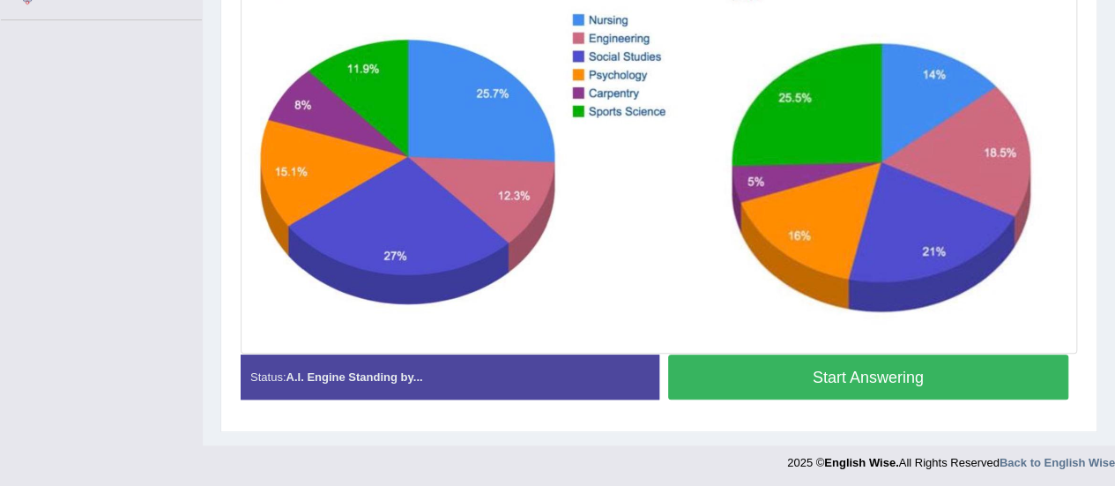
click at [852, 384] on button "Start Answering" at bounding box center [868, 376] width 401 height 45
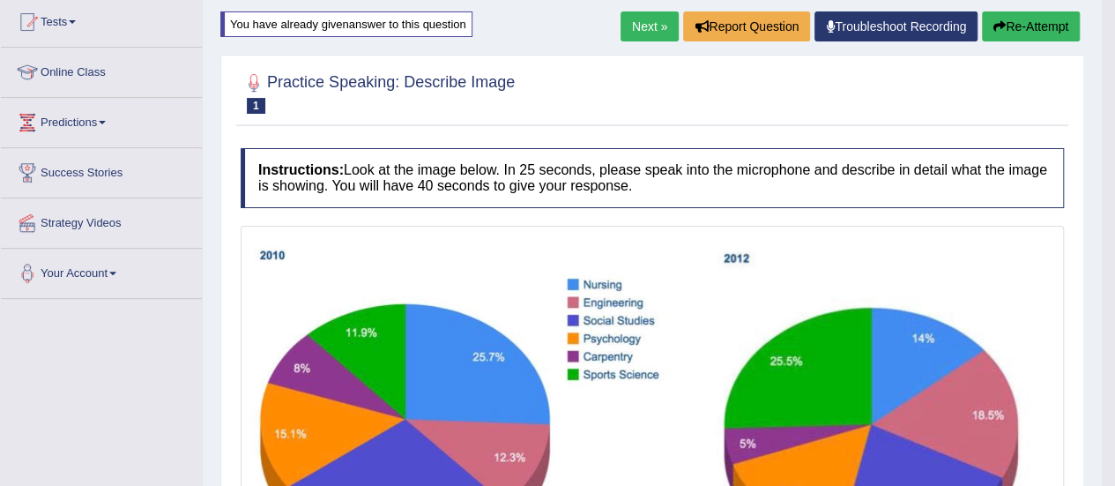
scroll to position [104, 0]
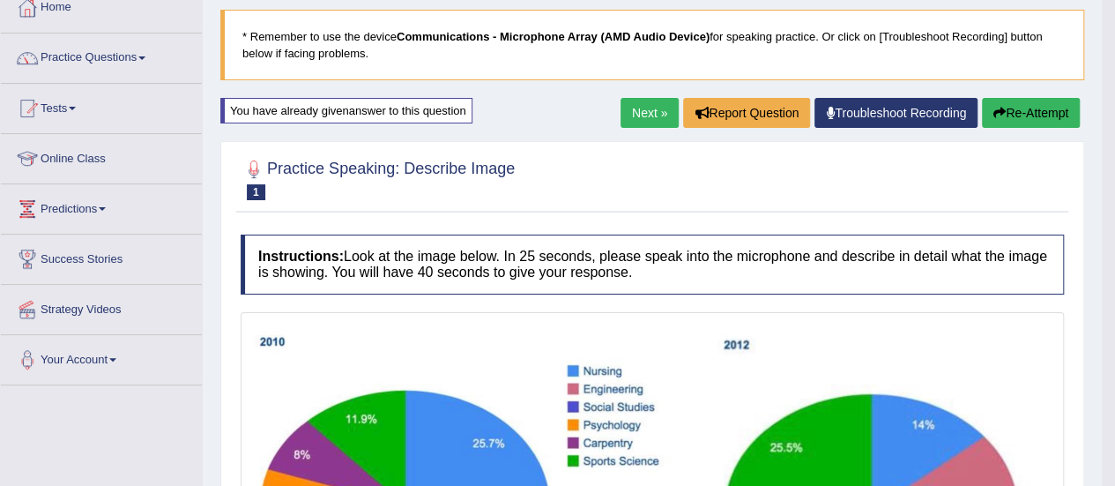
click at [643, 108] on link "Next »" at bounding box center [650, 113] width 58 height 30
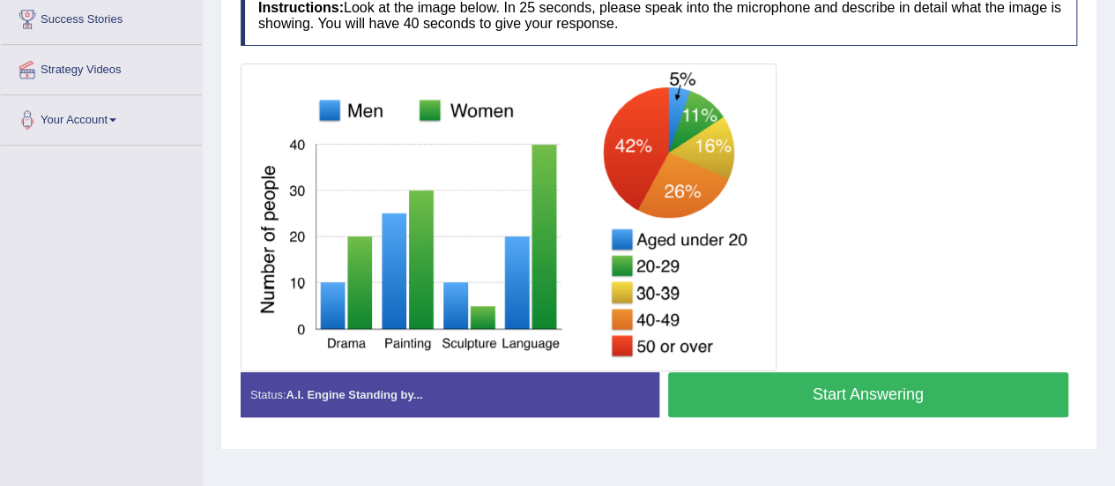
scroll to position [351, 0]
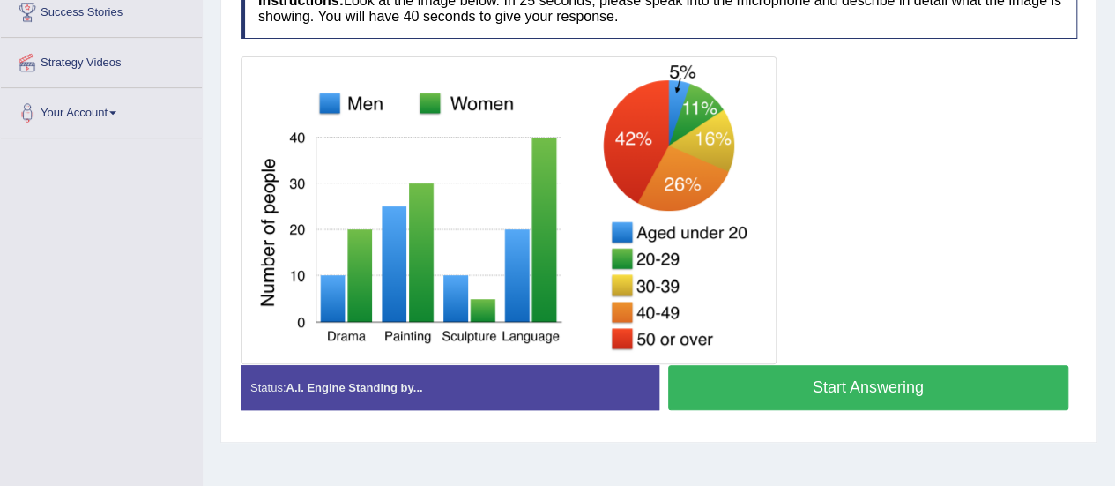
drag, startPoint x: 728, startPoint y: 378, endPoint x: 1052, endPoint y: 470, distance: 337.1
click at [1067, 479] on div "Home Practice Speaking: Describe Image Majors' Number * Remember to use the dev…" at bounding box center [659, 89] width 912 height 881
click at [864, 368] on button "Start Answering" at bounding box center [868, 387] width 401 height 45
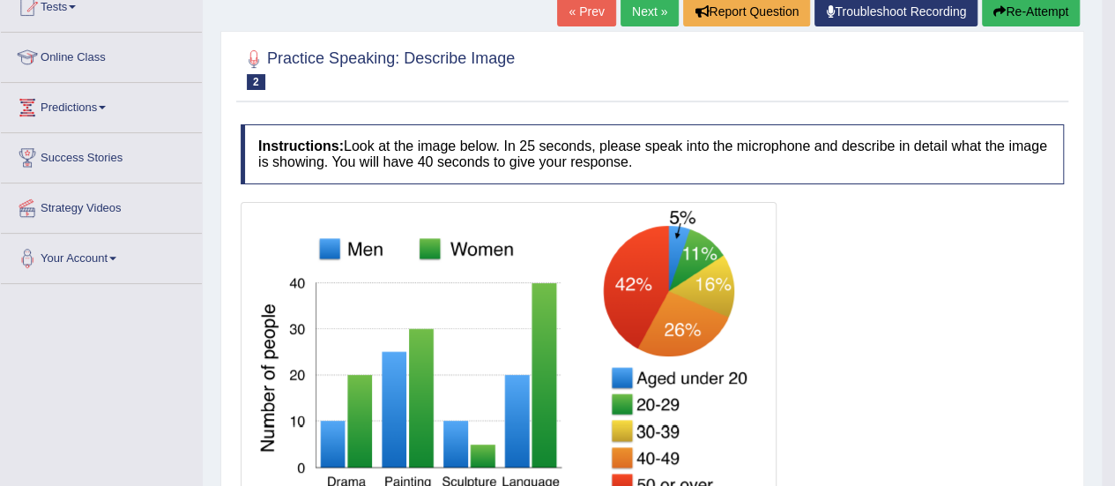
scroll to position [205, 0]
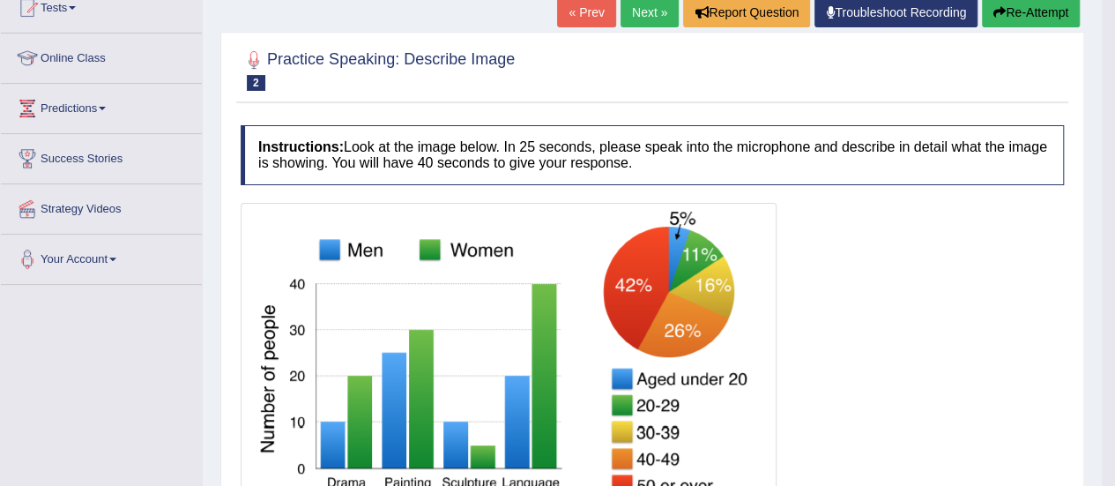
click at [621, 19] on link "Next »" at bounding box center [650, 12] width 58 height 30
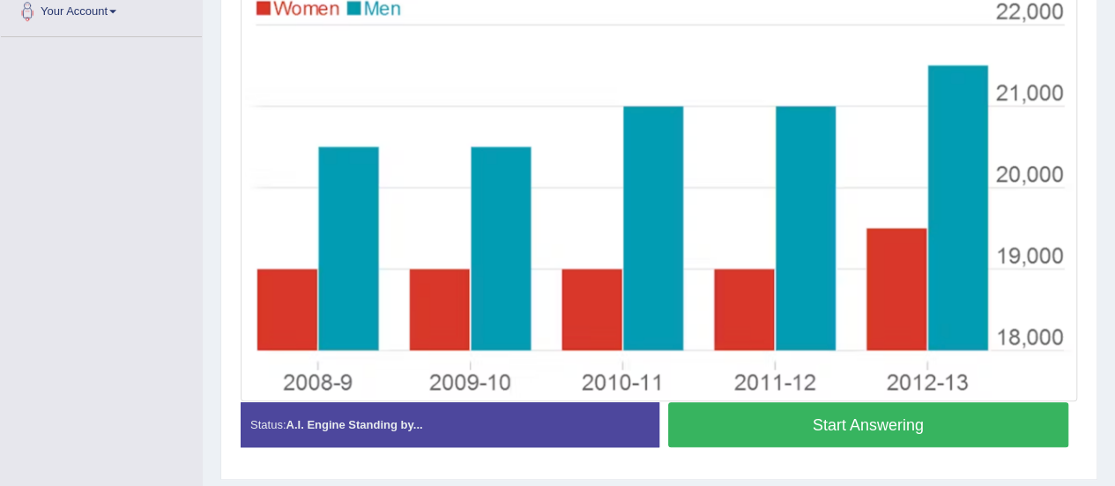
scroll to position [501, 0]
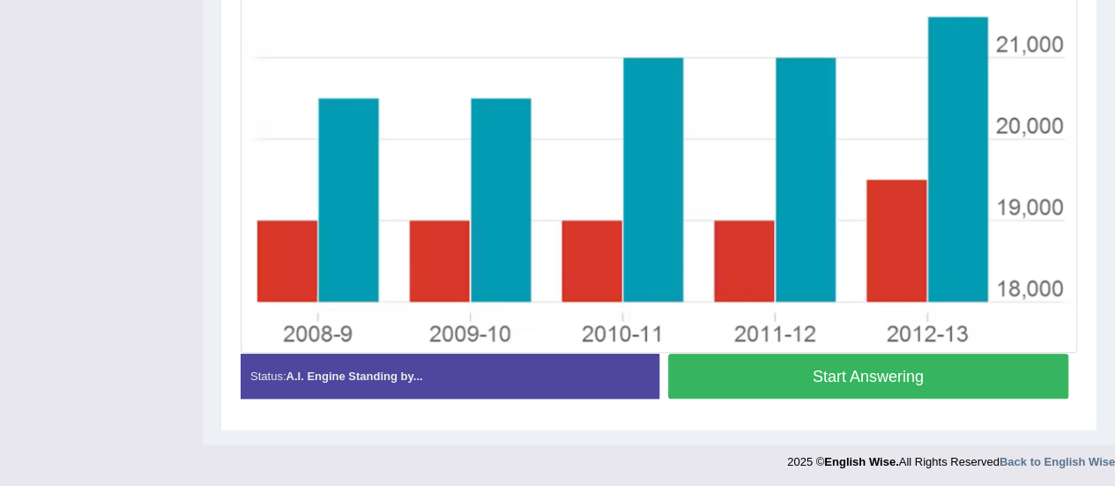
click at [791, 361] on button "Start Answering" at bounding box center [868, 375] width 401 height 45
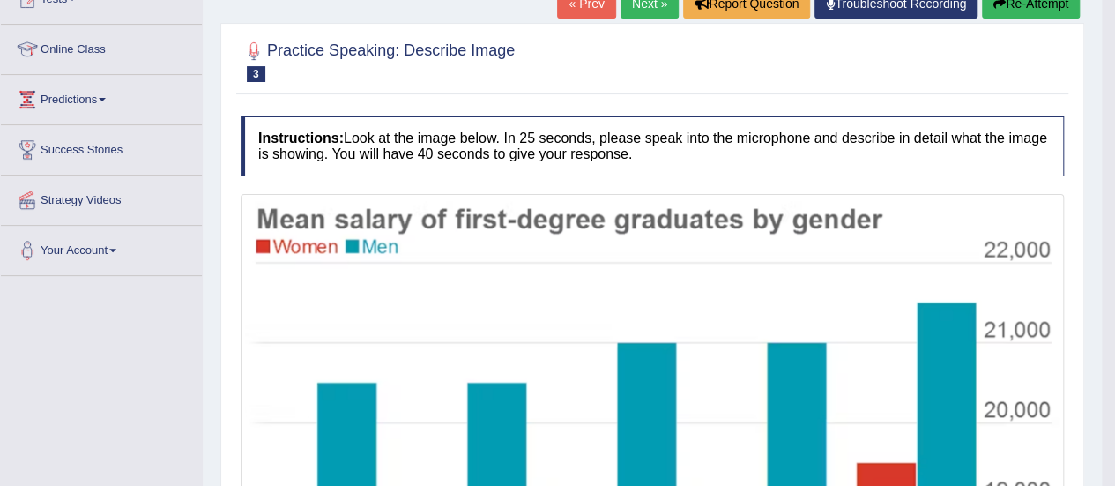
scroll to position [88, 0]
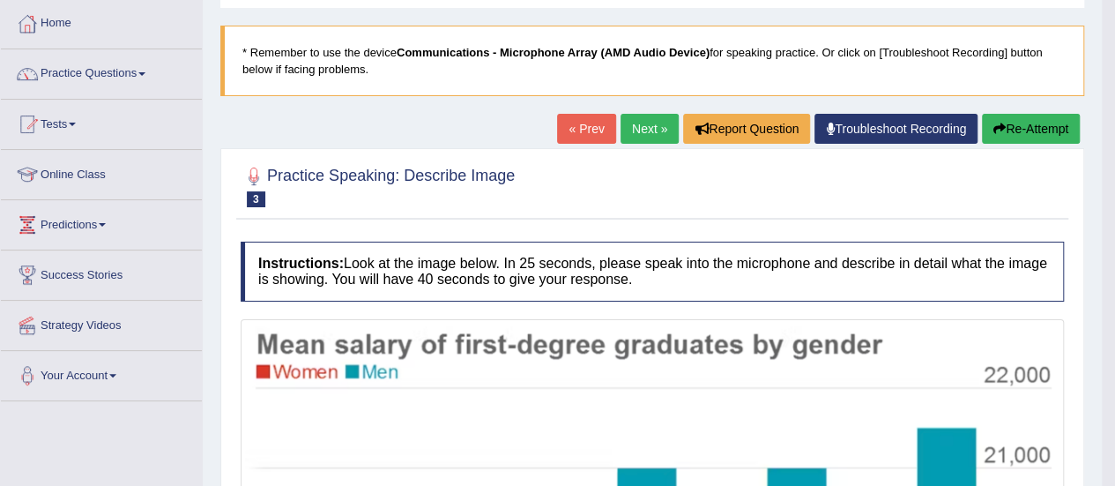
click at [664, 133] on link "Next »" at bounding box center [650, 129] width 58 height 30
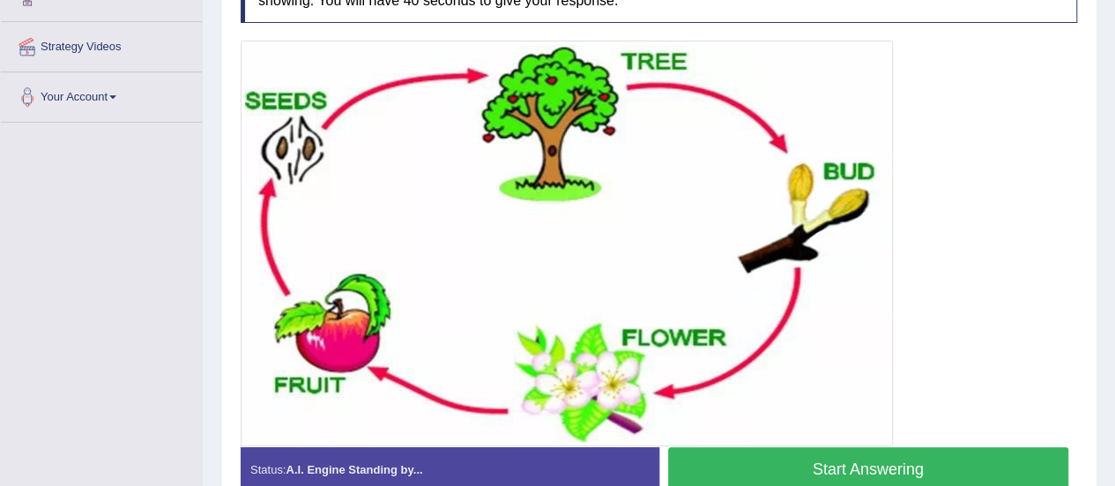
scroll to position [395, 0]
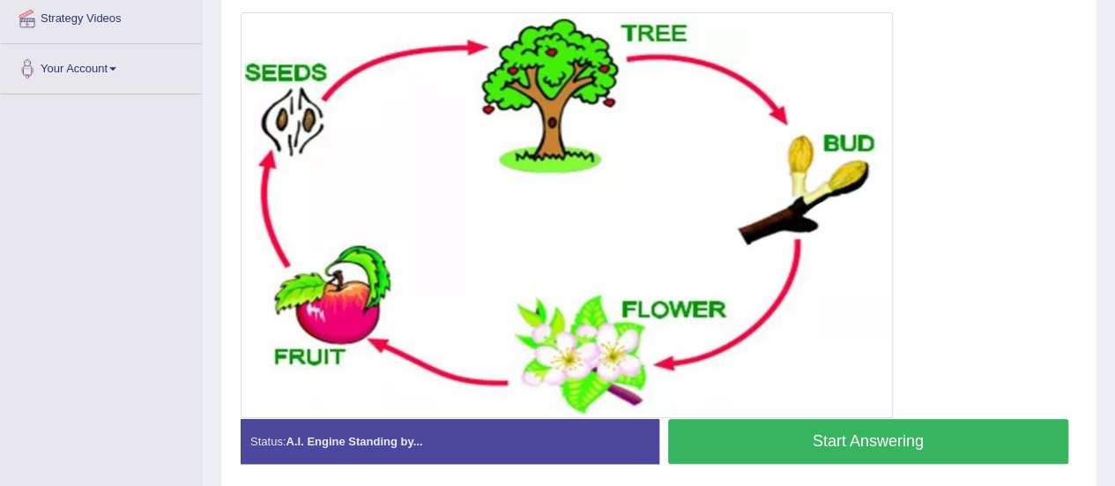
click at [763, 449] on button "Start Answering" at bounding box center [868, 441] width 401 height 45
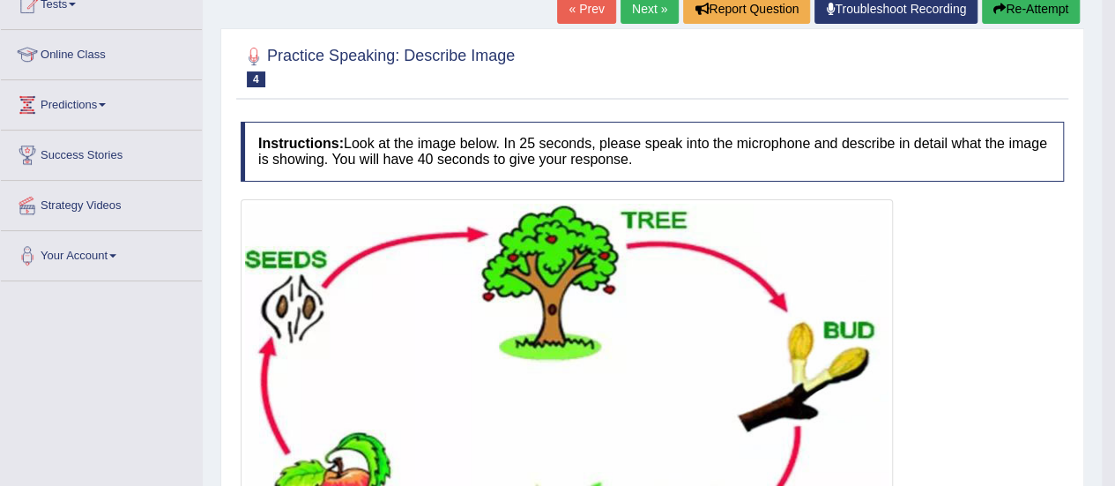
scroll to position [123, 0]
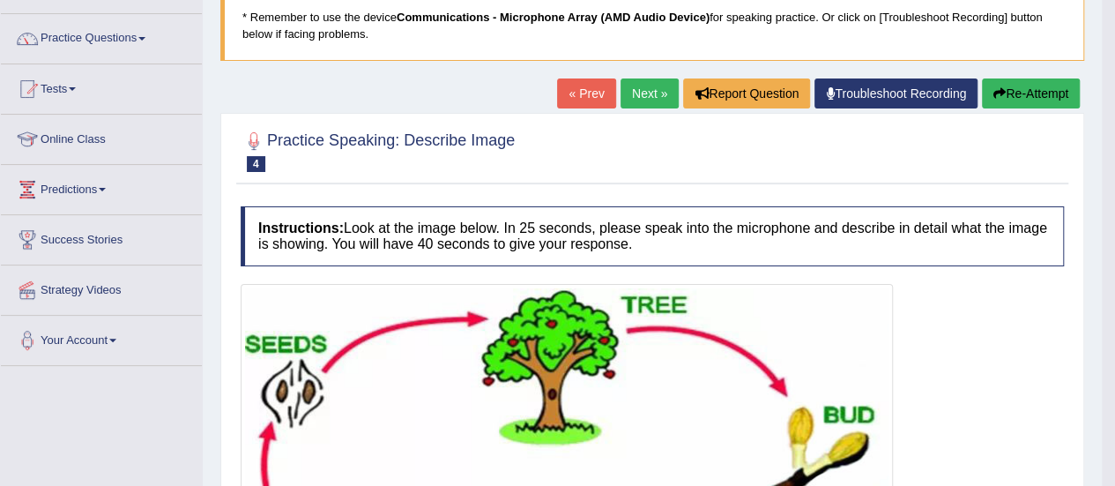
click at [651, 100] on link "Next »" at bounding box center [650, 93] width 58 height 30
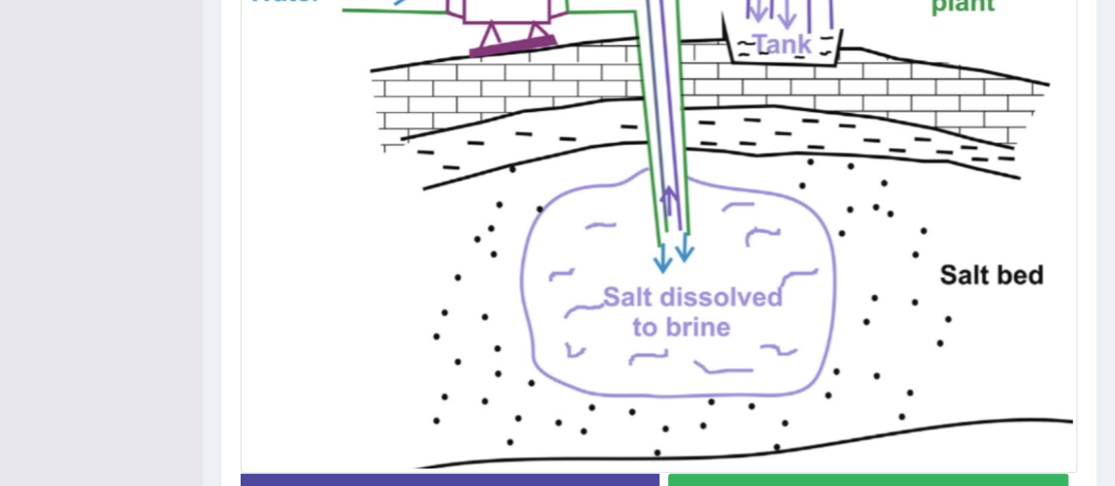
scroll to position [590, 0]
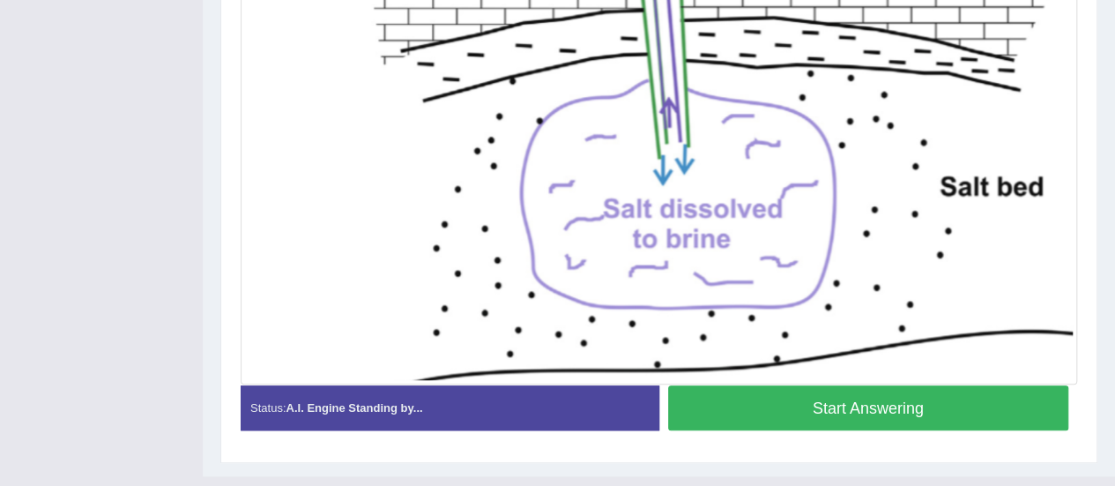
click at [795, 385] on button "Start Answering" at bounding box center [868, 407] width 401 height 45
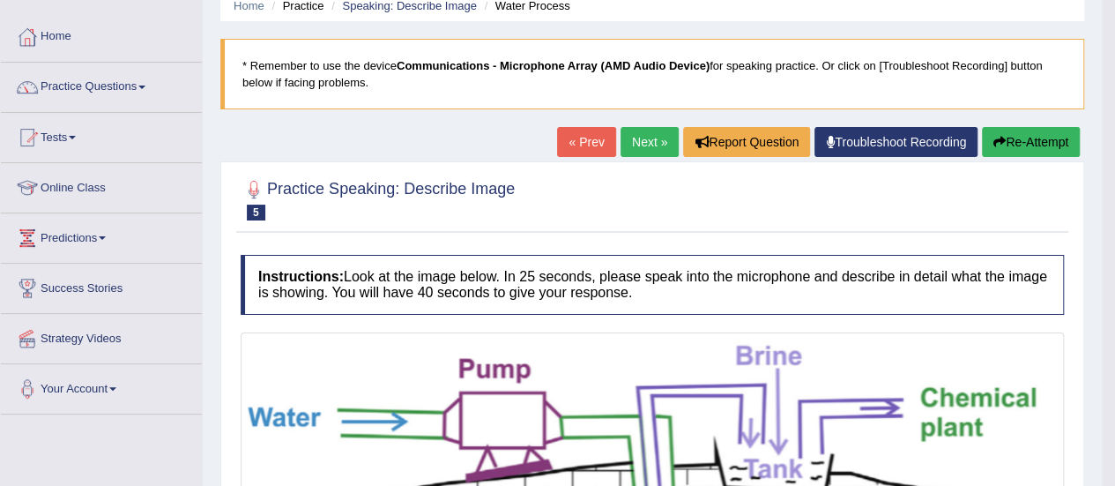
scroll to position [21, 0]
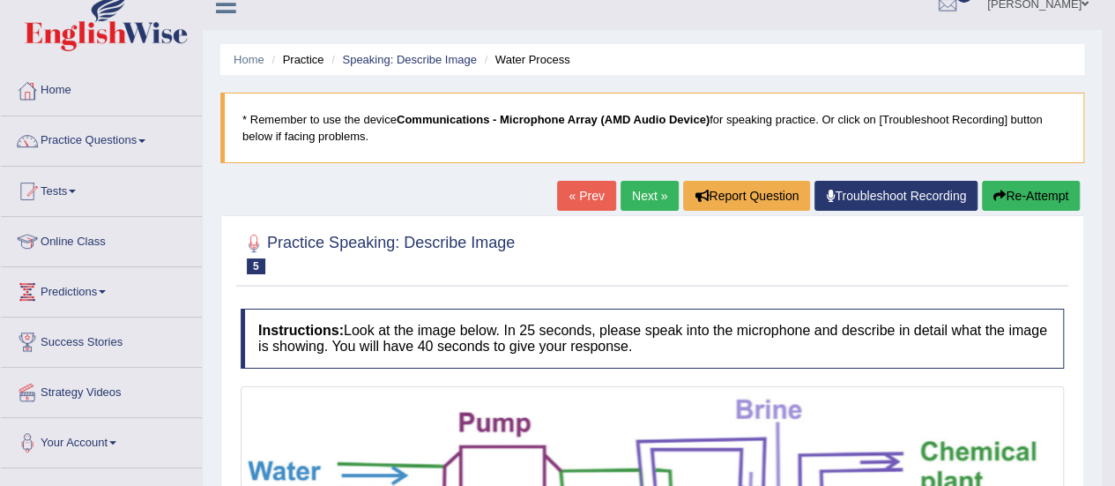
click at [652, 185] on link "Next »" at bounding box center [650, 196] width 58 height 30
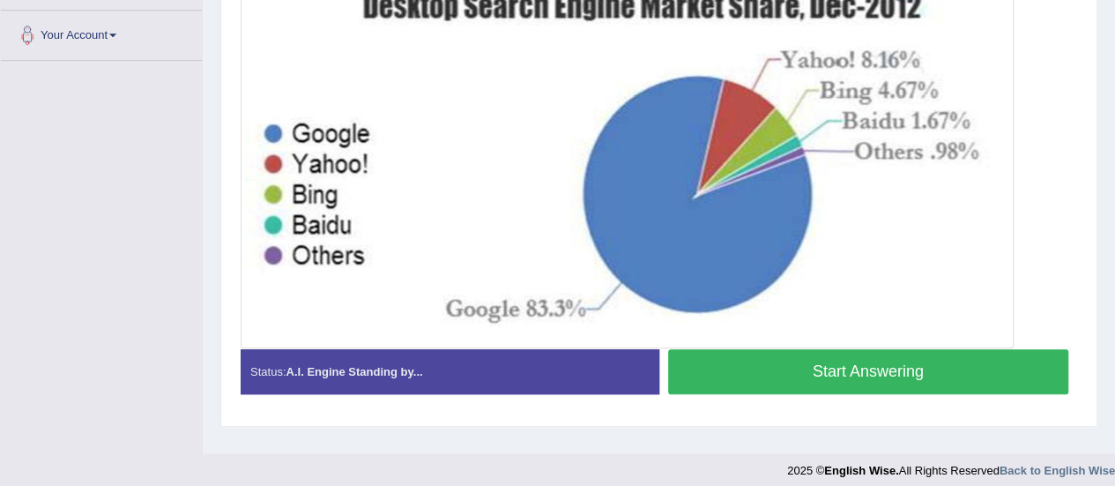
scroll to position [439, 0]
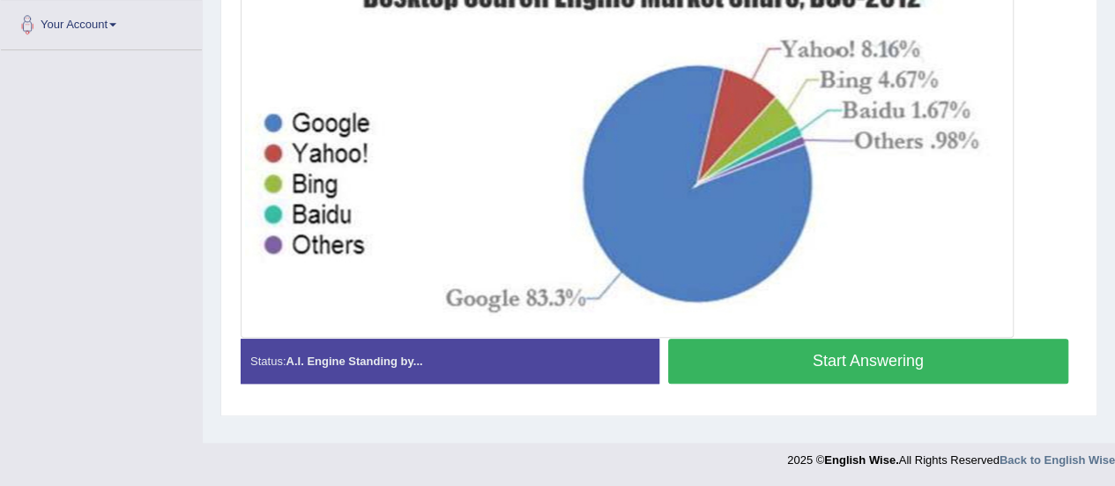
click at [839, 356] on button "Start Answering" at bounding box center [868, 360] width 401 height 45
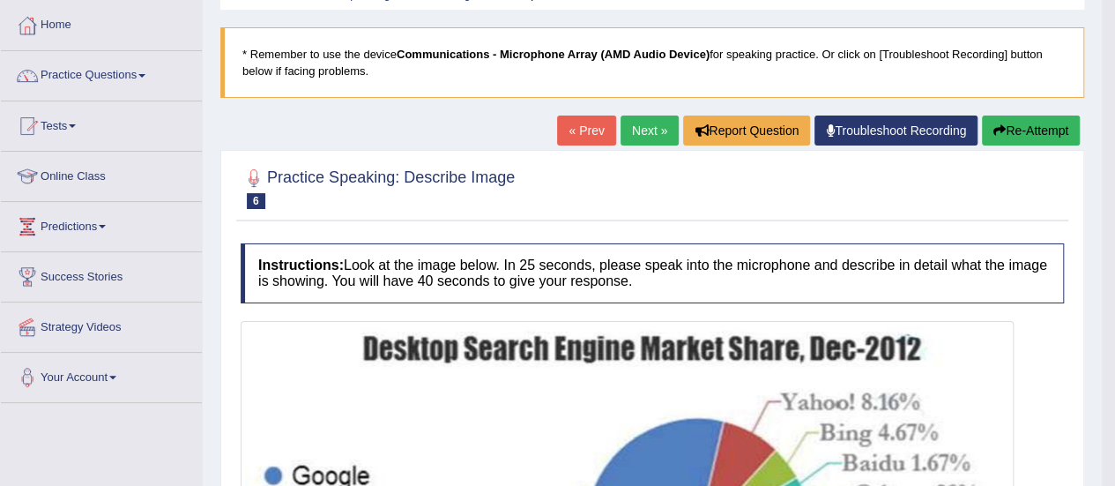
scroll to position [0, 0]
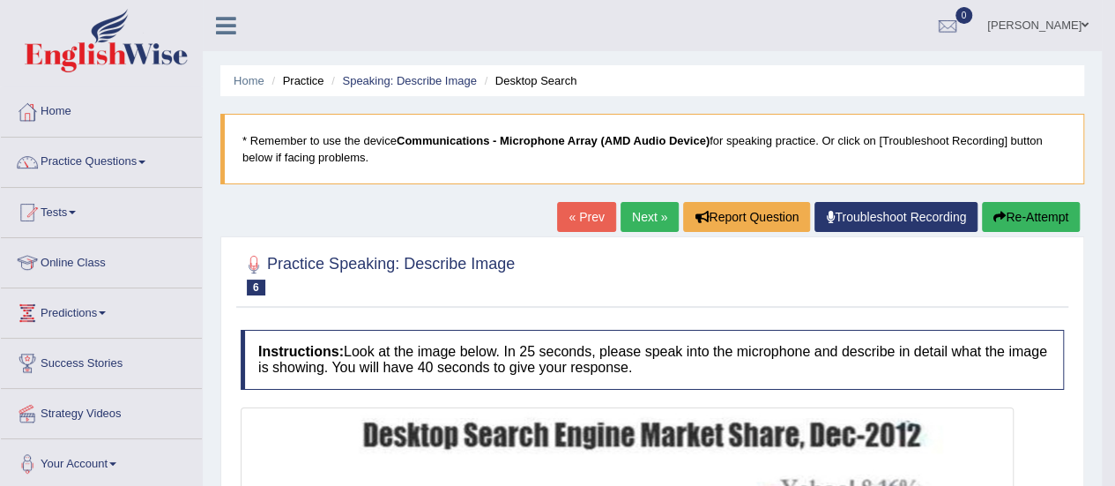
click at [643, 222] on link "Next »" at bounding box center [650, 217] width 58 height 30
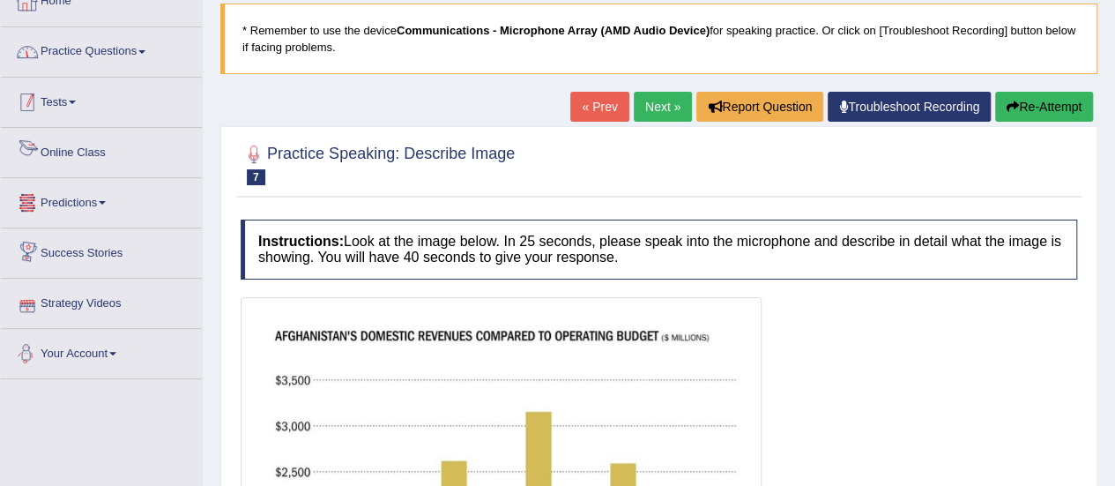
scroll to position [93, 0]
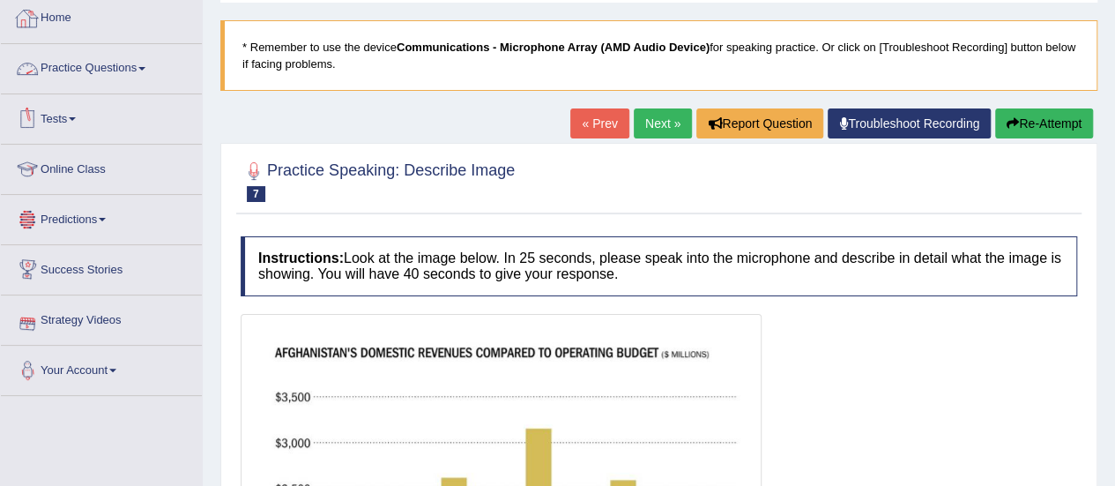
click at [92, 65] on link "Practice Questions" at bounding box center [101, 66] width 201 height 44
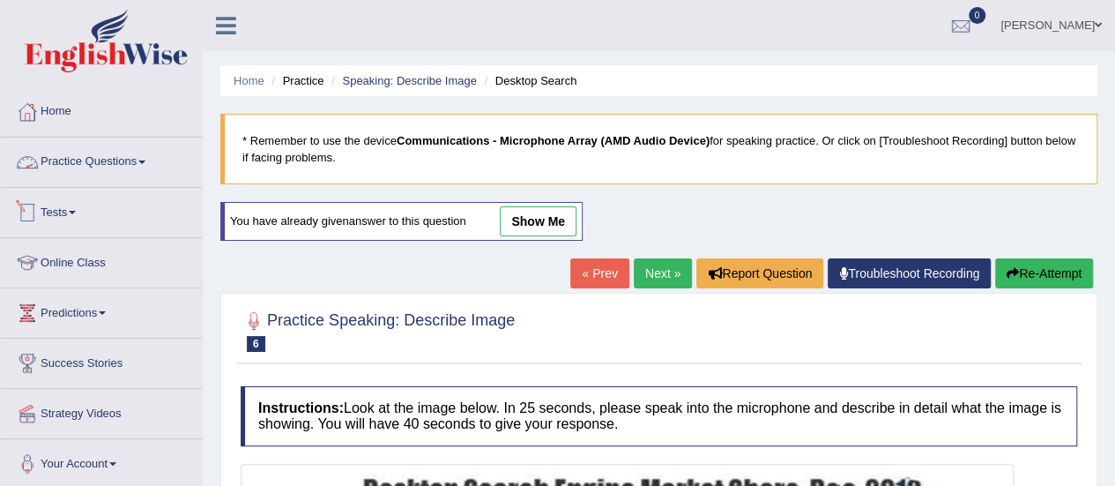
click at [116, 151] on link "Practice Questions" at bounding box center [101, 160] width 201 height 44
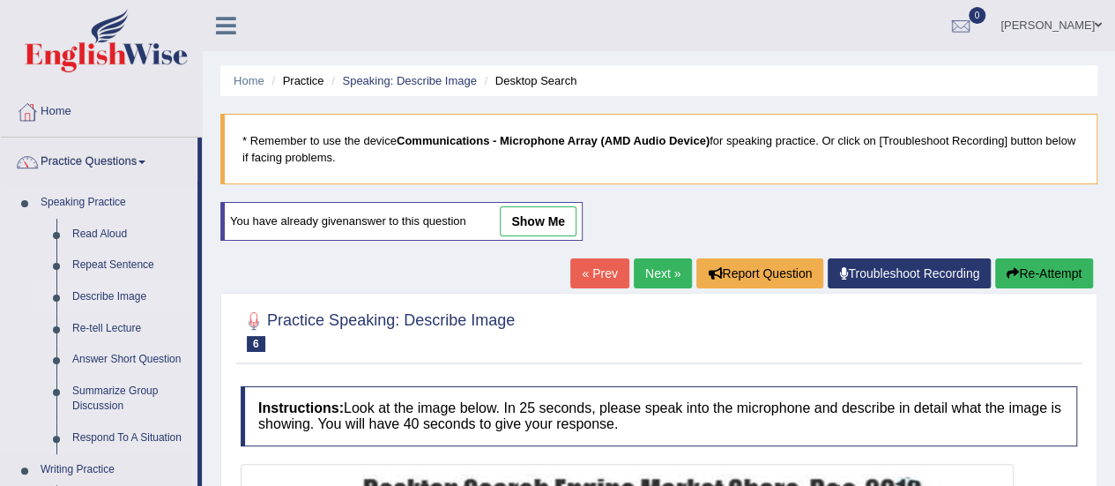
click at [129, 293] on link "Describe Image" at bounding box center [130, 297] width 133 height 32
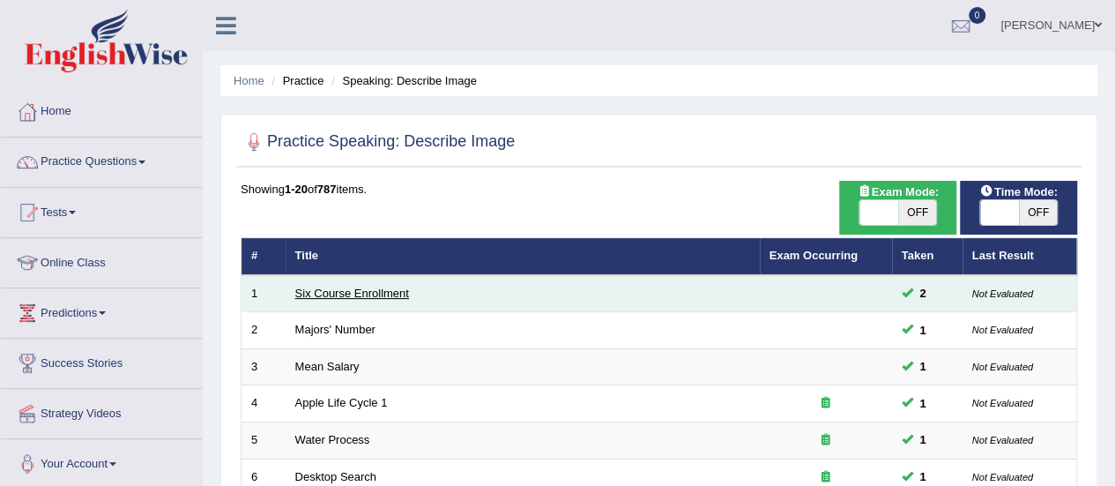
click at [303, 295] on link "Six Course Enrollment" at bounding box center [352, 292] width 114 height 13
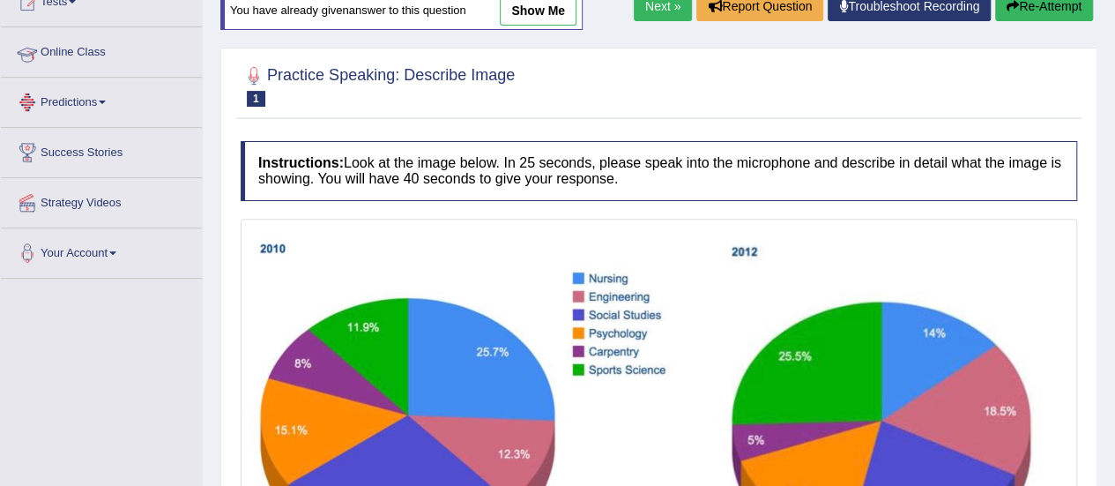
scroll to position [23, 0]
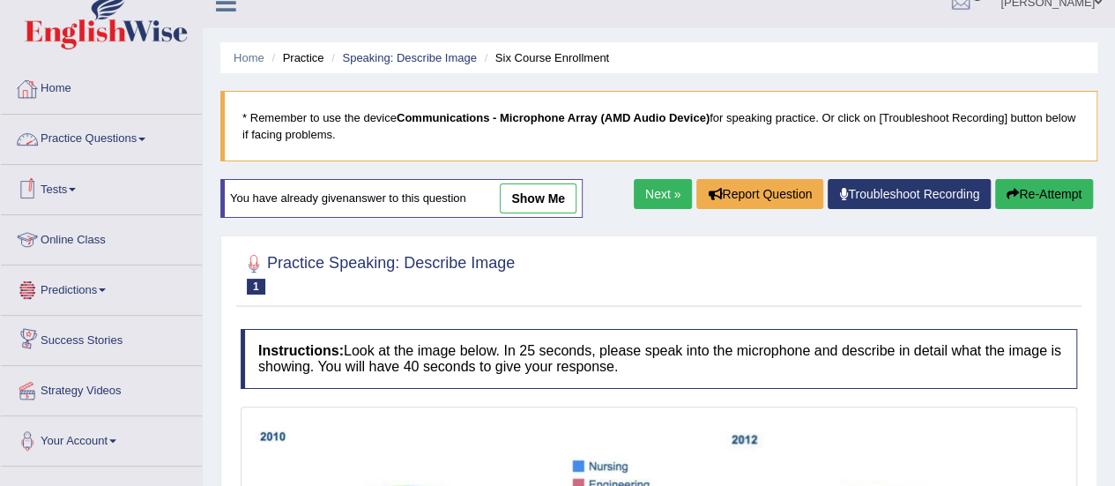
click at [86, 127] on link "Practice Questions" at bounding box center [101, 137] width 201 height 44
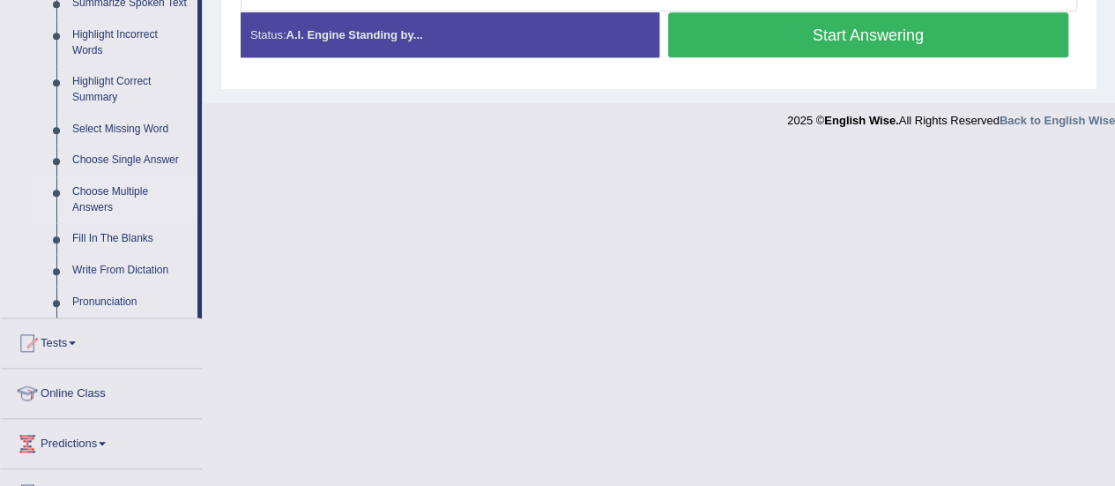
scroll to position [816, 0]
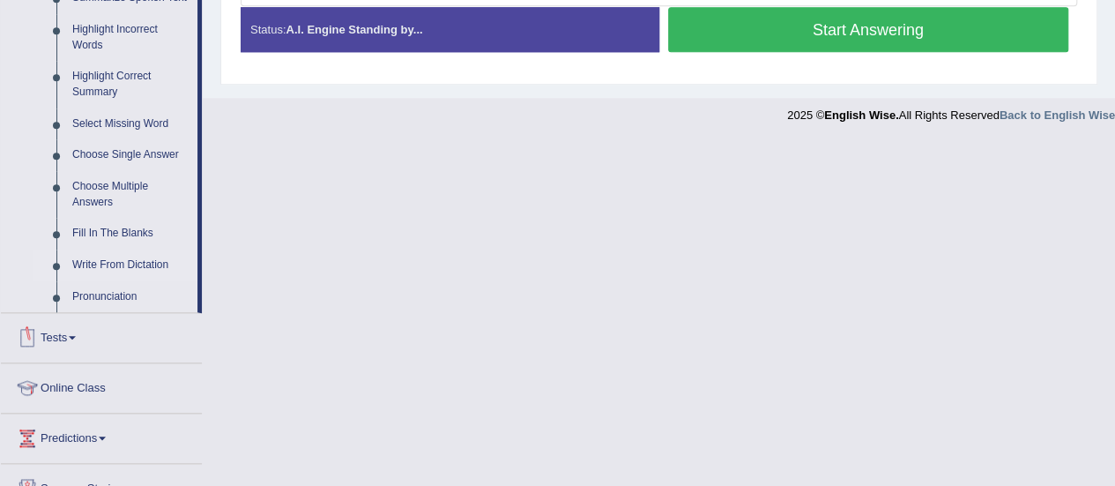
click at [108, 265] on link "Write From Dictation" at bounding box center [130, 265] width 133 height 32
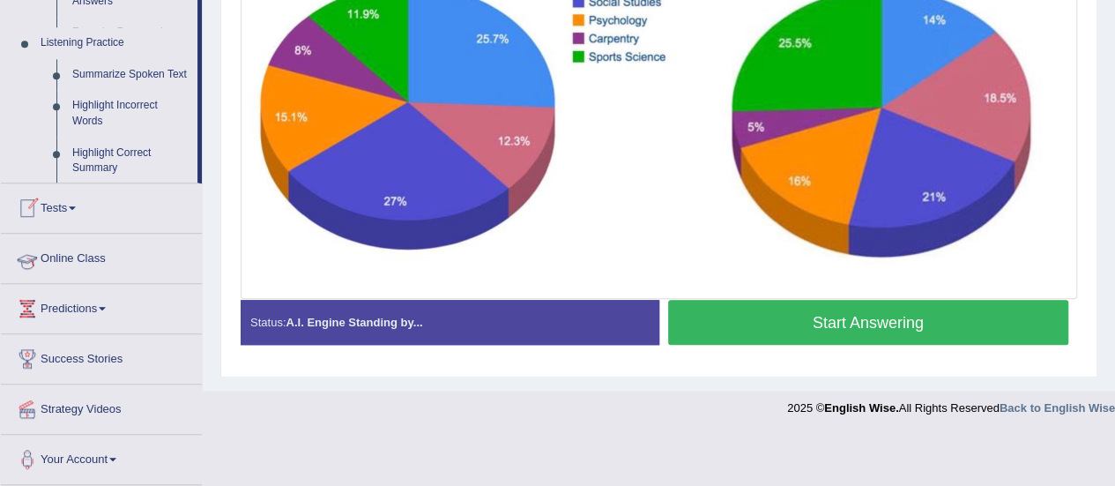
scroll to position [469, 0]
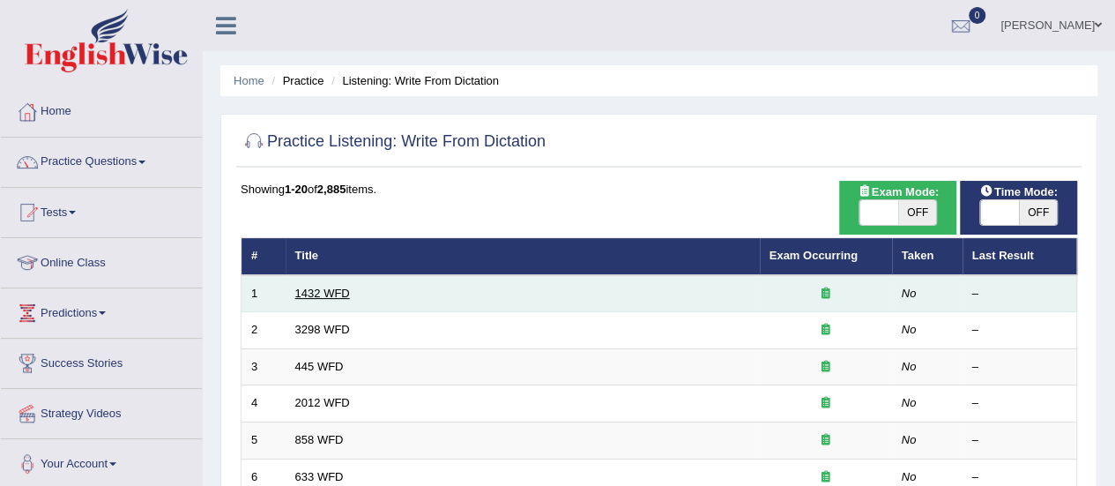
click at [323, 298] on link "1432 WFD" at bounding box center [322, 292] width 55 height 13
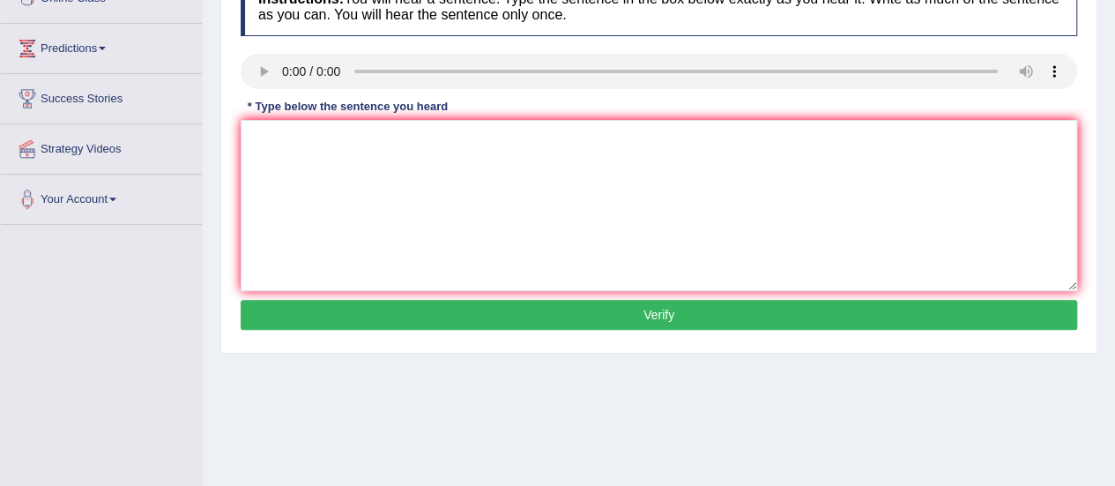
click at [330, 319] on button "Verify" at bounding box center [659, 315] width 837 height 30
click at [323, 156] on textarea at bounding box center [659, 205] width 837 height 171
type textarea "M"
click at [312, 135] on textarea "more" at bounding box center [659, 205] width 837 height 171
type textarea "more pycle activities benefit for your heath."
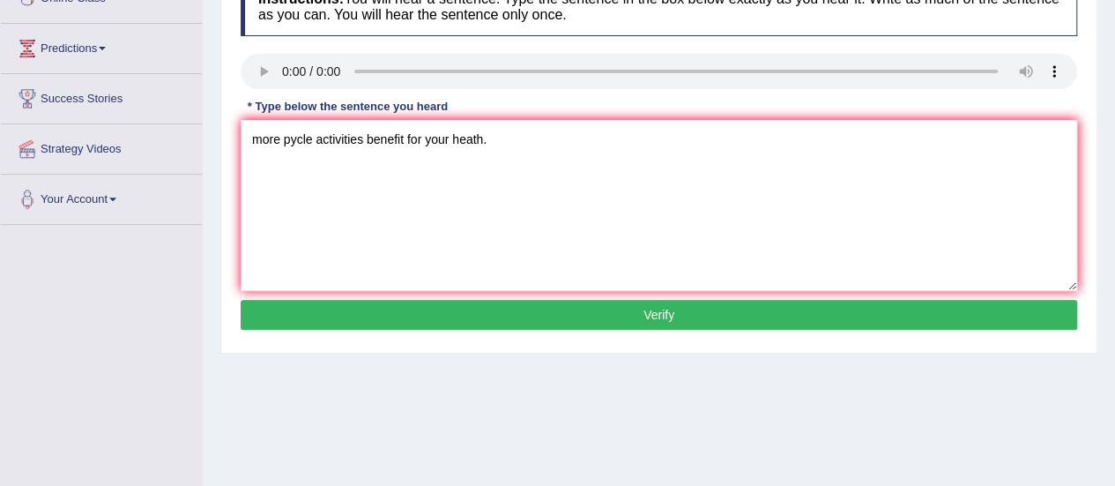
click at [323, 320] on div "Instructions: You will hear a sentence. Type the sentence in the box below exac…" at bounding box center [658, 156] width 845 height 376
click at [323, 316] on button "Verify" at bounding box center [659, 315] width 837 height 30
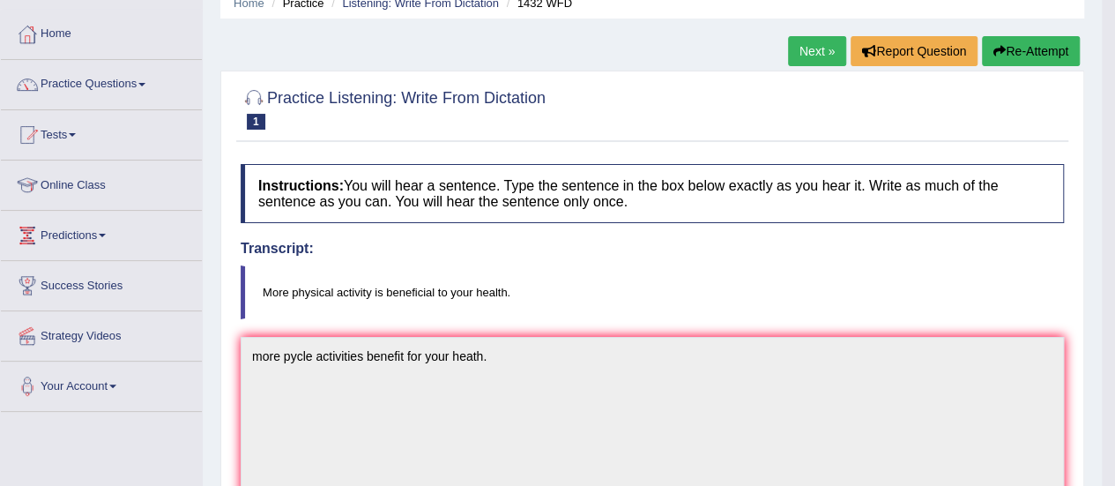
scroll to position [50, 0]
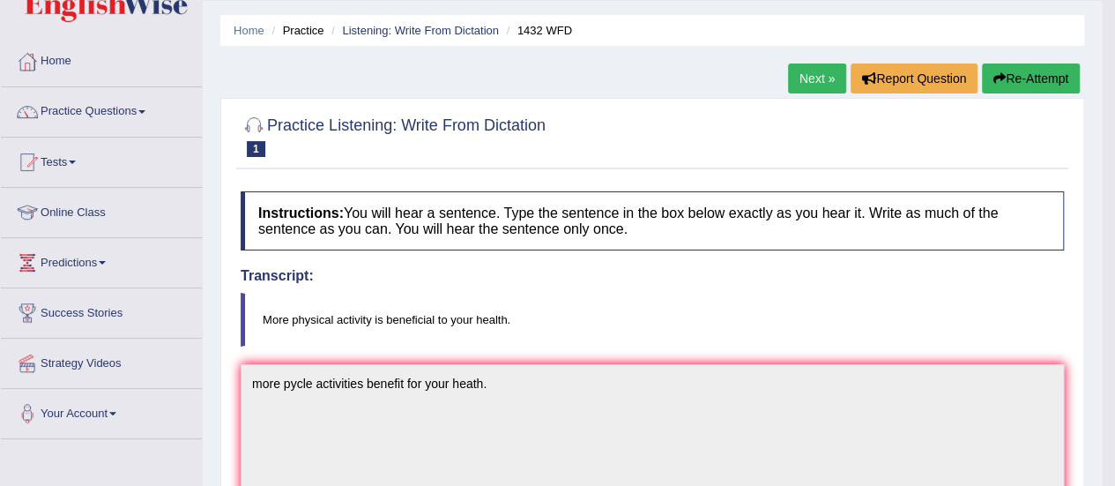
click at [993, 78] on icon "button" at bounding box center [999, 78] width 12 height 12
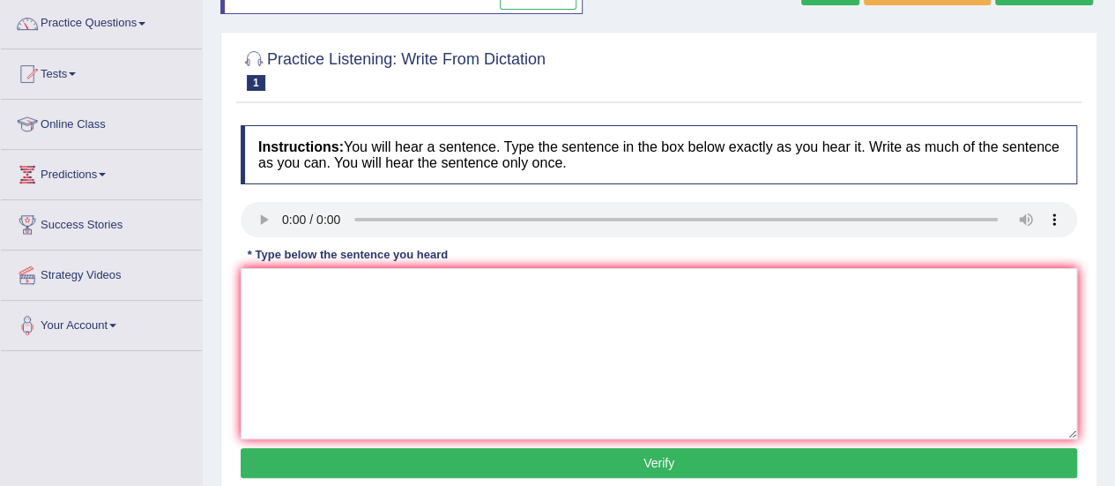
scroll to position [152, 0]
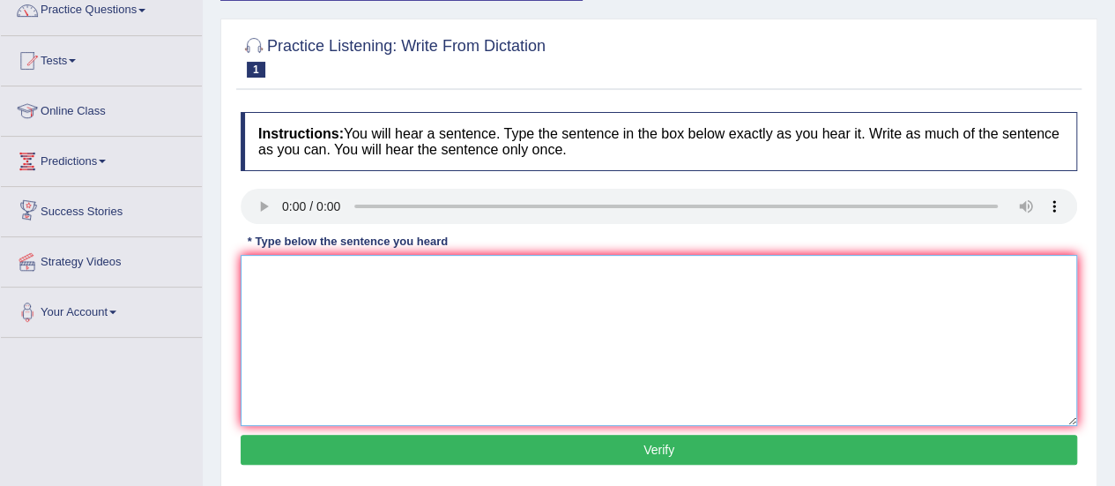
click at [309, 278] on textarea at bounding box center [659, 340] width 837 height 171
type textarea "M"
type textarea "More physical activity is beneifical for your health."
click at [673, 445] on button "Verify" at bounding box center [659, 450] width 837 height 30
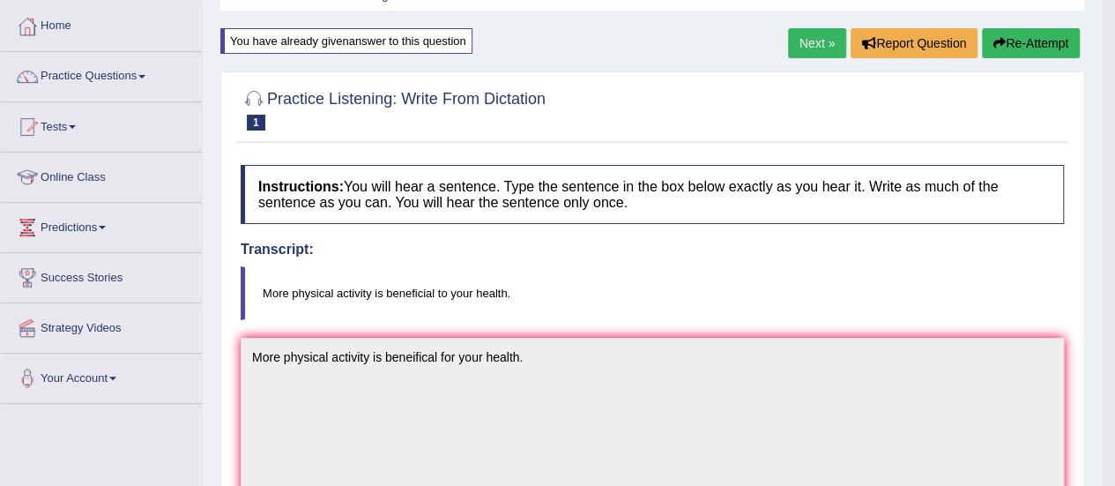
scroll to position [0, 0]
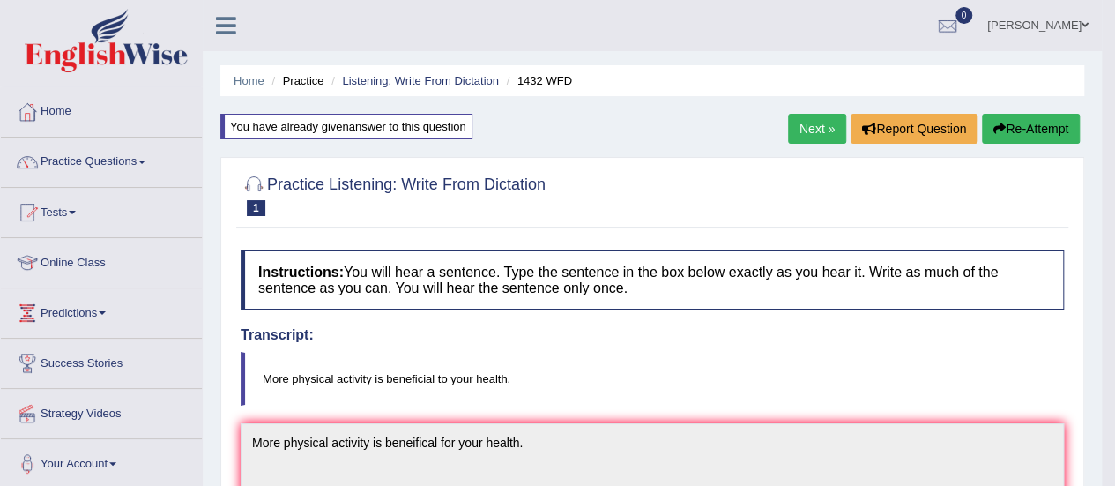
click at [1015, 128] on button "Re-Attempt" at bounding box center [1031, 129] width 98 height 30
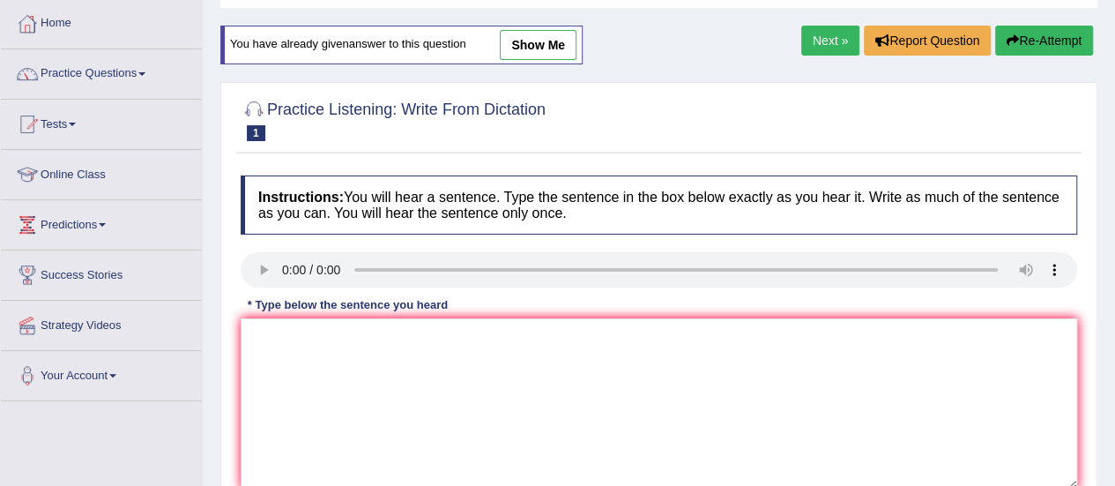
scroll to position [88, 0]
click at [479, 348] on textarea at bounding box center [659, 403] width 837 height 171
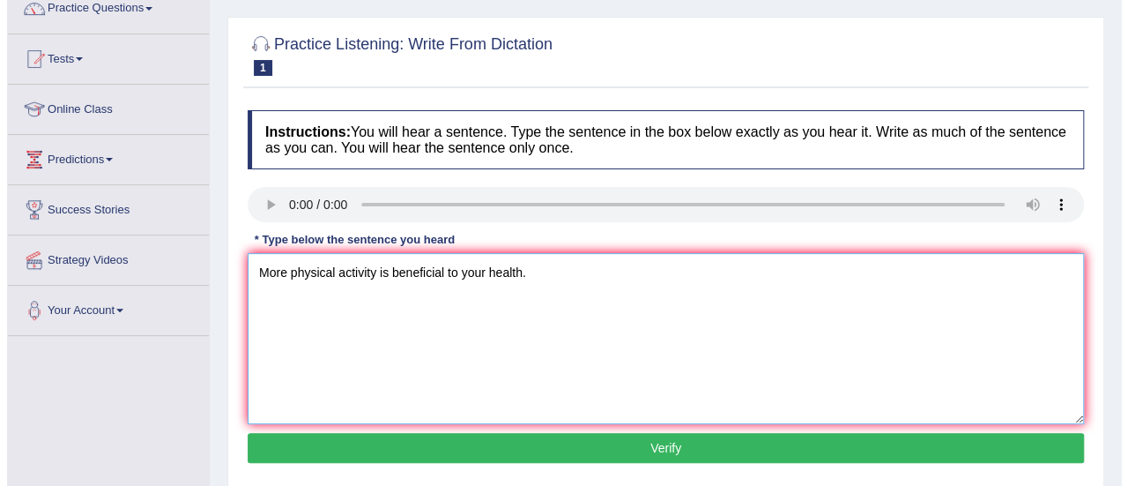
scroll to position [176, 0]
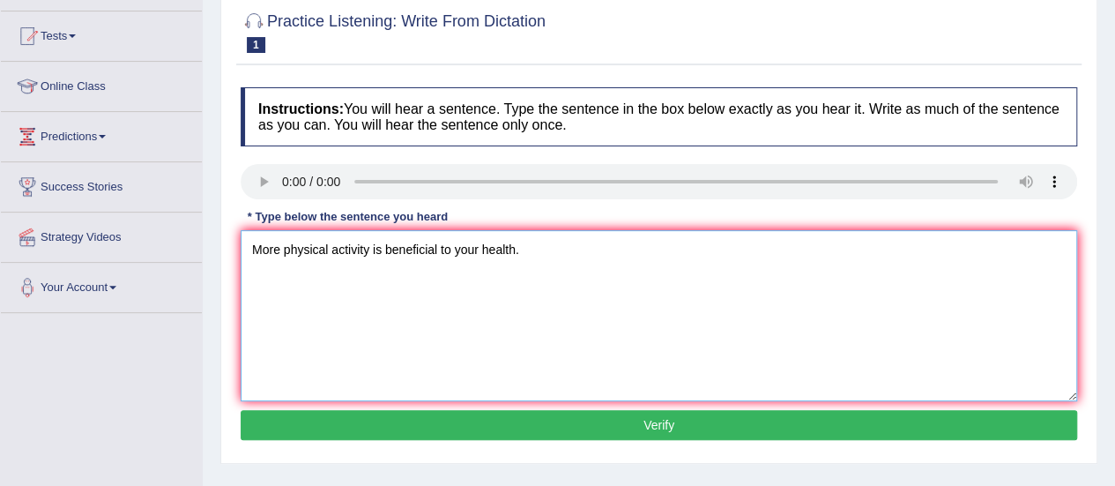
type textarea "More physical activity is beneficial to your health."
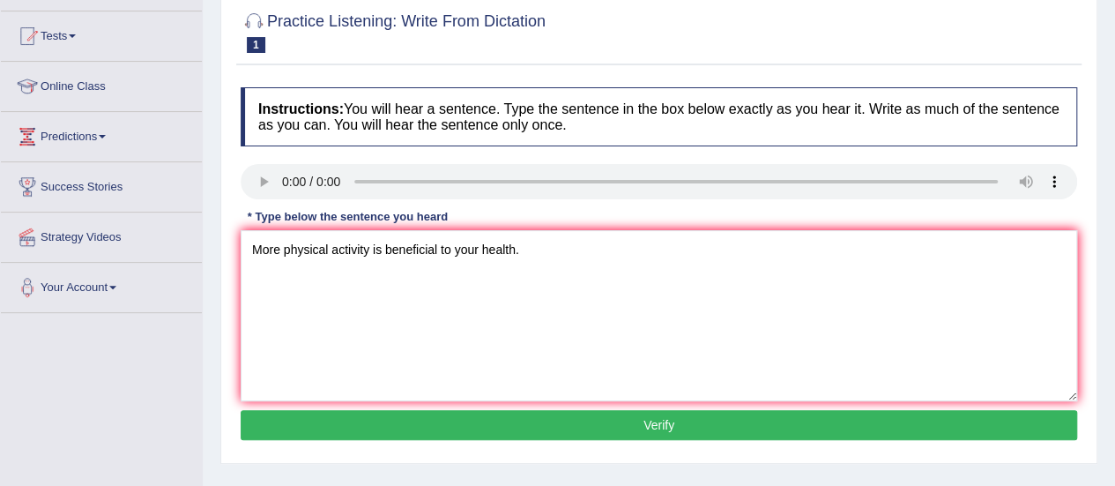
click at [648, 420] on button "Verify" at bounding box center [659, 425] width 837 height 30
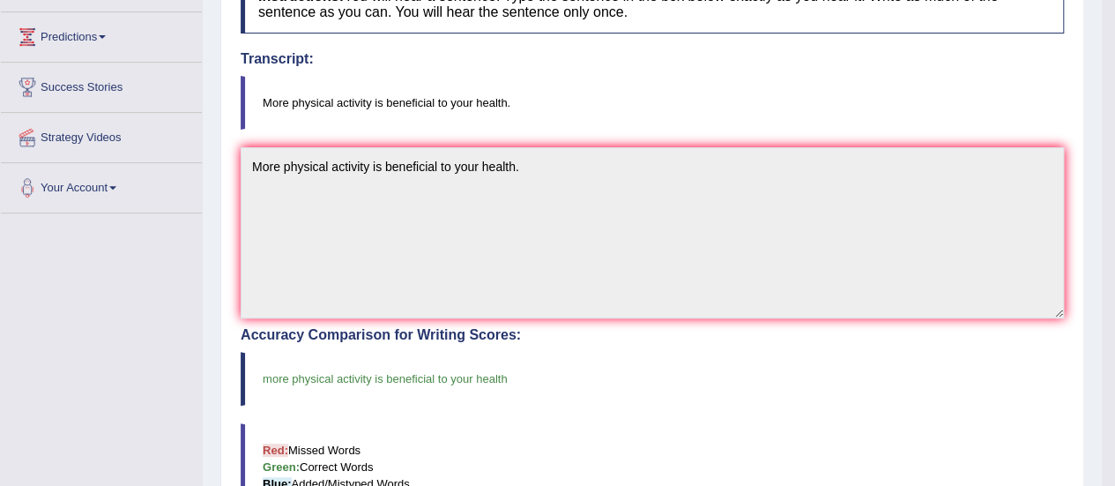
scroll to position [88, 0]
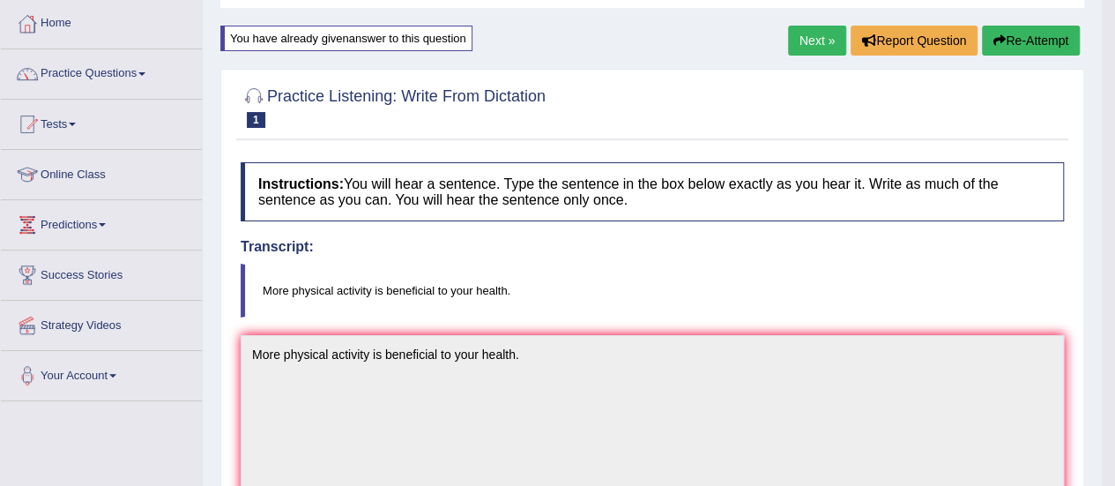
click at [813, 30] on link "Next »" at bounding box center [817, 41] width 58 height 30
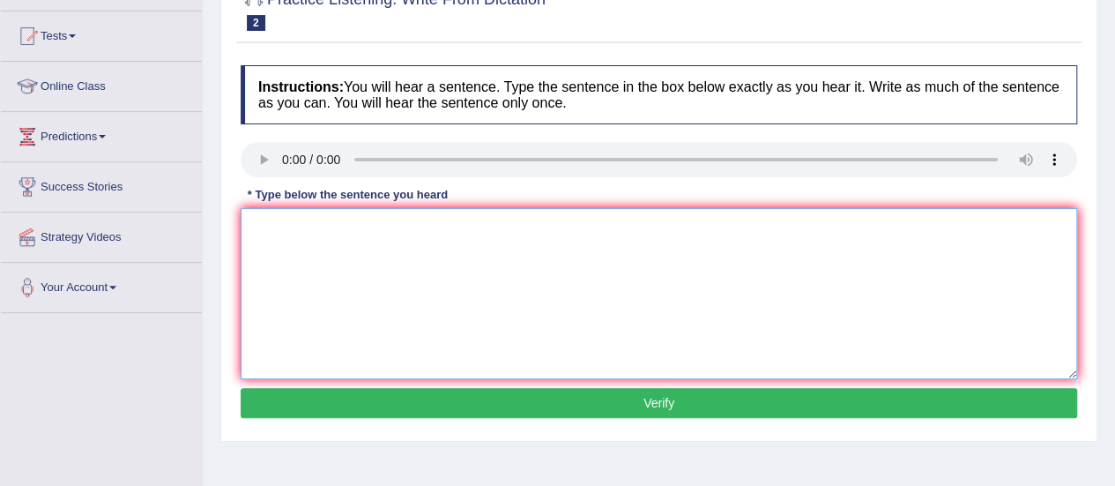
click at [272, 231] on textarea at bounding box center [659, 293] width 837 height 171
type textarea "s"
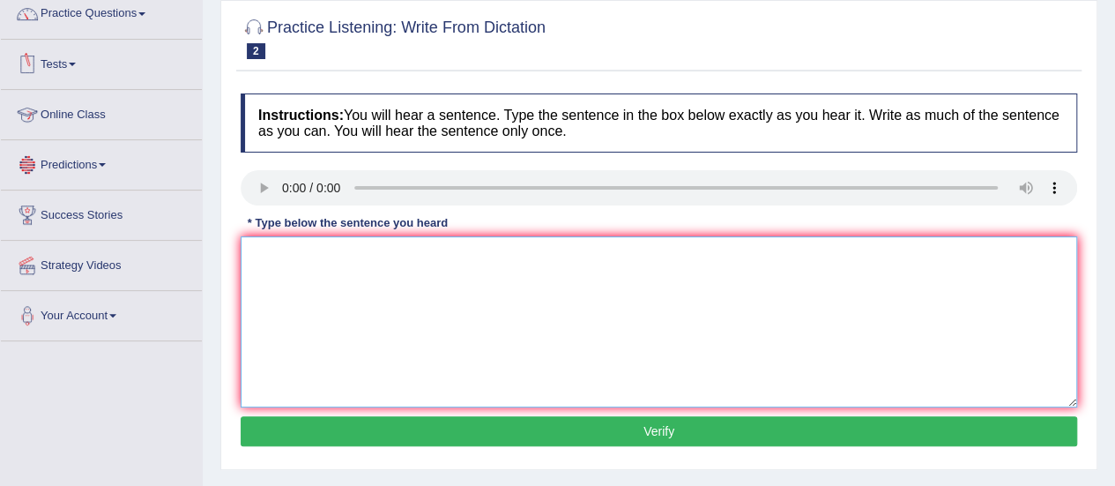
scroll to position [176, 0]
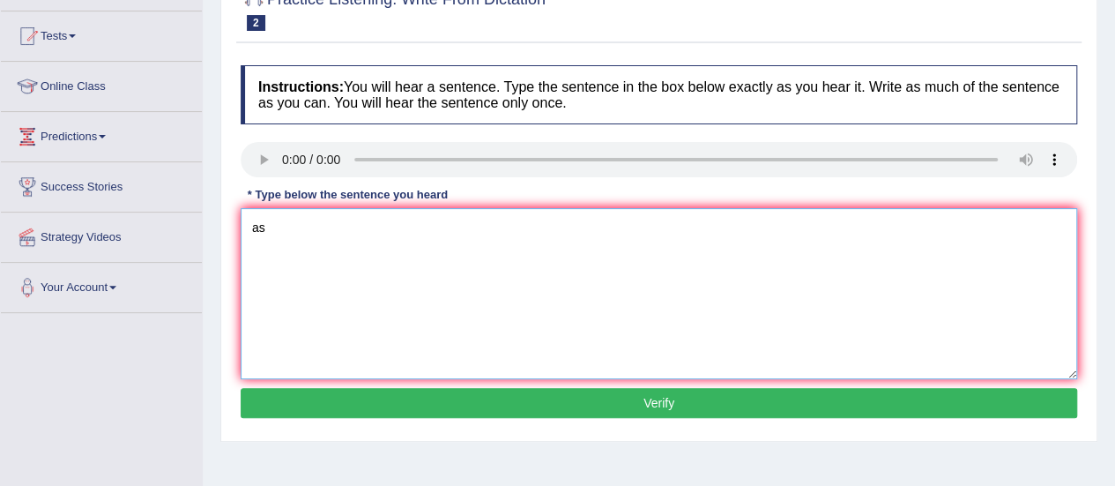
type textarea "as"
click at [323, 399] on button "Verify" at bounding box center [659, 403] width 837 height 30
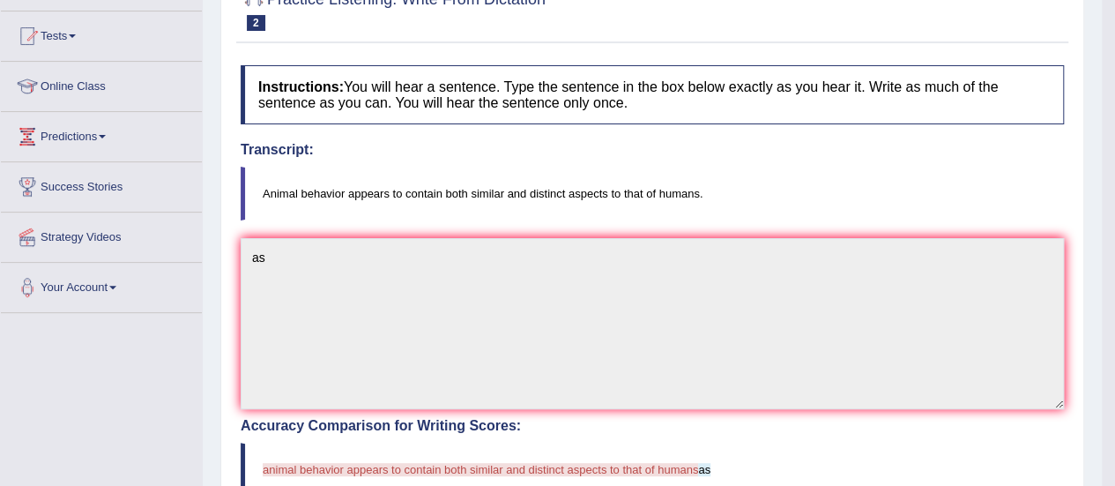
scroll to position [0, 0]
